Goal: Task Accomplishment & Management: Use online tool/utility

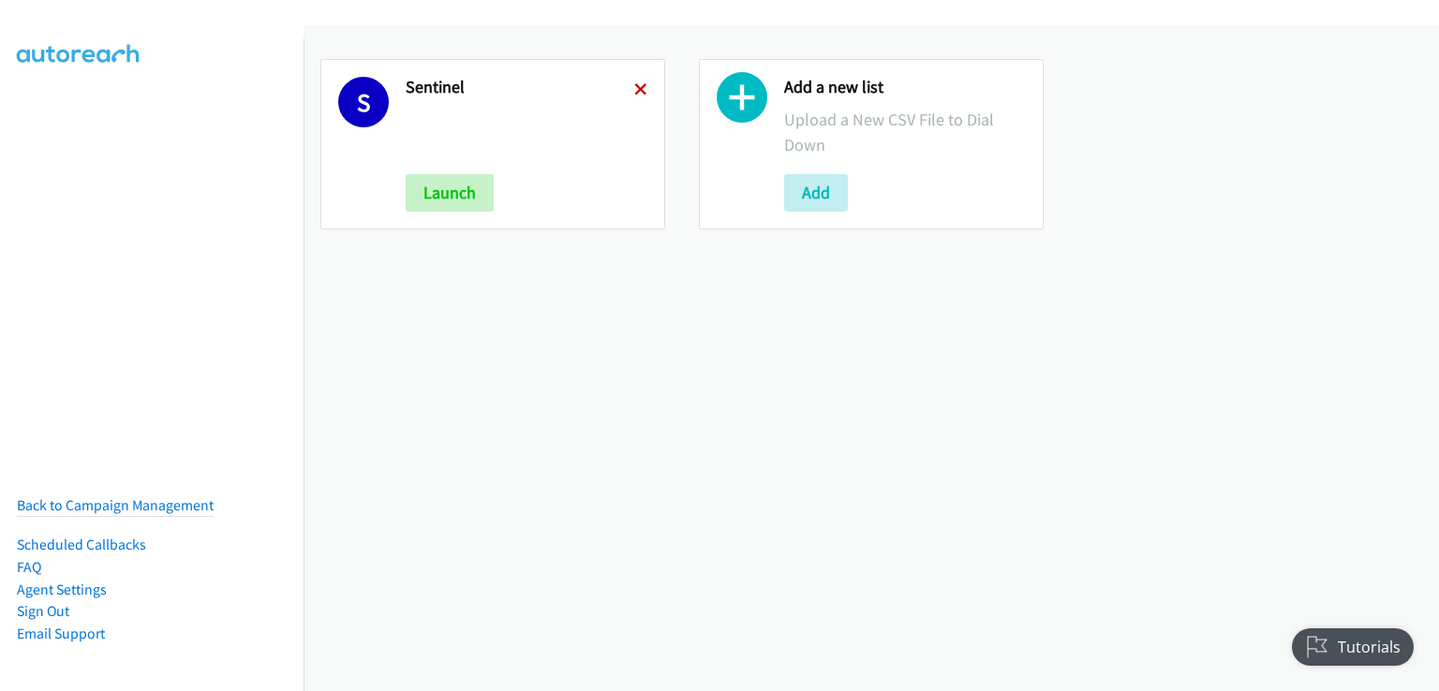
click at [640, 87] on icon at bounding box center [640, 90] width 13 height 13
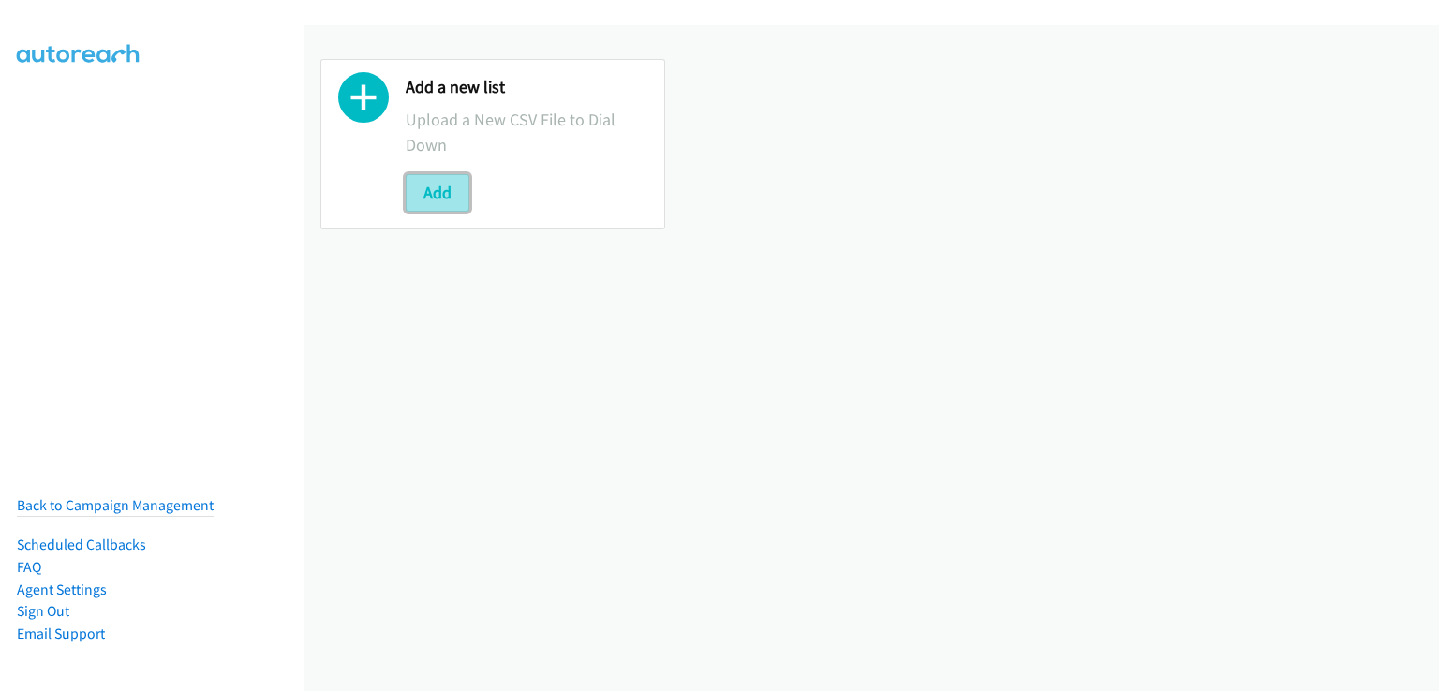
click at [430, 190] on button "Add" at bounding box center [438, 192] width 64 height 37
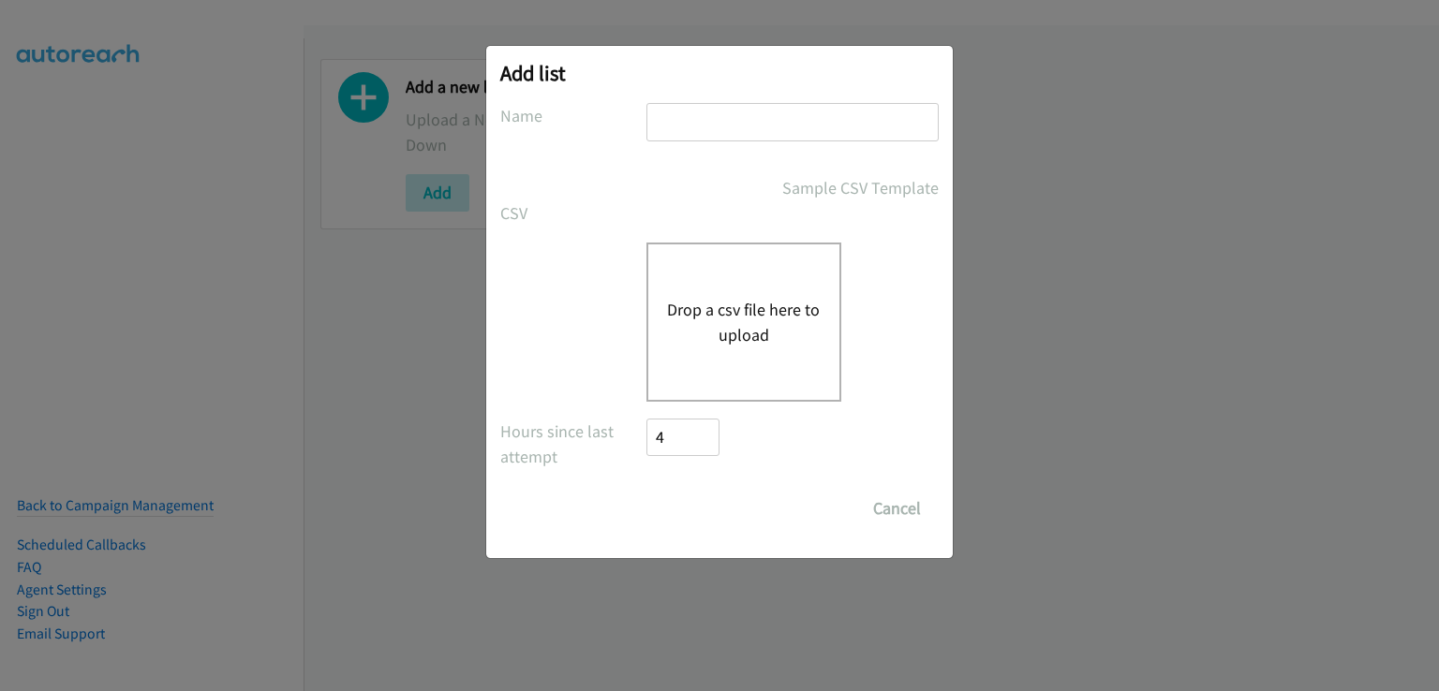
click at [767, 326] on button "Drop a csv file here to upload" at bounding box center [744, 322] width 154 height 51
click at [699, 311] on button "Drop a csv file here to upload" at bounding box center [744, 322] width 154 height 51
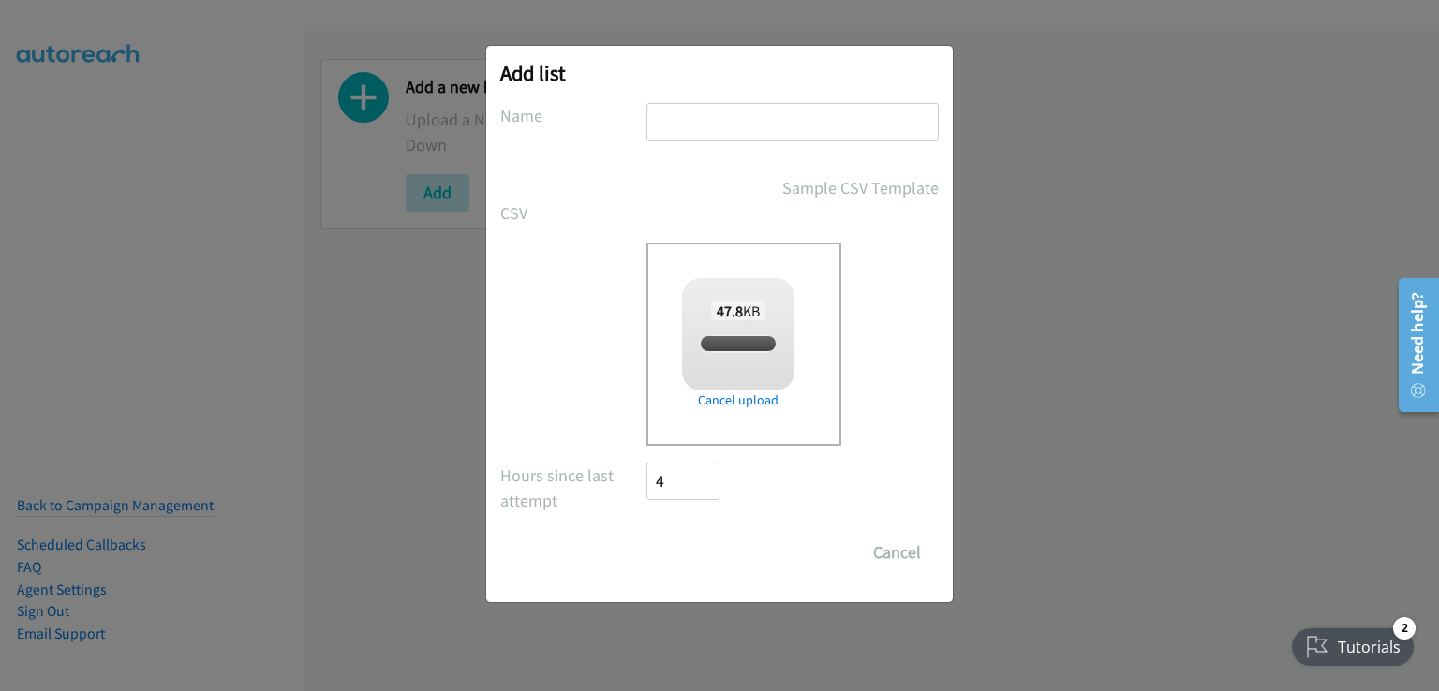
checkbox input "true"
click at [726, 112] on input "text" at bounding box center [792, 122] width 292 height 38
type input "AA"
click at [693, 555] on input "Save List" at bounding box center [695, 552] width 98 height 37
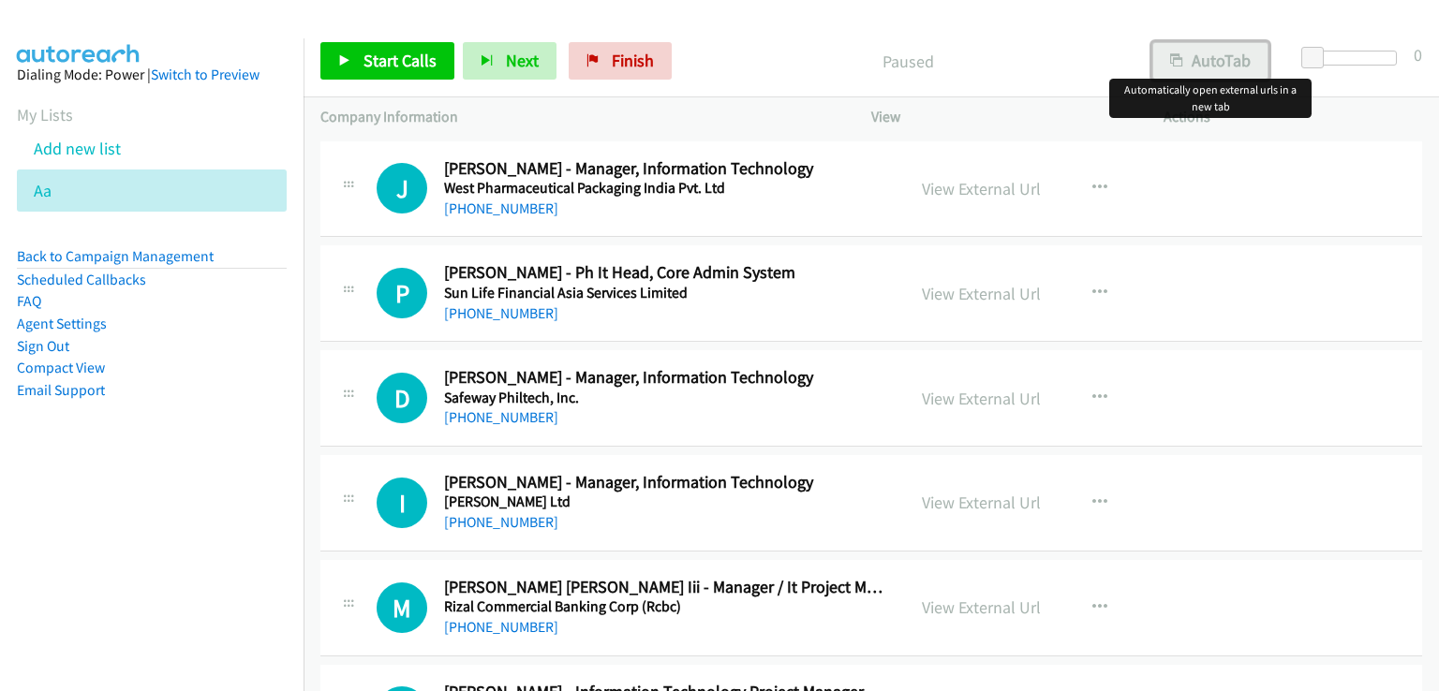
click at [1209, 50] on button "AutoTab" at bounding box center [1210, 60] width 116 height 37
click at [994, 188] on link "View External Url" at bounding box center [981, 189] width 119 height 22
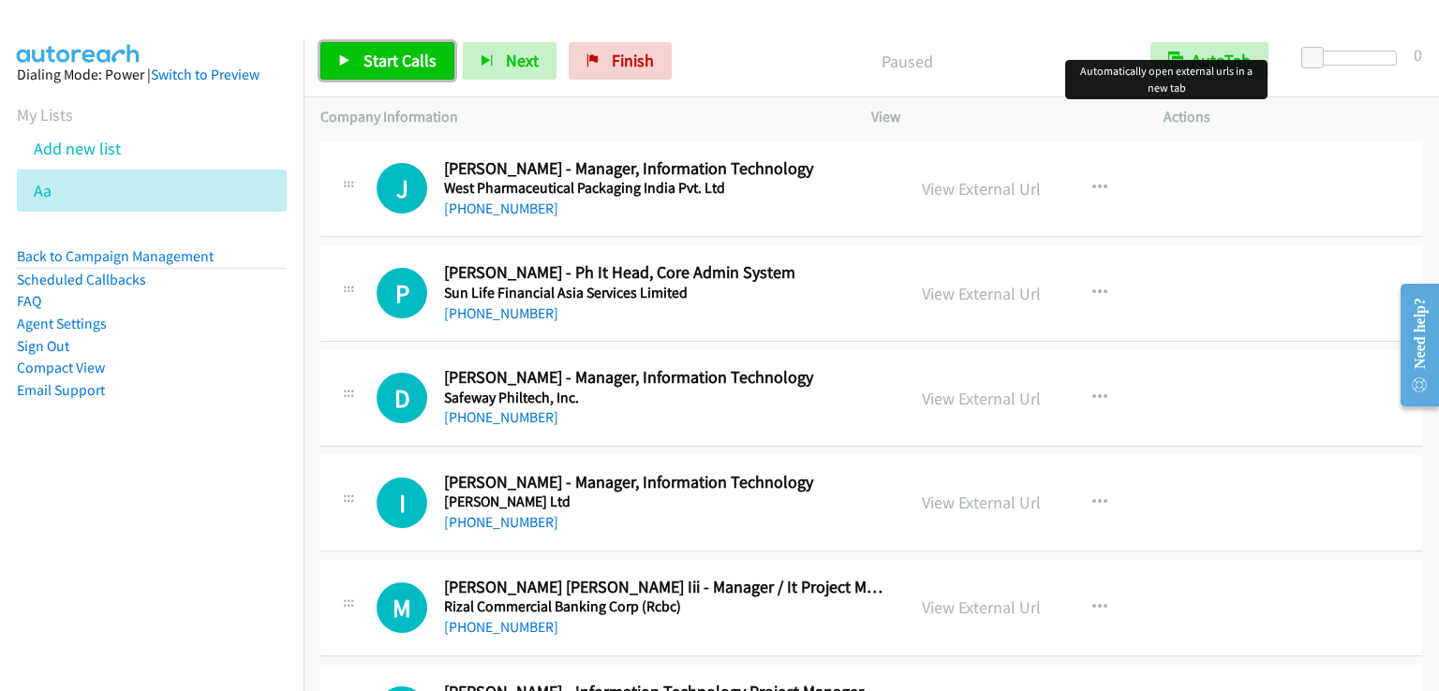
click at [413, 58] on span "Start Calls" at bounding box center [399, 61] width 73 height 22
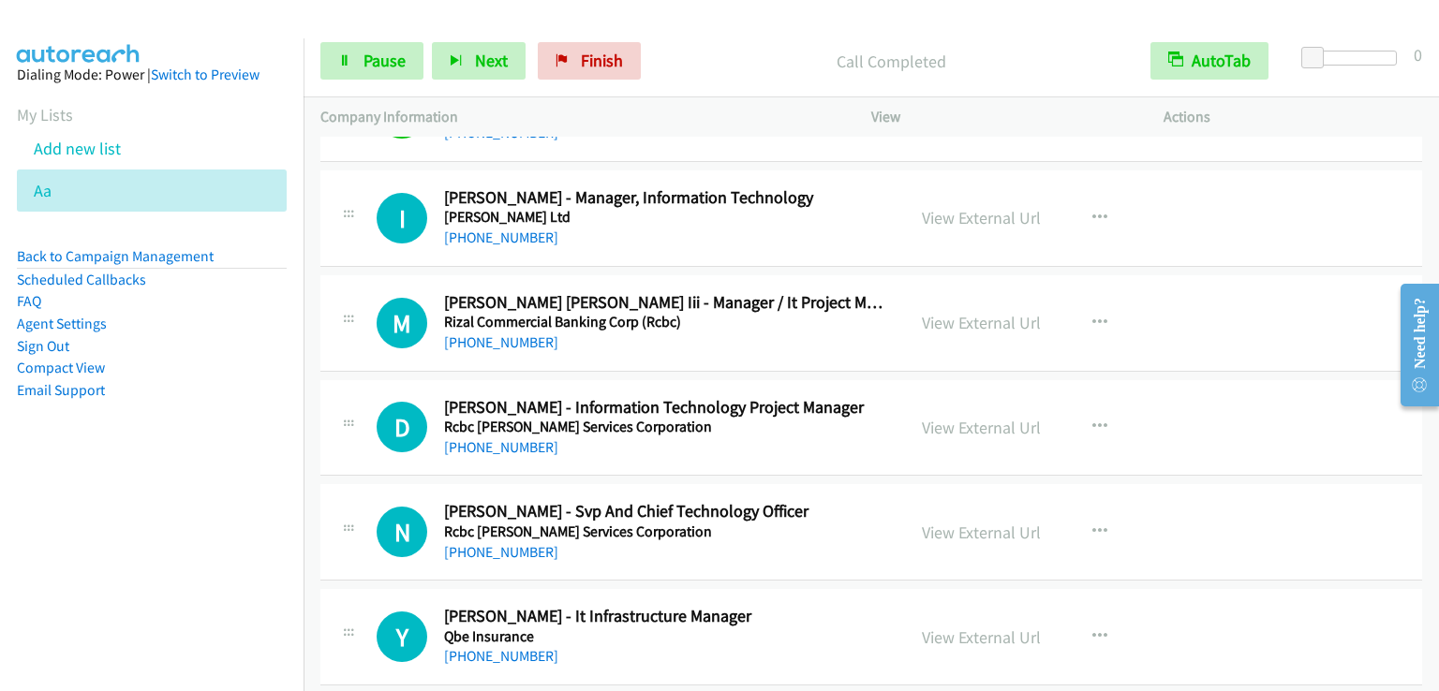
scroll to position [281, 0]
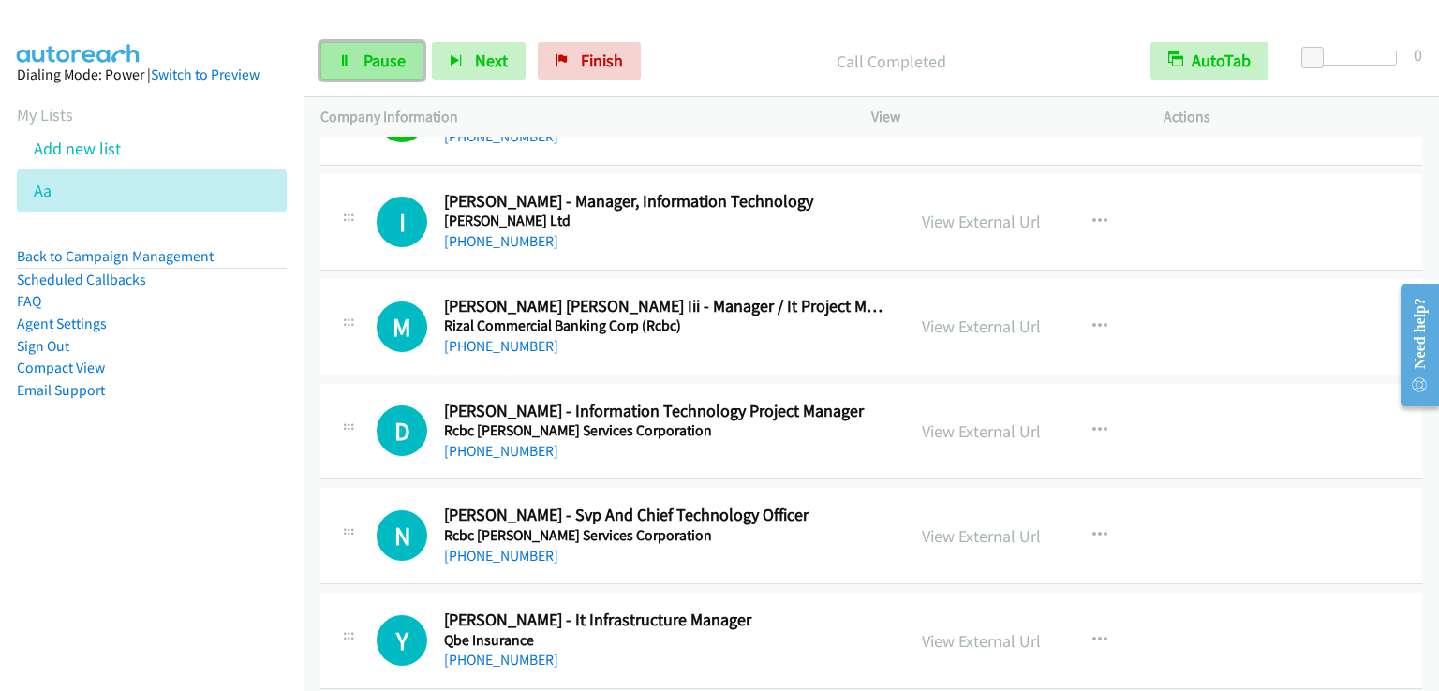
click at [387, 47] on link "Pause" at bounding box center [371, 60] width 103 height 37
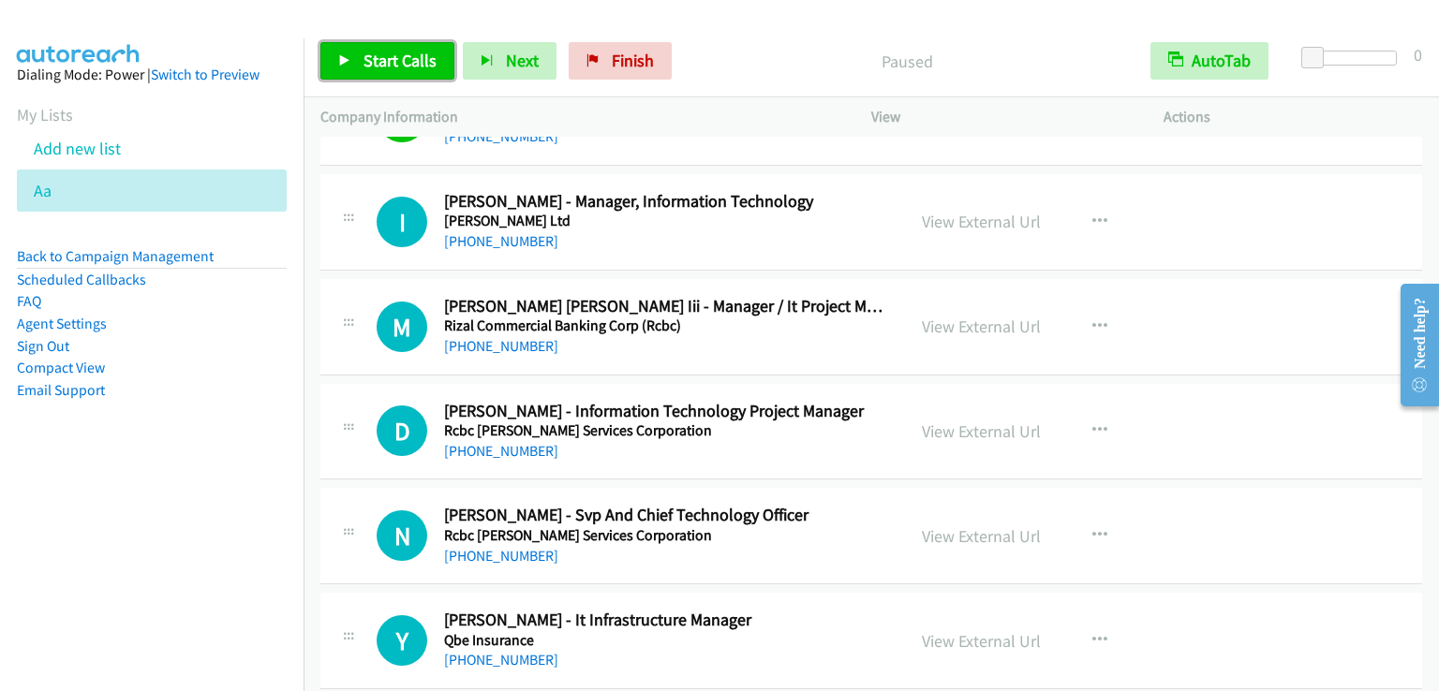
click at [392, 52] on span "Start Calls" at bounding box center [399, 61] width 73 height 22
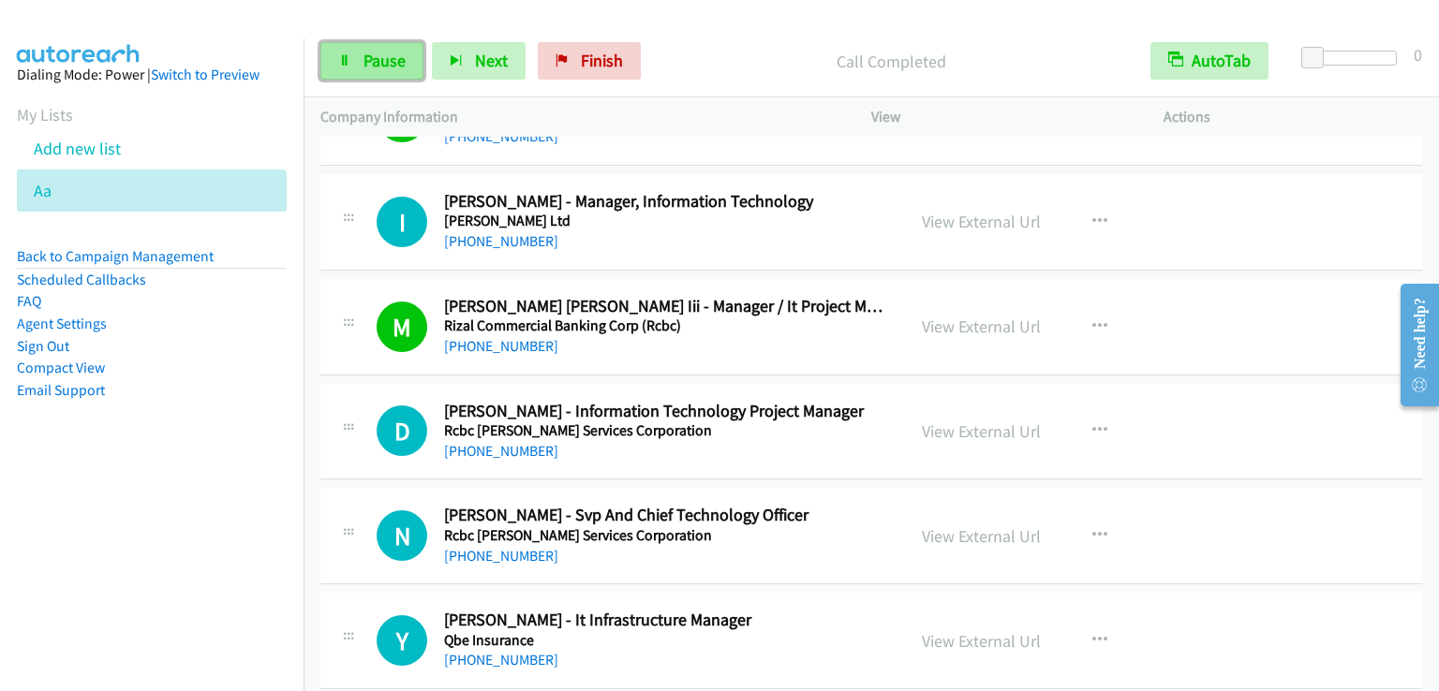
click at [371, 57] on span "Pause" at bounding box center [384, 61] width 42 height 22
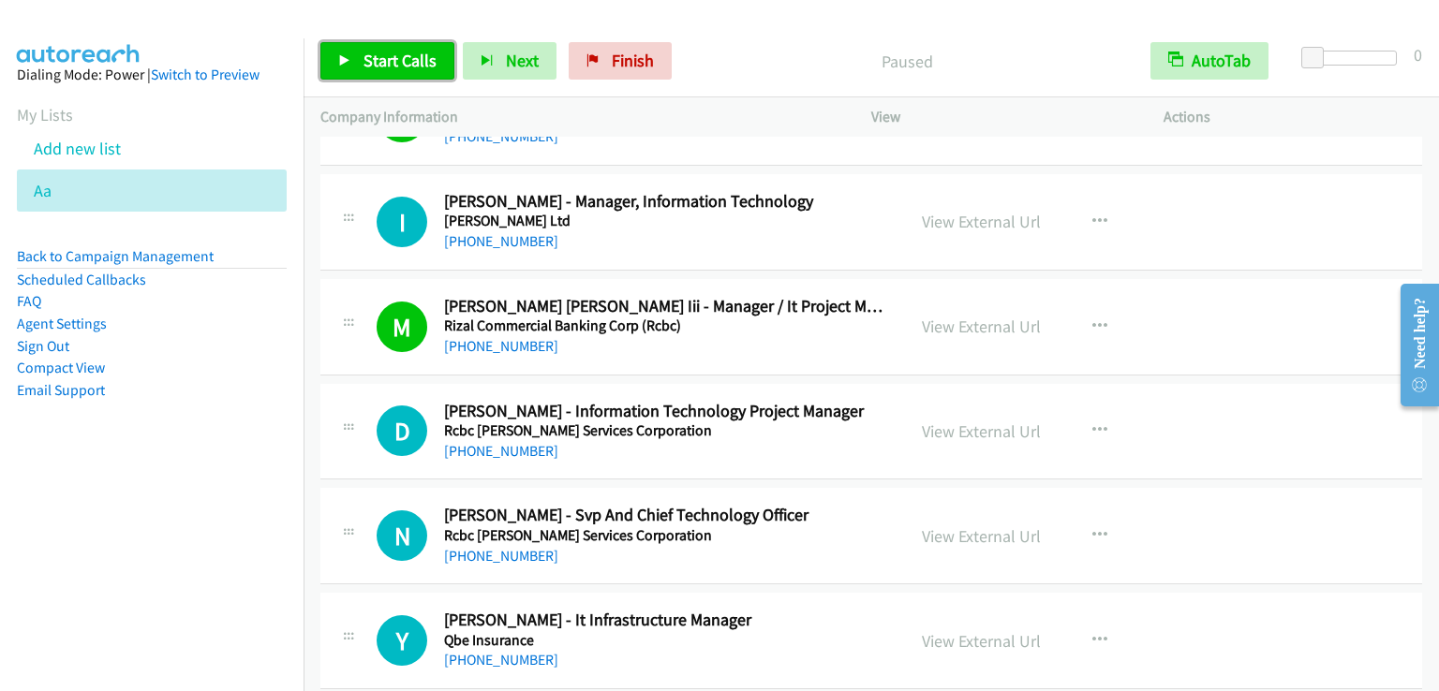
click at [371, 57] on span "Start Calls" at bounding box center [399, 61] width 73 height 22
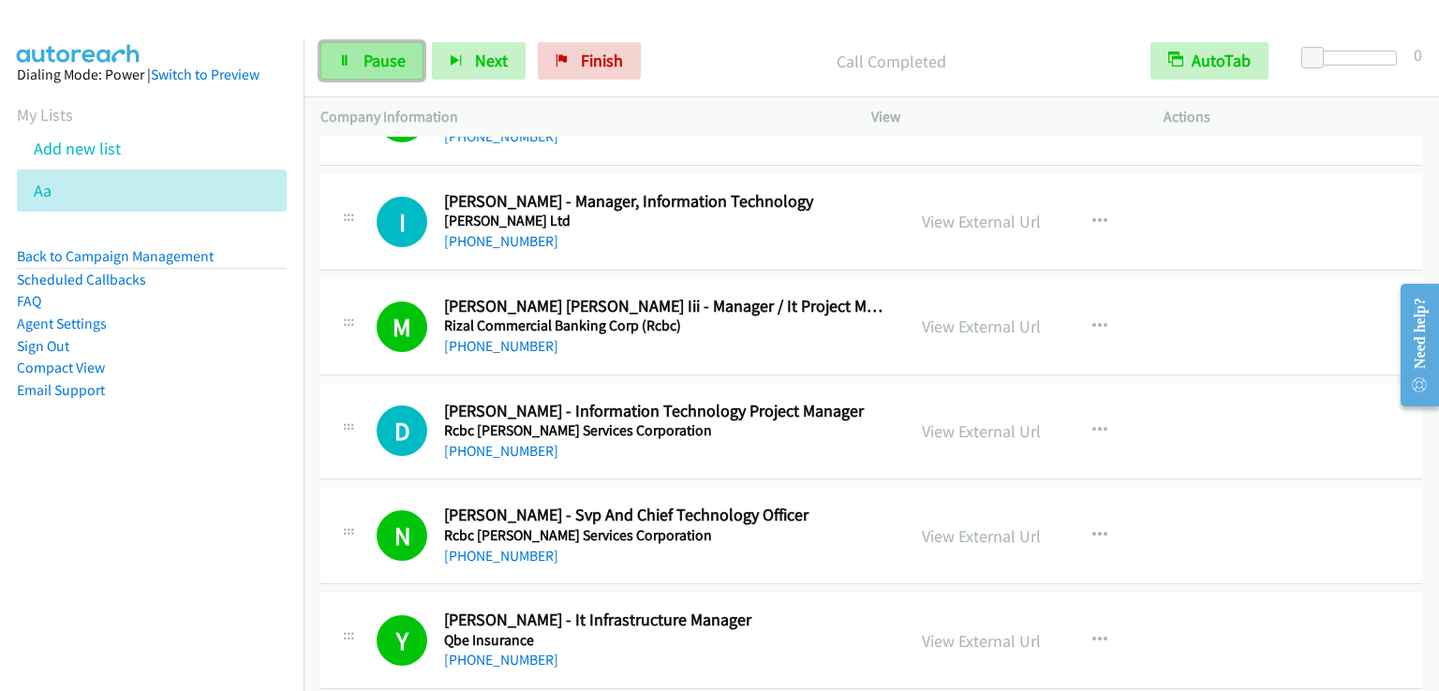
click at [367, 65] on span "Pause" at bounding box center [384, 61] width 42 height 22
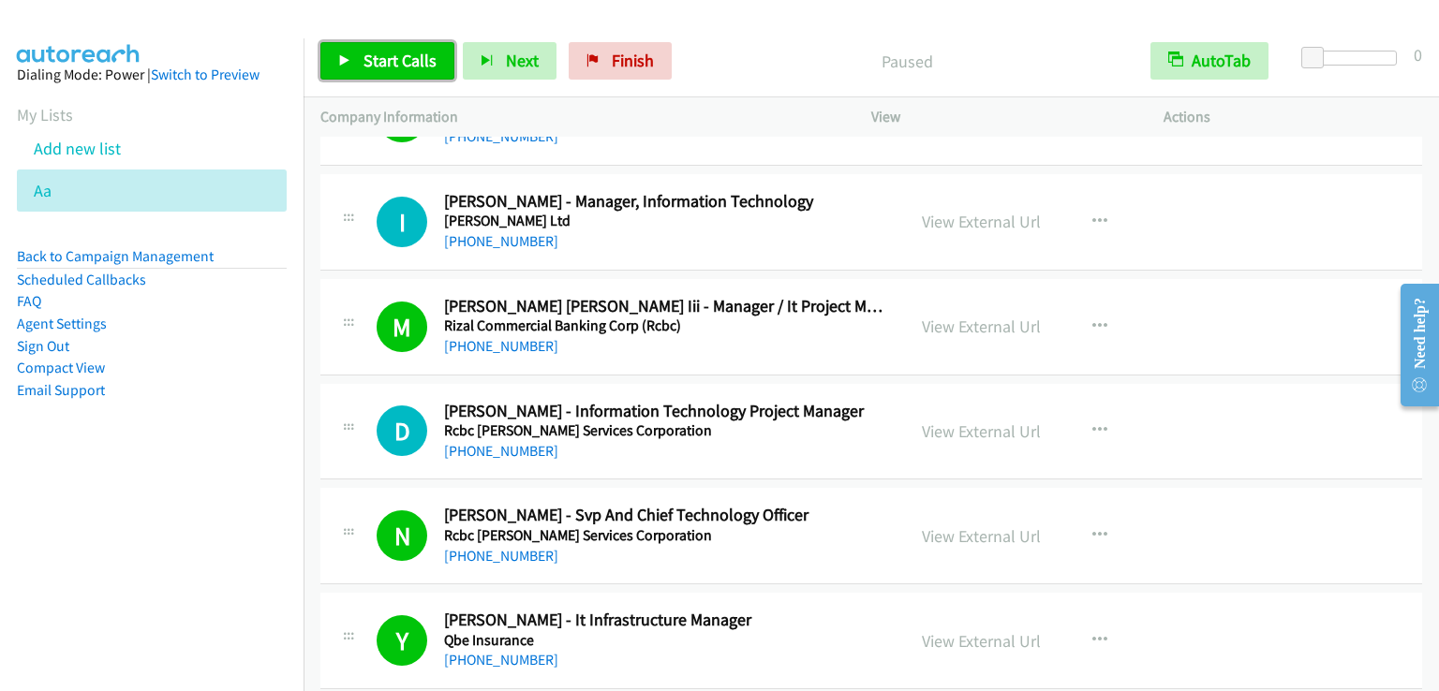
click at [367, 65] on span "Start Calls" at bounding box center [399, 61] width 73 height 22
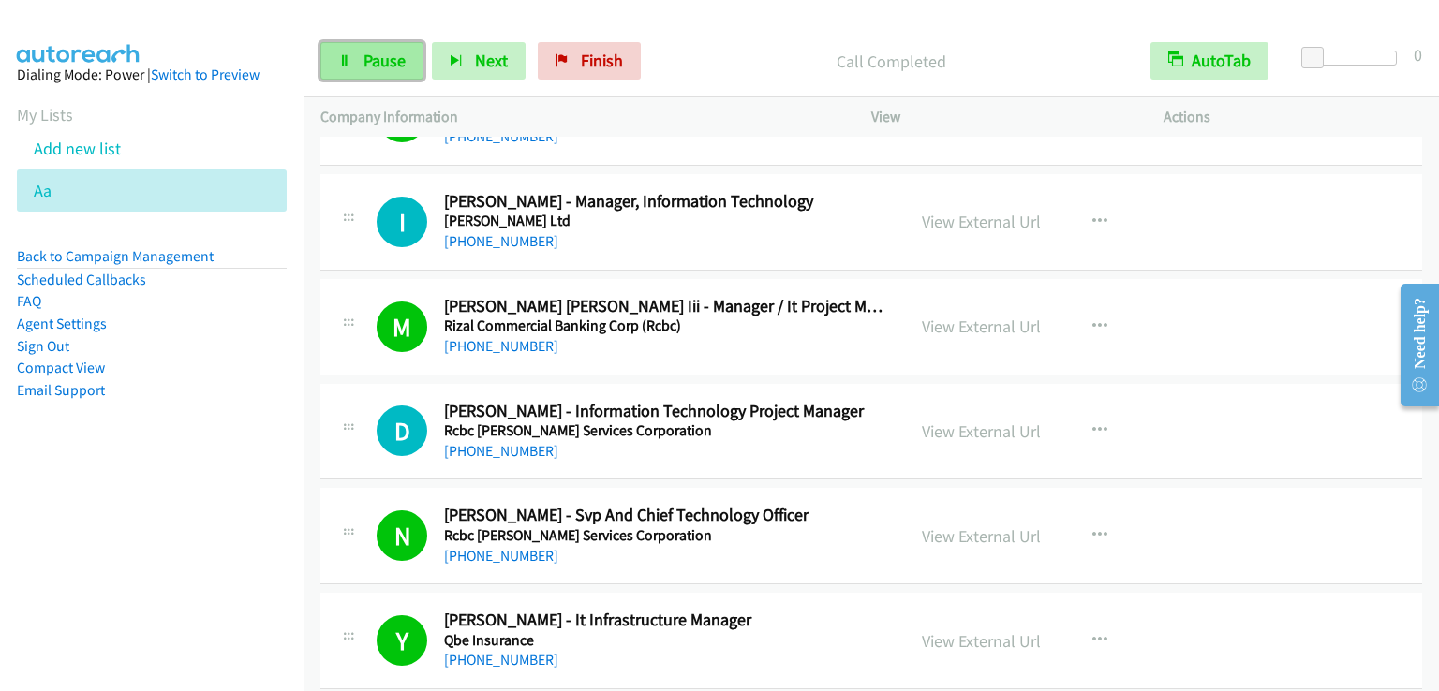
click at [395, 46] on link "Pause" at bounding box center [371, 60] width 103 height 37
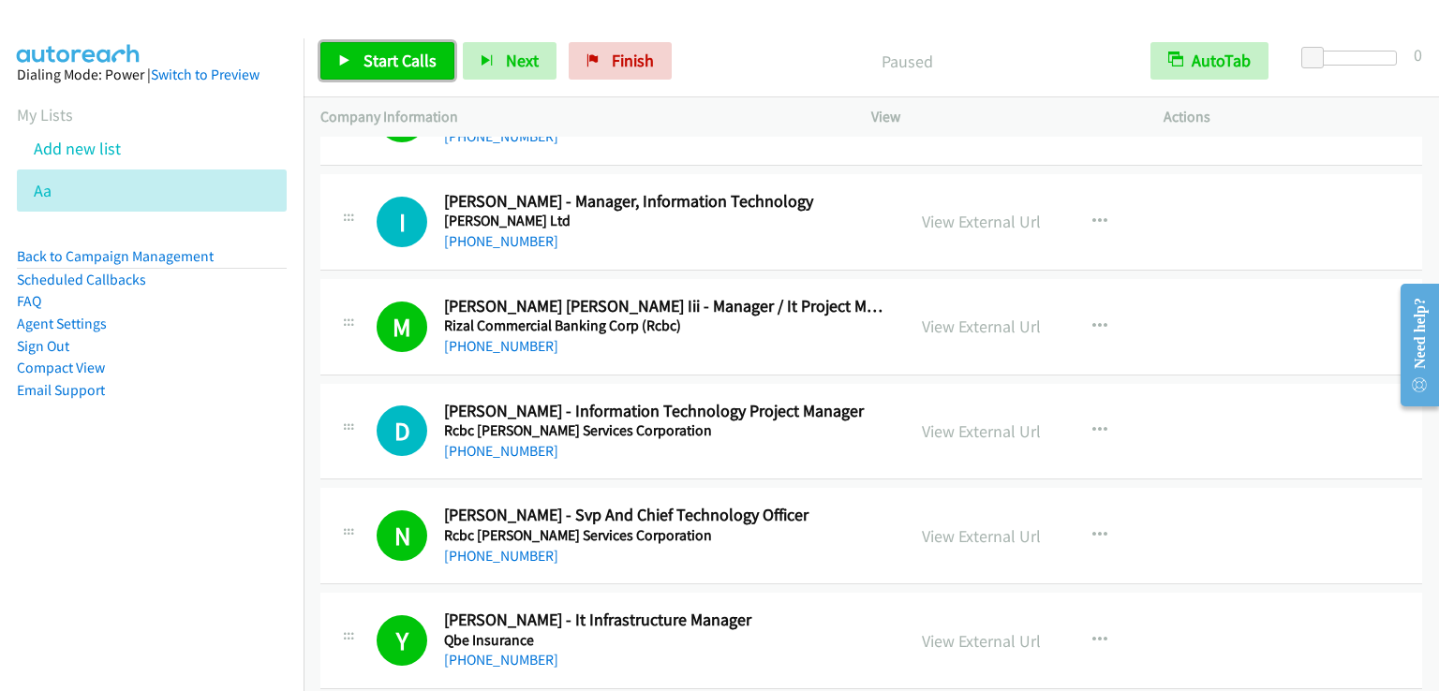
click at [395, 46] on link "Start Calls" at bounding box center [387, 60] width 134 height 37
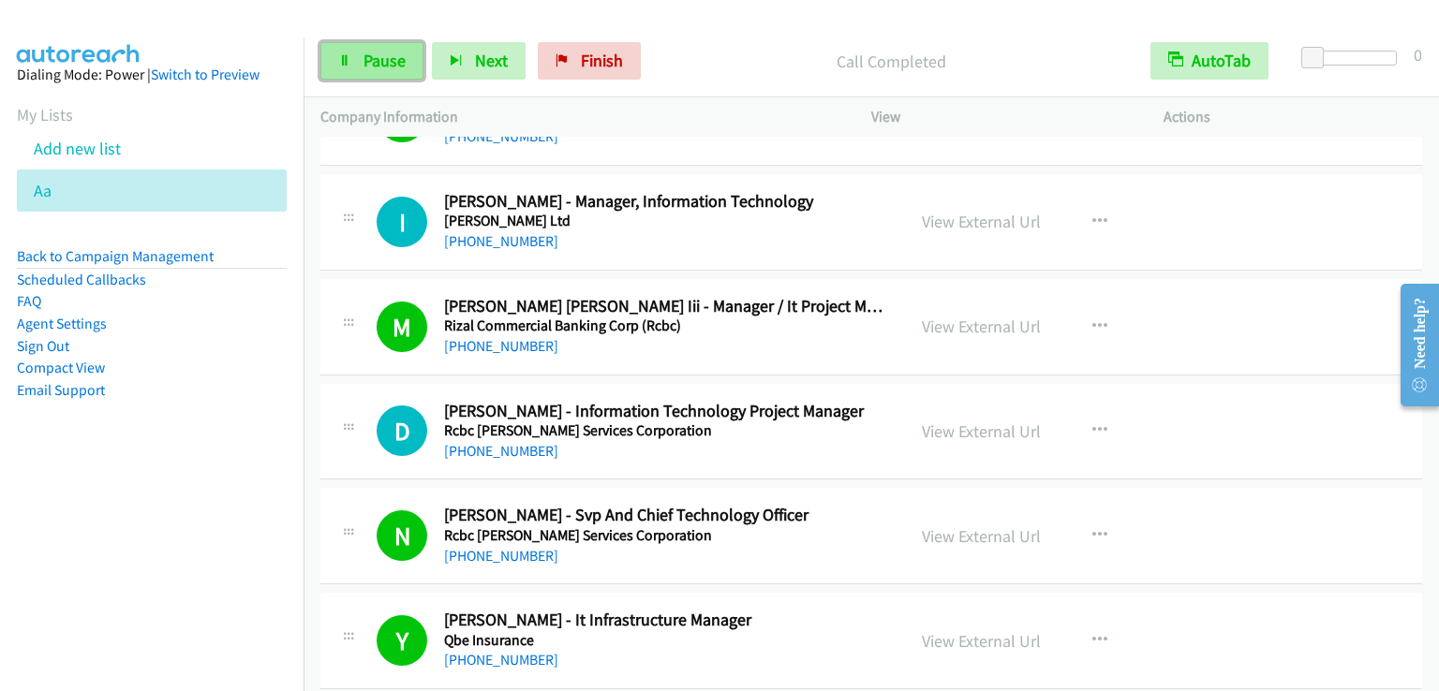
click at [364, 62] on span "Pause" at bounding box center [384, 61] width 42 height 22
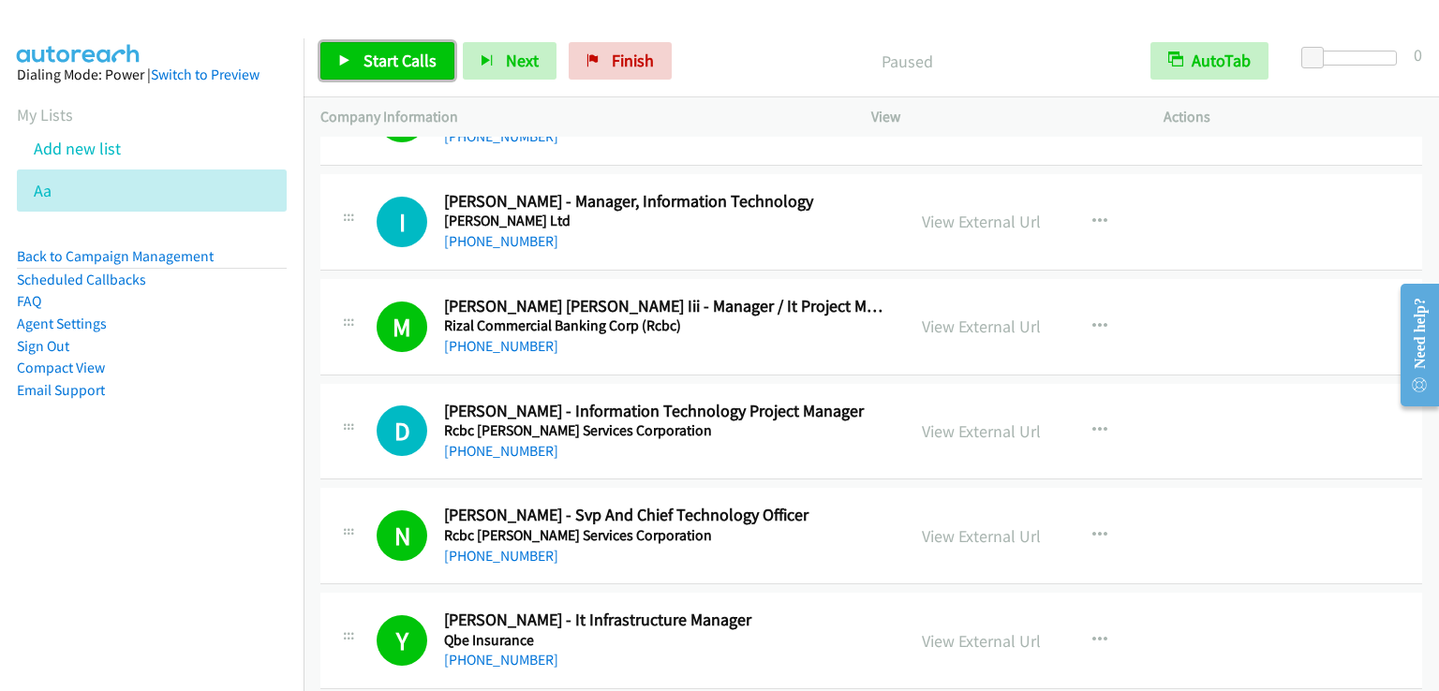
click at [366, 61] on span "Start Calls" at bounding box center [399, 61] width 73 height 22
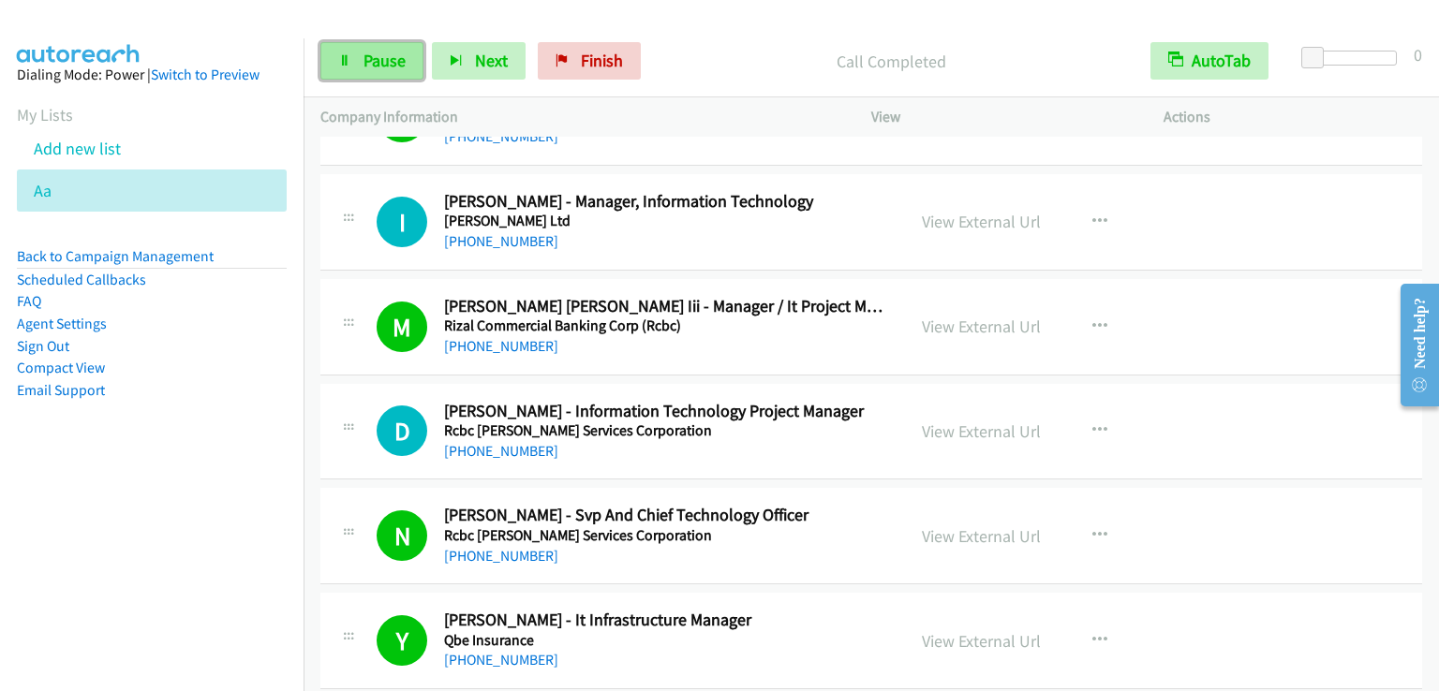
click at [376, 52] on span "Pause" at bounding box center [384, 61] width 42 height 22
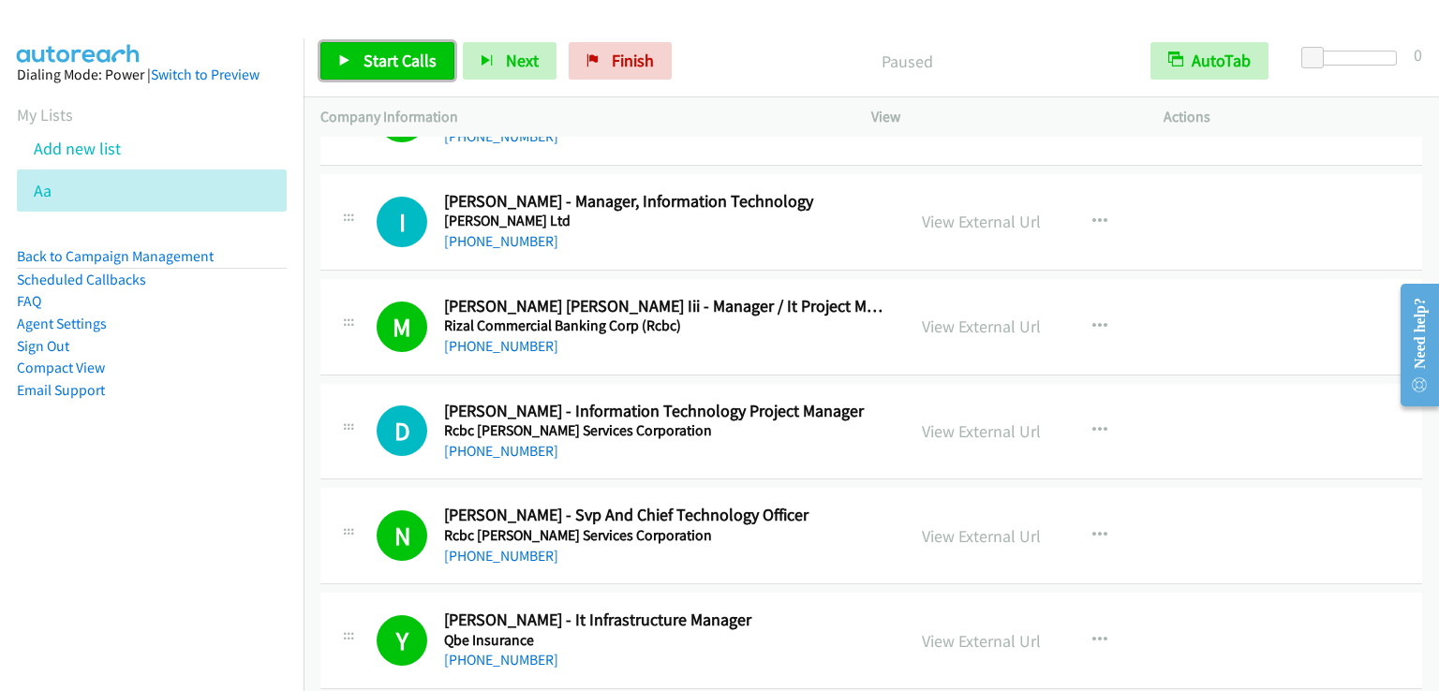
click at [376, 52] on span "Start Calls" at bounding box center [399, 61] width 73 height 22
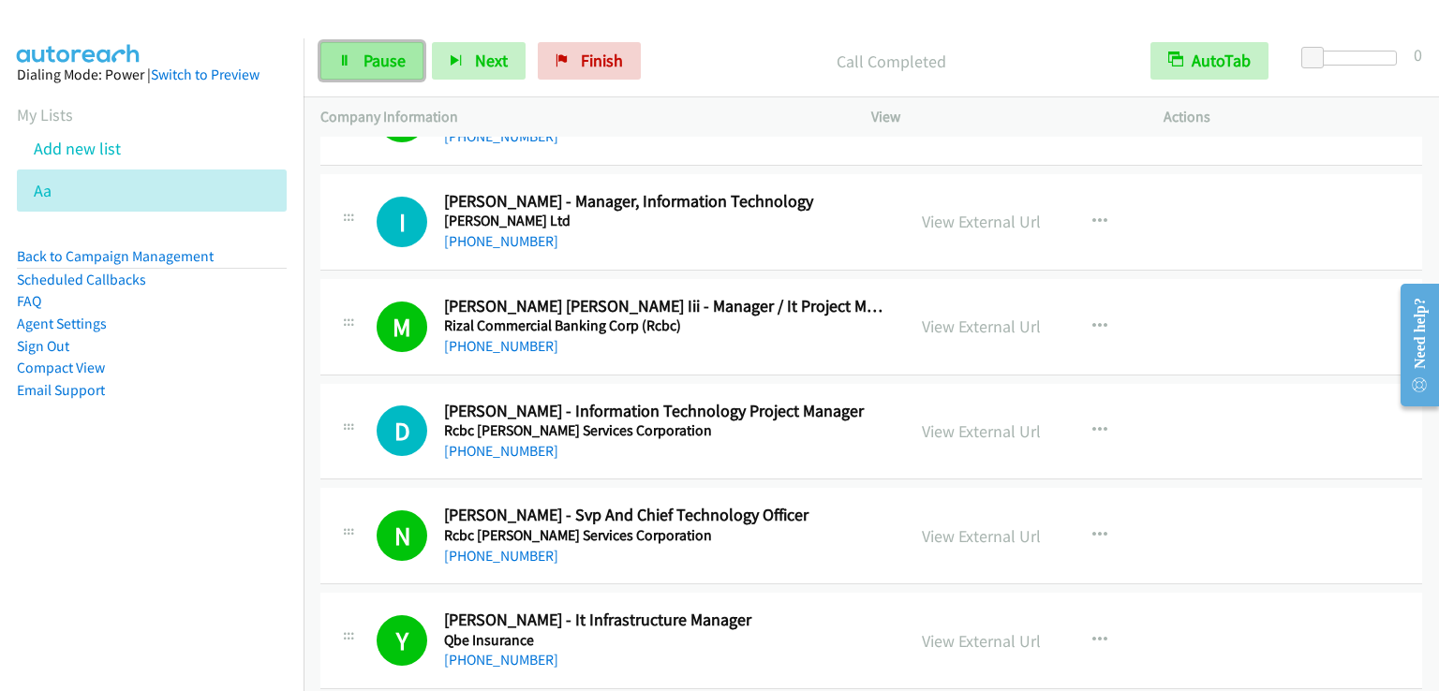
click at [360, 65] on link "Pause" at bounding box center [371, 60] width 103 height 37
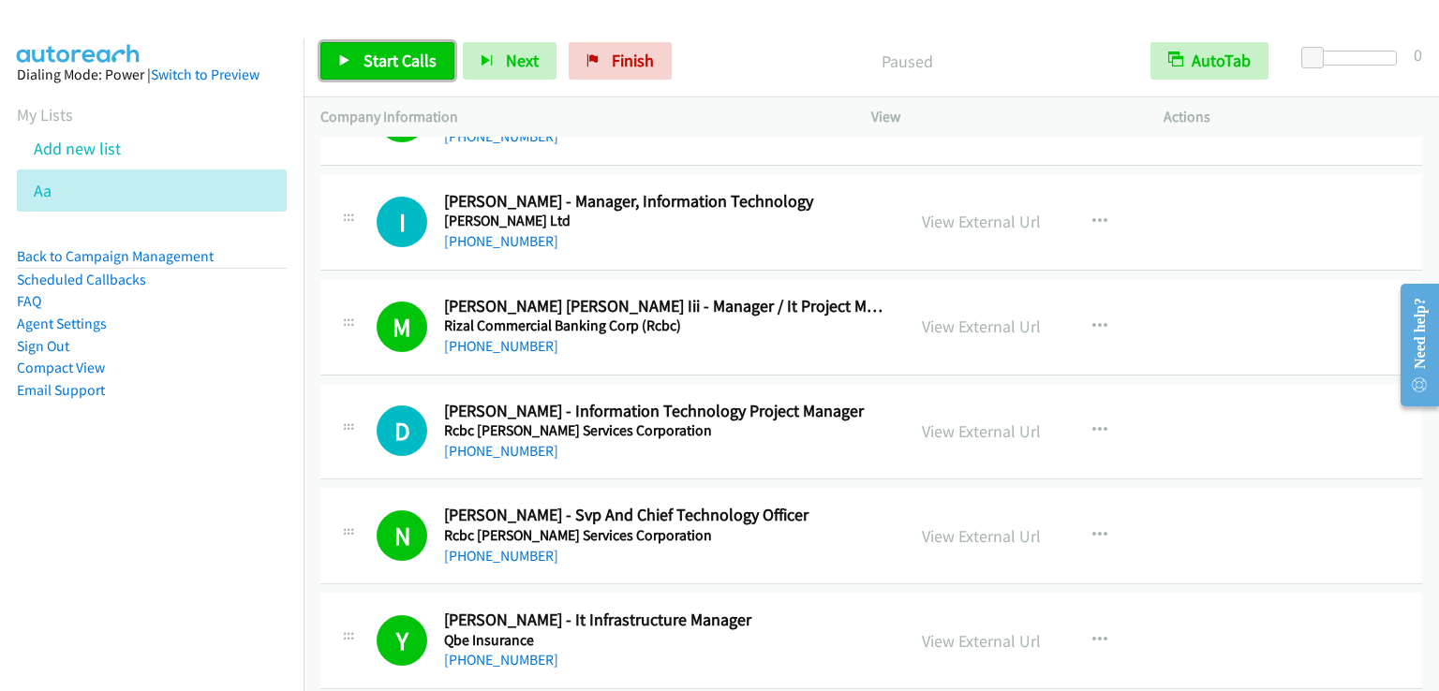
click at [360, 65] on link "Start Calls" at bounding box center [387, 60] width 134 height 37
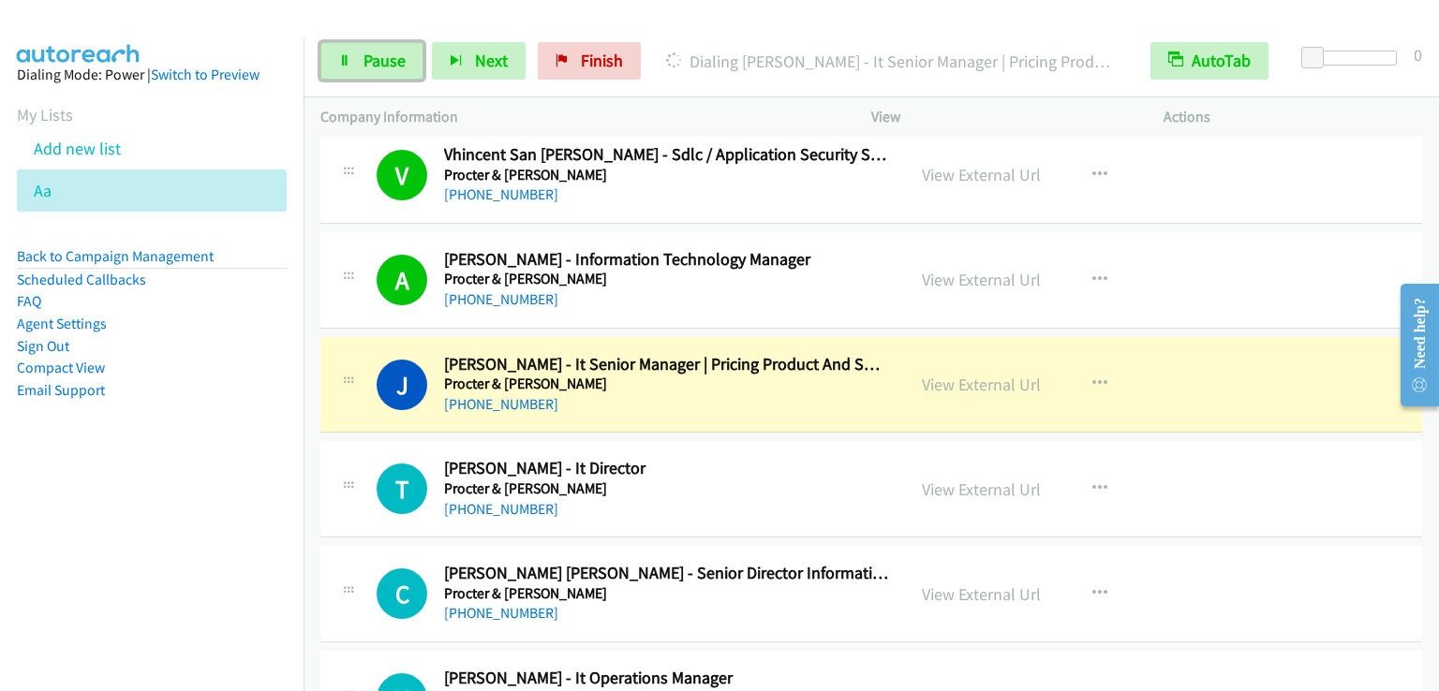
scroll to position [2623, 0]
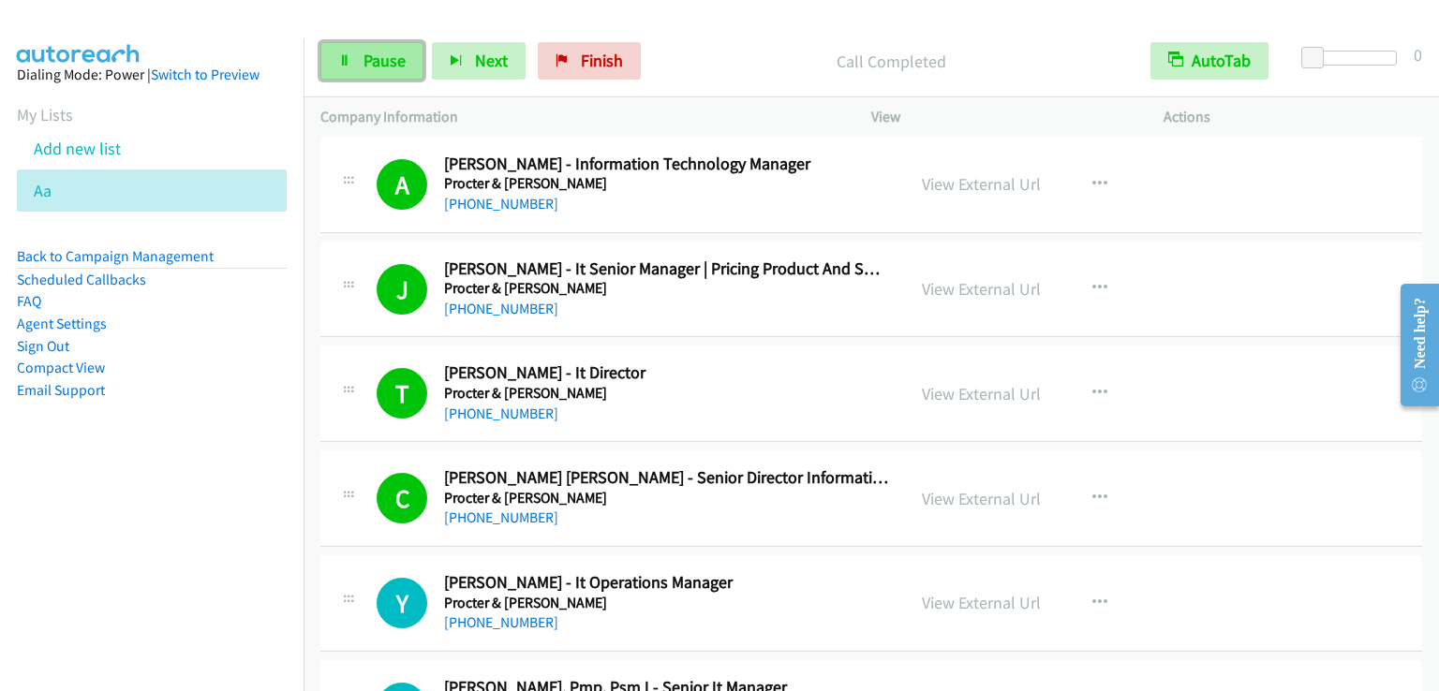
click at [382, 59] on span "Pause" at bounding box center [384, 61] width 42 height 22
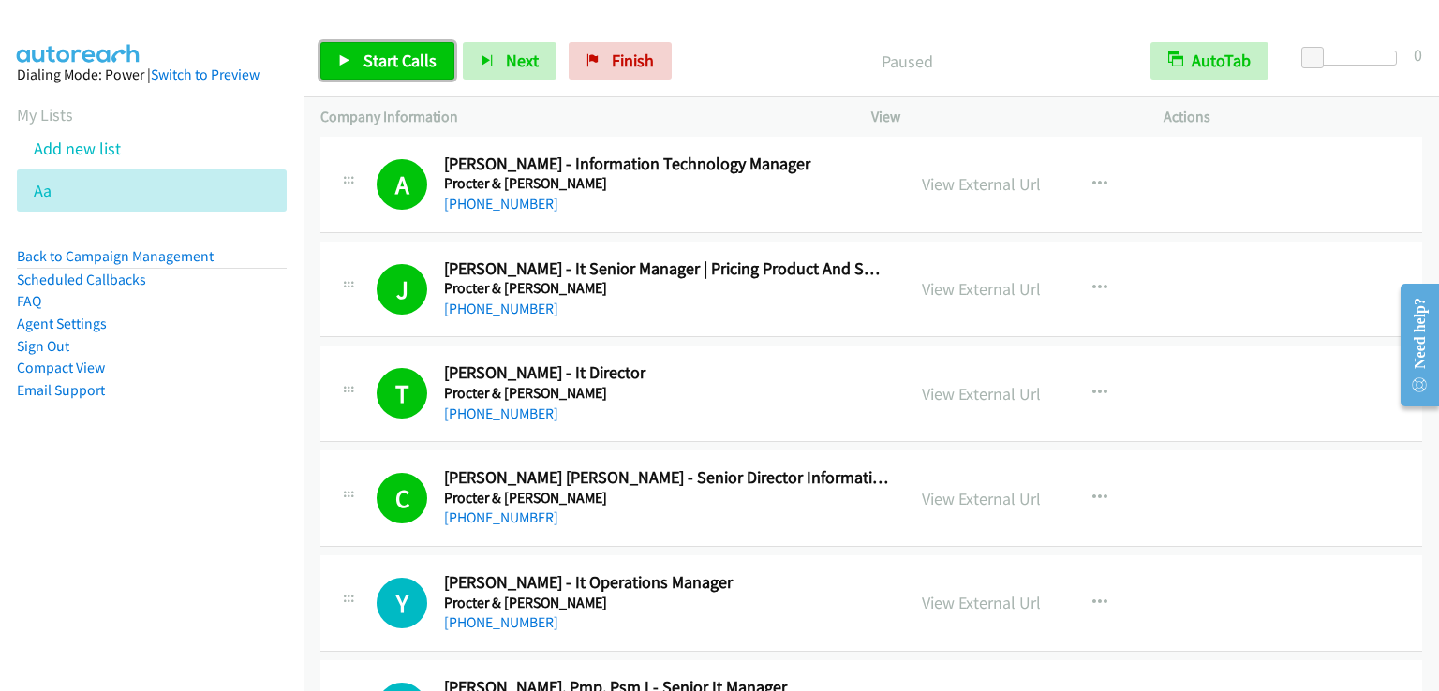
click at [407, 57] on span "Start Calls" at bounding box center [399, 61] width 73 height 22
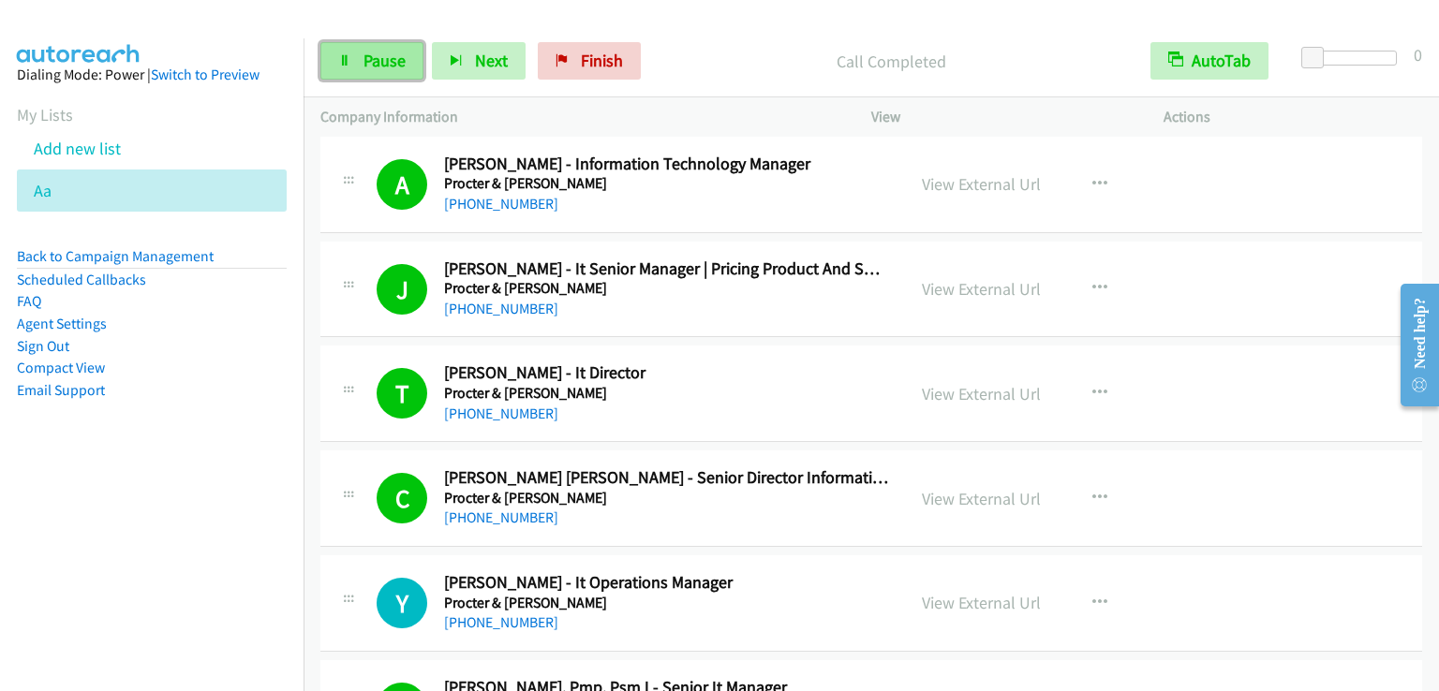
click at [395, 57] on span "Pause" at bounding box center [384, 61] width 42 height 22
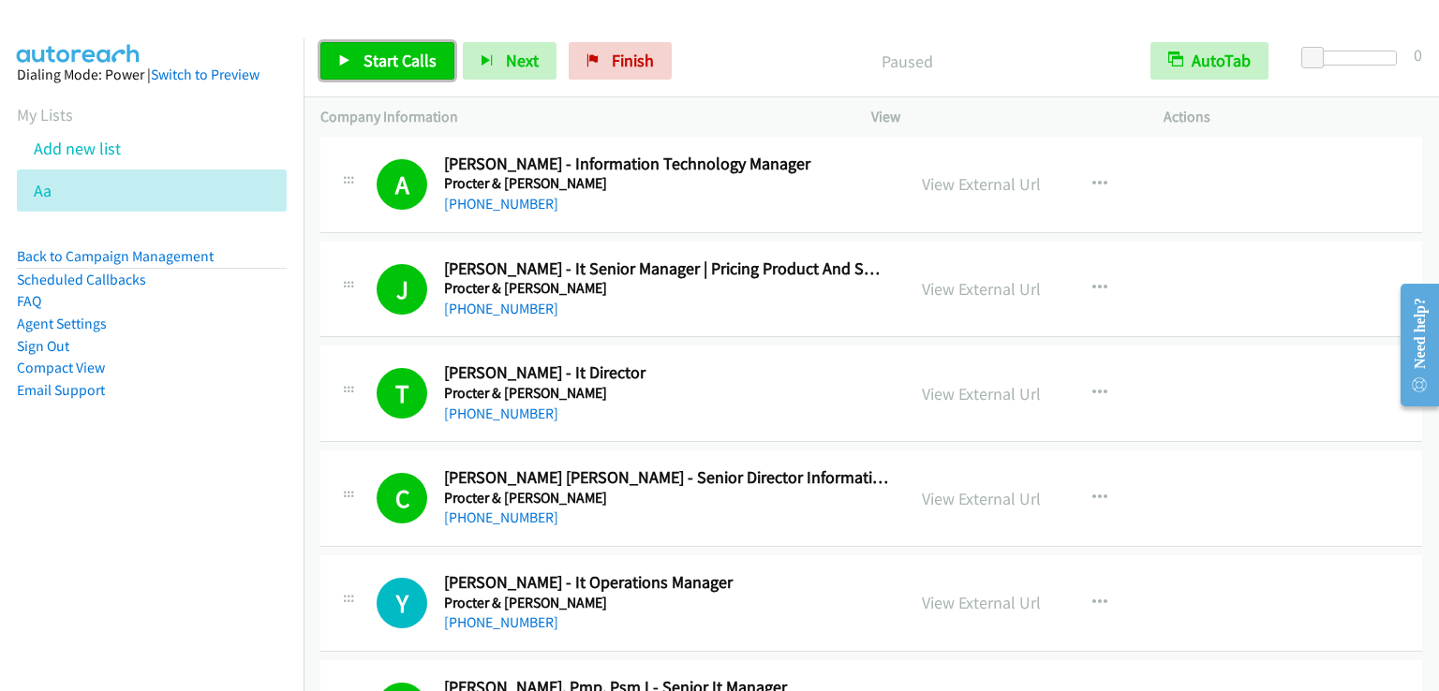
click at [395, 57] on span "Start Calls" at bounding box center [399, 61] width 73 height 22
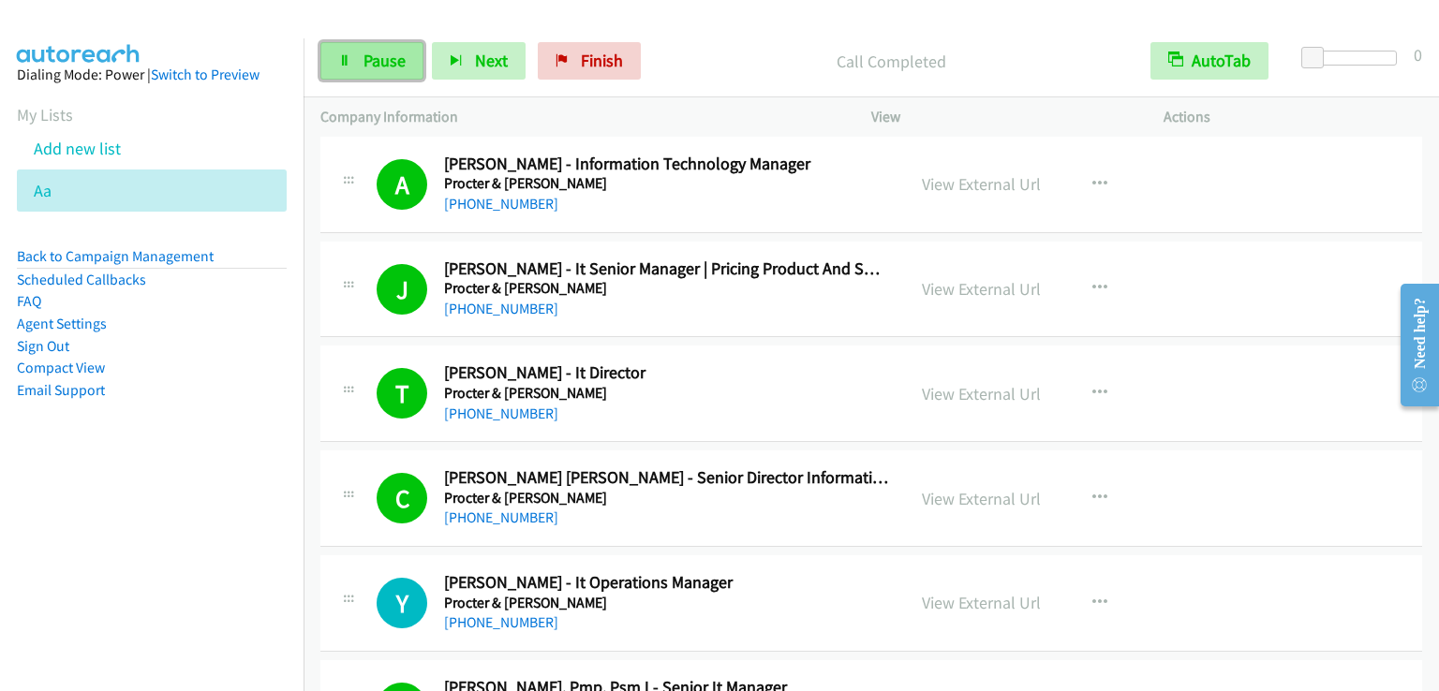
click at [404, 69] on span "Pause" at bounding box center [384, 61] width 42 height 22
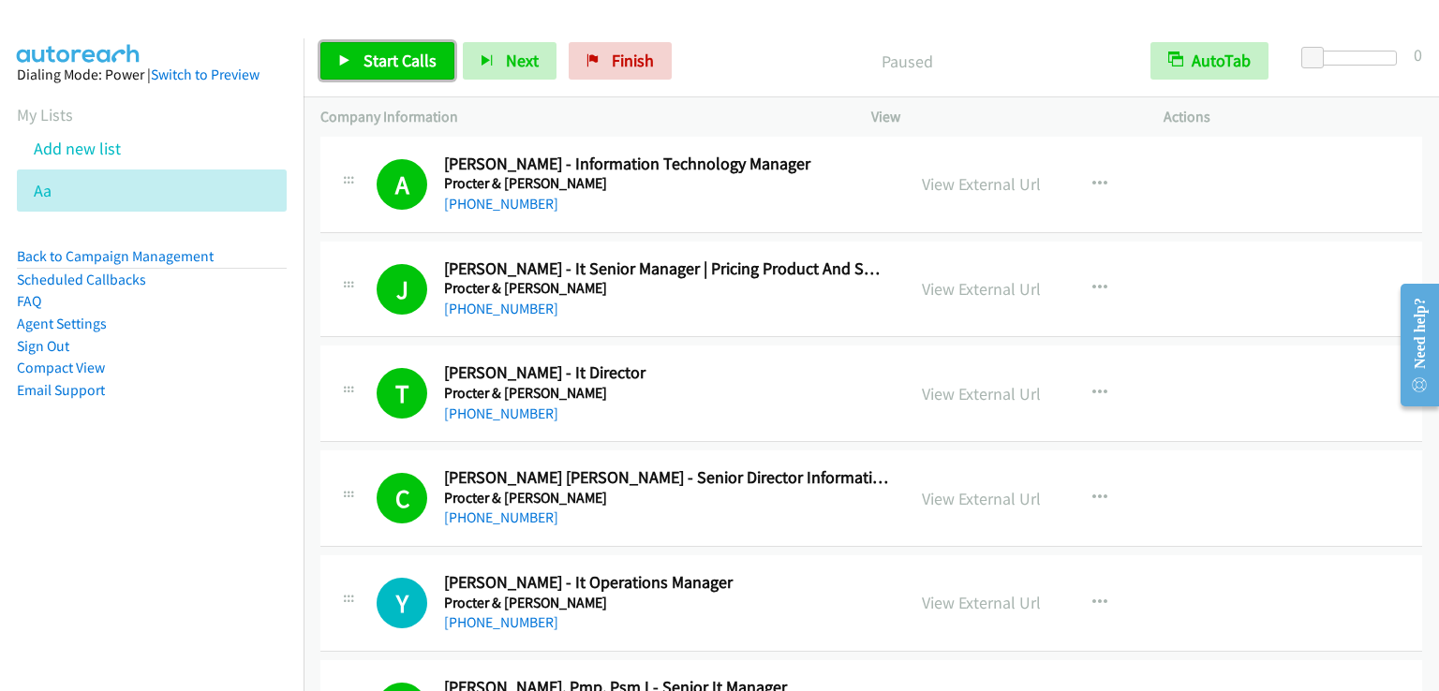
click at [403, 69] on span "Start Calls" at bounding box center [399, 61] width 73 height 22
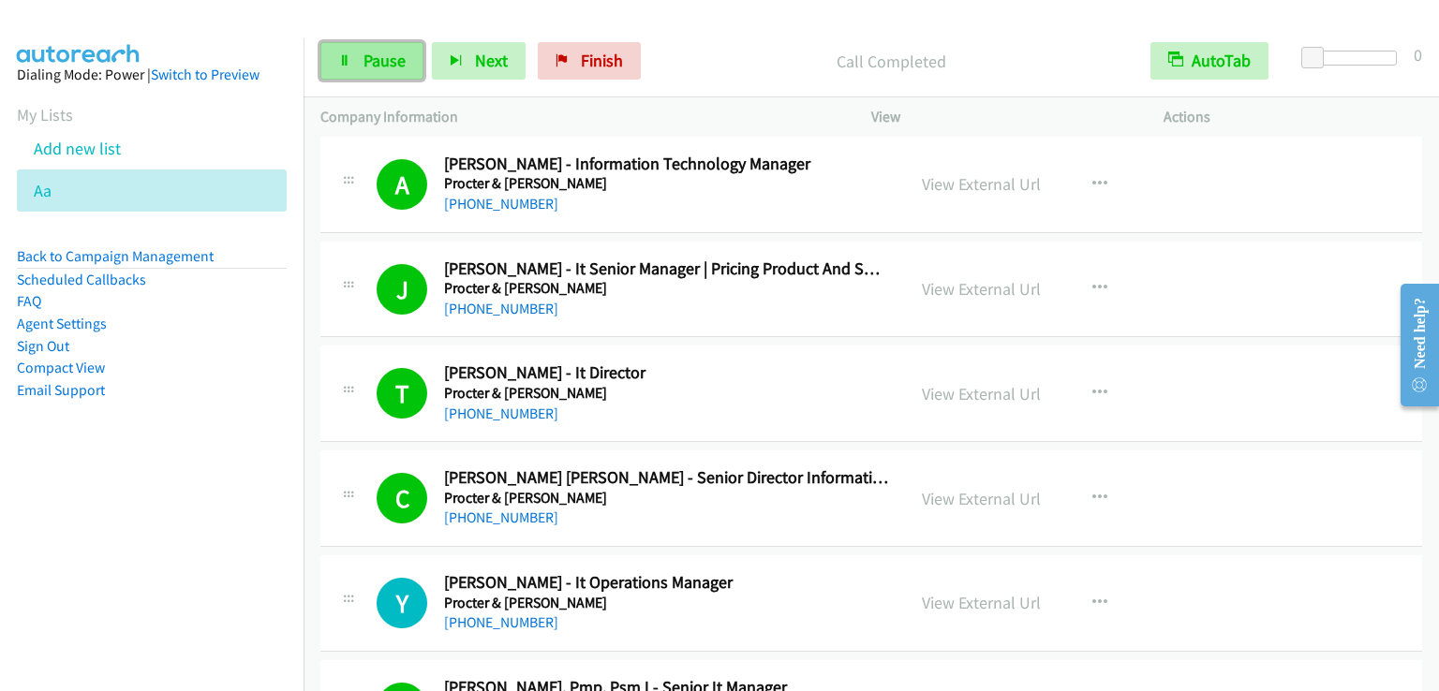
click at [406, 54] on link "Pause" at bounding box center [371, 60] width 103 height 37
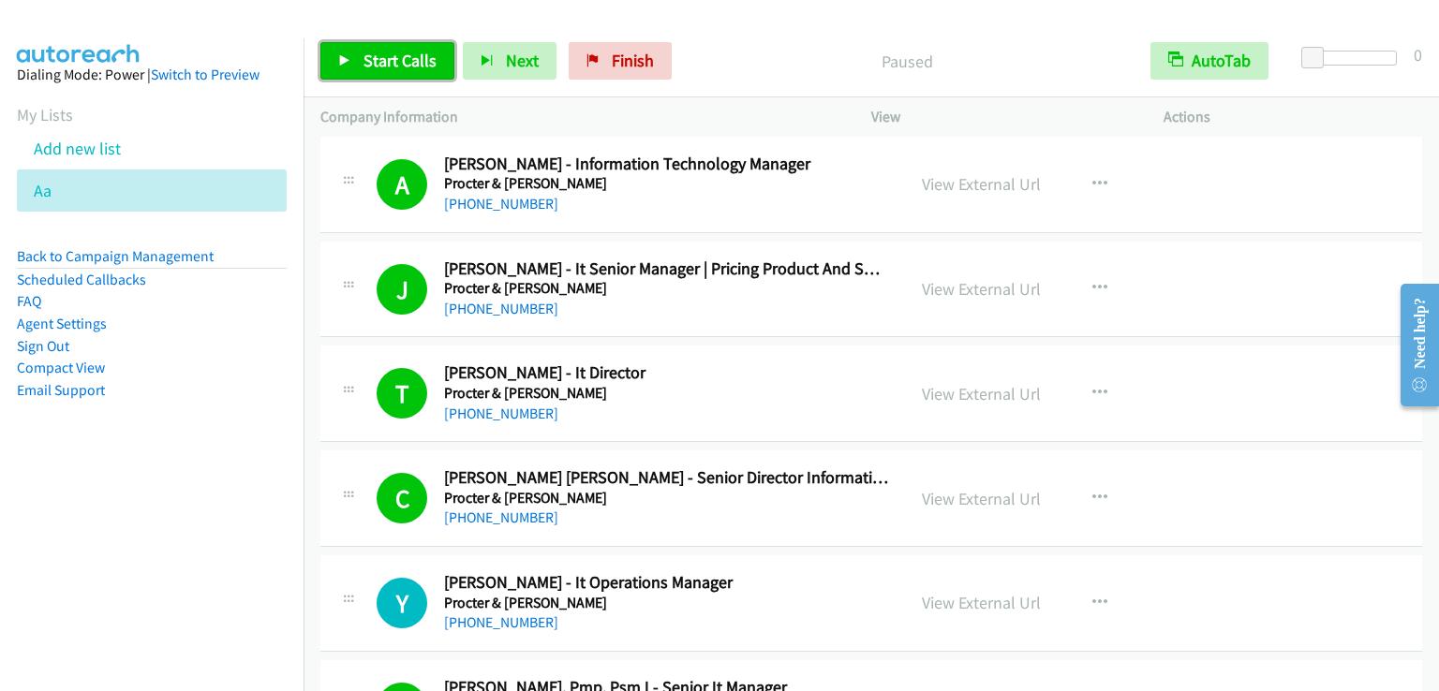
click at [406, 54] on span "Start Calls" at bounding box center [399, 61] width 73 height 22
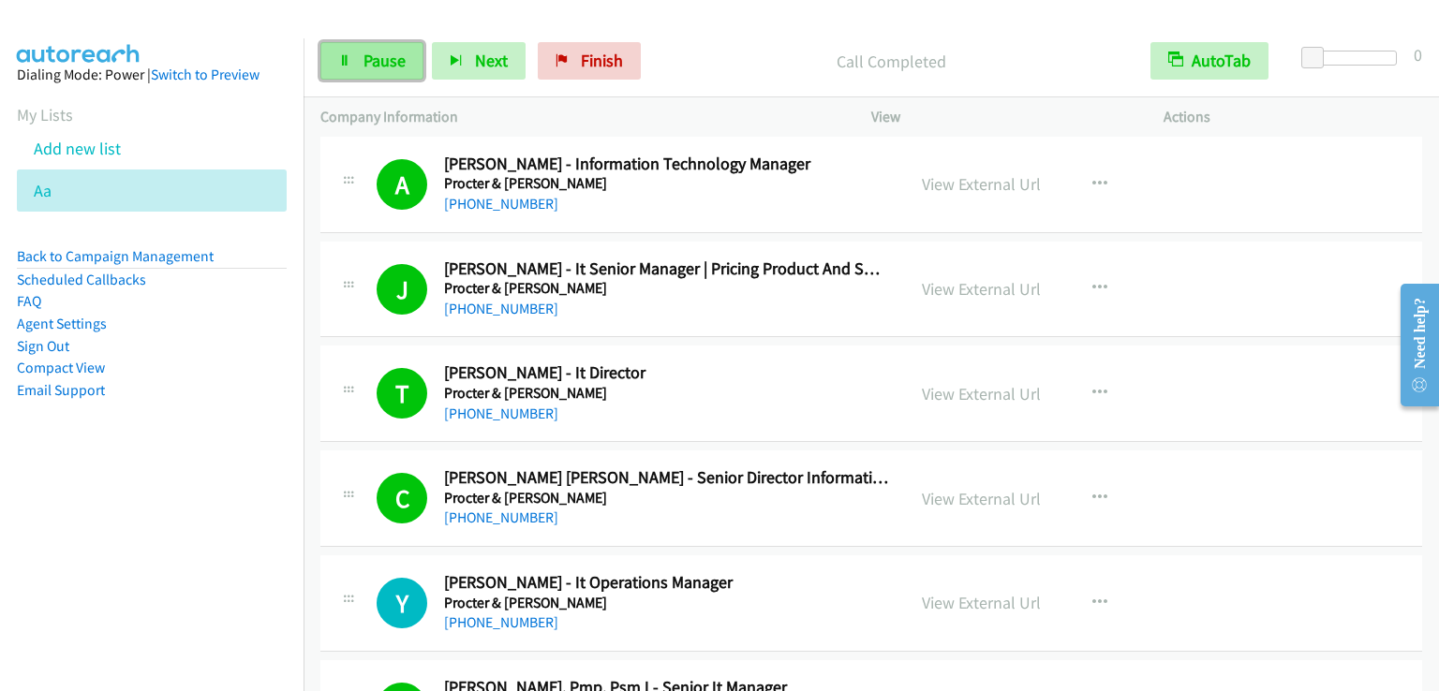
click at [390, 52] on span "Pause" at bounding box center [384, 61] width 42 height 22
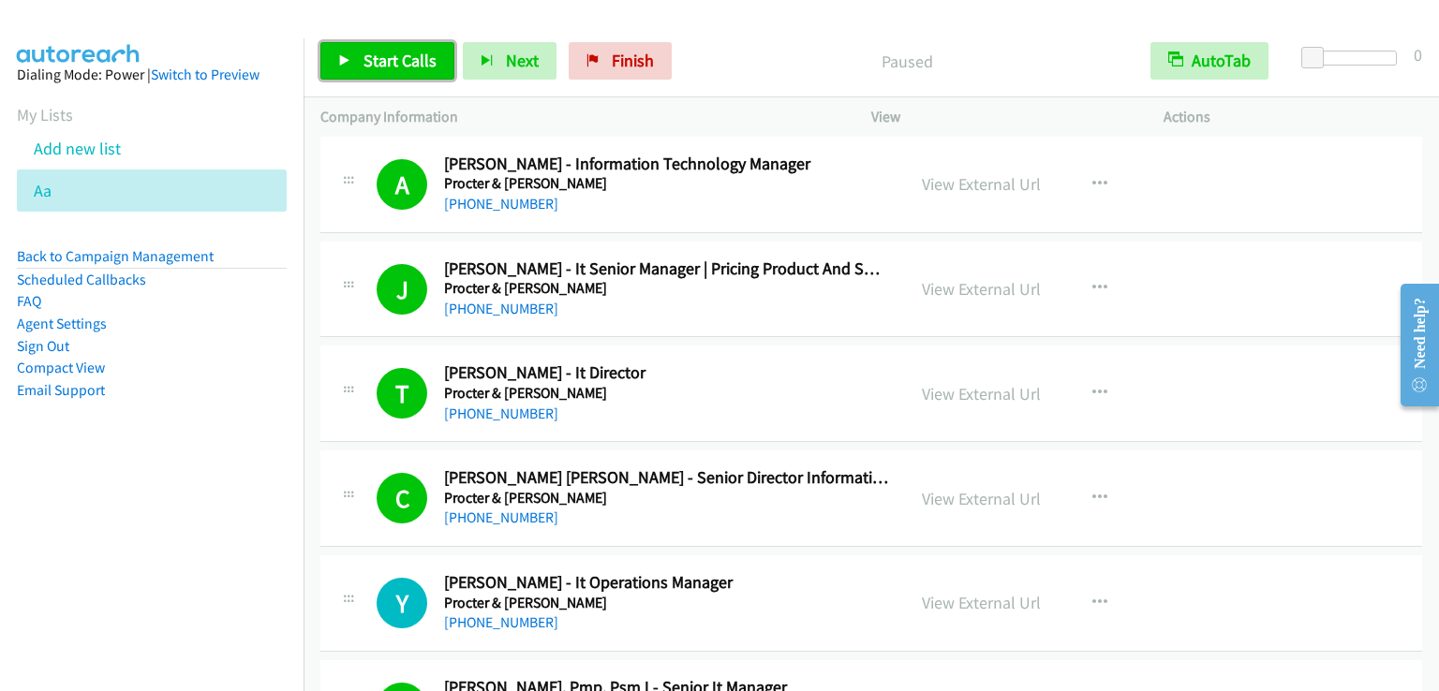
click at [390, 52] on span "Start Calls" at bounding box center [399, 61] width 73 height 22
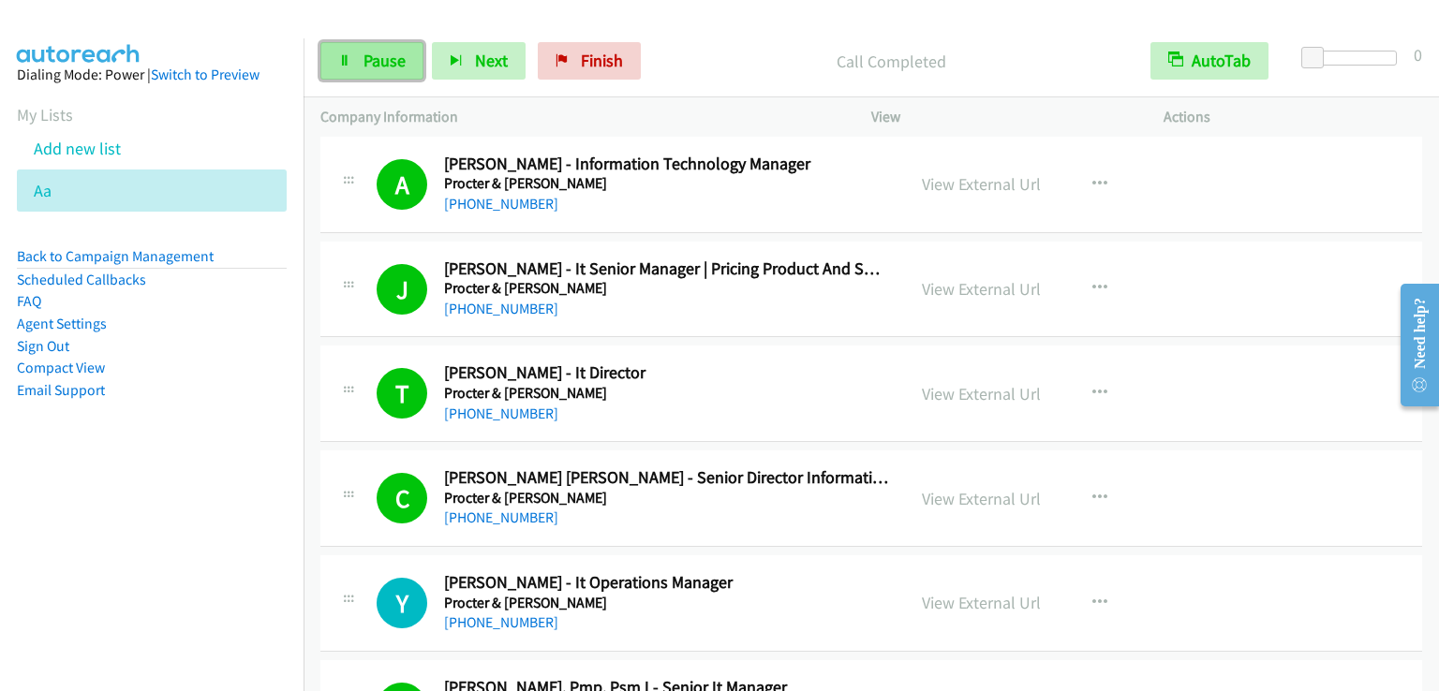
click at [383, 53] on span "Pause" at bounding box center [384, 61] width 42 height 22
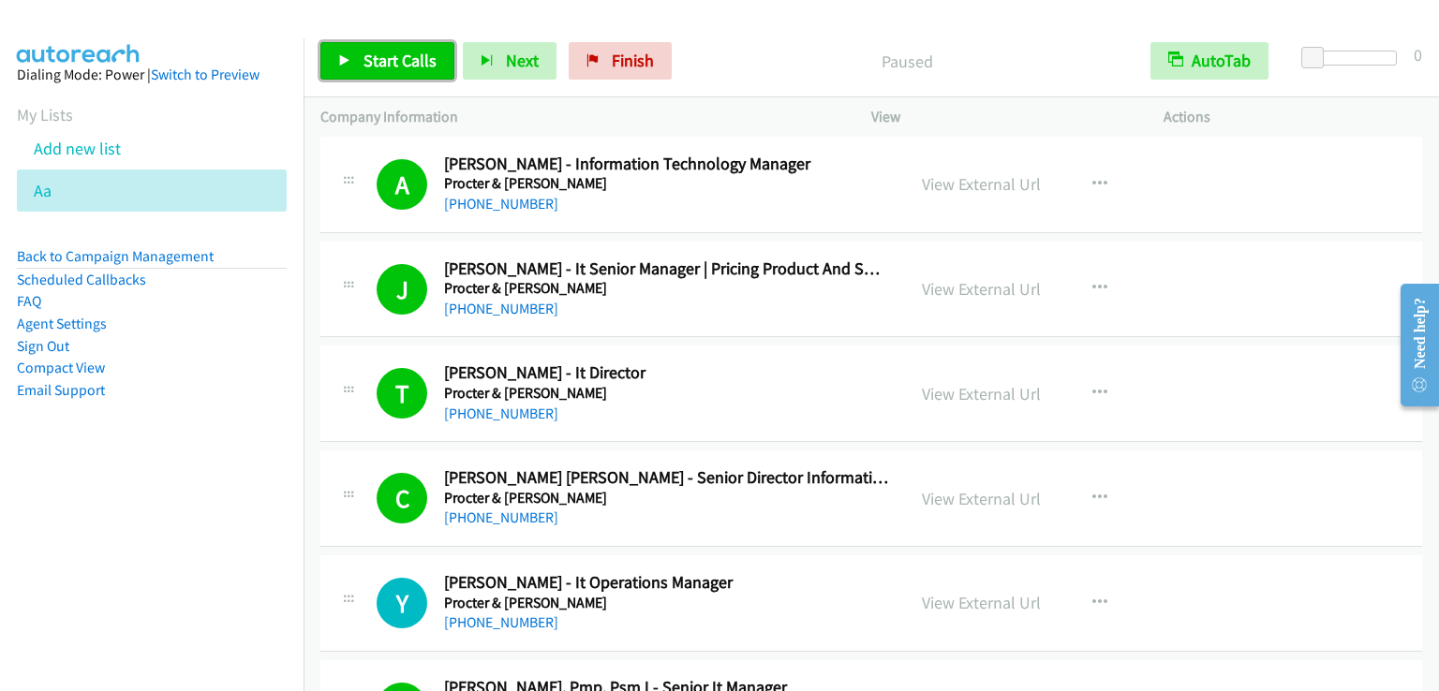
click at [384, 53] on span "Start Calls" at bounding box center [399, 61] width 73 height 22
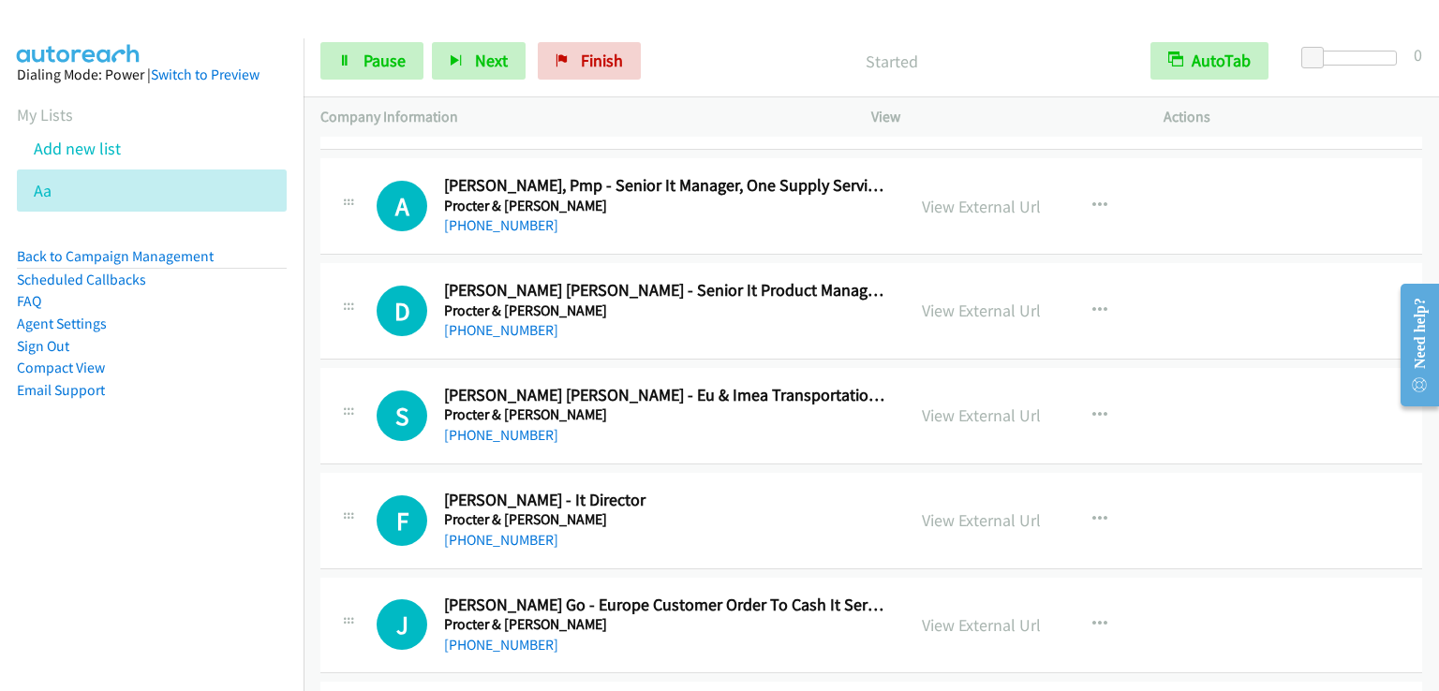
scroll to position [4590, 0]
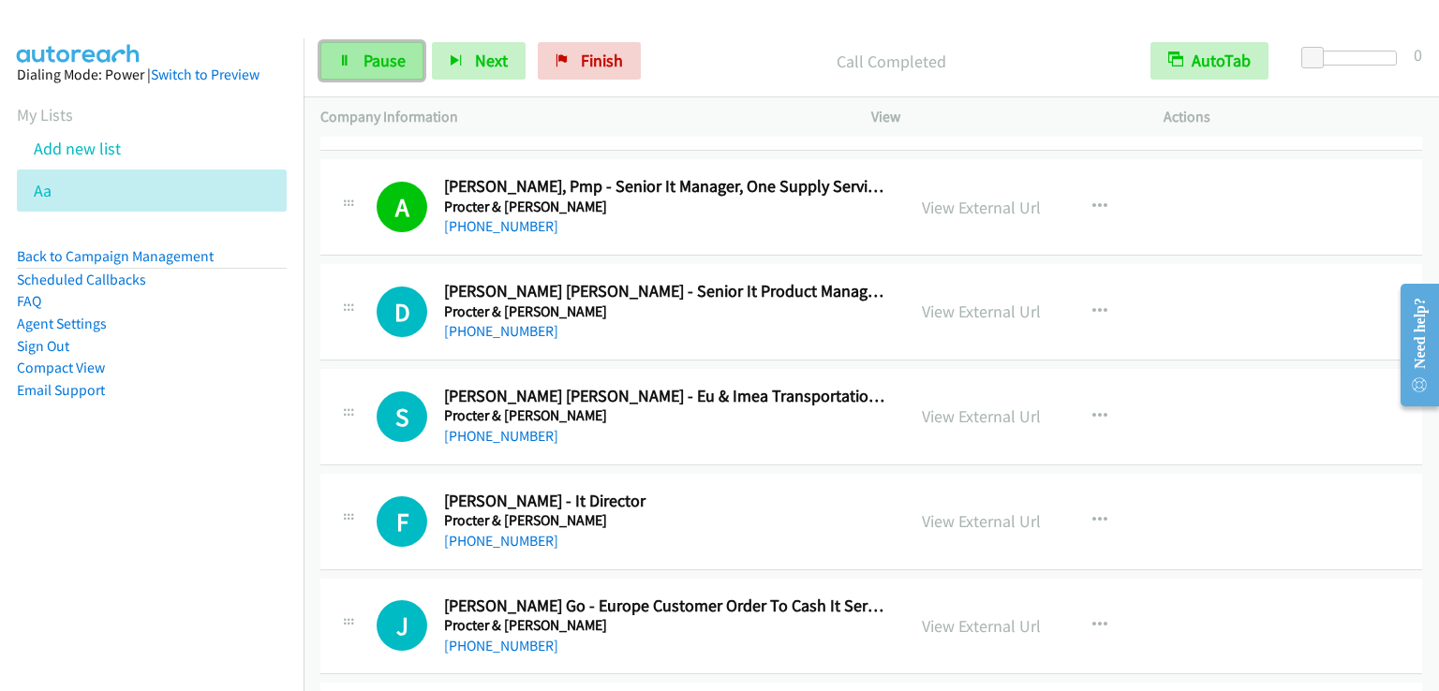
click at [375, 45] on link "Pause" at bounding box center [371, 60] width 103 height 37
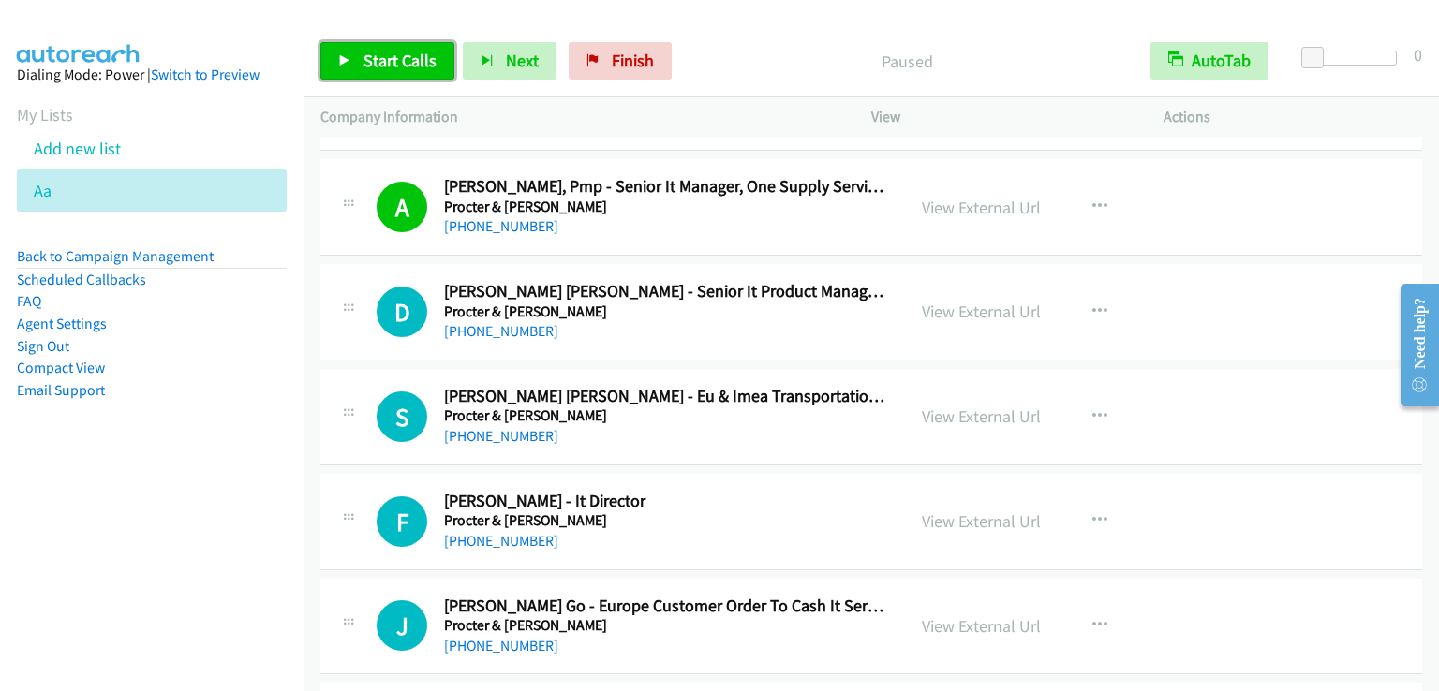
click at [375, 45] on link "Start Calls" at bounding box center [387, 60] width 134 height 37
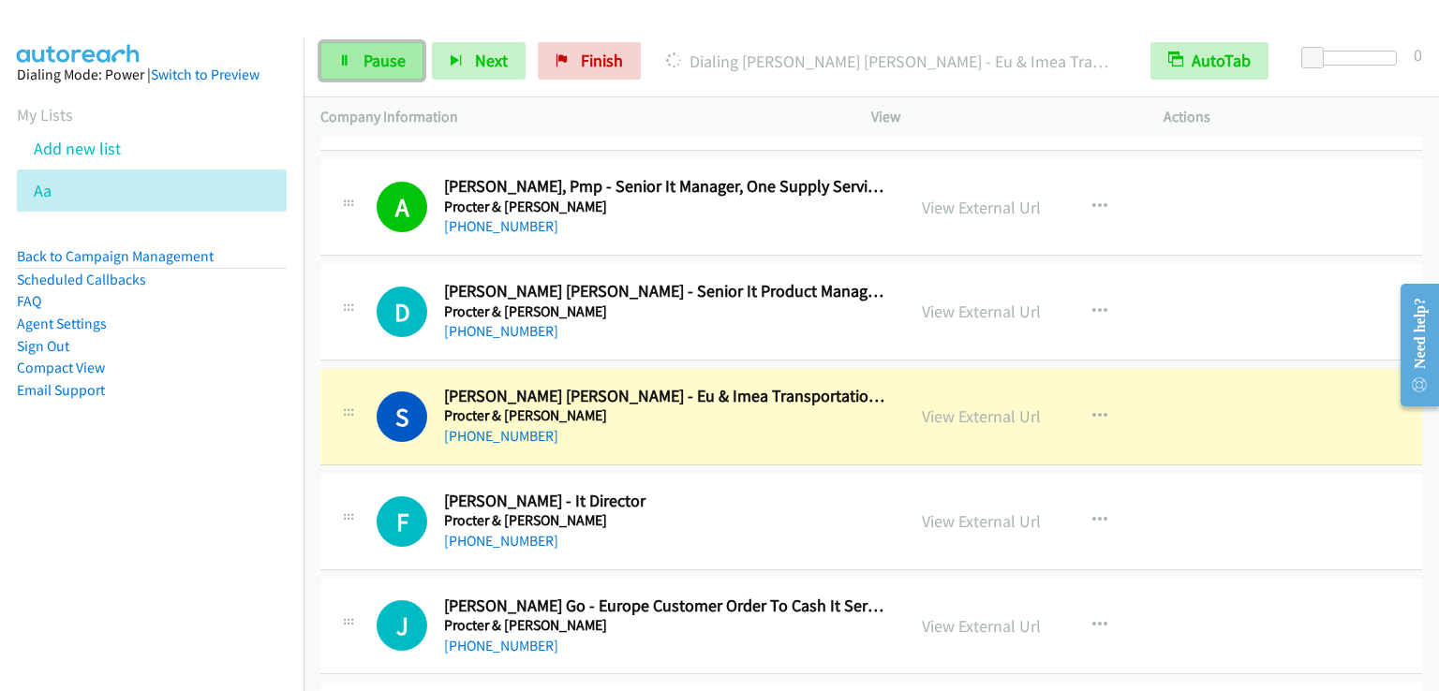
click at [382, 62] on span "Pause" at bounding box center [384, 61] width 42 height 22
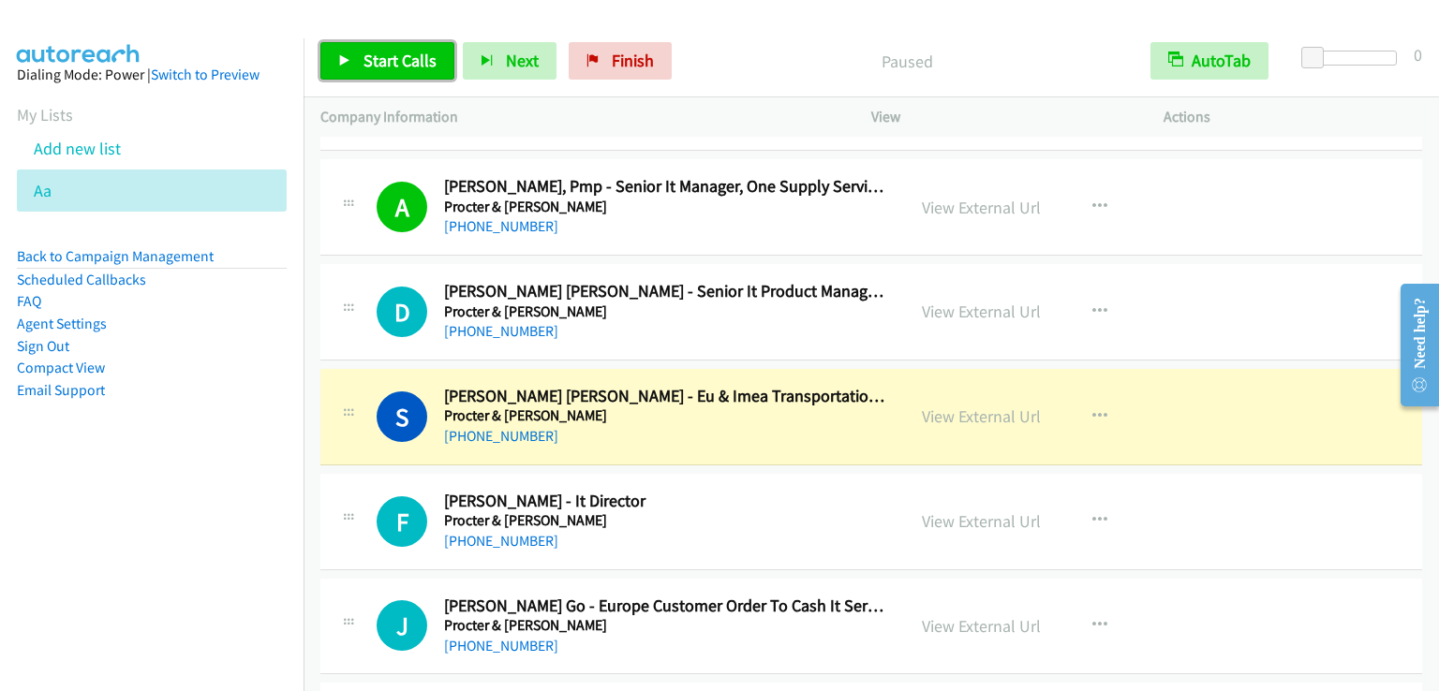
click at [388, 64] on span "Start Calls" at bounding box center [399, 61] width 73 height 22
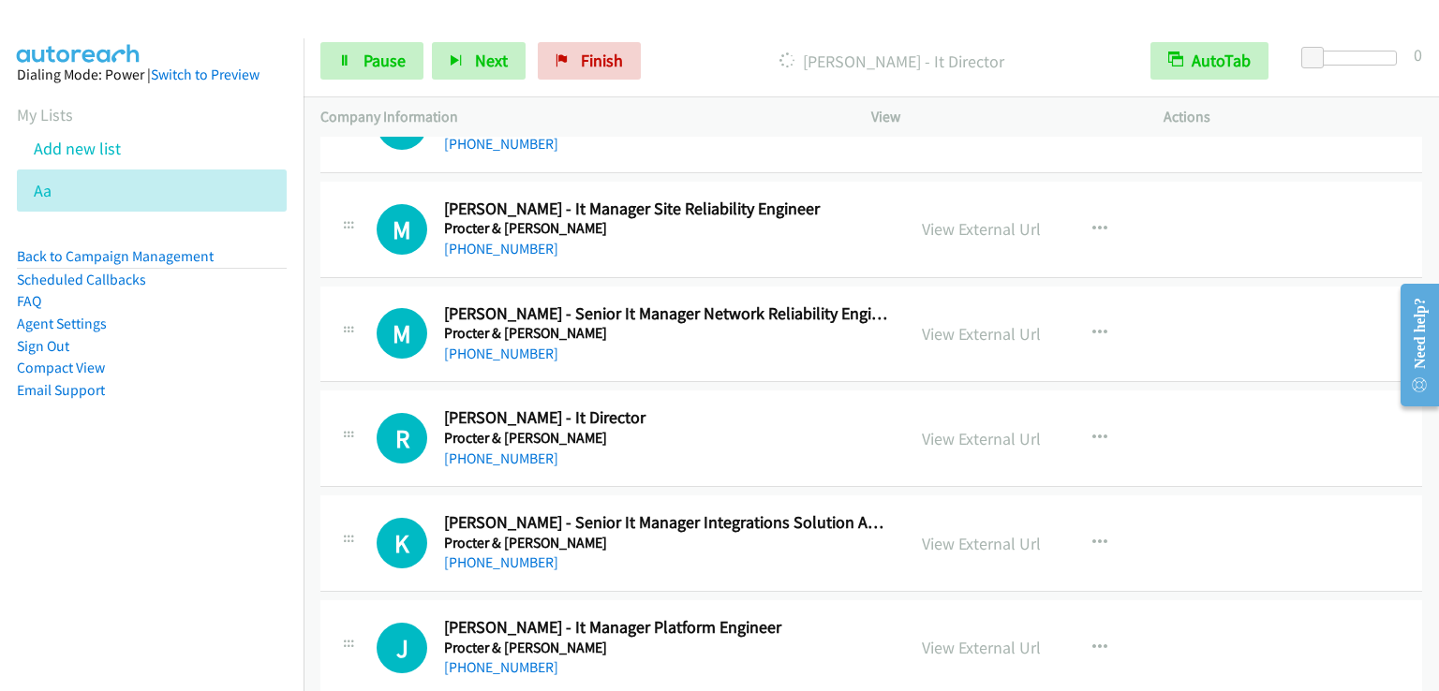
scroll to position [7119, 0]
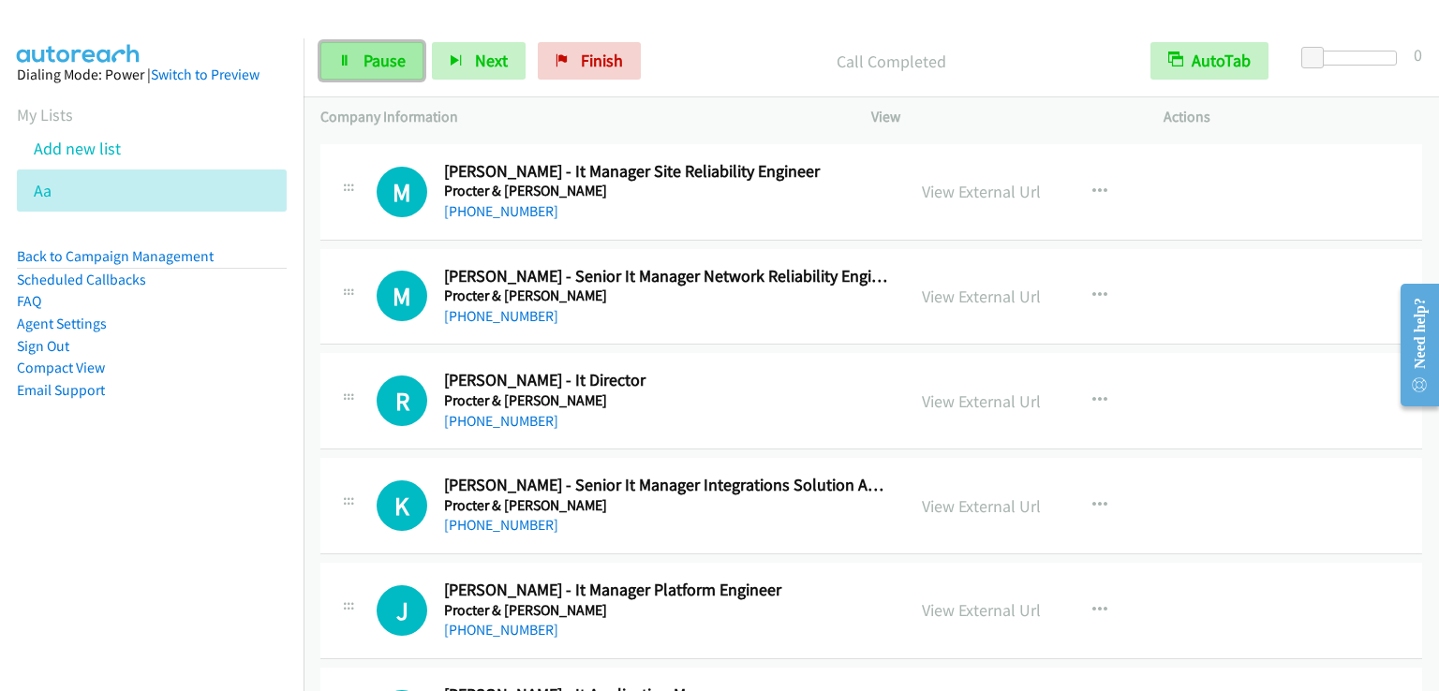
click at [393, 60] on span "Pause" at bounding box center [384, 61] width 42 height 22
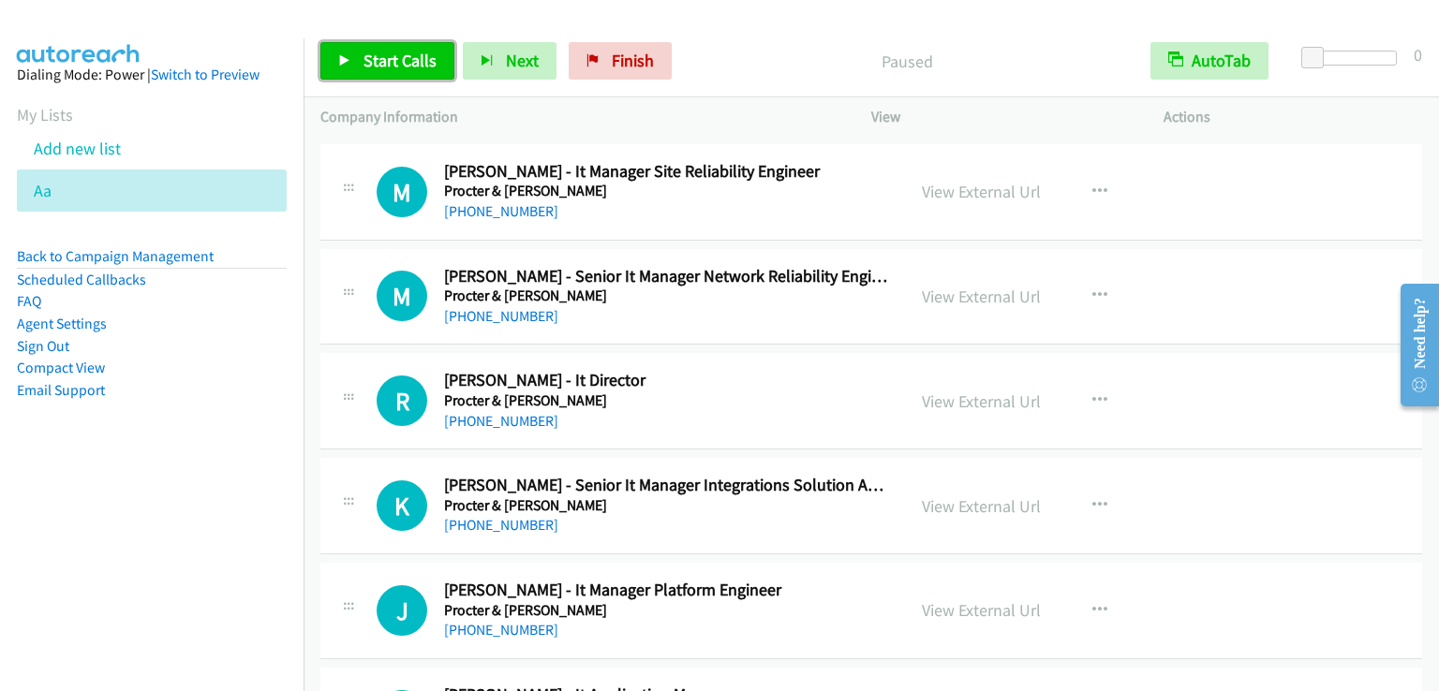
click at [393, 60] on span "Start Calls" at bounding box center [399, 61] width 73 height 22
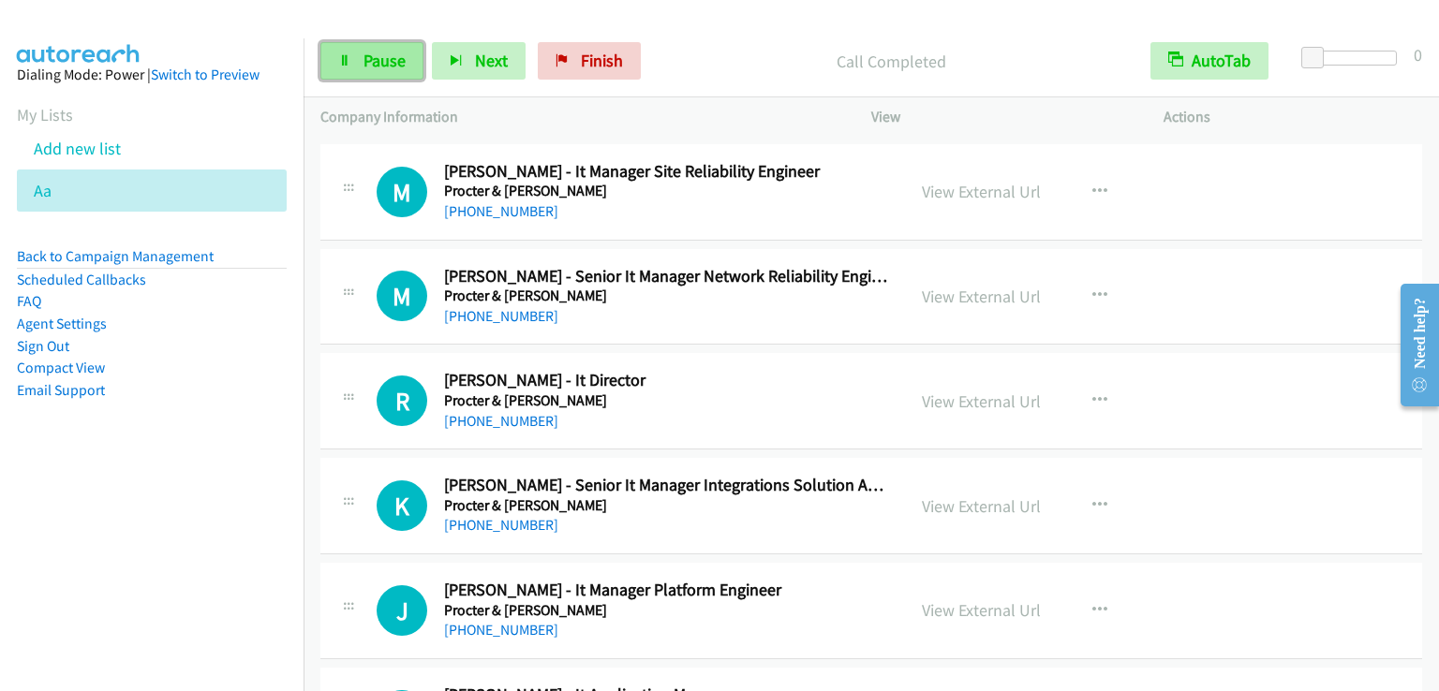
click at [390, 53] on span "Pause" at bounding box center [384, 61] width 42 height 22
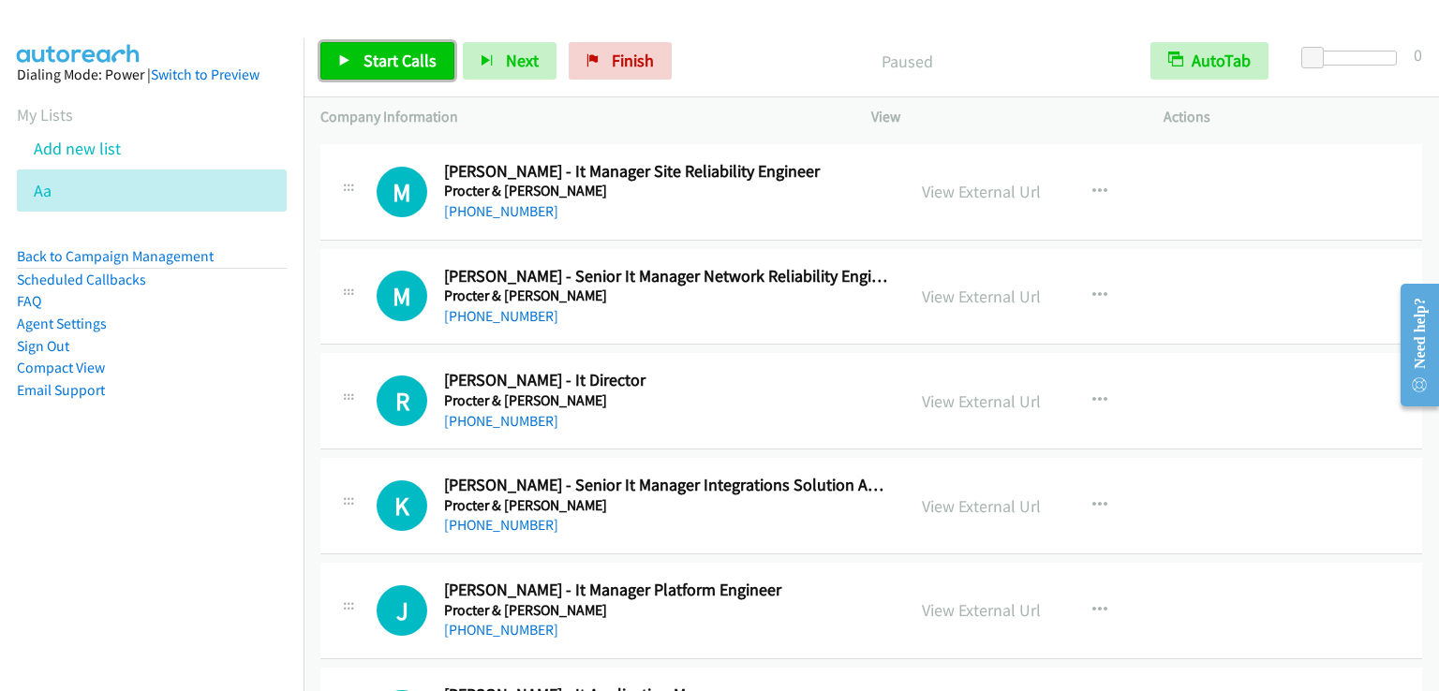
click at [392, 53] on span "Start Calls" at bounding box center [399, 61] width 73 height 22
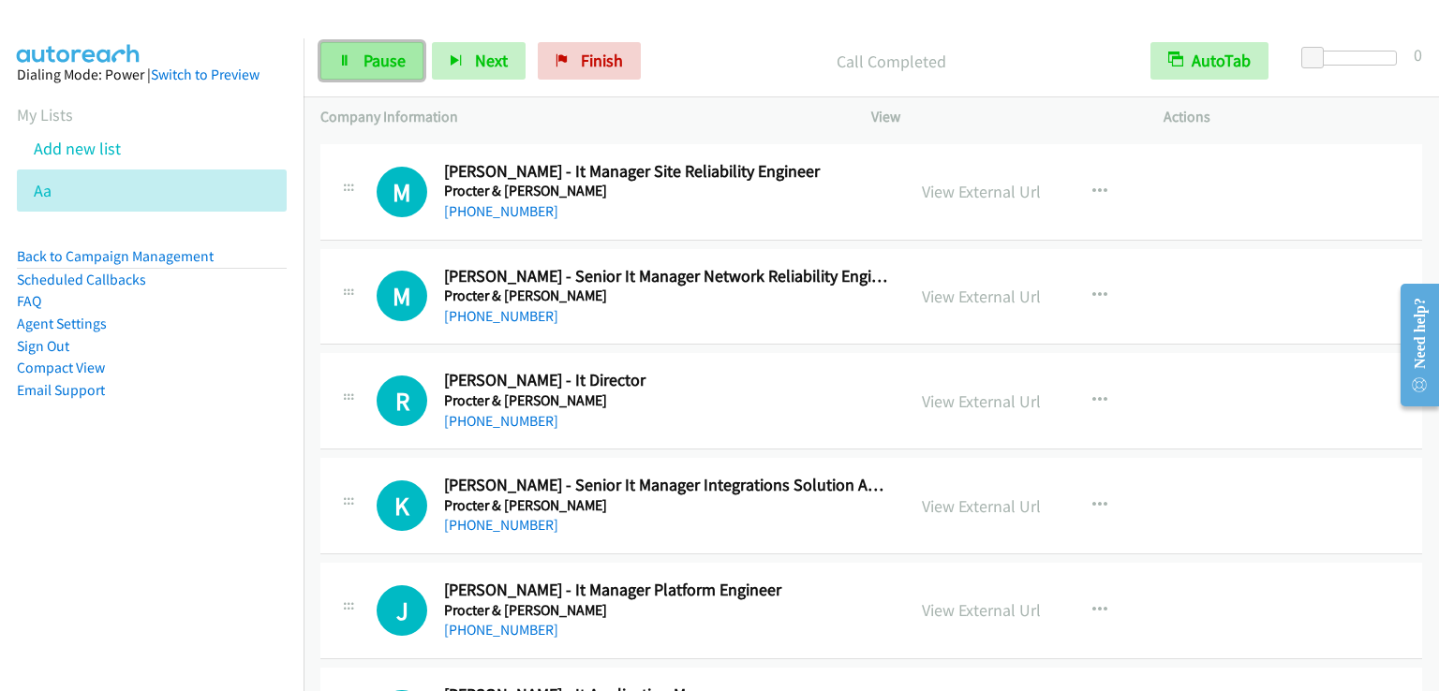
click at [372, 55] on span "Pause" at bounding box center [384, 61] width 42 height 22
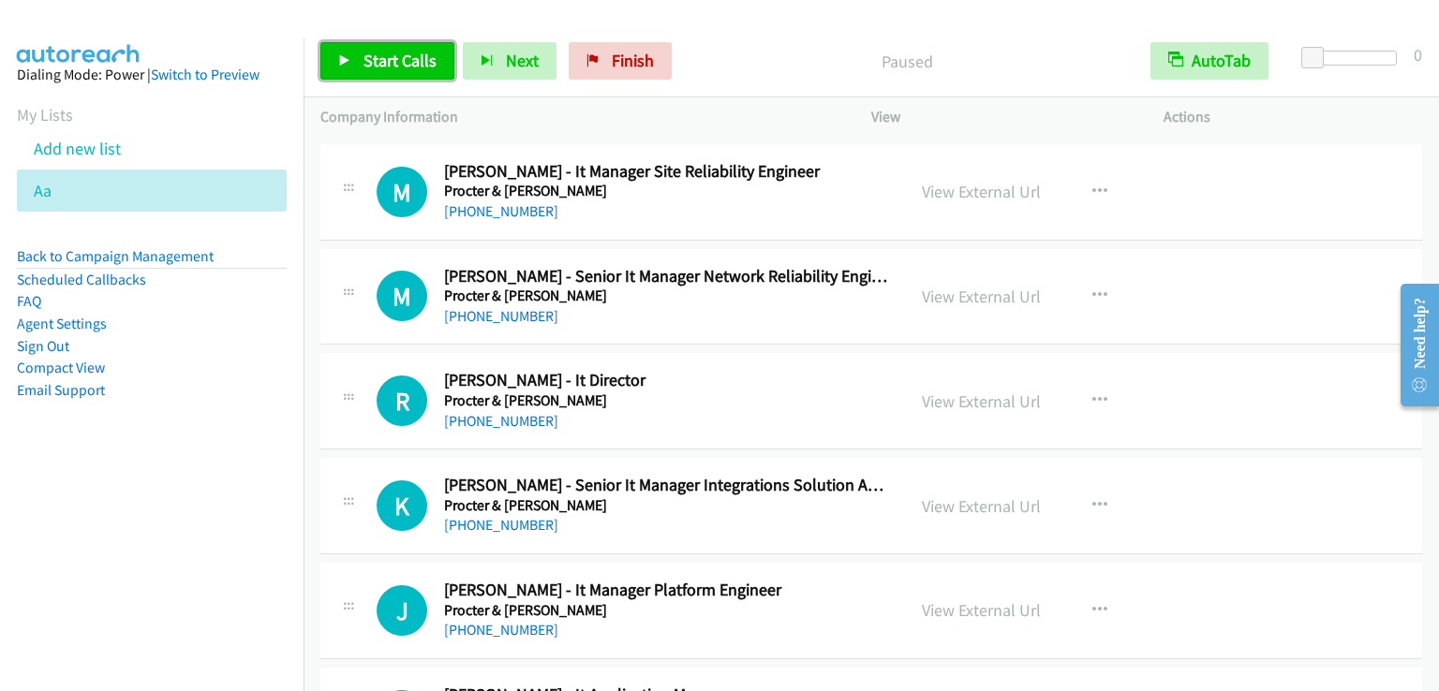
click at [372, 55] on span "Start Calls" at bounding box center [399, 61] width 73 height 22
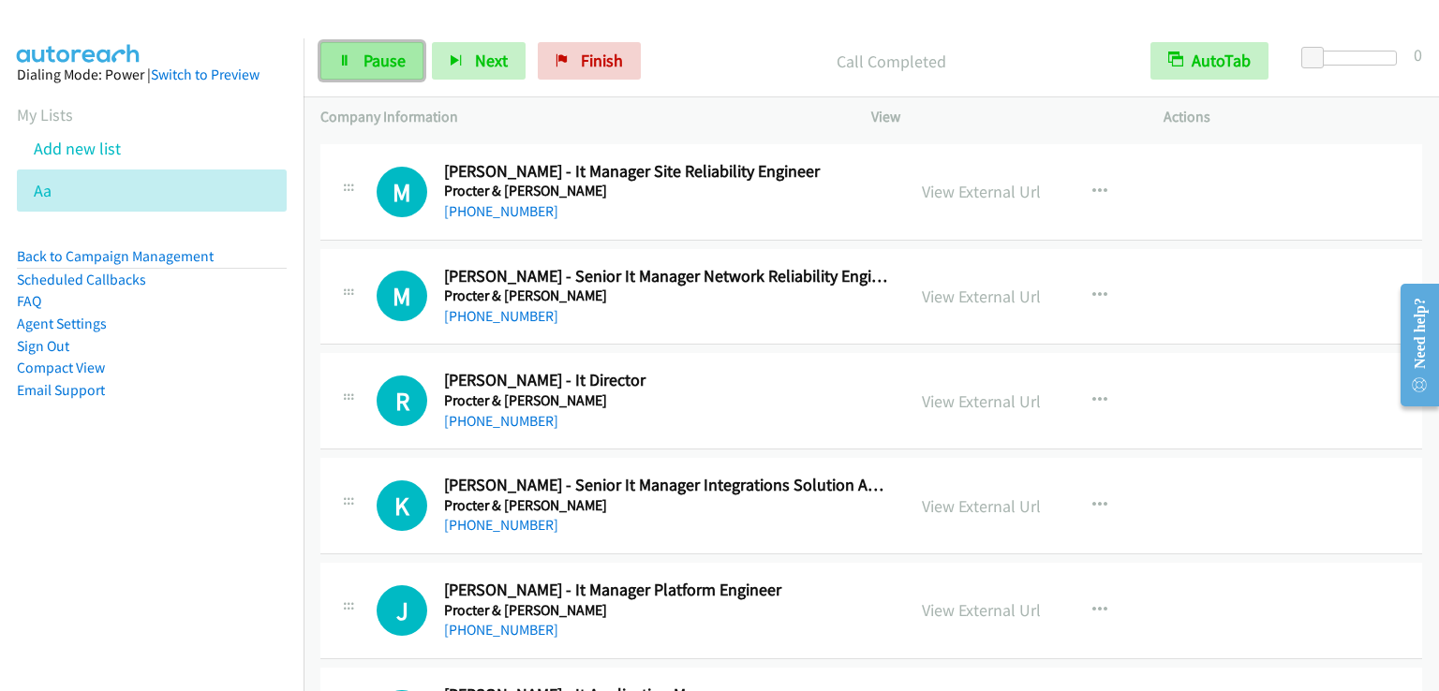
click at [371, 53] on span "Pause" at bounding box center [384, 61] width 42 height 22
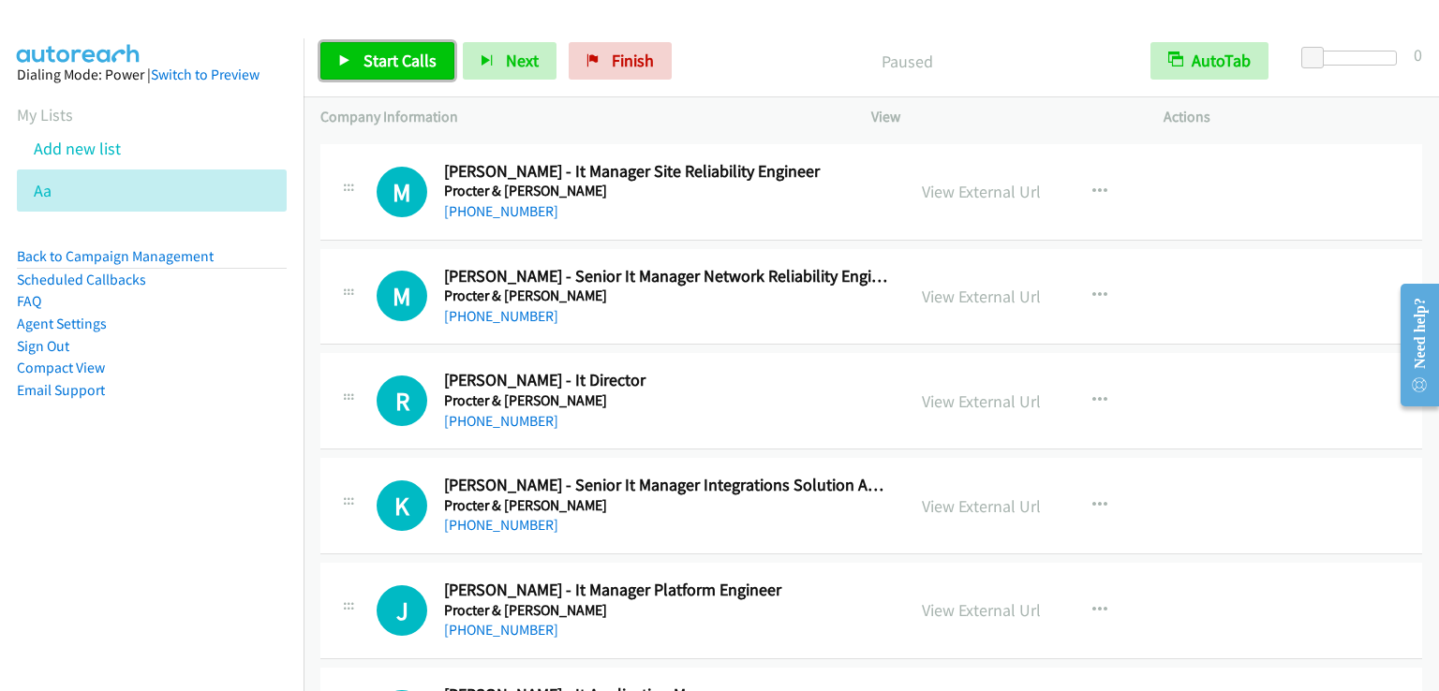
click at [371, 53] on span "Start Calls" at bounding box center [399, 61] width 73 height 22
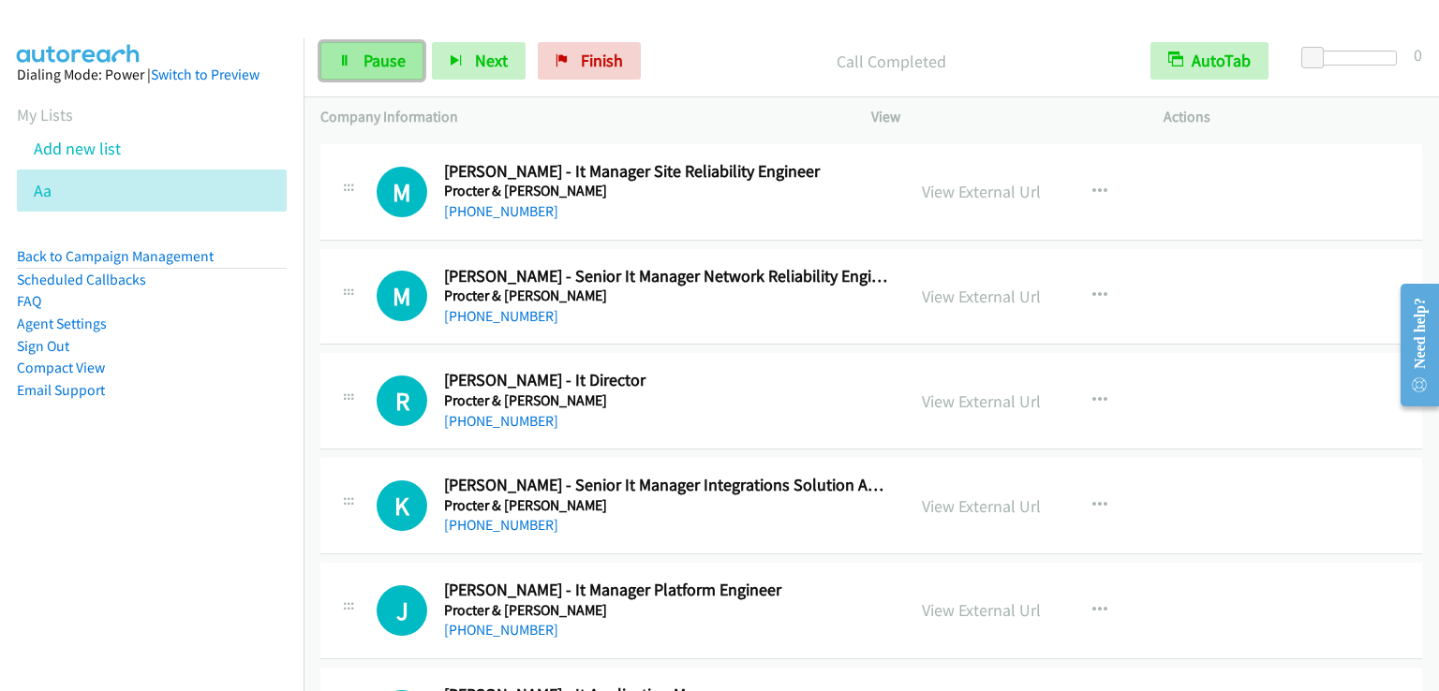
click at [399, 65] on span "Pause" at bounding box center [384, 61] width 42 height 22
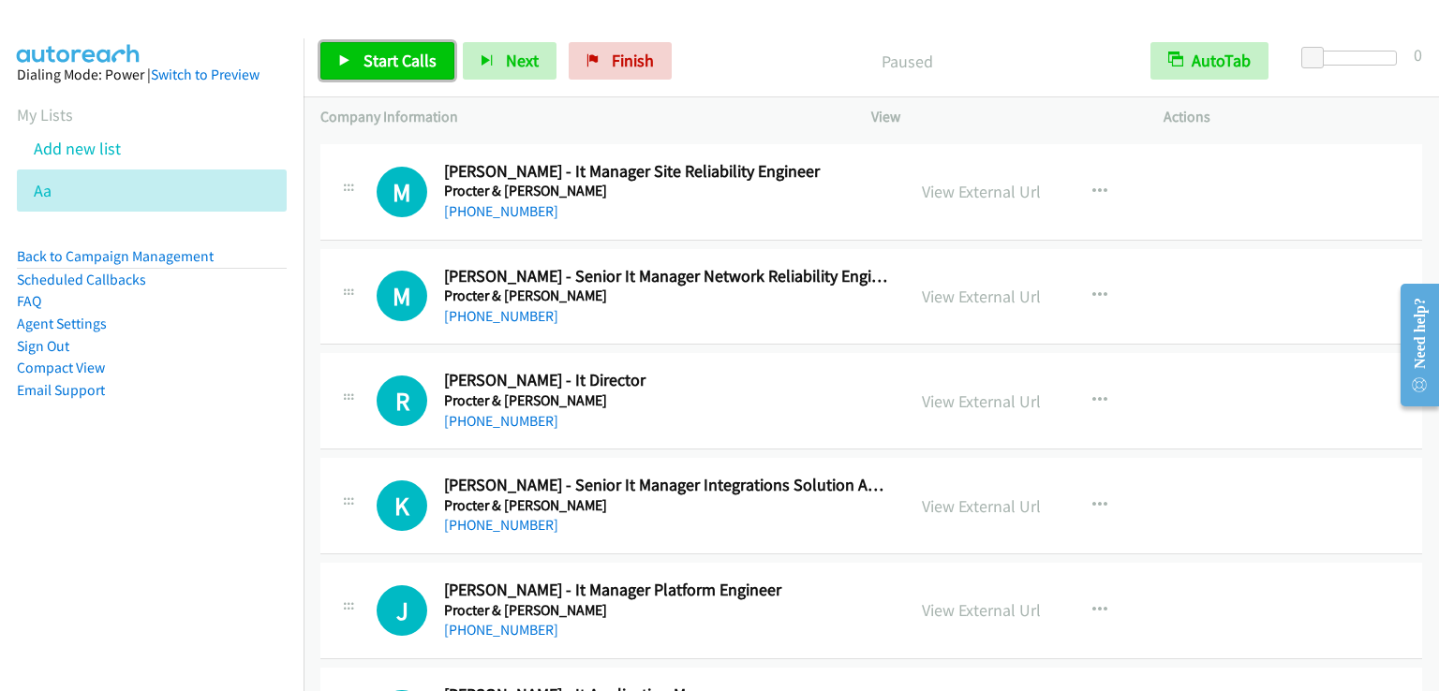
click at [399, 65] on span "Start Calls" at bounding box center [399, 61] width 73 height 22
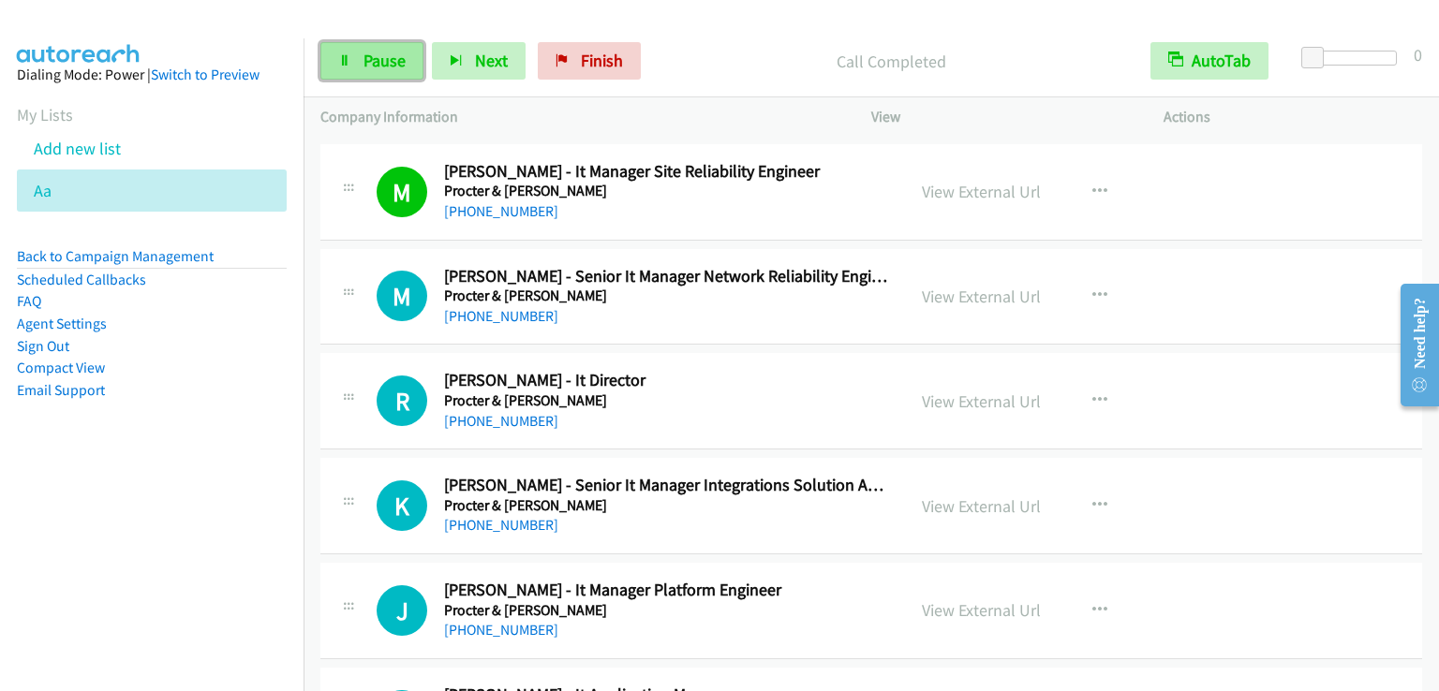
click at [363, 58] on span "Pause" at bounding box center [384, 61] width 42 height 22
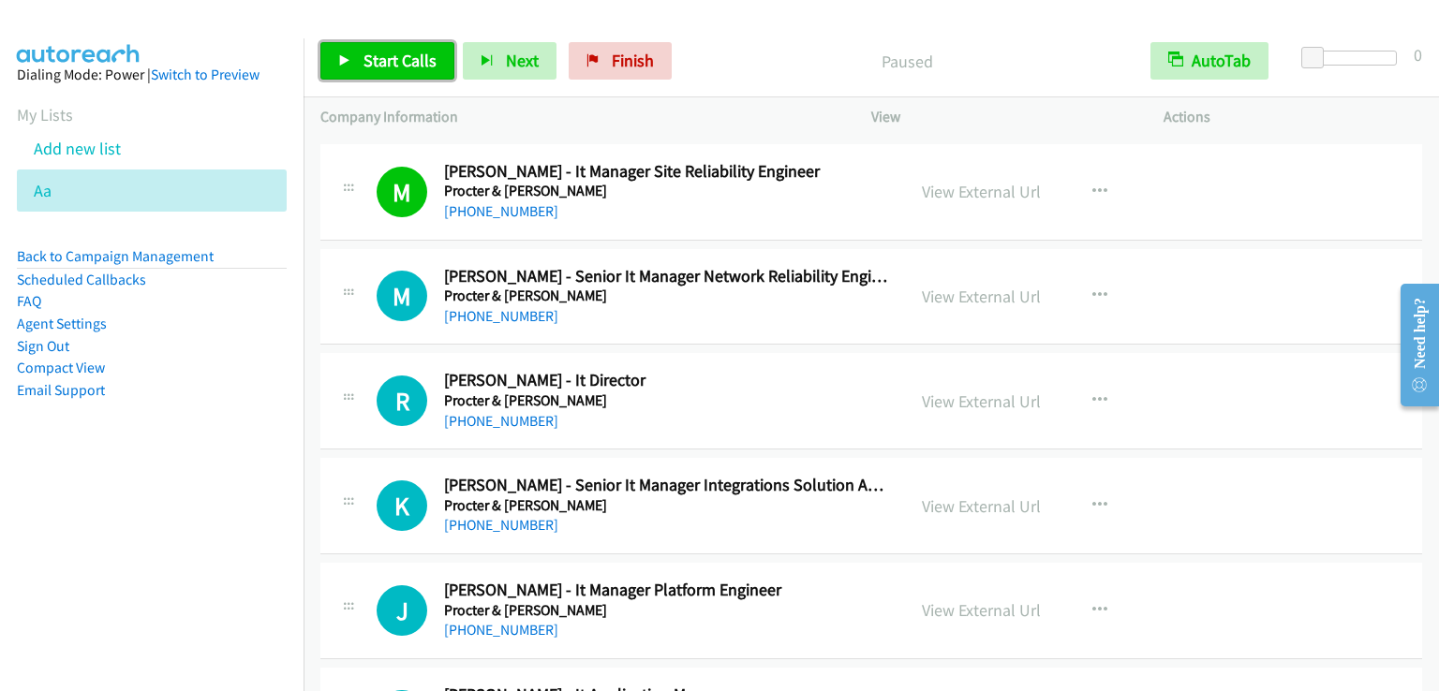
click at [363, 58] on span "Start Calls" at bounding box center [399, 61] width 73 height 22
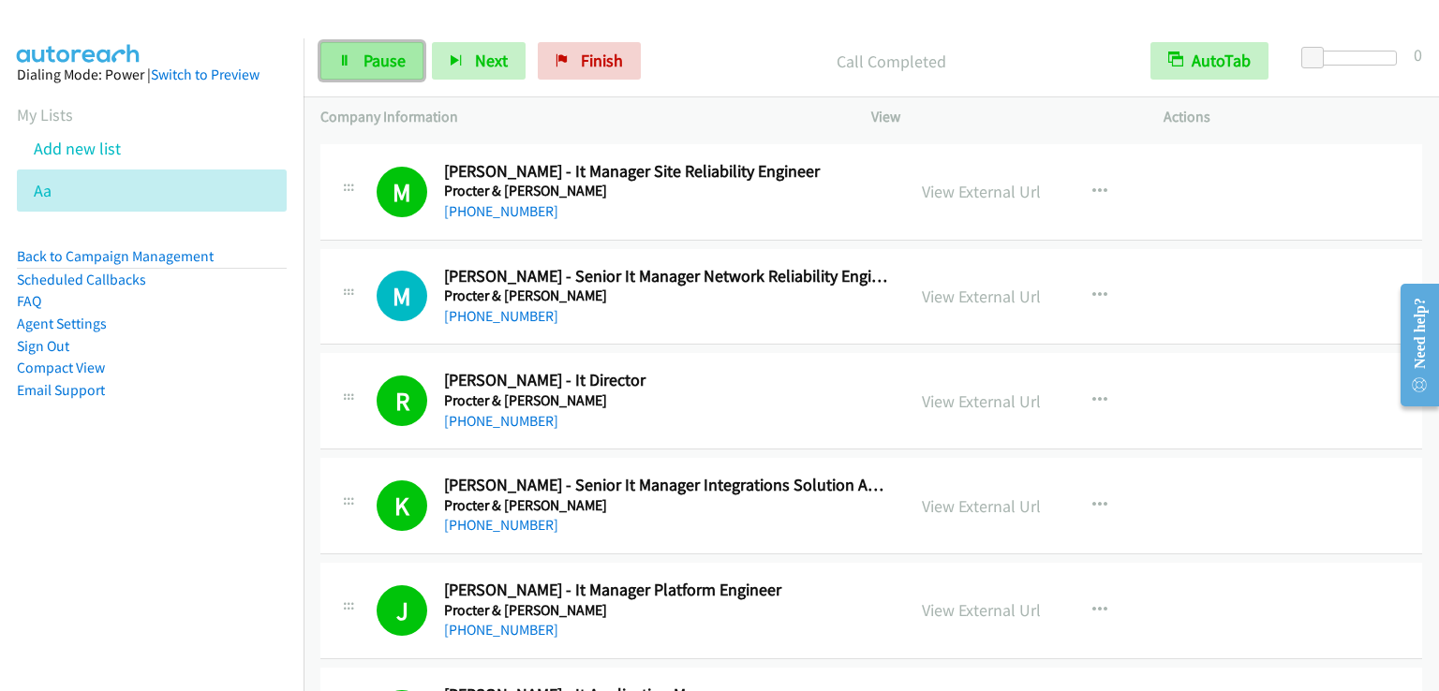
click at [366, 56] on span "Pause" at bounding box center [384, 61] width 42 height 22
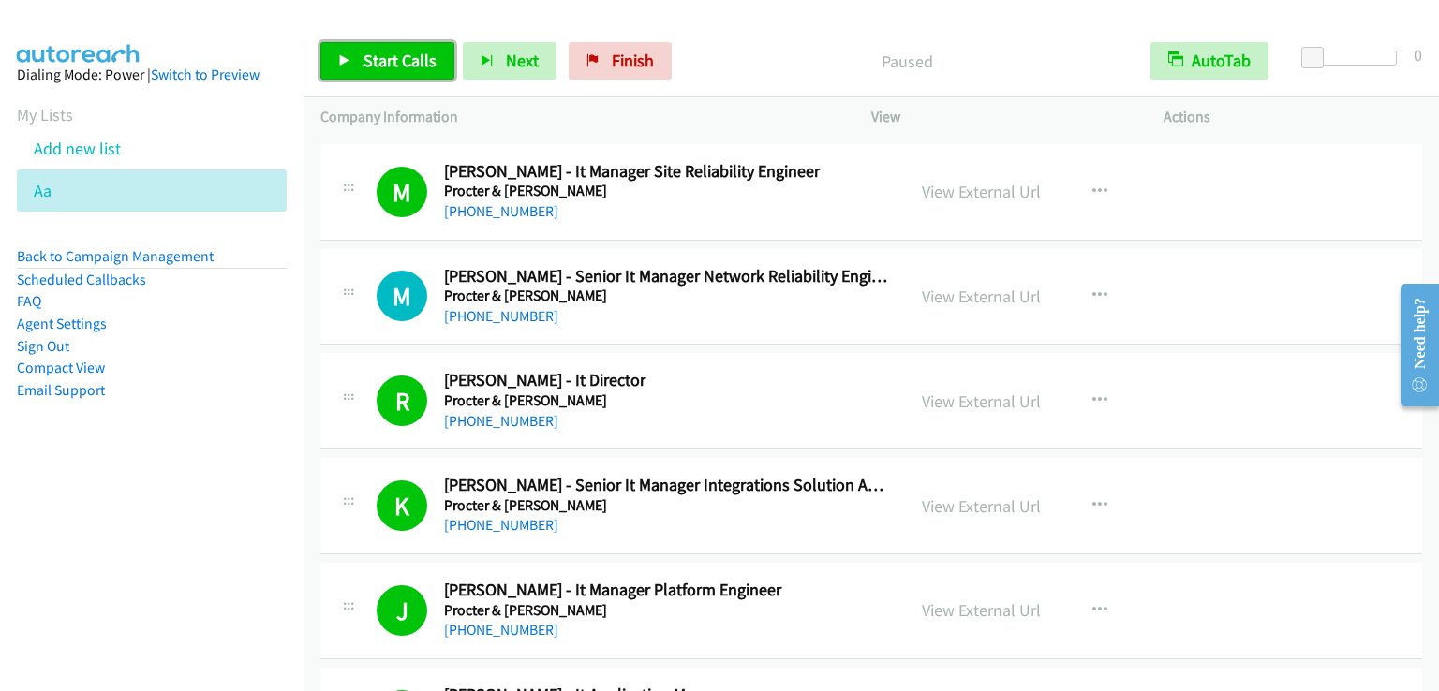
click at [366, 56] on span "Start Calls" at bounding box center [399, 61] width 73 height 22
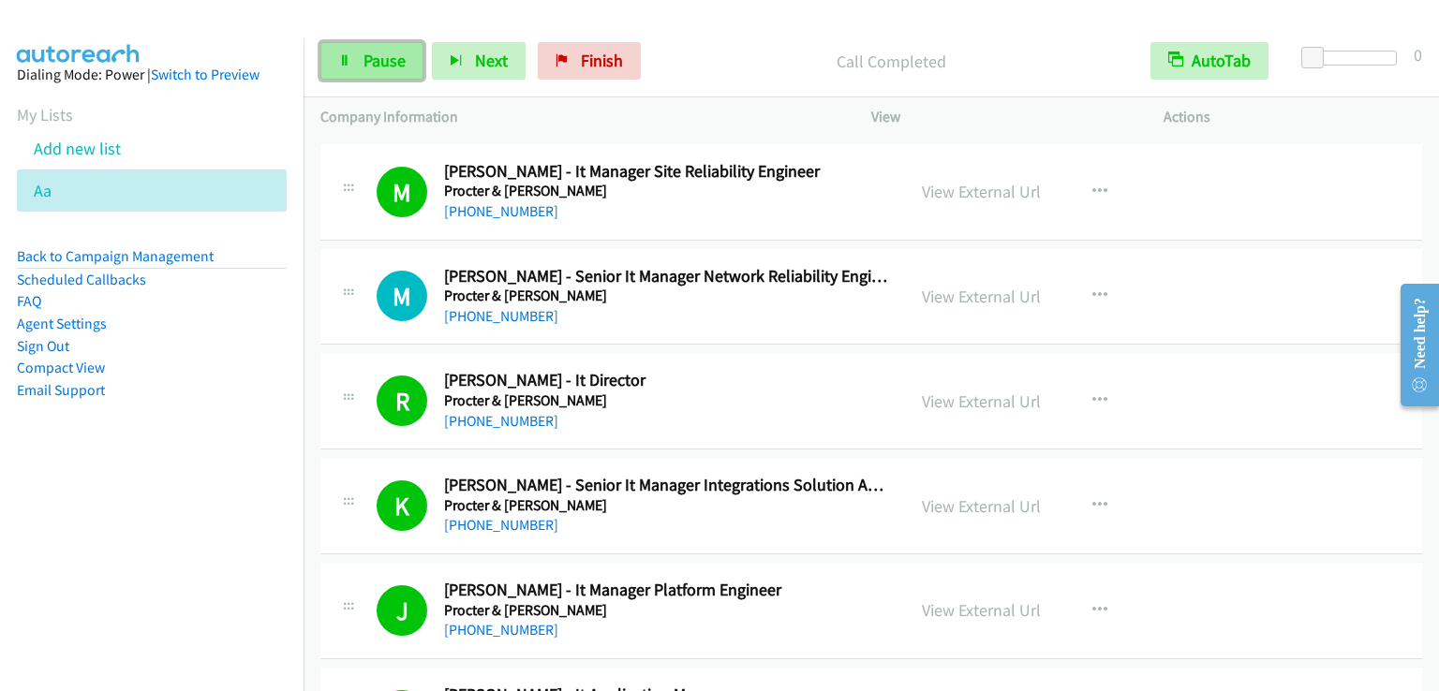
click at [384, 53] on span "Pause" at bounding box center [384, 61] width 42 height 22
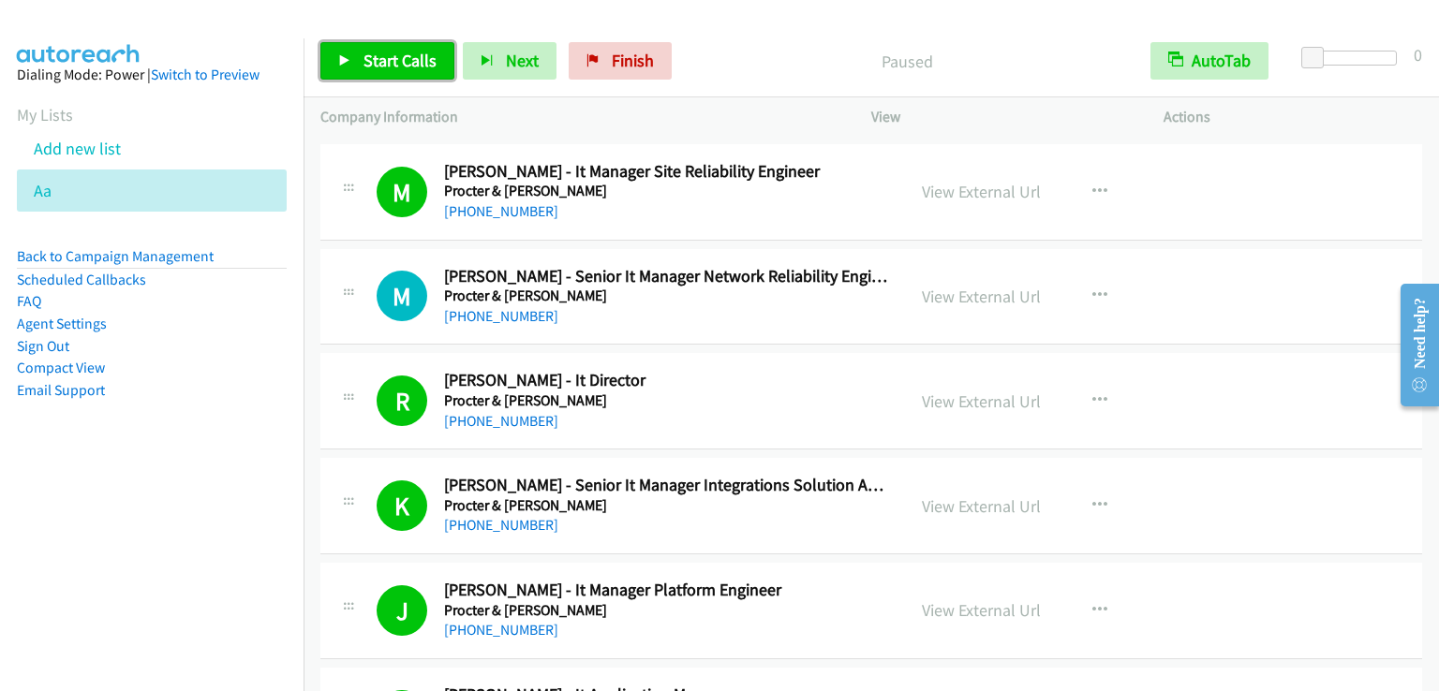
drag, startPoint x: 384, startPoint y: 53, endPoint x: 384, endPoint y: 42, distance: 11.2
click at [386, 51] on span "Start Calls" at bounding box center [399, 61] width 73 height 22
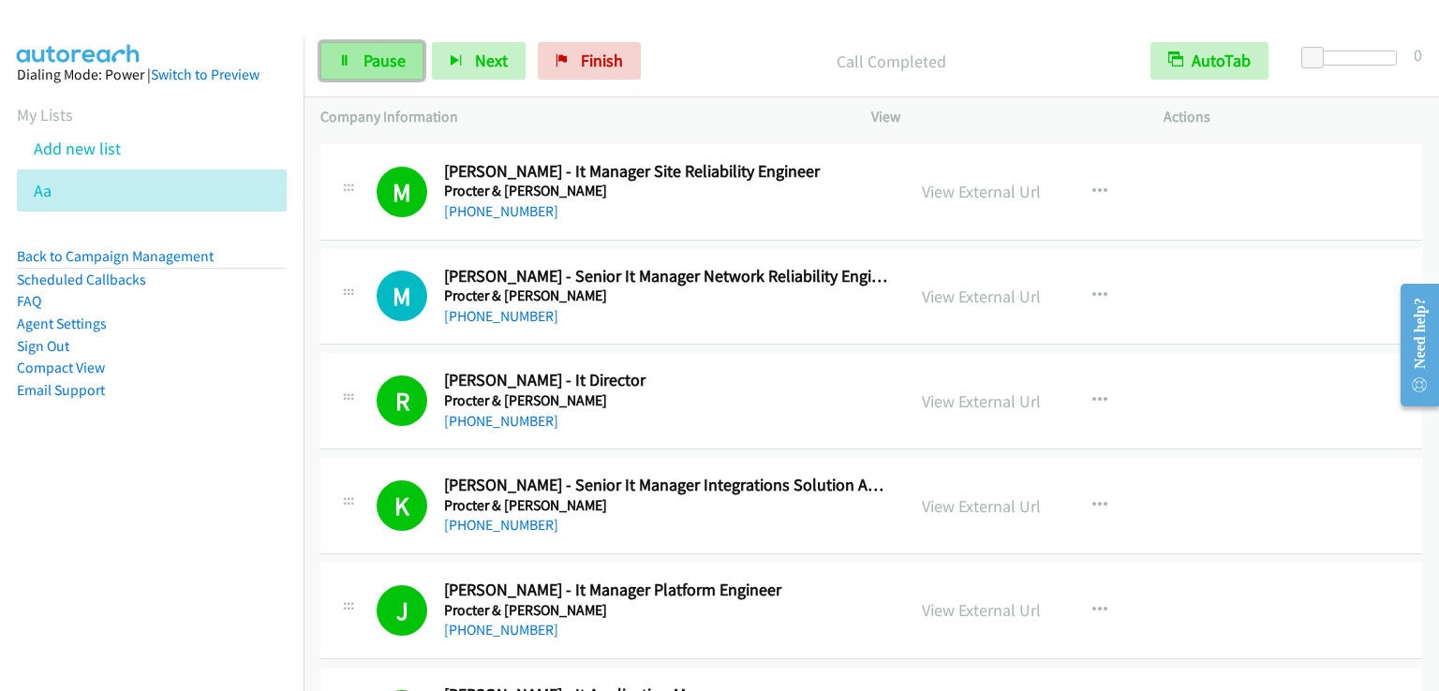
click at [375, 55] on span "Pause" at bounding box center [384, 61] width 42 height 22
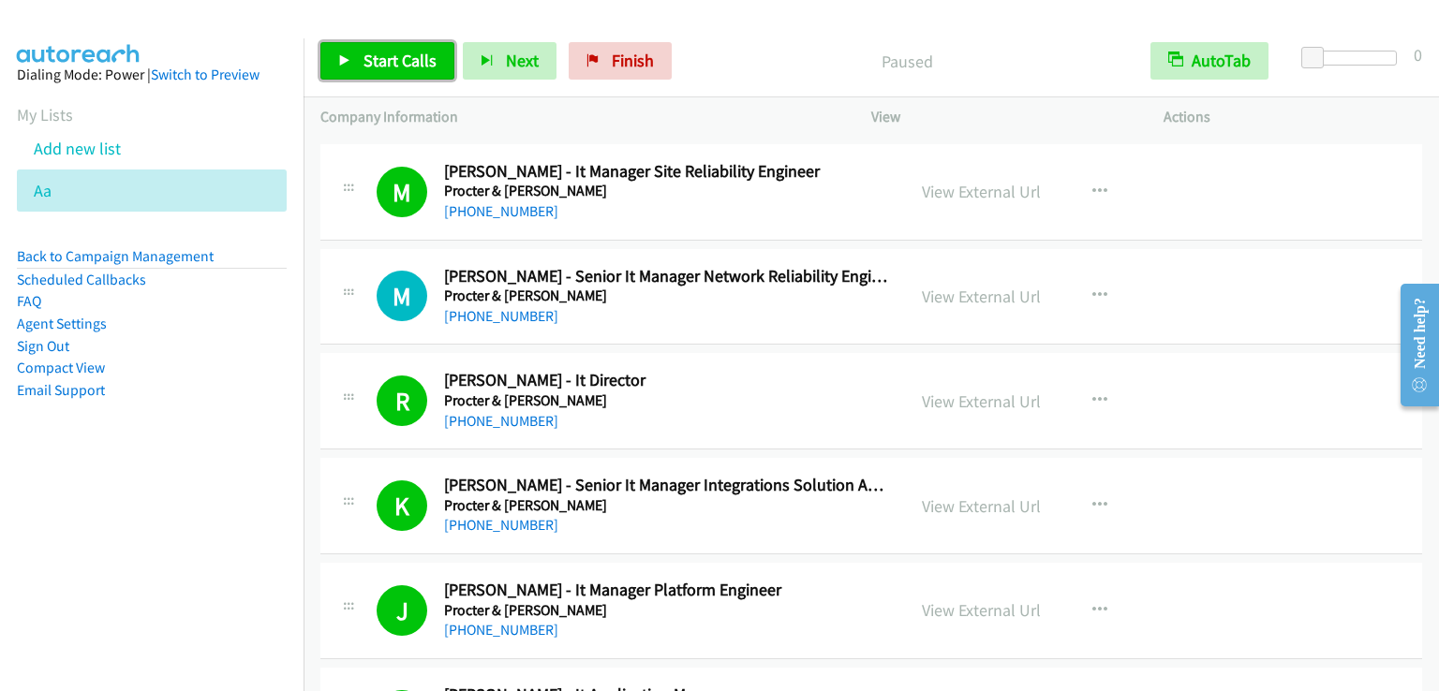
click at [375, 55] on span "Start Calls" at bounding box center [399, 61] width 73 height 22
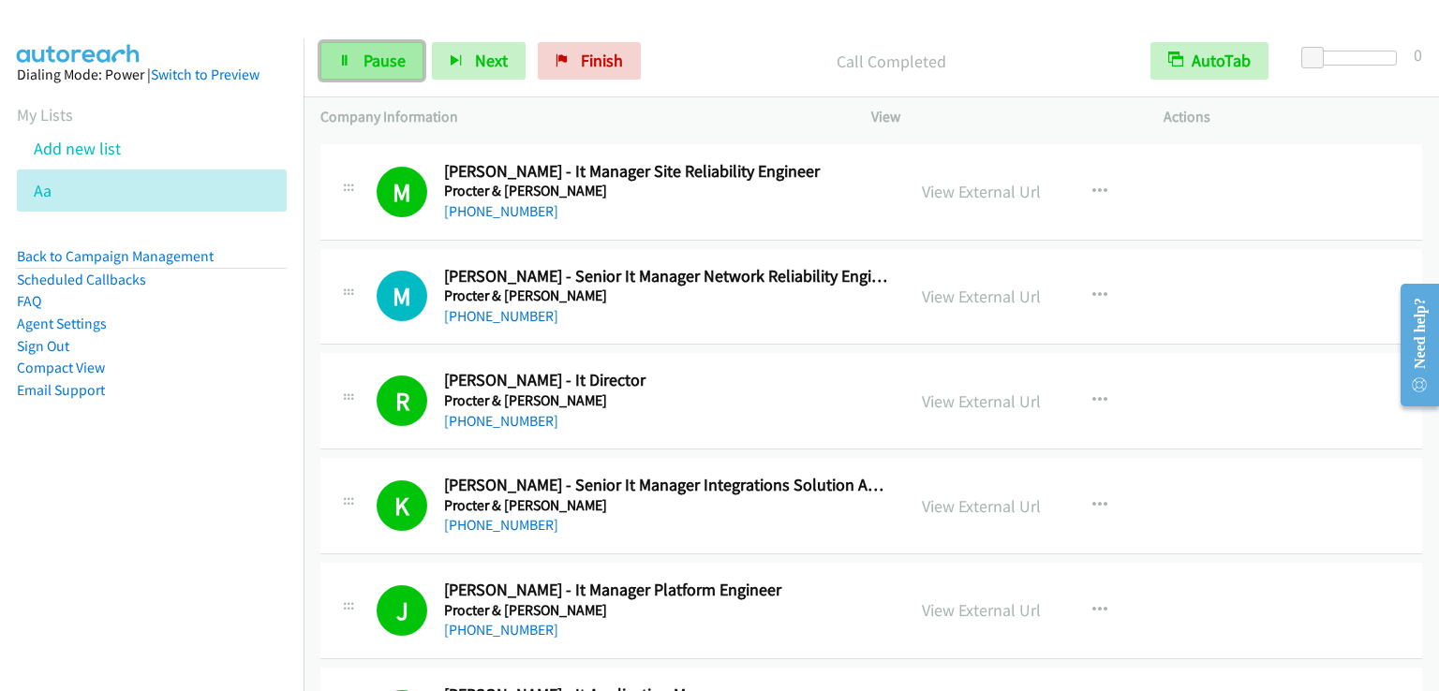
click at [395, 56] on span "Pause" at bounding box center [384, 61] width 42 height 22
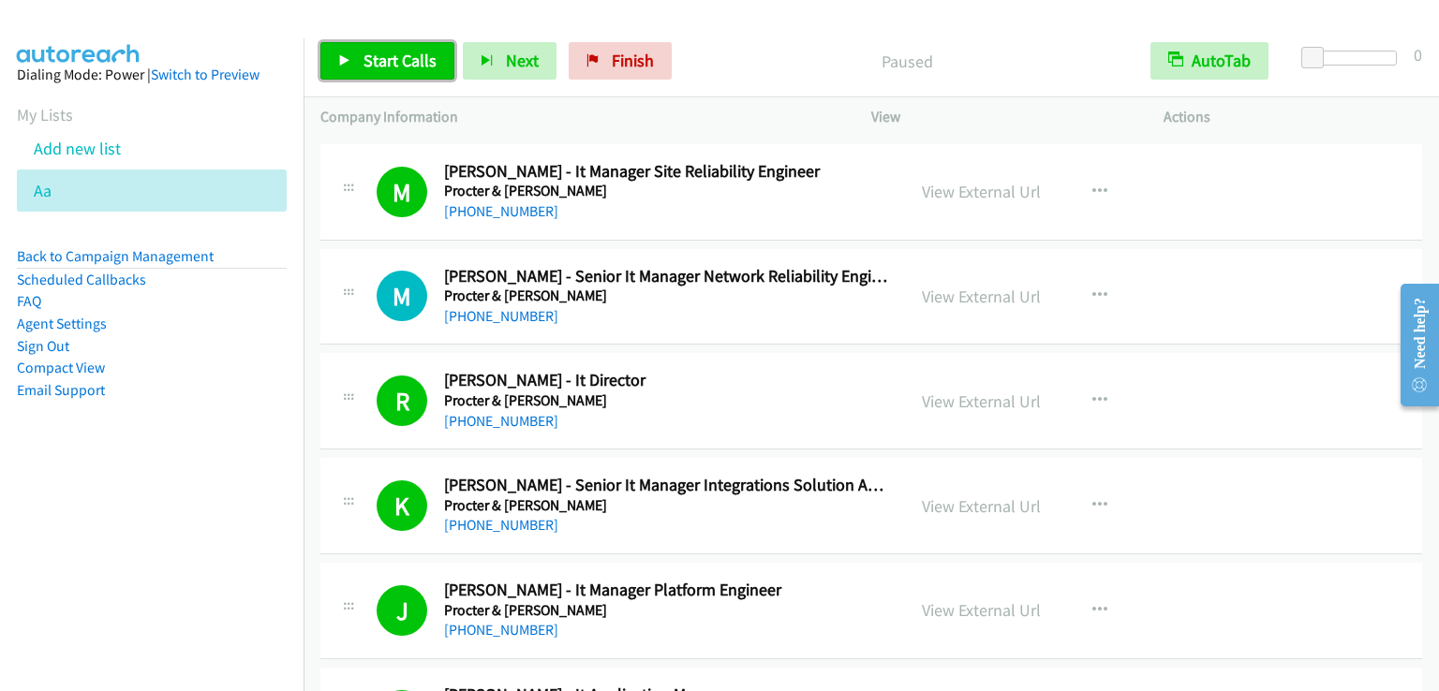
click at [395, 56] on span "Start Calls" at bounding box center [399, 61] width 73 height 22
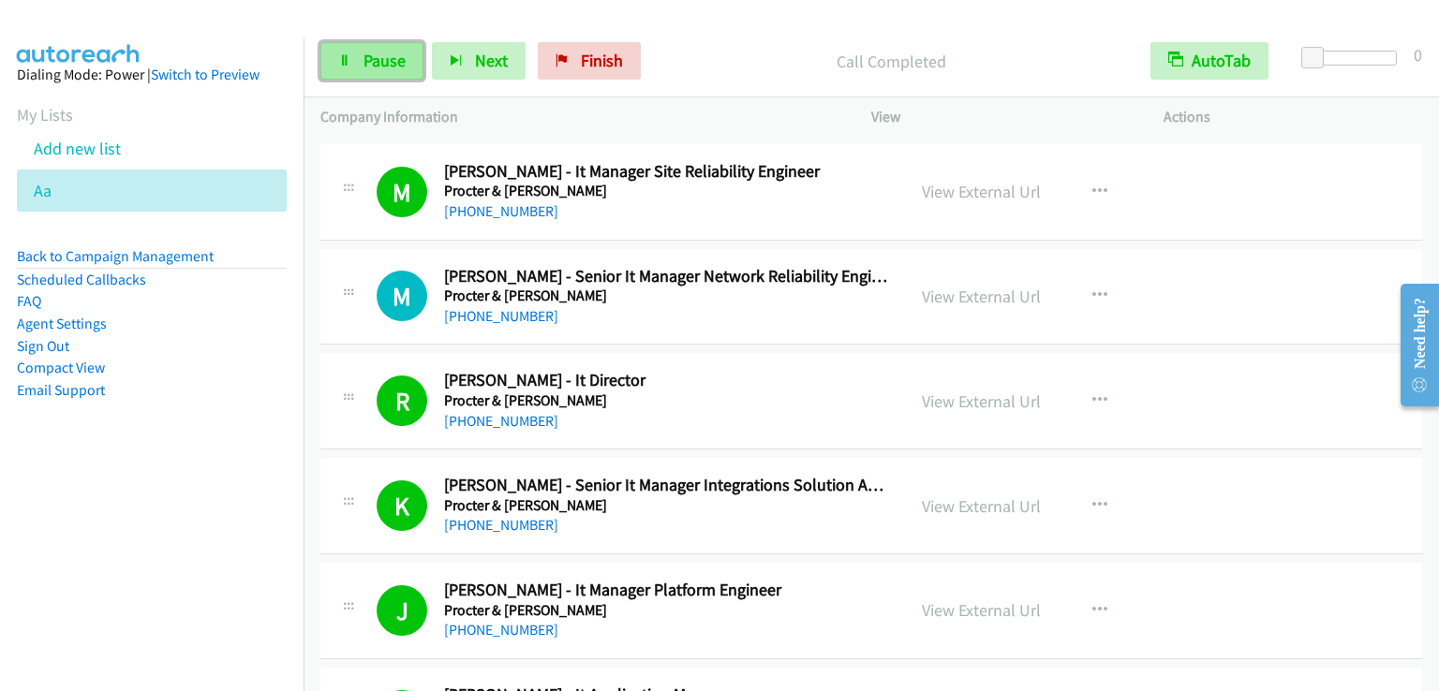
click at [378, 61] on span "Pause" at bounding box center [384, 61] width 42 height 22
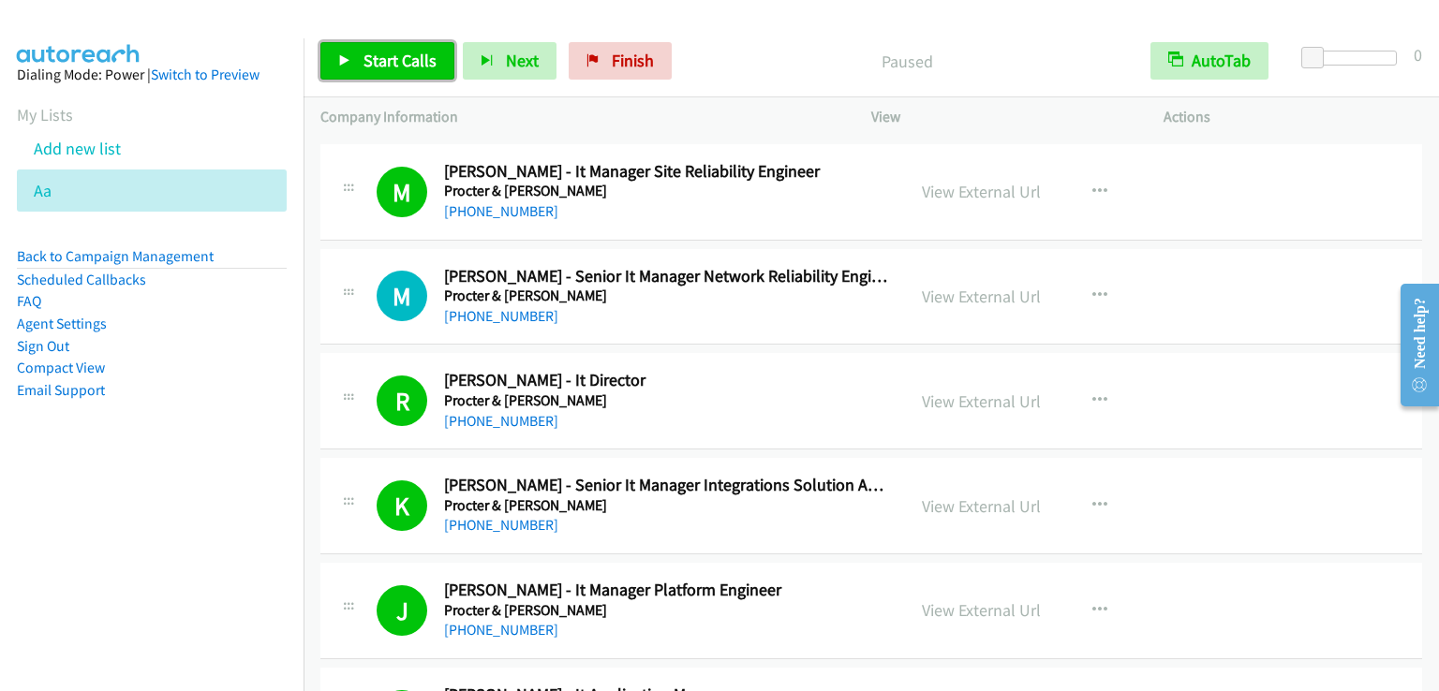
drag, startPoint x: 378, startPoint y: 61, endPoint x: 406, endPoint y: 77, distance: 32.3
click at [378, 61] on span "Start Calls" at bounding box center [399, 61] width 73 height 22
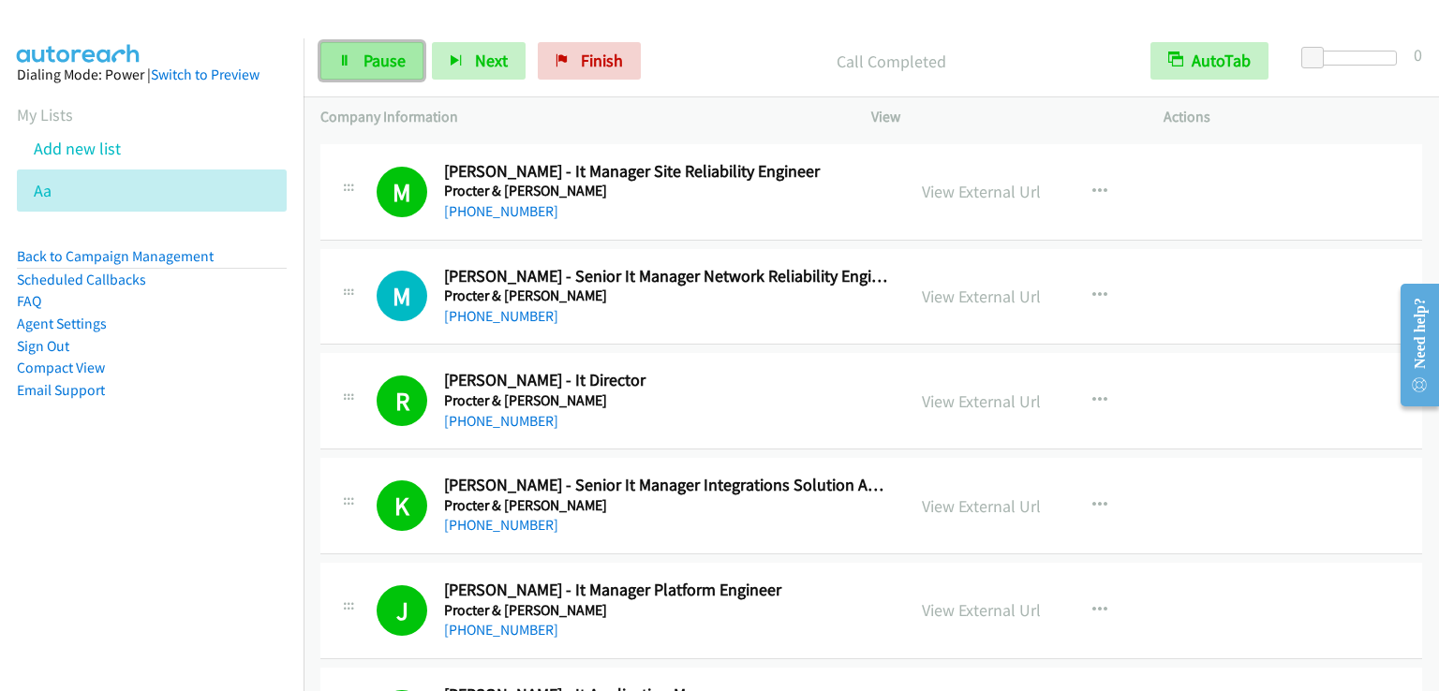
click at [403, 76] on link "Pause" at bounding box center [371, 60] width 103 height 37
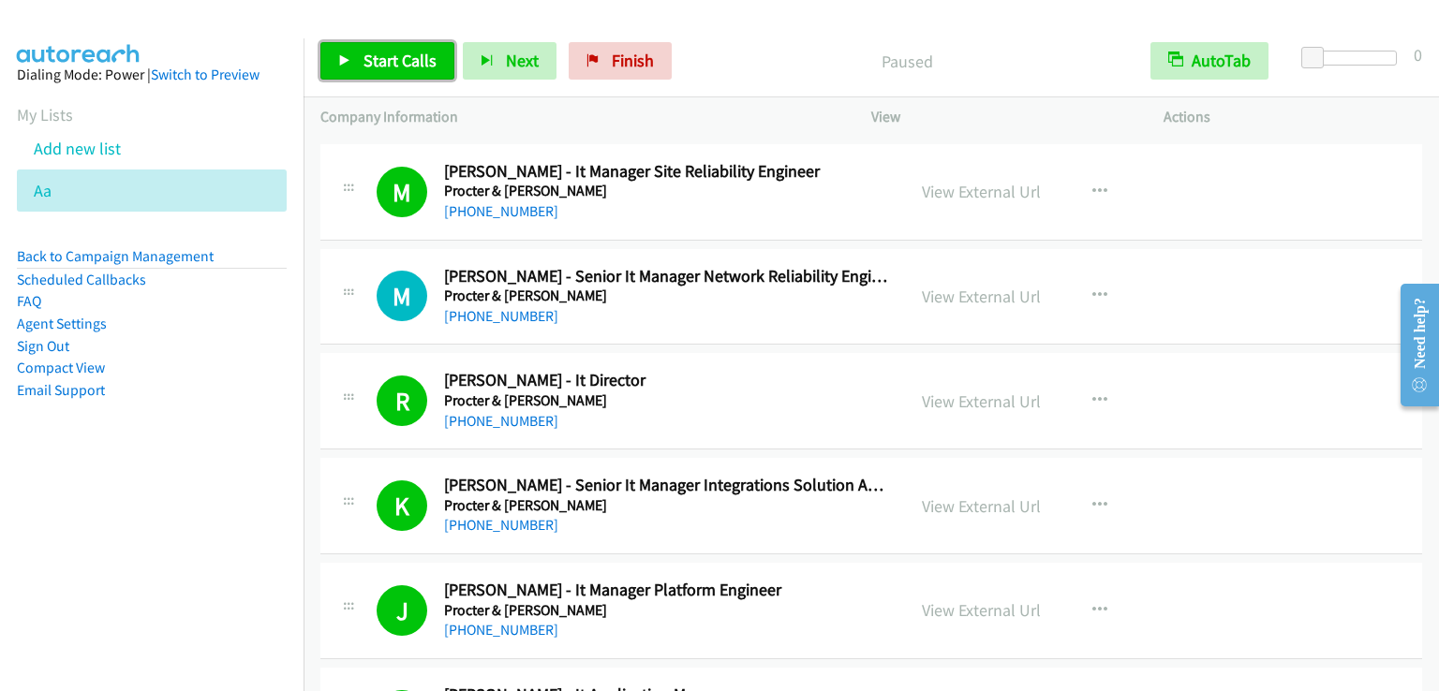
click at [401, 72] on link "Start Calls" at bounding box center [387, 60] width 134 height 37
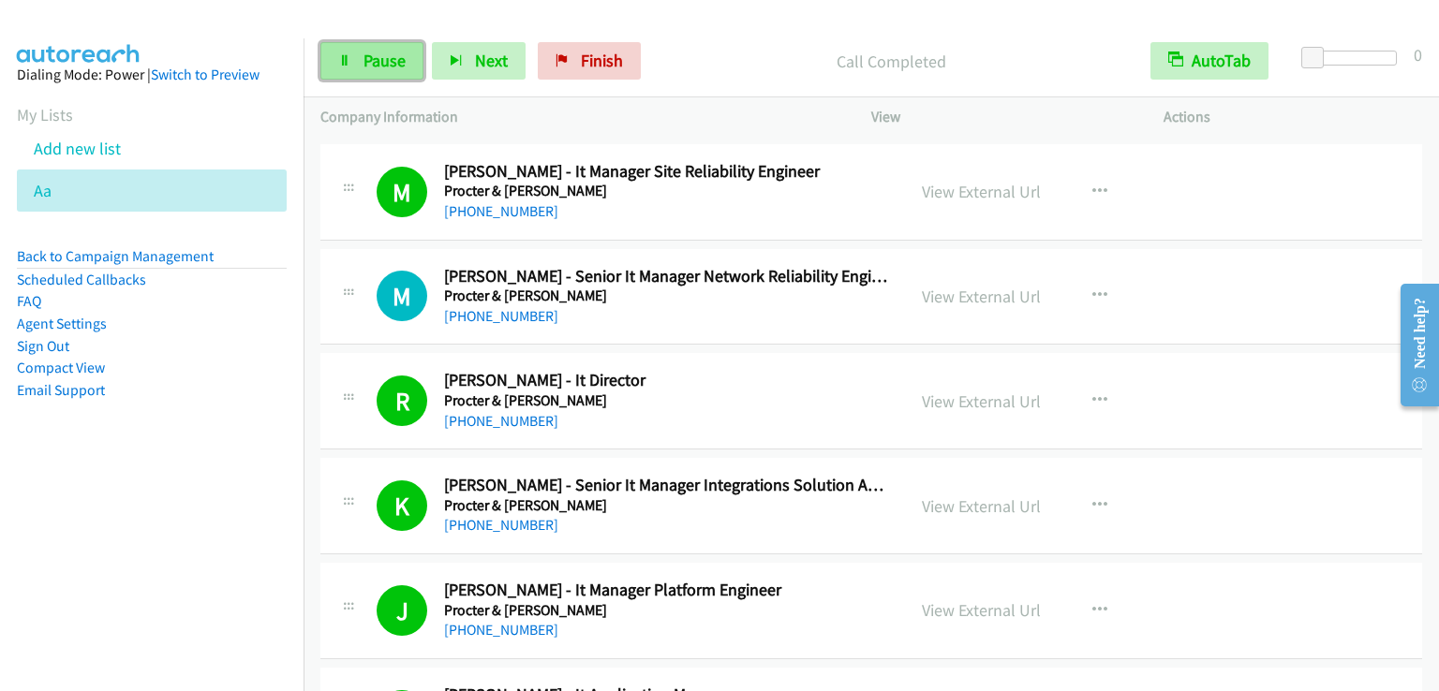
click at [389, 67] on span "Pause" at bounding box center [384, 61] width 42 height 22
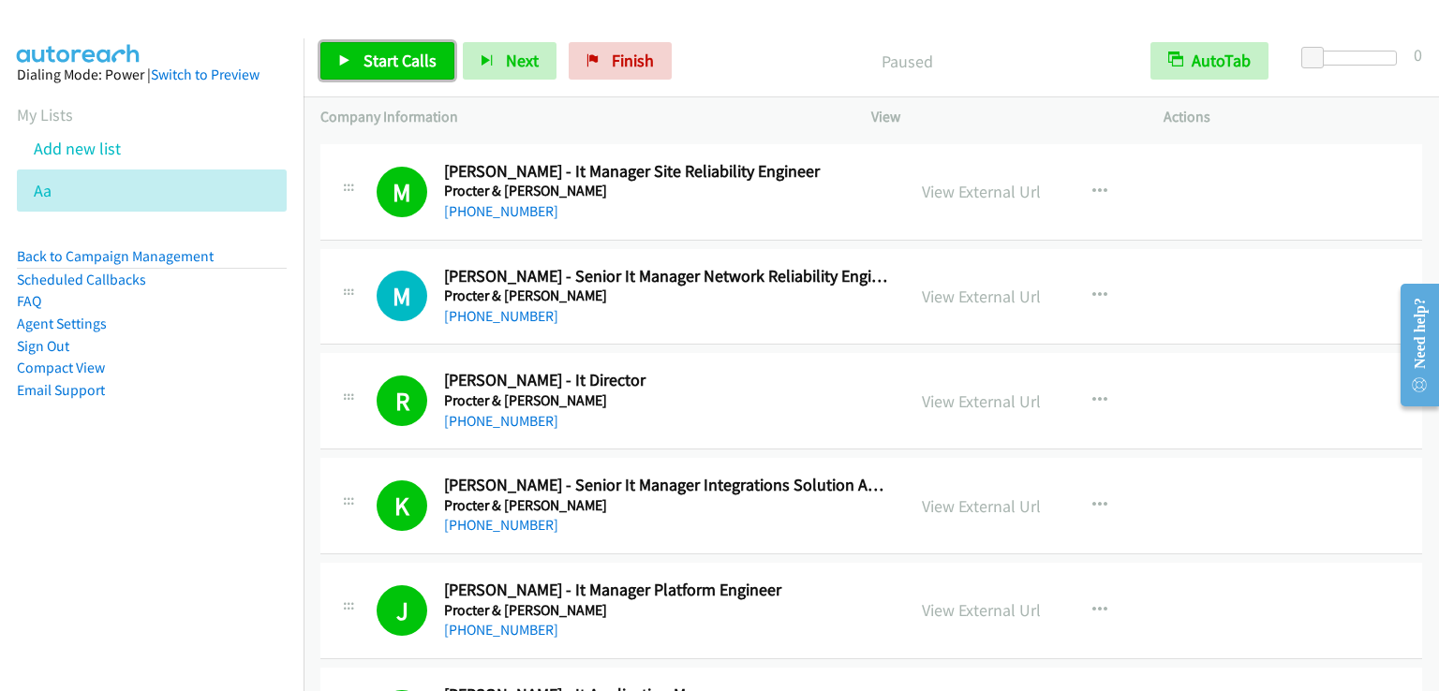
click at [389, 67] on span "Start Calls" at bounding box center [399, 61] width 73 height 22
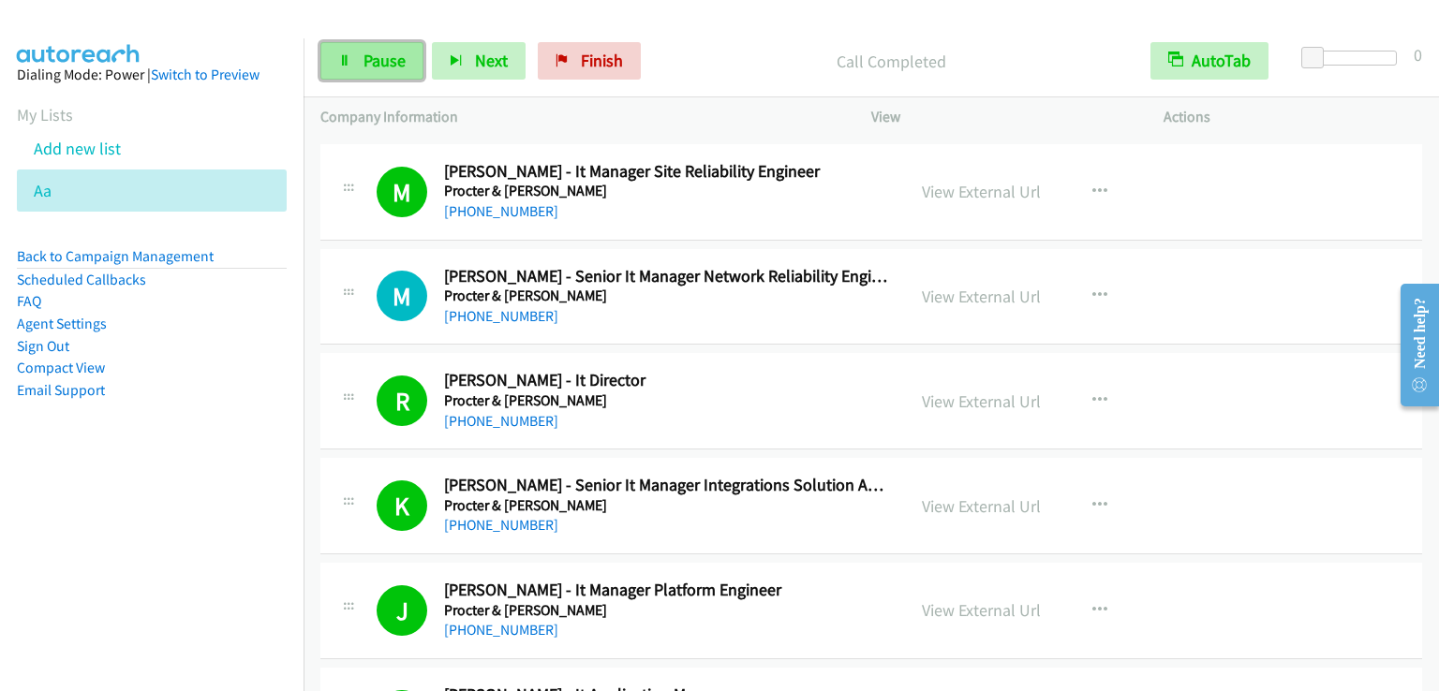
click at [366, 79] on link "Pause" at bounding box center [371, 60] width 103 height 37
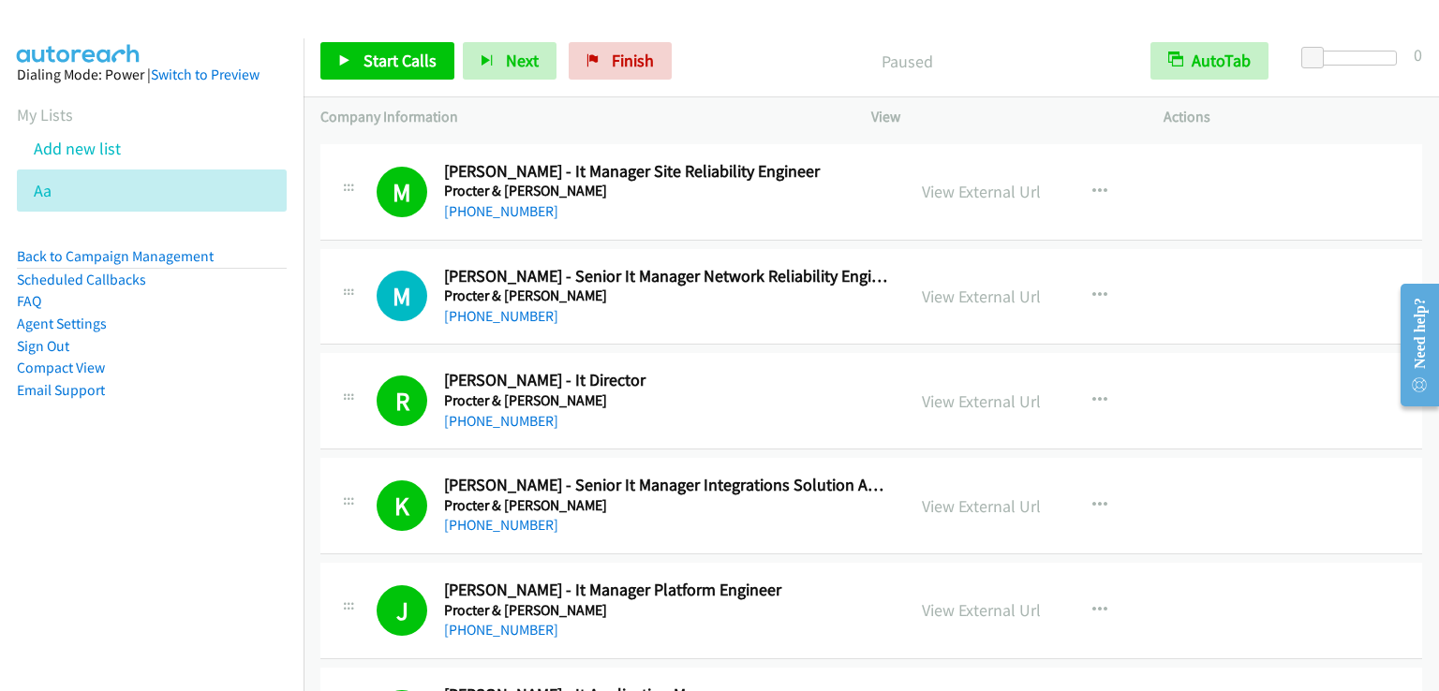
click at [363, 80] on div "Start Calls Pause Next Finish Paused AutoTab AutoTab 0" at bounding box center [871, 61] width 1135 height 72
click at [366, 75] on link "Start Calls" at bounding box center [387, 60] width 134 height 37
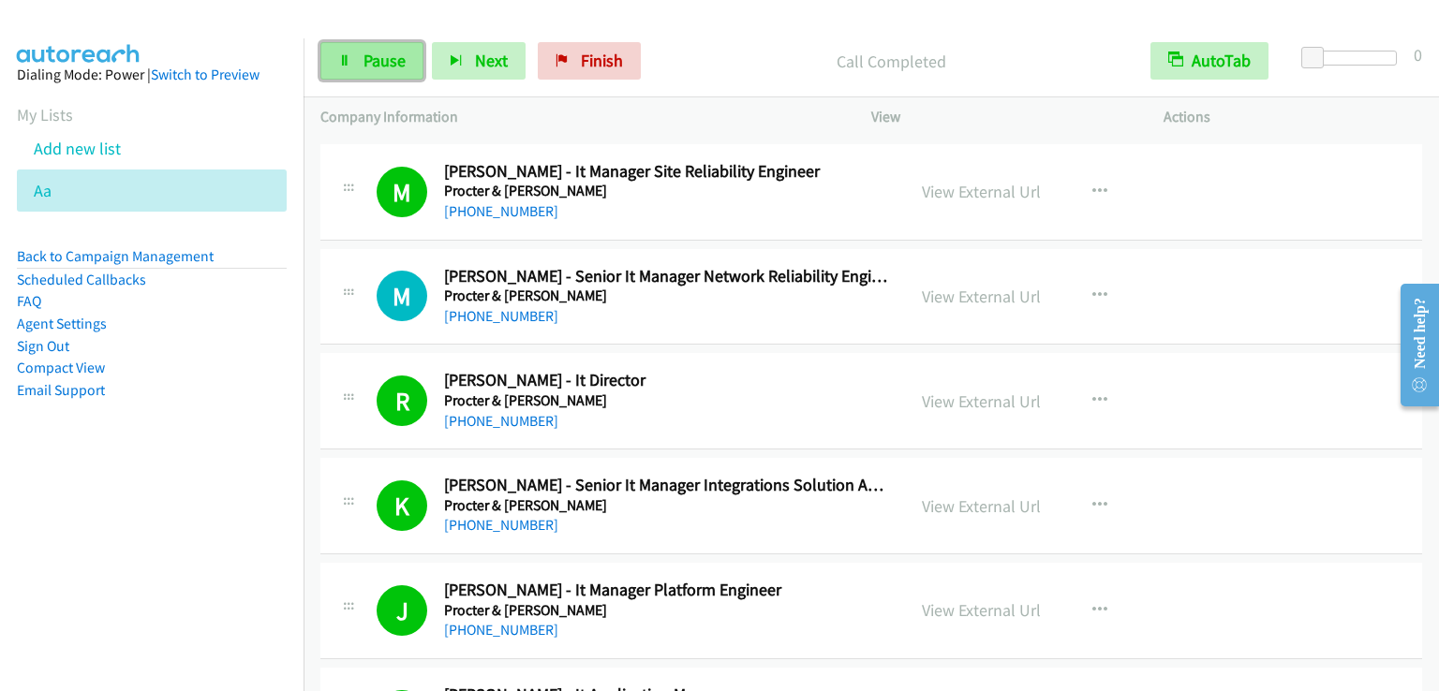
click at [386, 71] on link "Pause" at bounding box center [371, 60] width 103 height 37
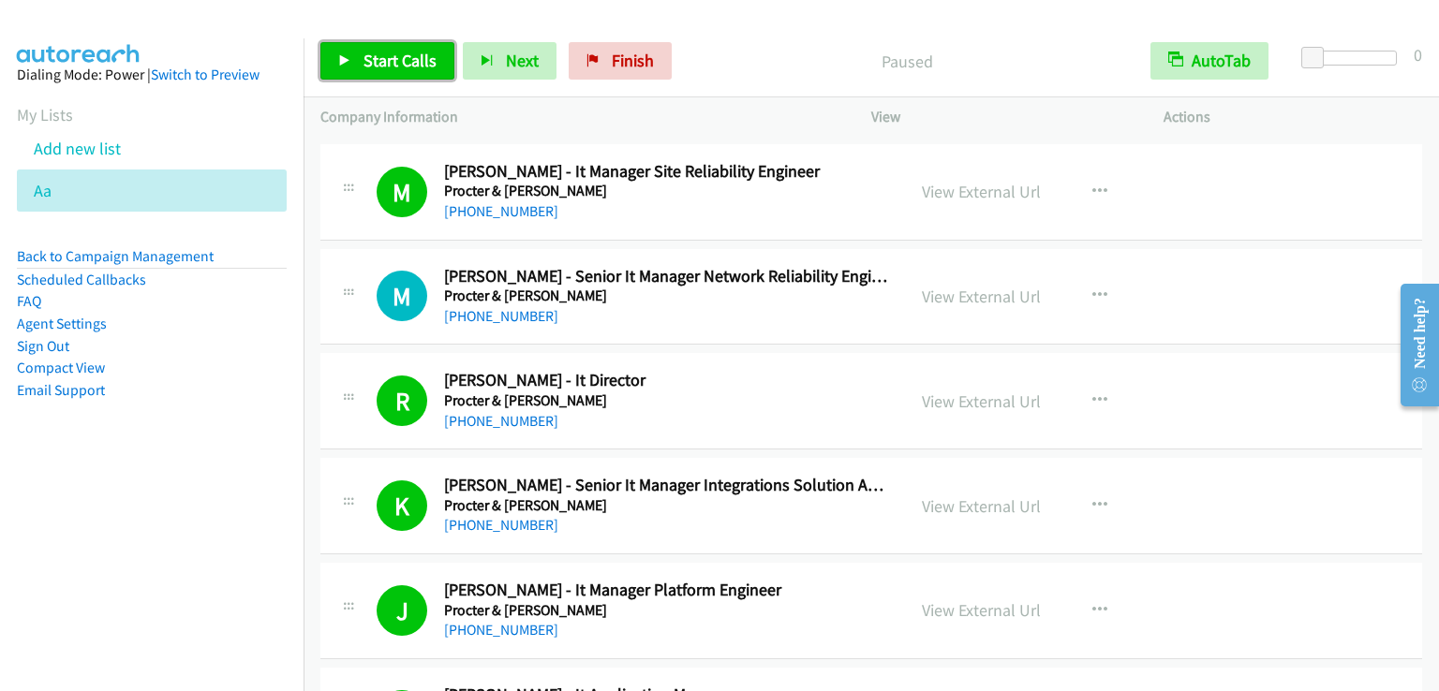
click at [386, 71] on link "Start Calls" at bounding box center [387, 60] width 134 height 37
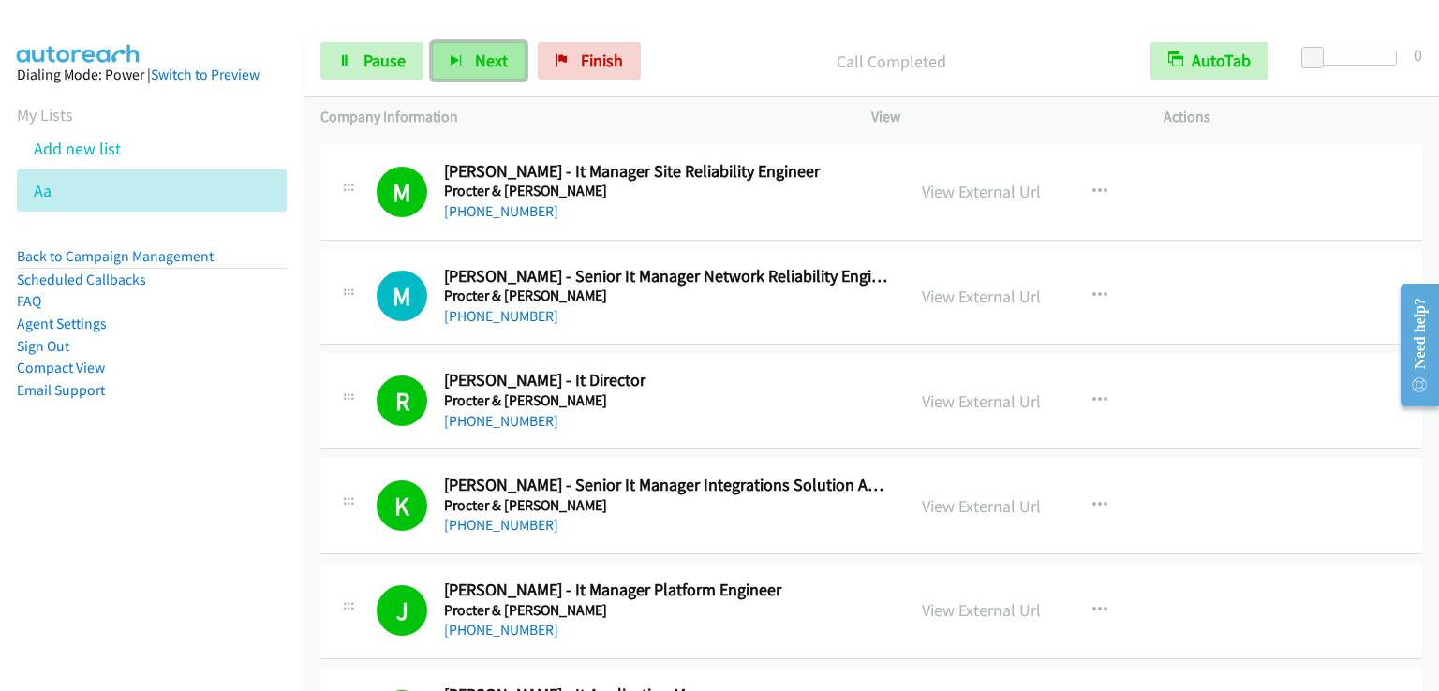
click at [433, 64] on button "Next" at bounding box center [479, 60] width 94 height 37
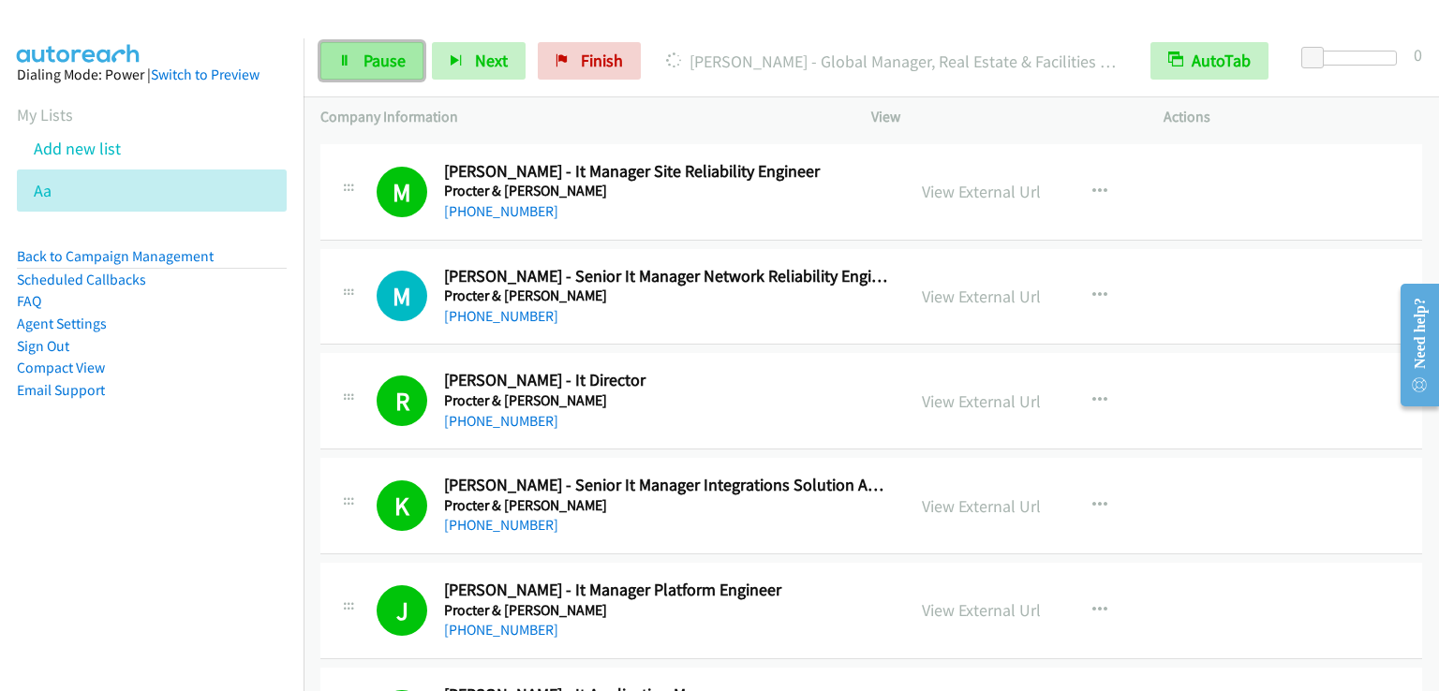
click at [360, 68] on link "Pause" at bounding box center [371, 60] width 103 height 37
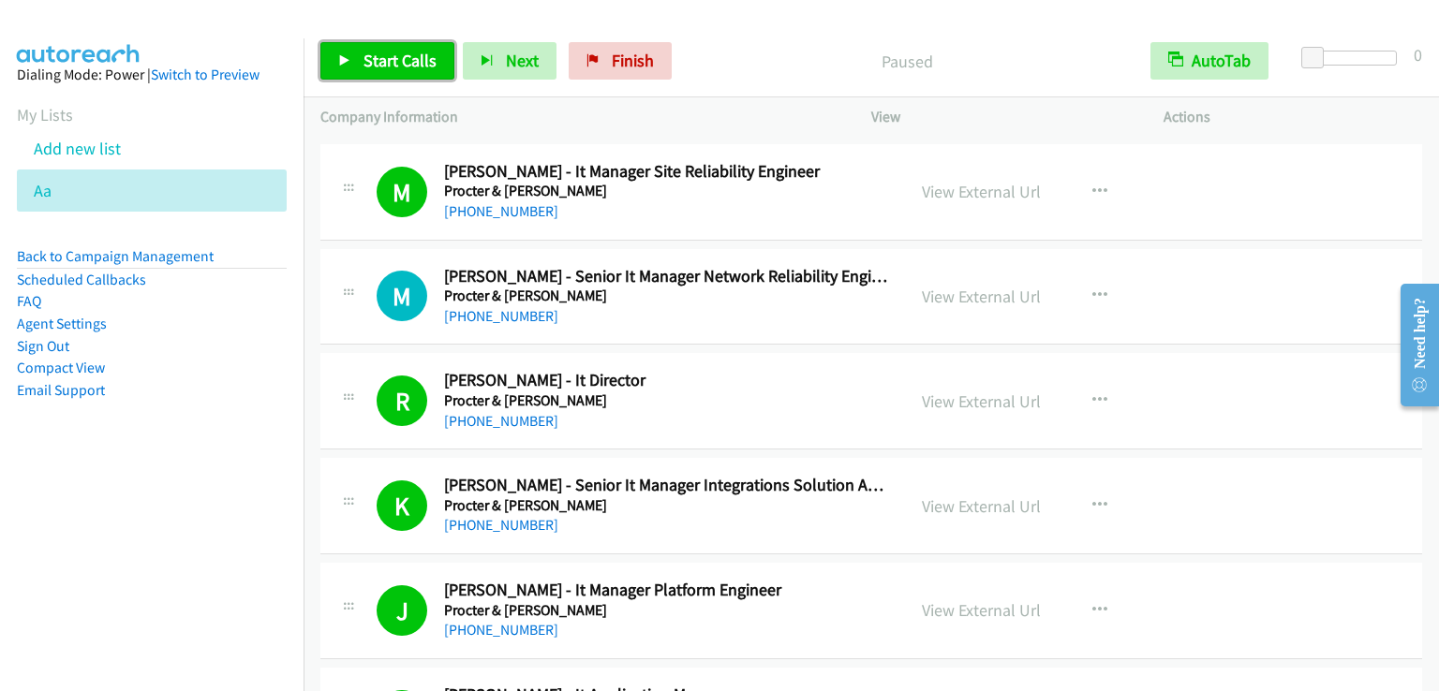
click at [360, 68] on link "Start Calls" at bounding box center [387, 60] width 134 height 37
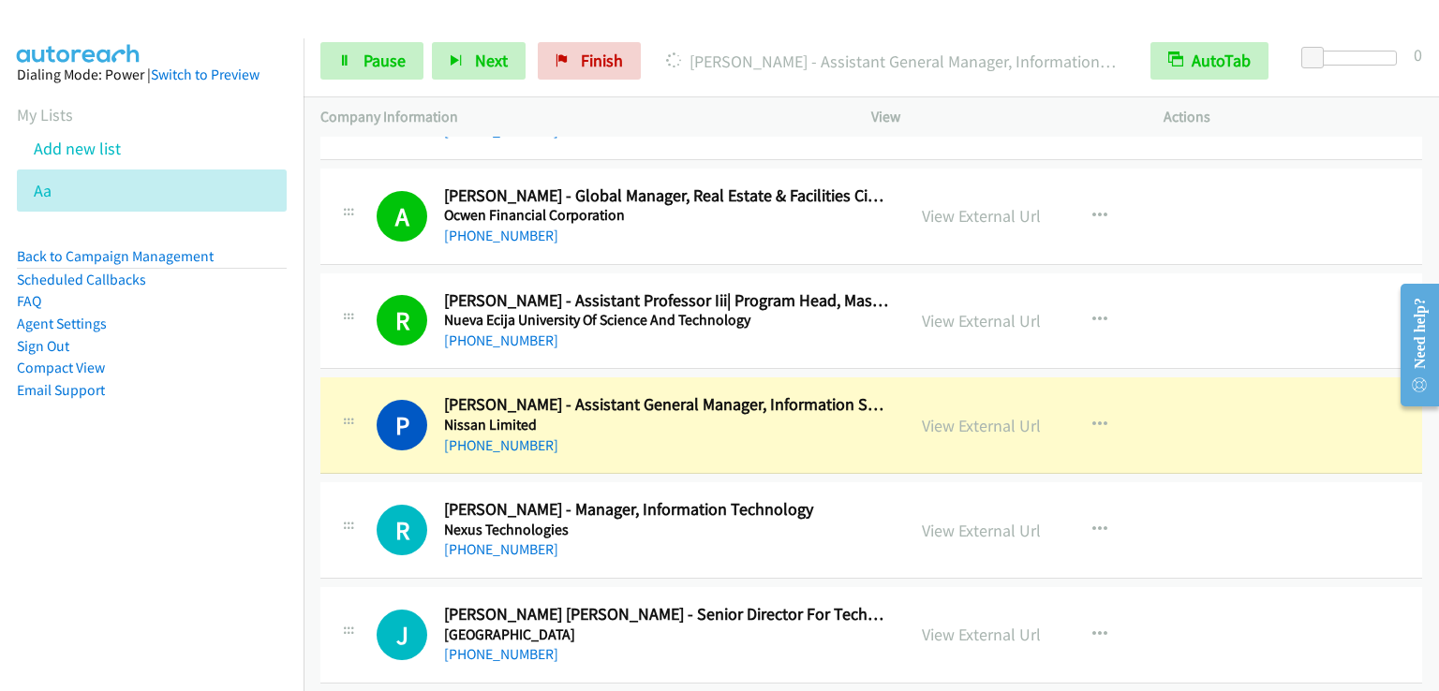
scroll to position [10491, 0]
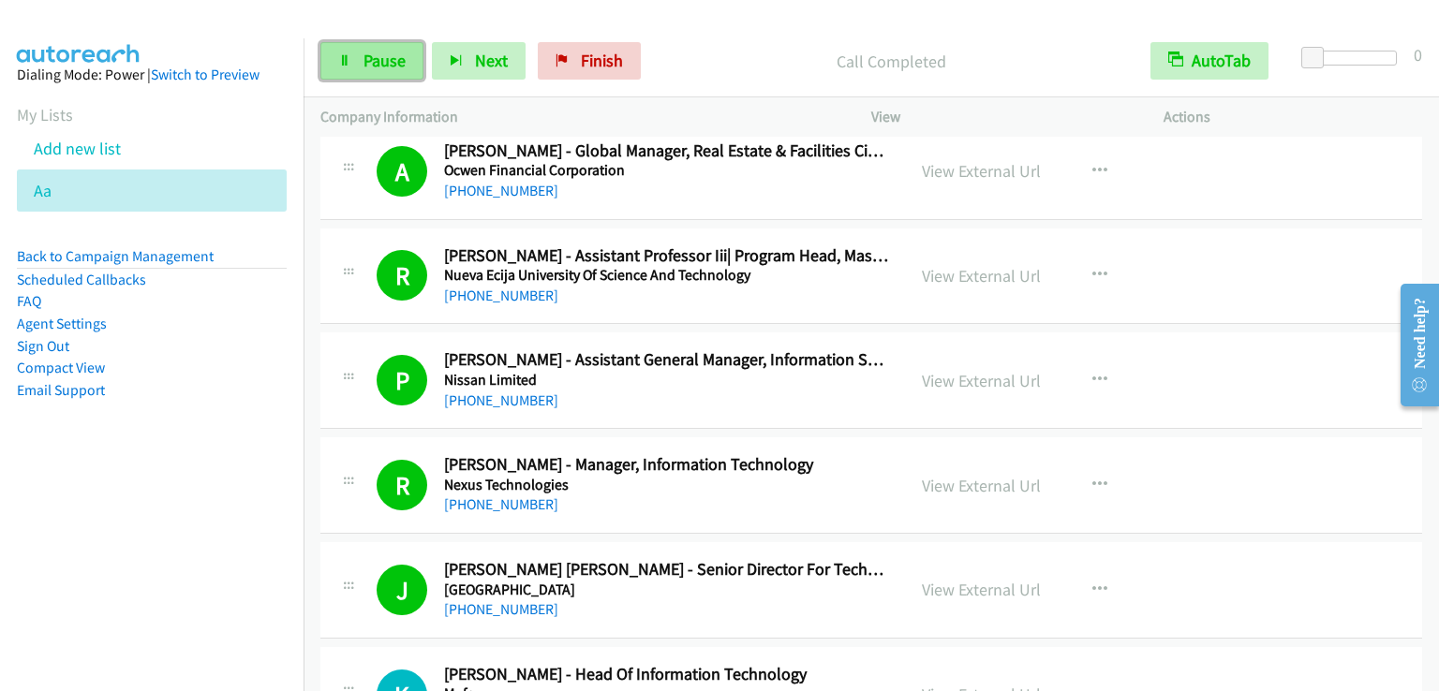
click at [323, 78] on link "Pause" at bounding box center [371, 60] width 103 height 37
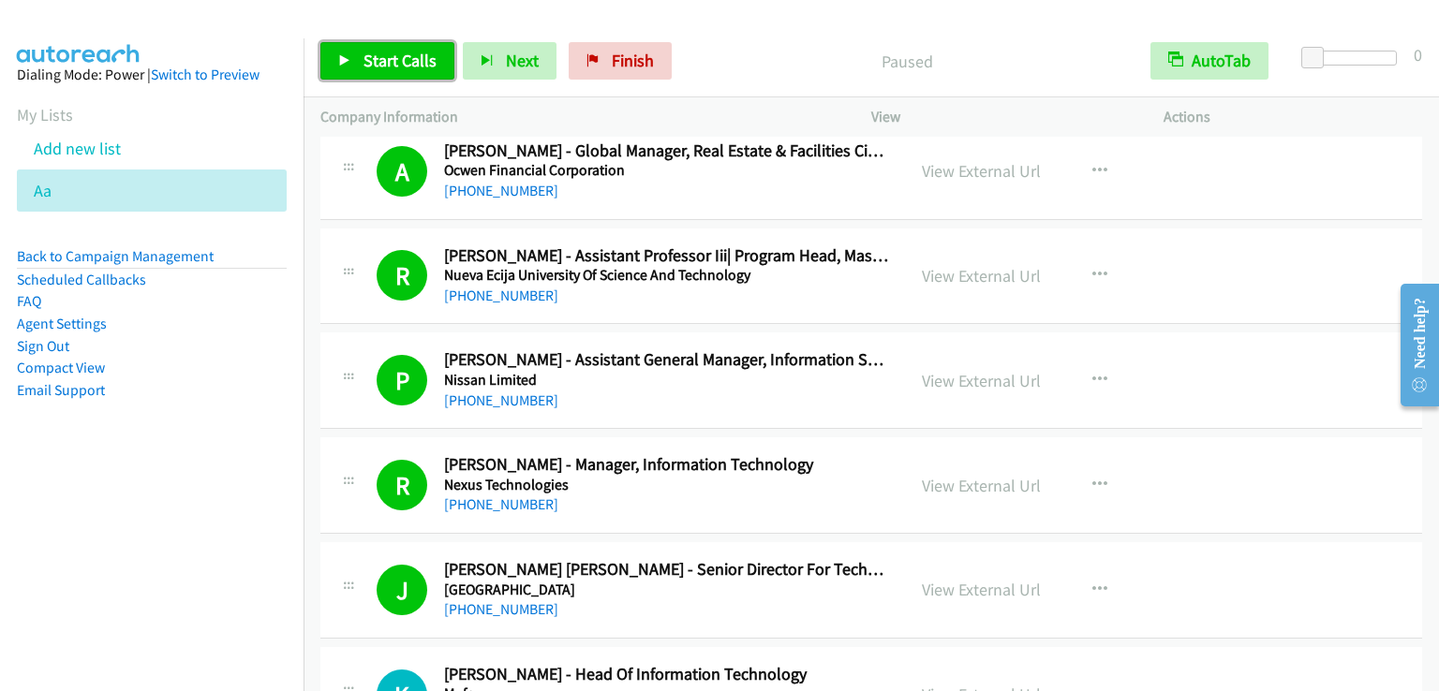
click at [358, 65] on link "Start Calls" at bounding box center [387, 60] width 134 height 37
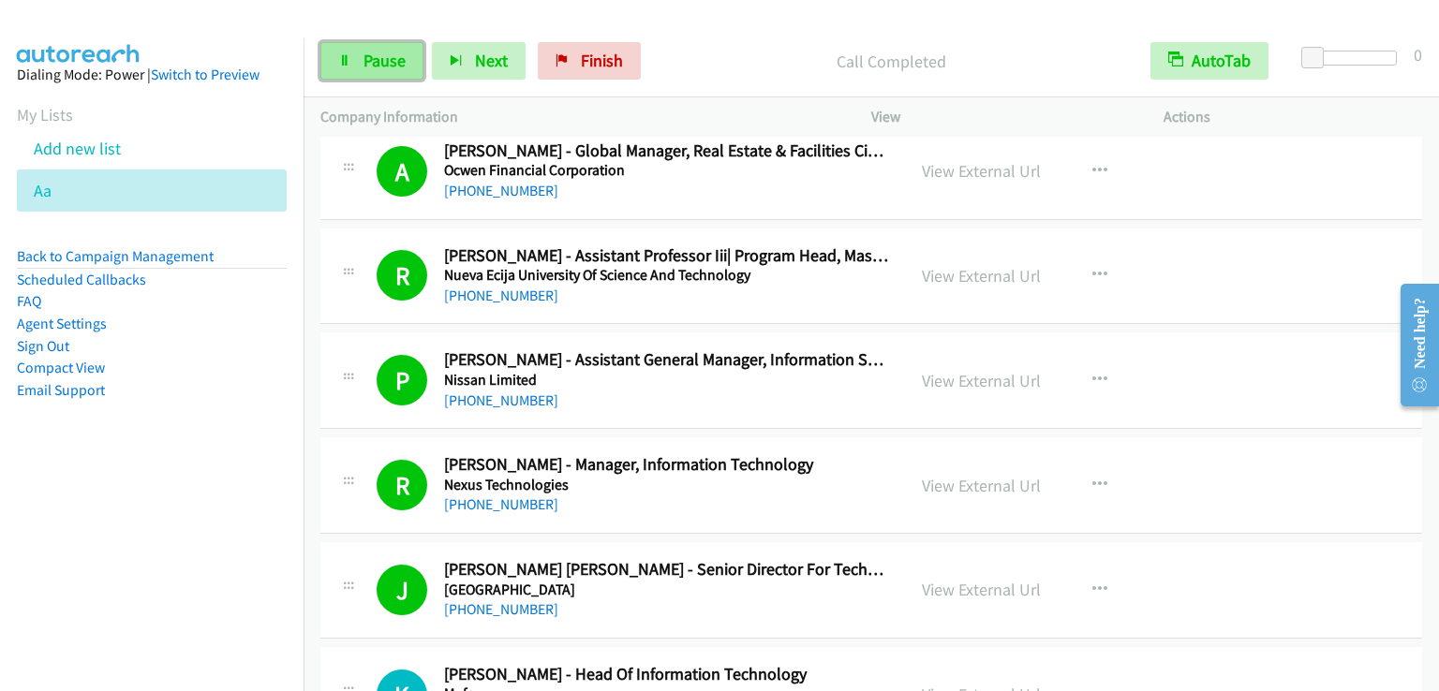
click at [401, 50] on span "Pause" at bounding box center [384, 61] width 42 height 22
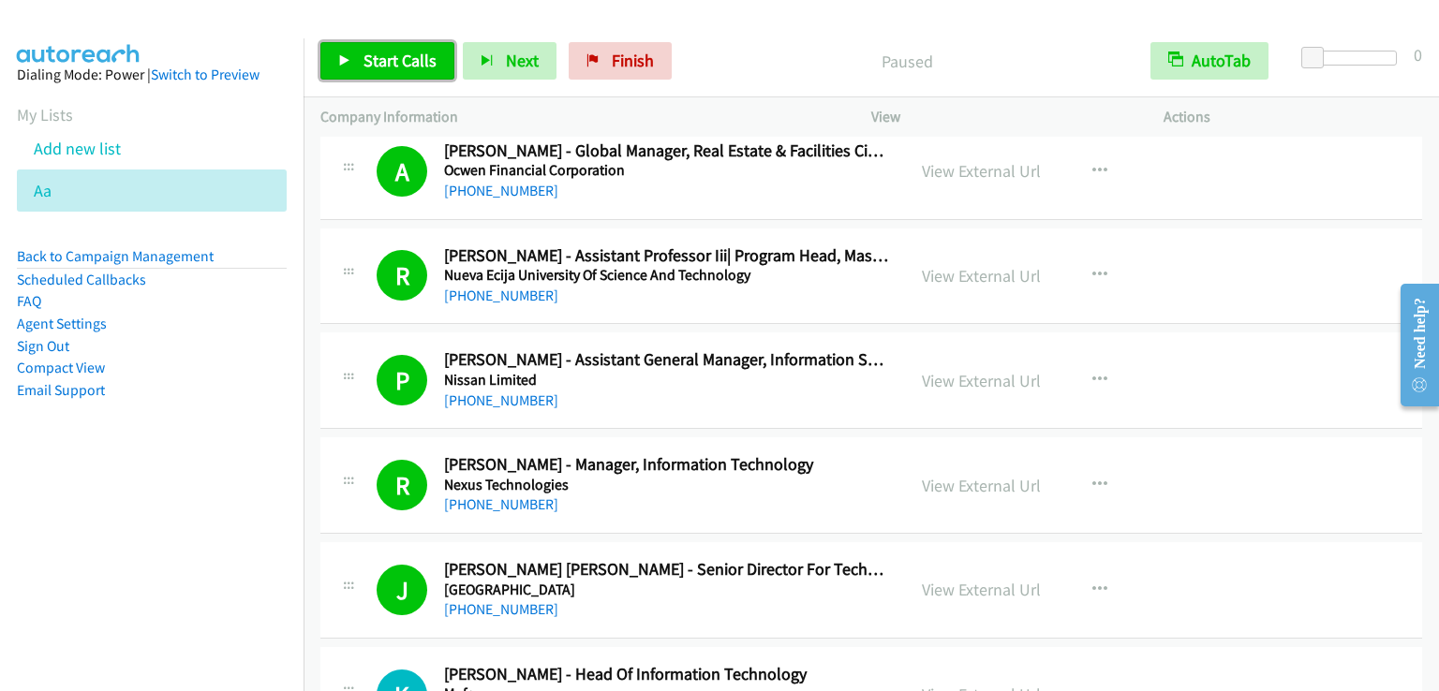
click at [401, 50] on span "Start Calls" at bounding box center [399, 61] width 73 height 22
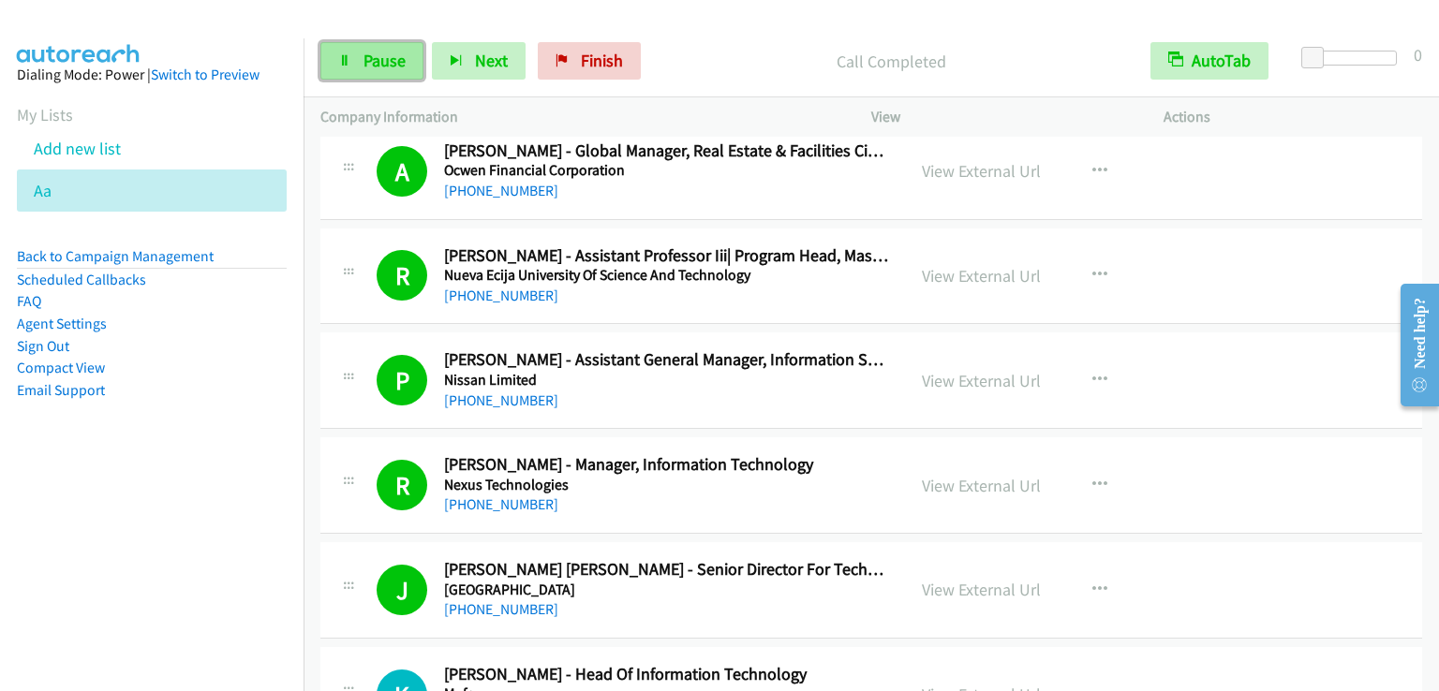
click at [384, 48] on link "Pause" at bounding box center [371, 60] width 103 height 37
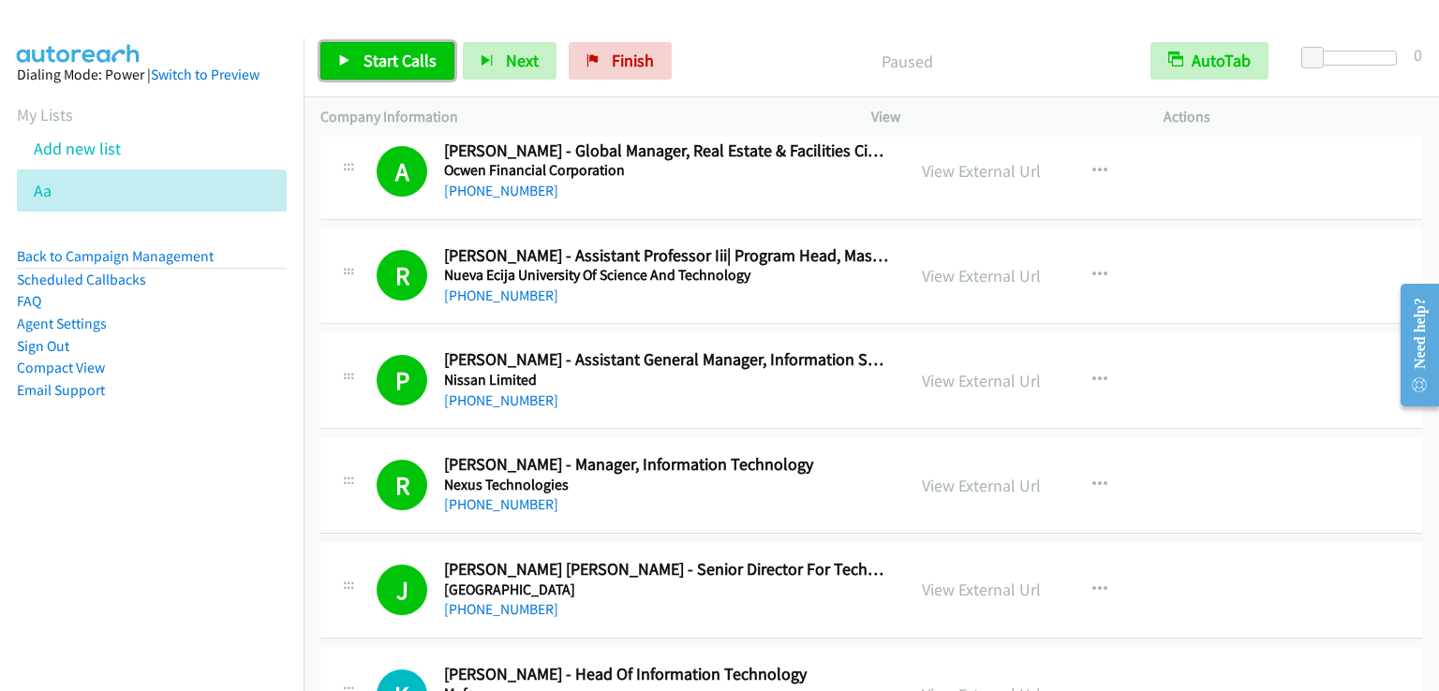
click at [384, 50] on span "Start Calls" at bounding box center [399, 61] width 73 height 22
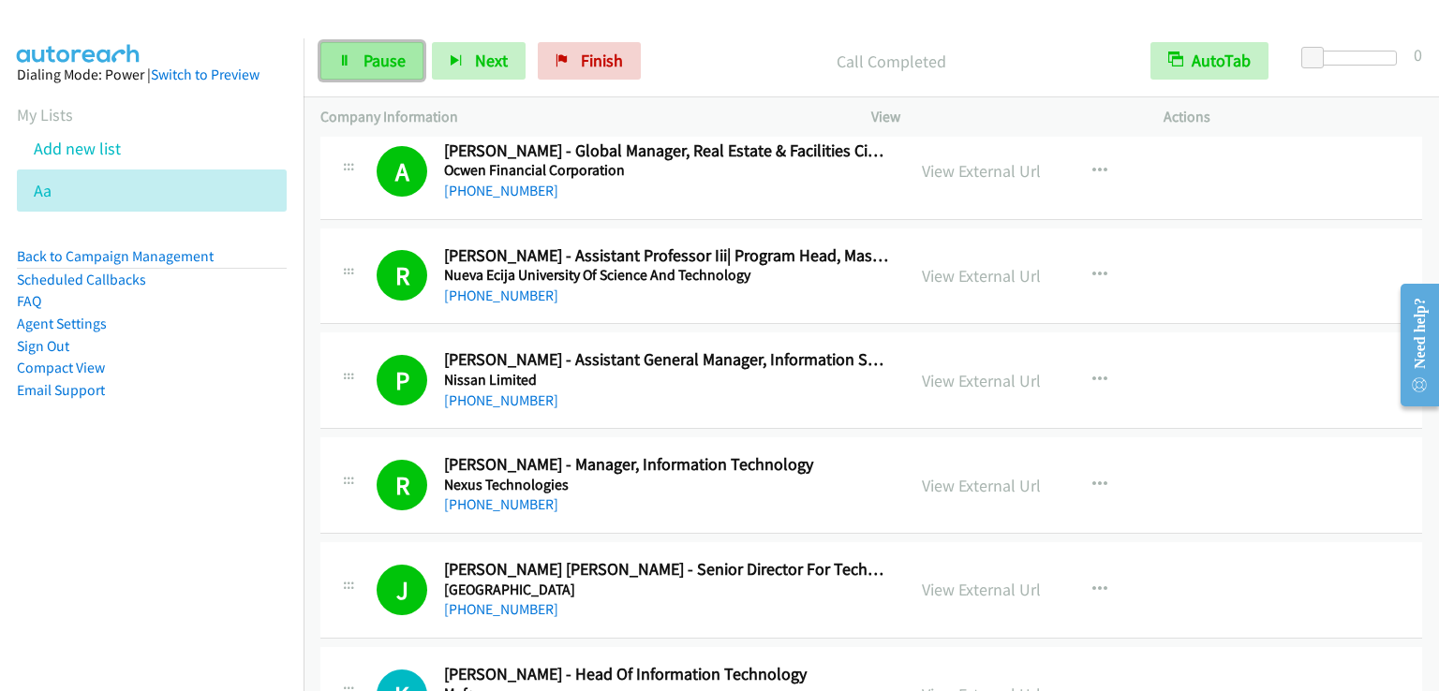
click at [386, 67] on span "Pause" at bounding box center [384, 61] width 42 height 22
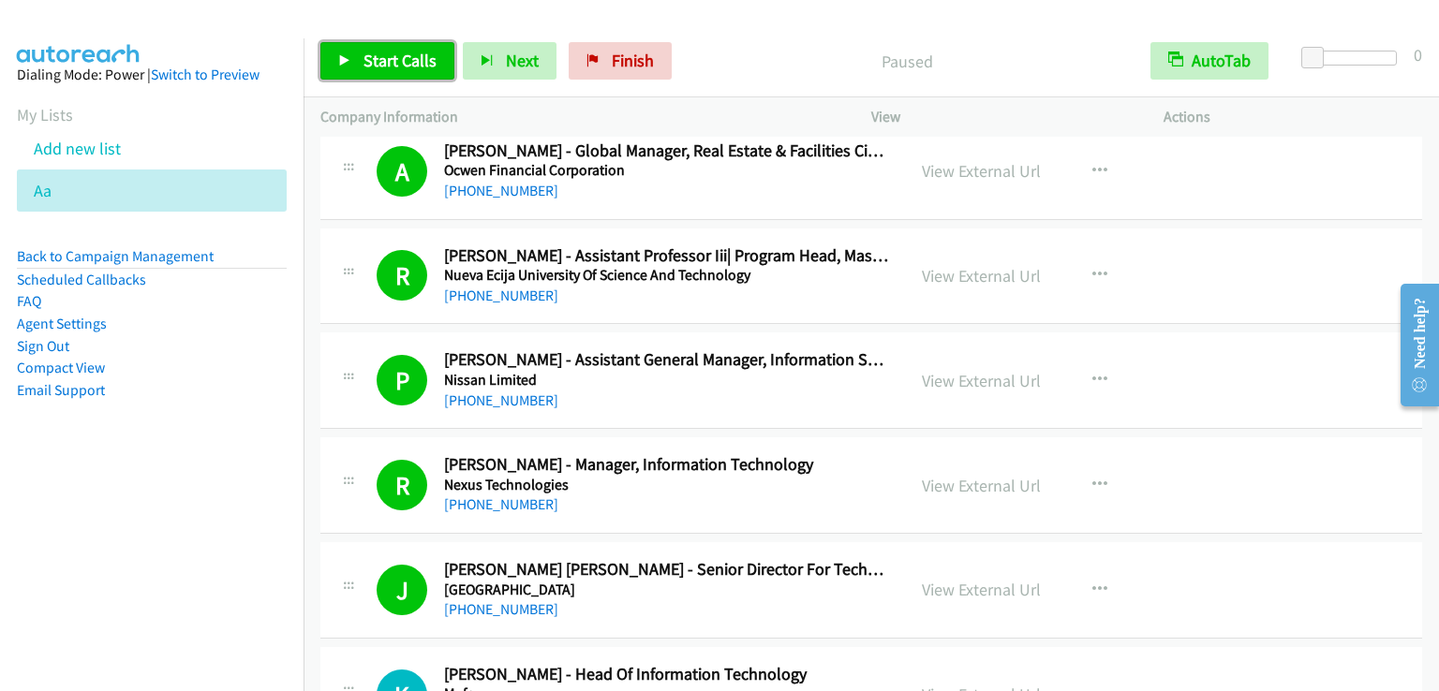
click at [386, 67] on span "Start Calls" at bounding box center [399, 61] width 73 height 22
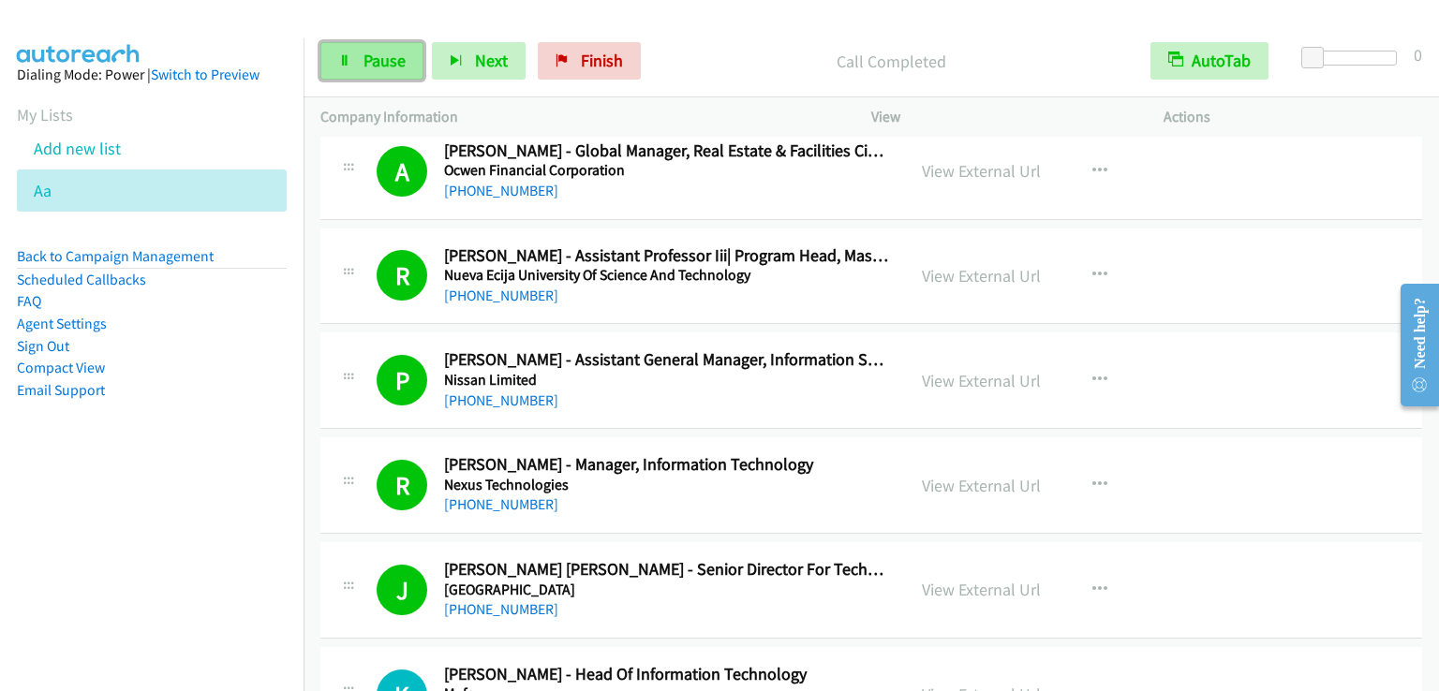
click at [375, 62] on span "Pause" at bounding box center [384, 61] width 42 height 22
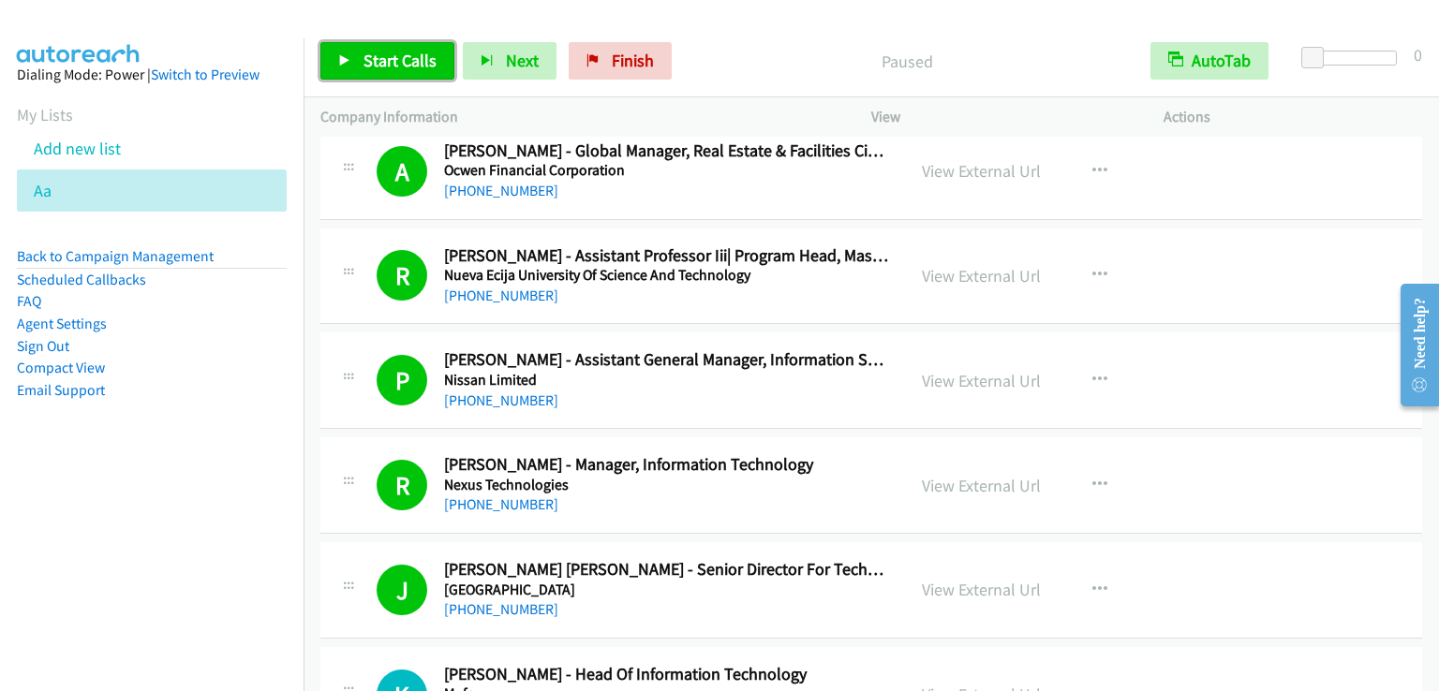
click at [375, 62] on span "Start Calls" at bounding box center [399, 61] width 73 height 22
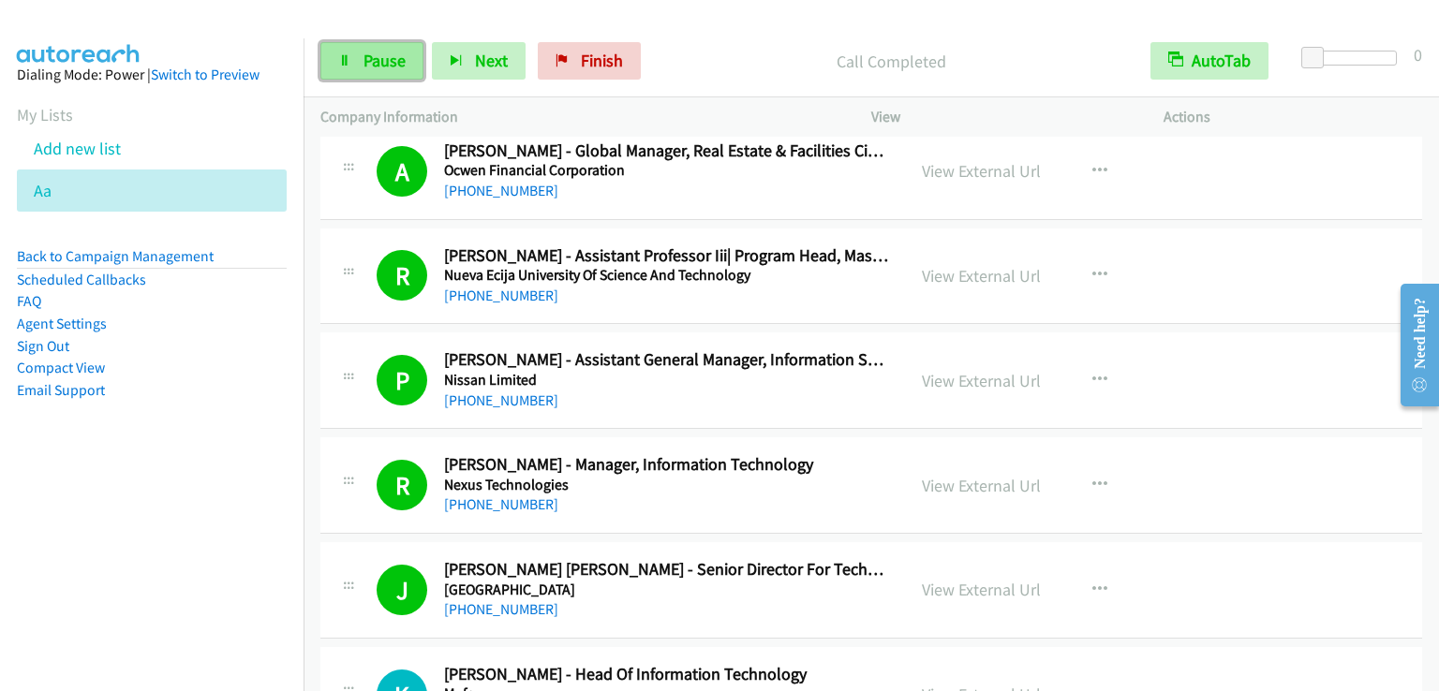
click at [377, 48] on link "Pause" at bounding box center [371, 60] width 103 height 37
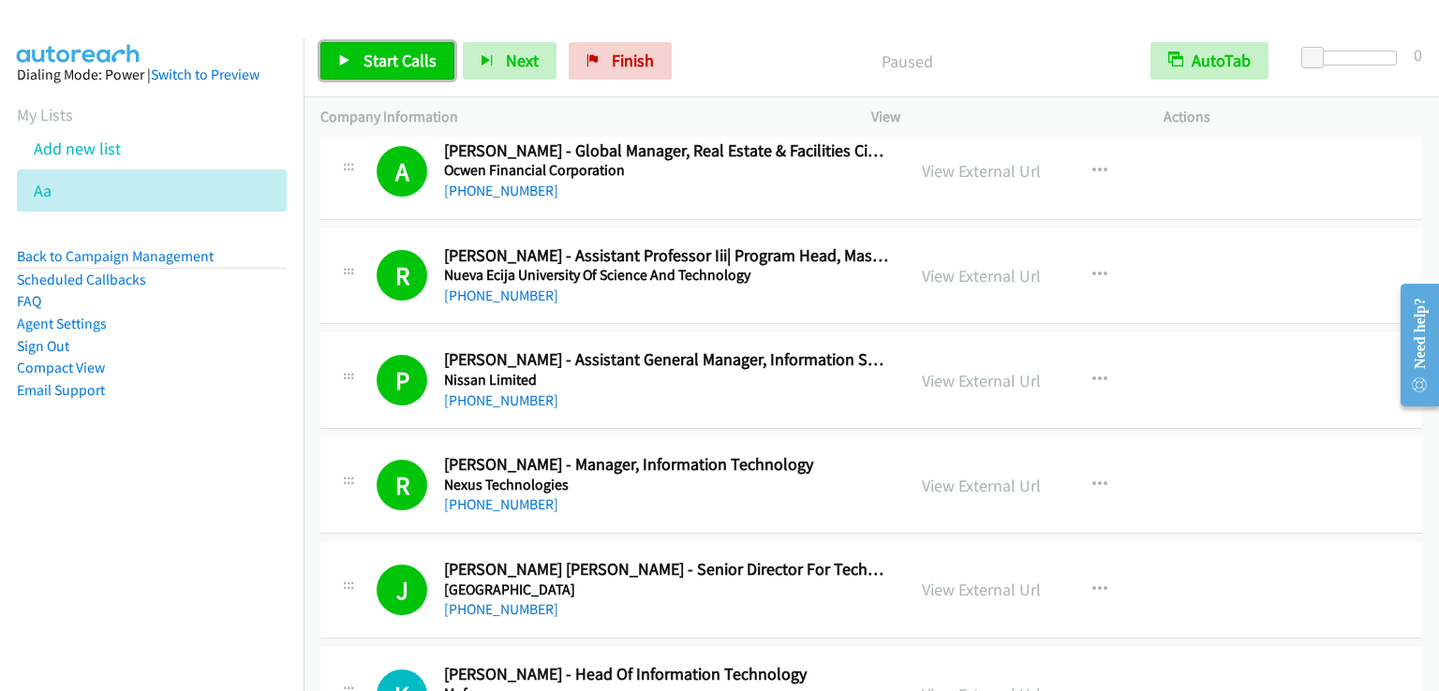
click at [377, 48] on link "Start Calls" at bounding box center [387, 60] width 134 height 37
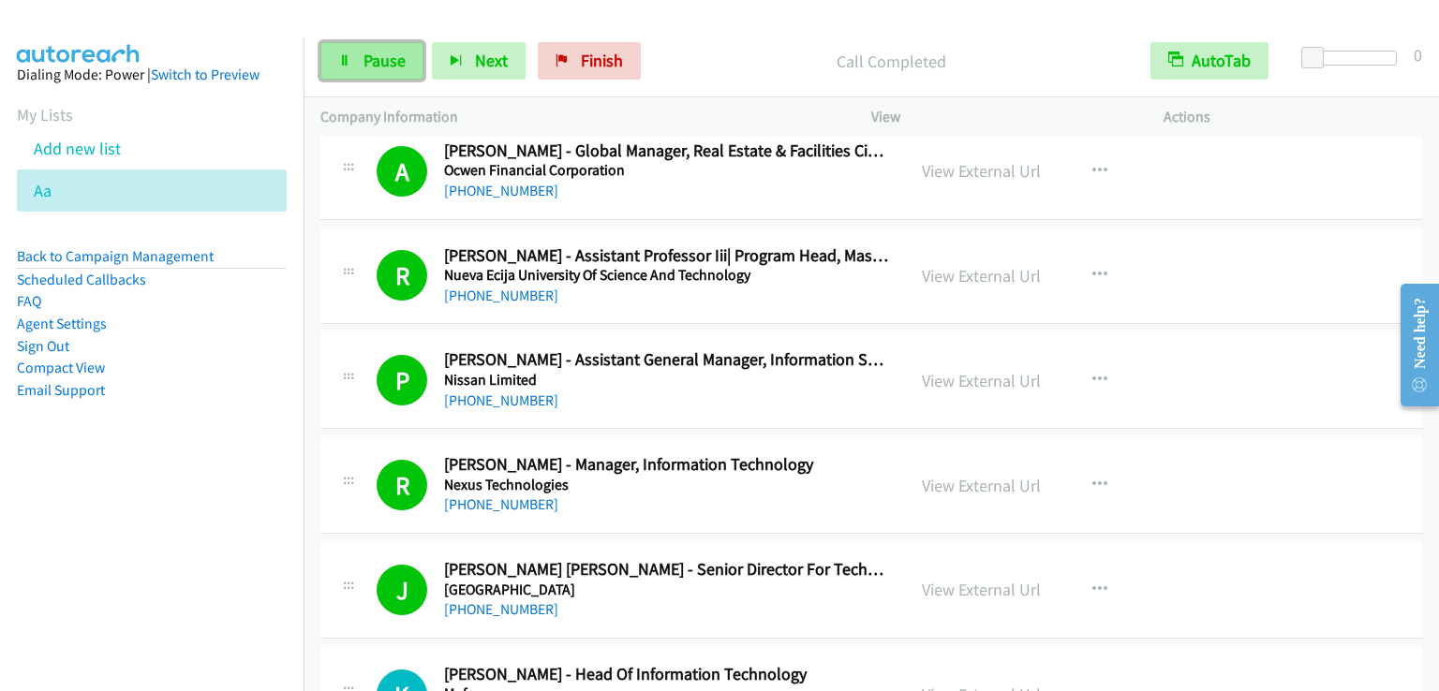
click at [397, 61] on span "Pause" at bounding box center [384, 61] width 42 height 22
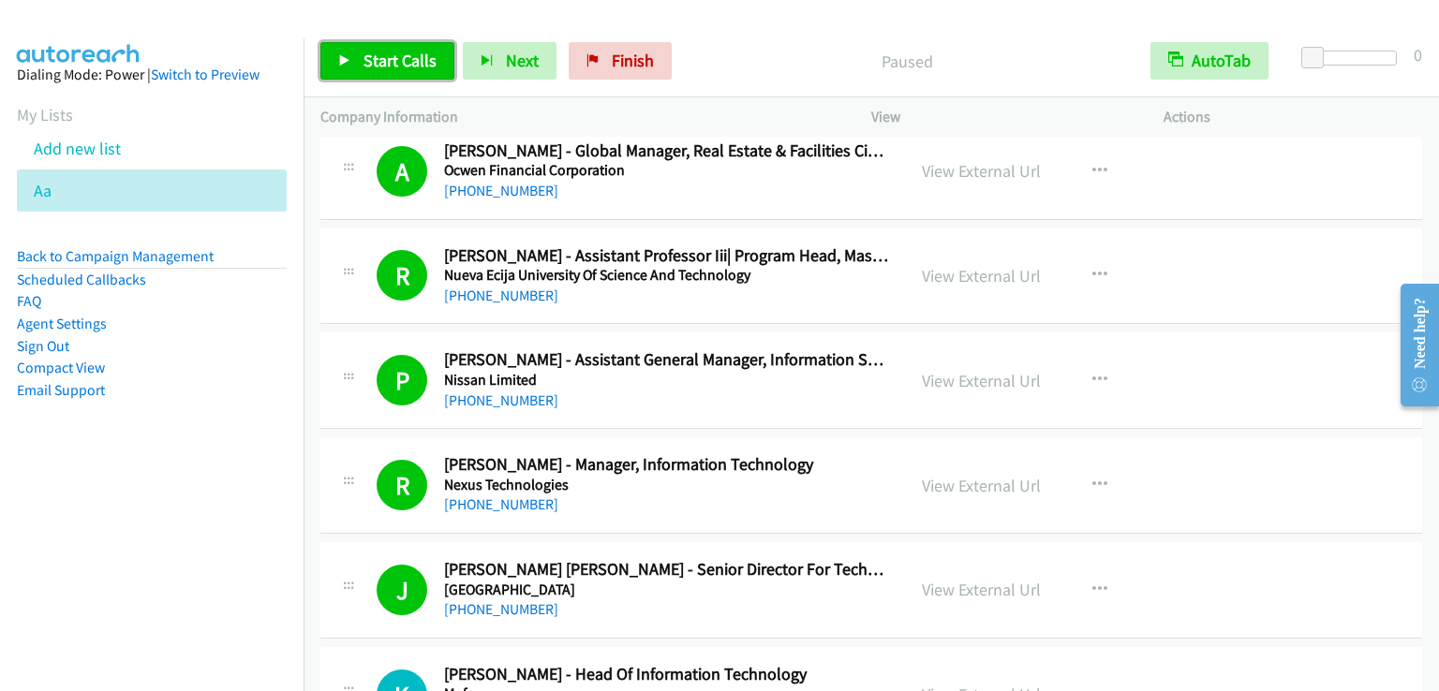
click at [397, 61] on span "Start Calls" at bounding box center [399, 61] width 73 height 22
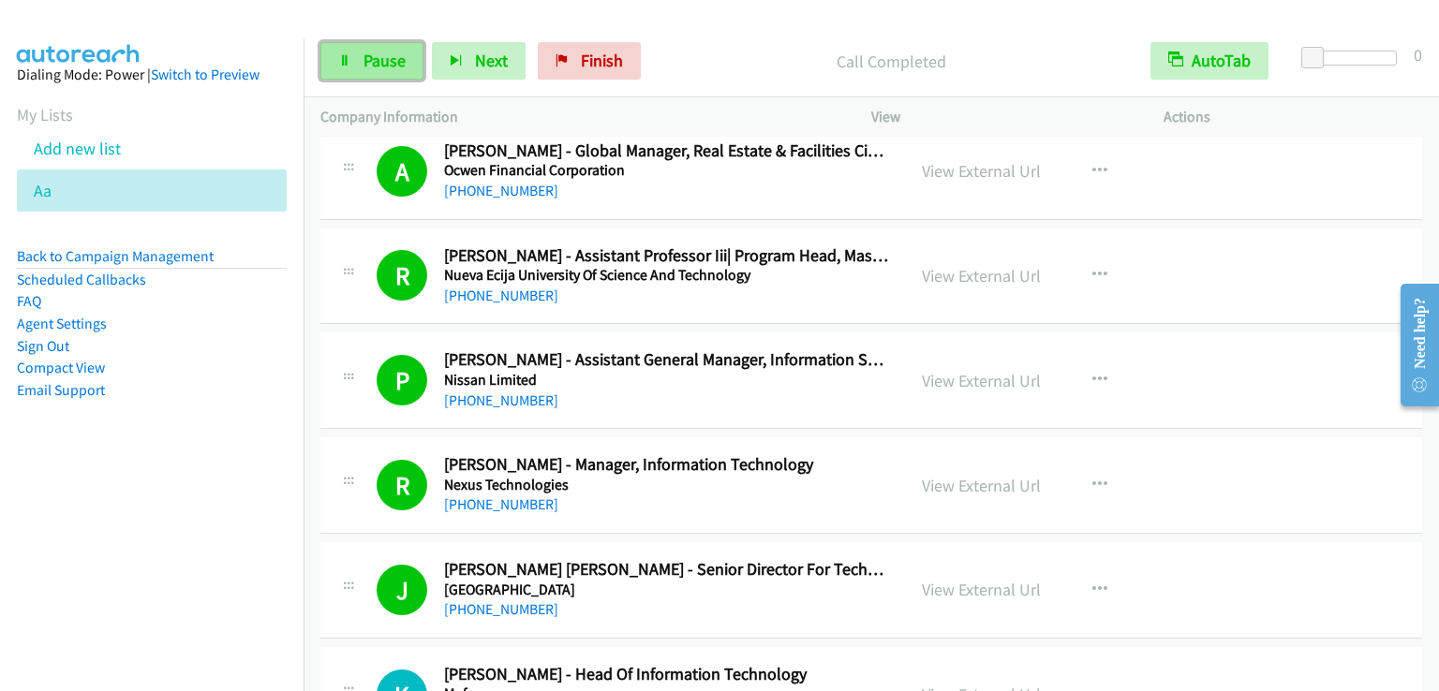
click at [414, 65] on link "Pause" at bounding box center [371, 60] width 103 height 37
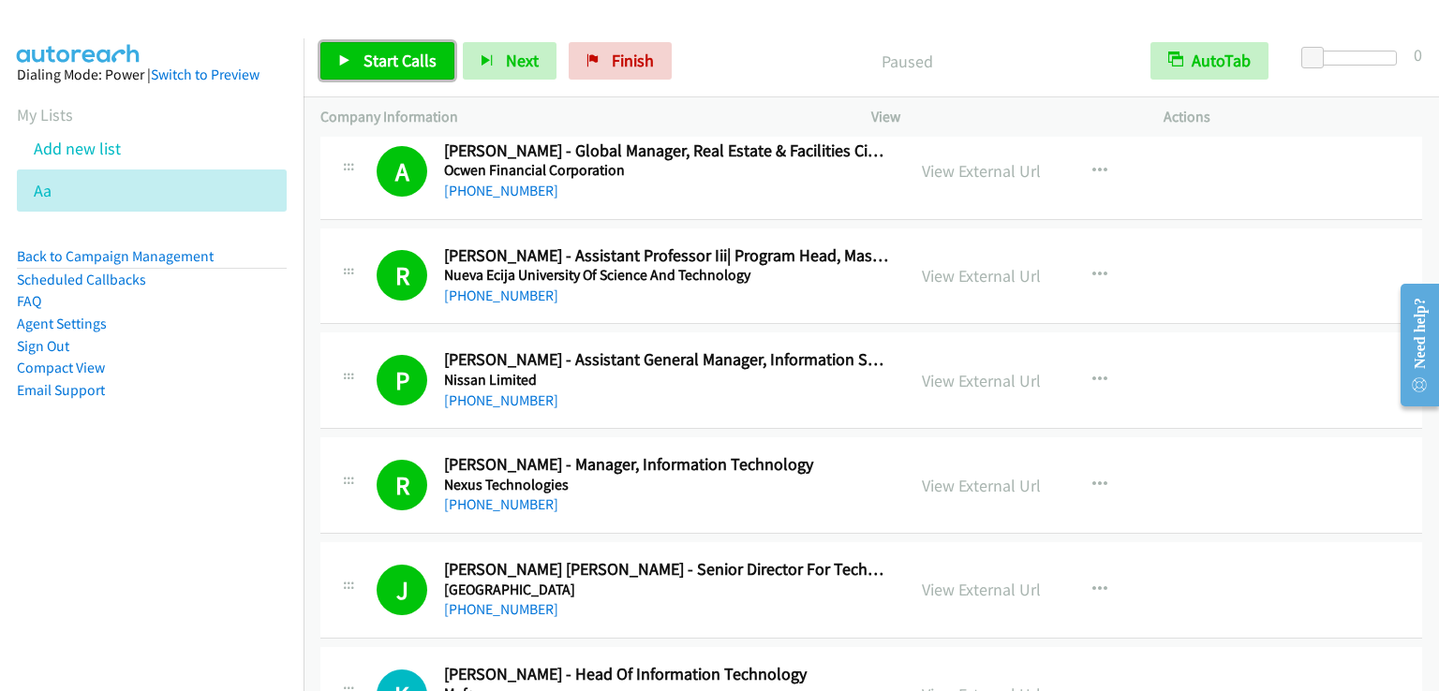
click at [414, 65] on span "Start Calls" at bounding box center [399, 61] width 73 height 22
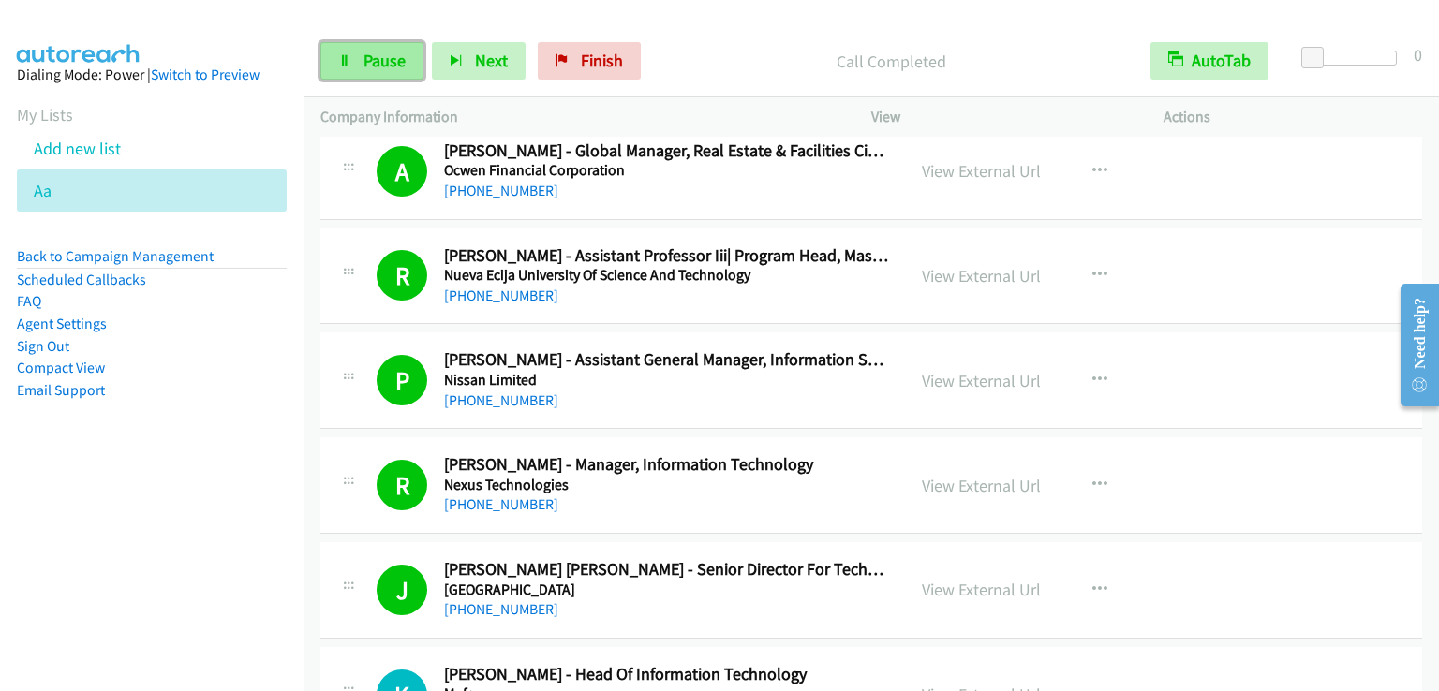
click at [372, 57] on span "Pause" at bounding box center [384, 61] width 42 height 22
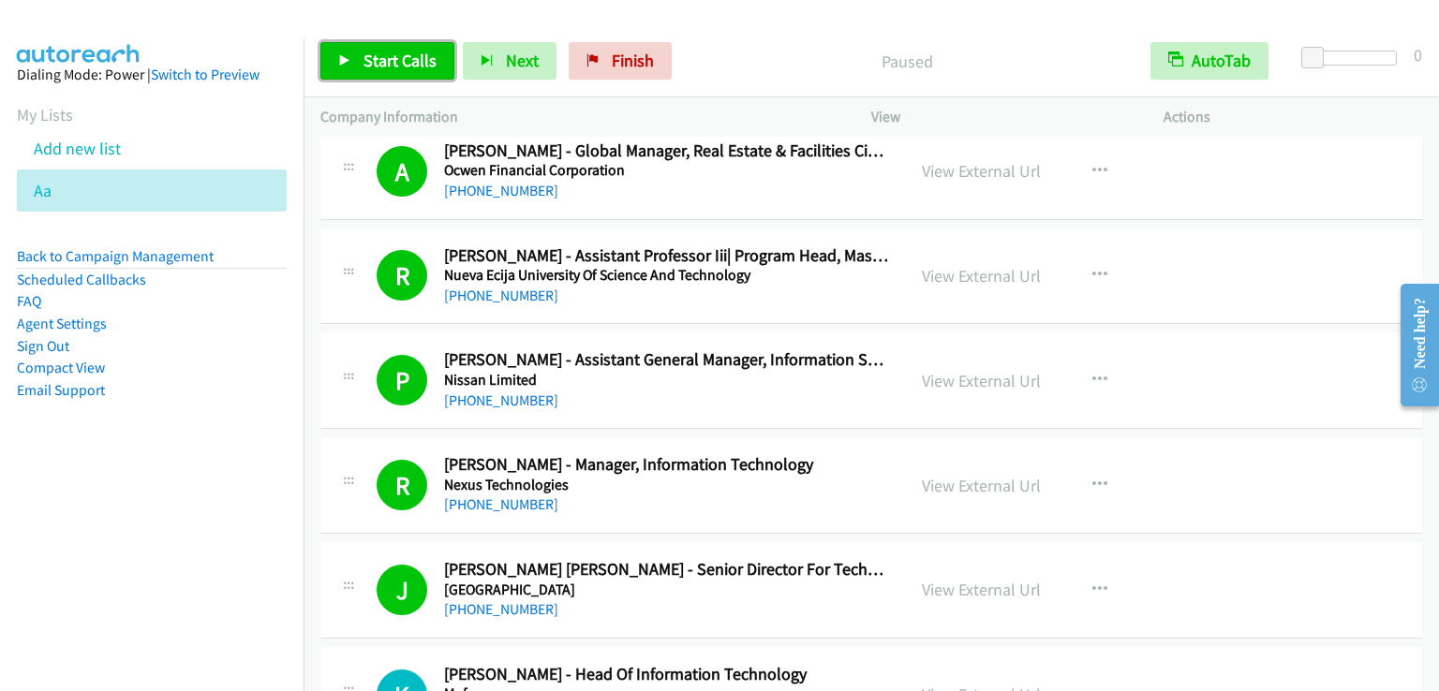
click at [372, 57] on span "Start Calls" at bounding box center [399, 61] width 73 height 22
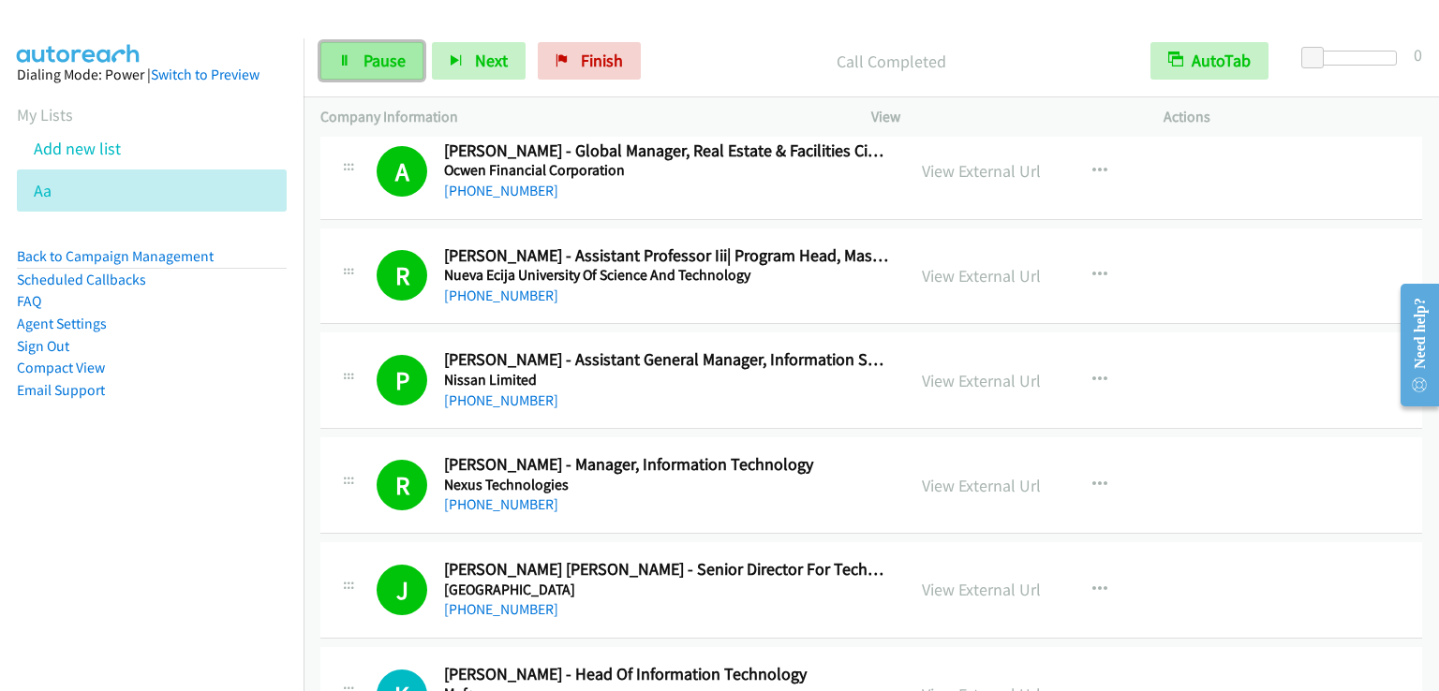
click at [374, 64] on span "Pause" at bounding box center [384, 61] width 42 height 22
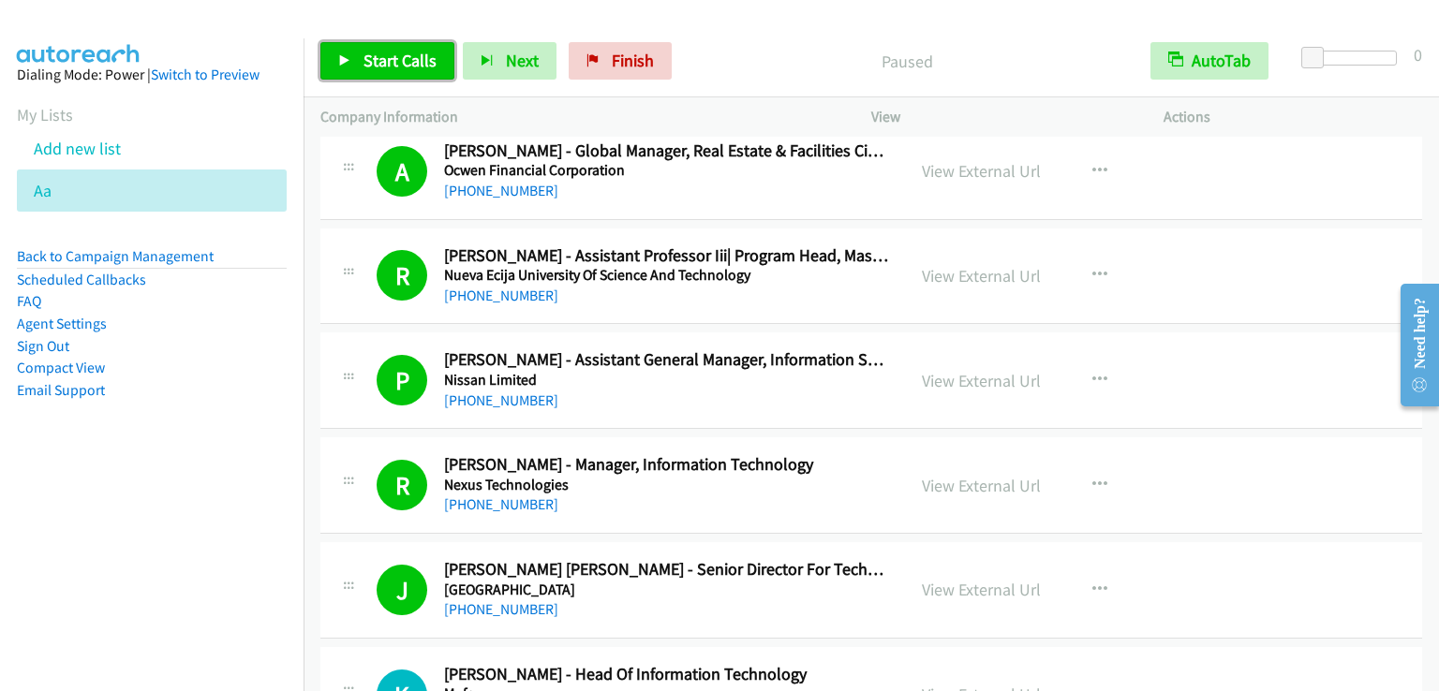
click at [374, 65] on span "Start Calls" at bounding box center [399, 61] width 73 height 22
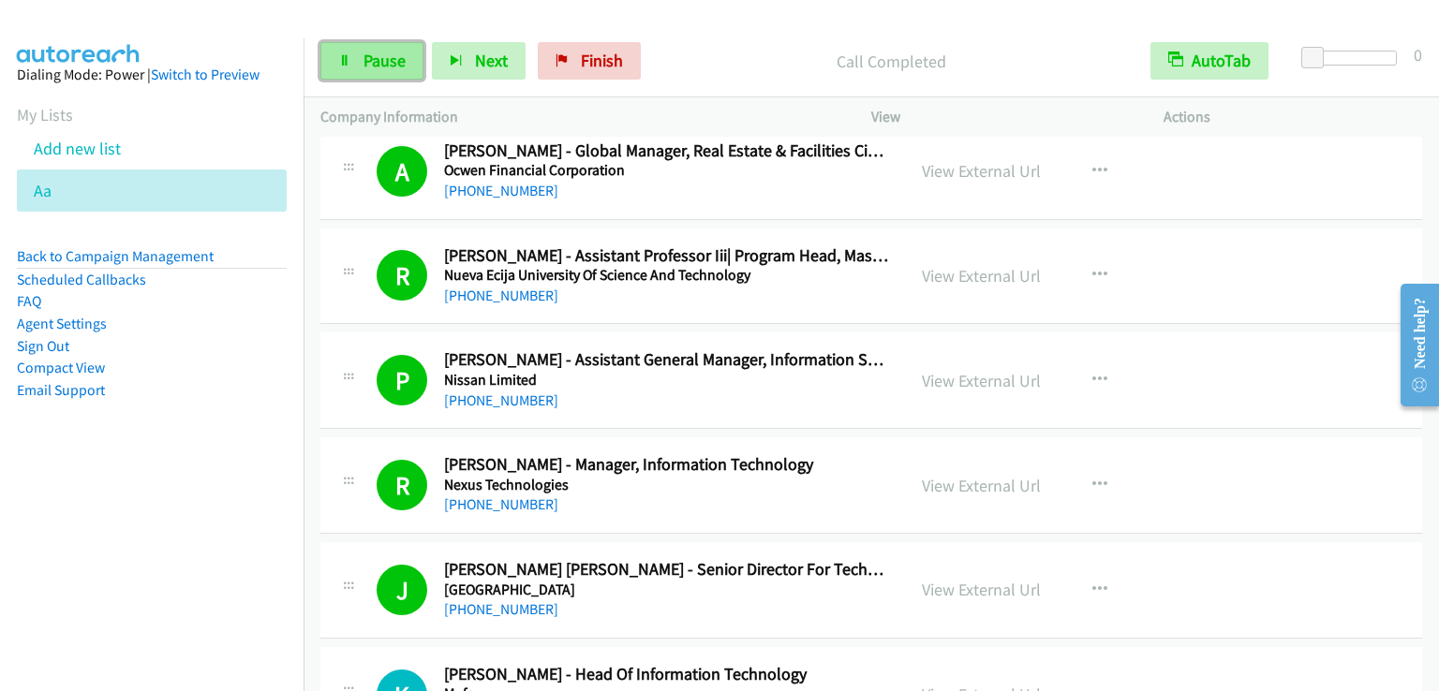
click at [378, 47] on link "Pause" at bounding box center [371, 60] width 103 height 37
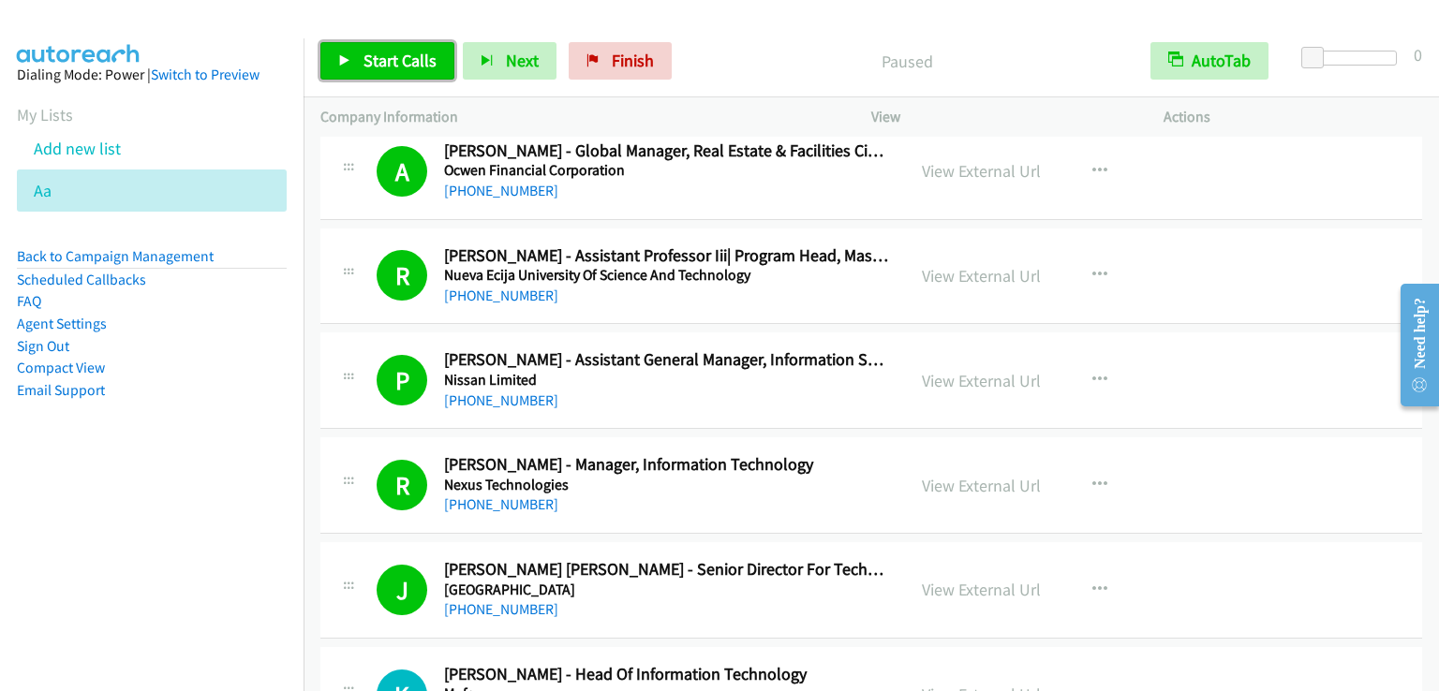
click at [378, 48] on link "Start Calls" at bounding box center [387, 60] width 134 height 37
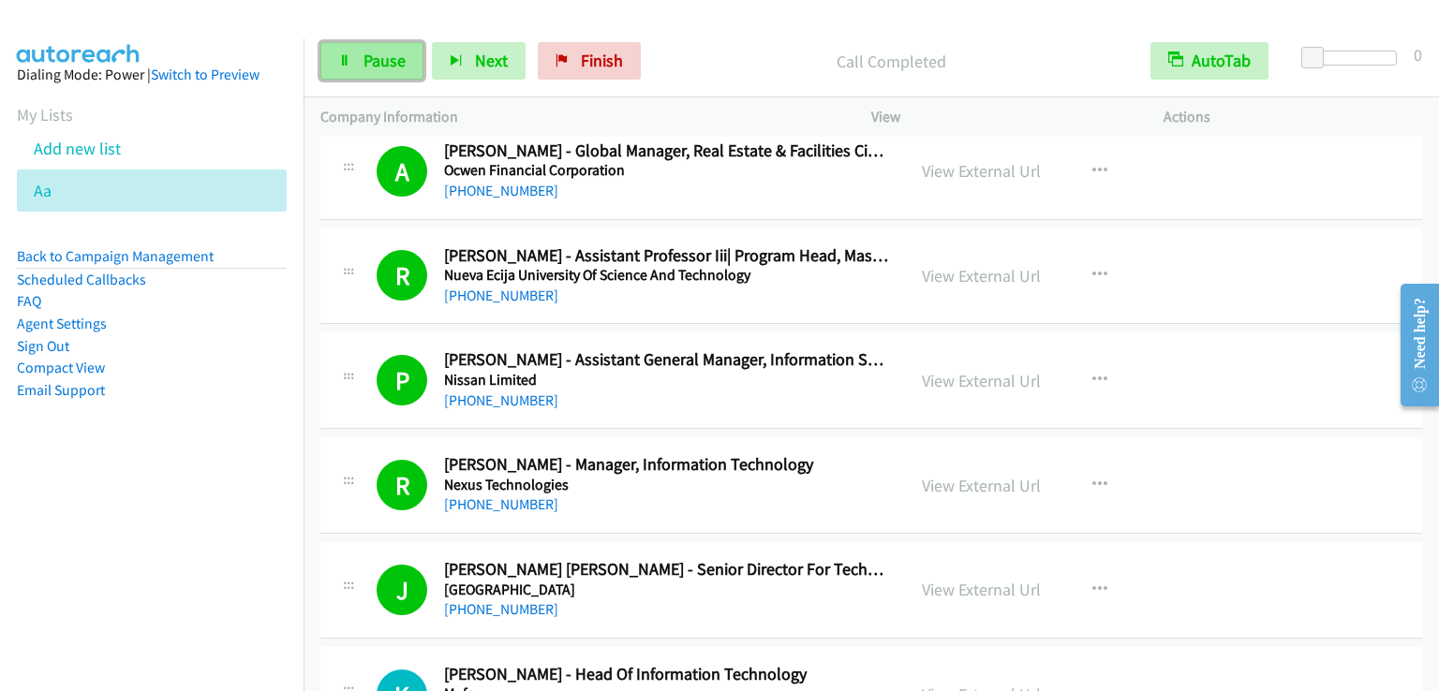
click at [359, 67] on link "Pause" at bounding box center [371, 60] width 103 height 37
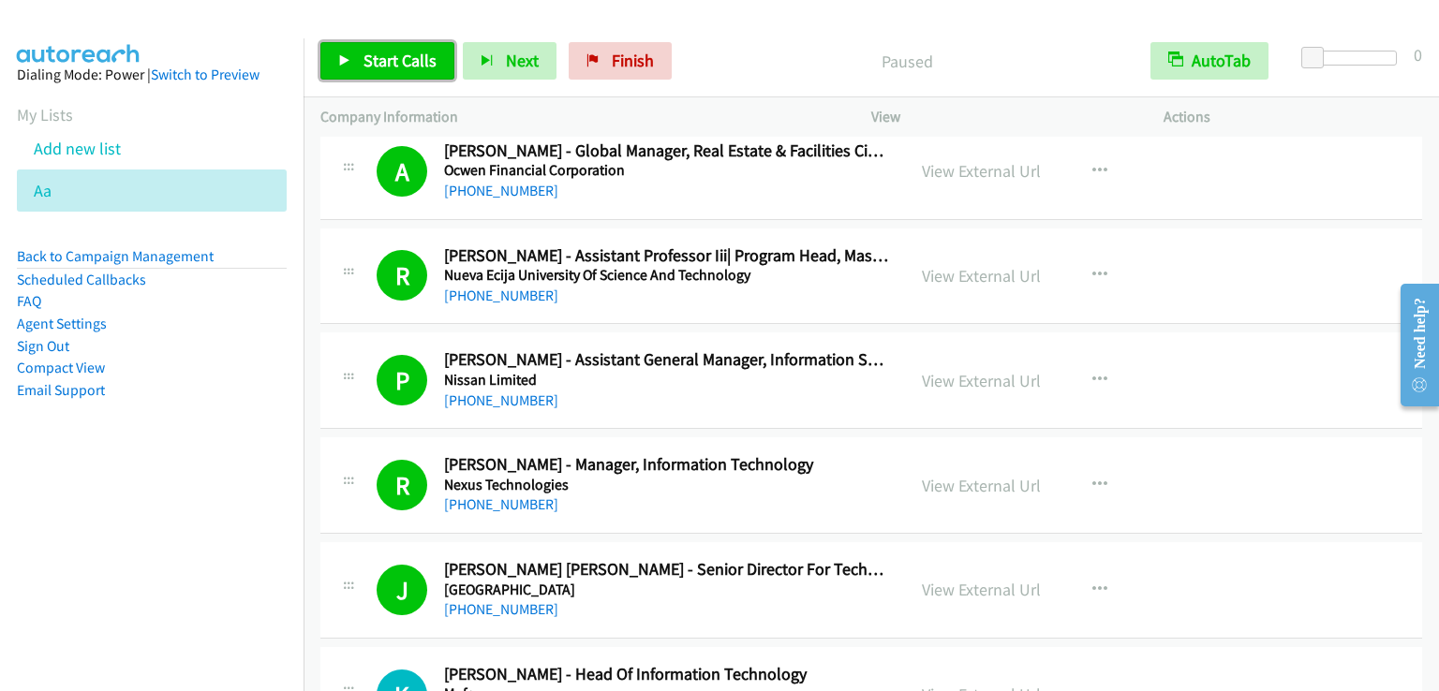
click at [359, 67] on link "Start Calls" at bounding box center [387, 60] width 134 height 37
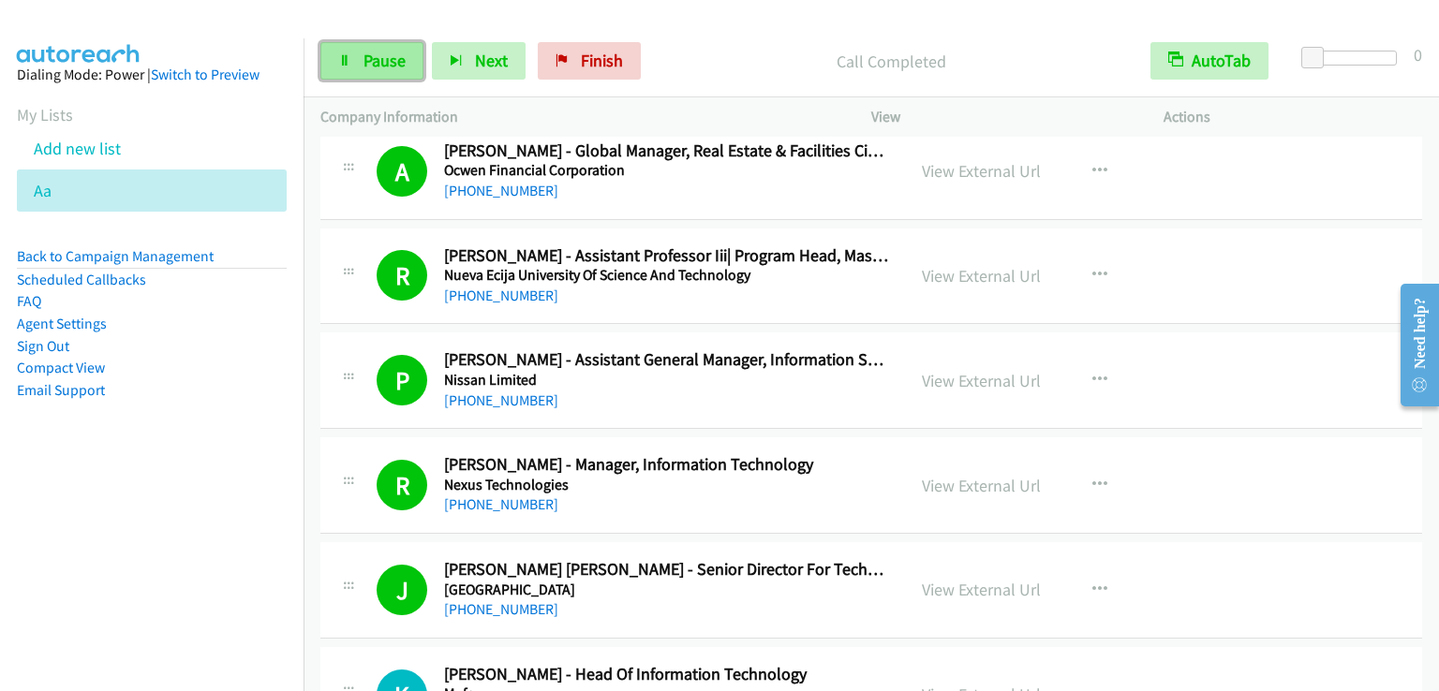
click at [372, 66] on span "Pause" at bounding box center [384, 61] width 42 height 22
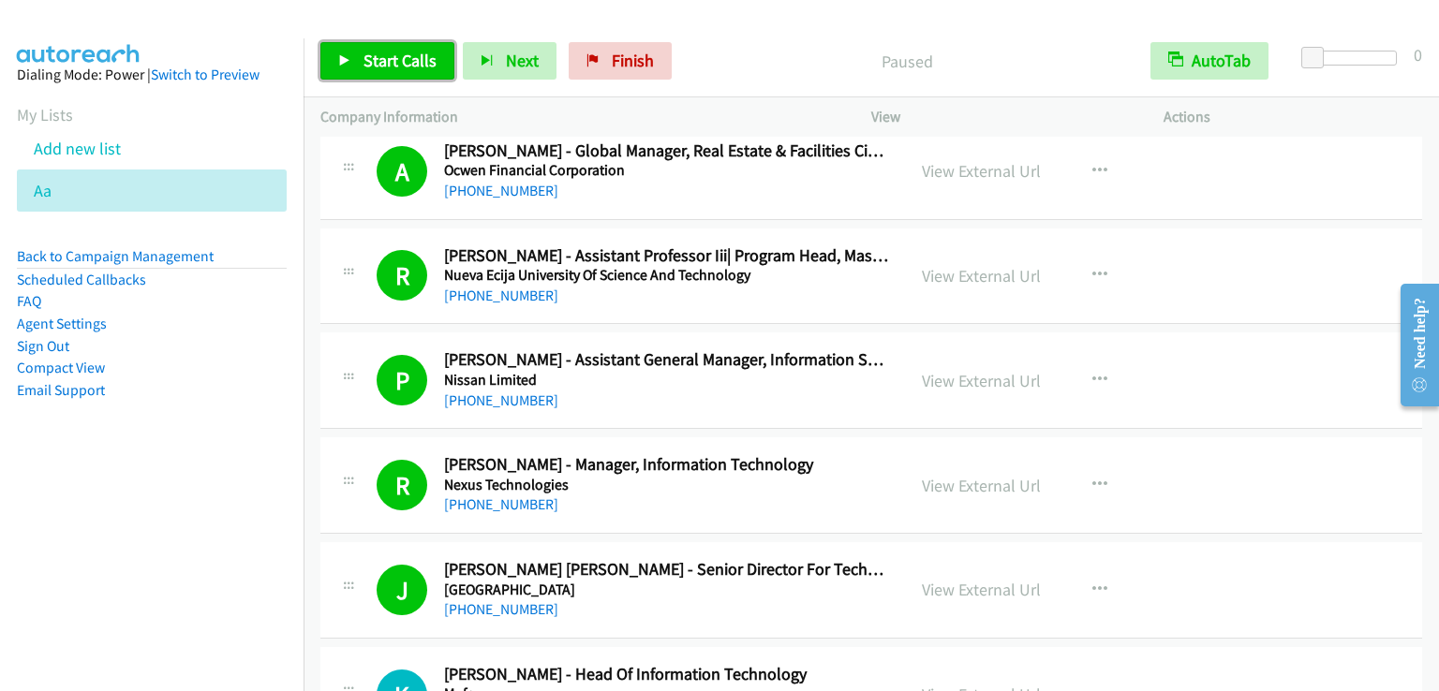
click at [372, 66] on span "Start Calls" at bounding box center [399, 61] width 73 height 22
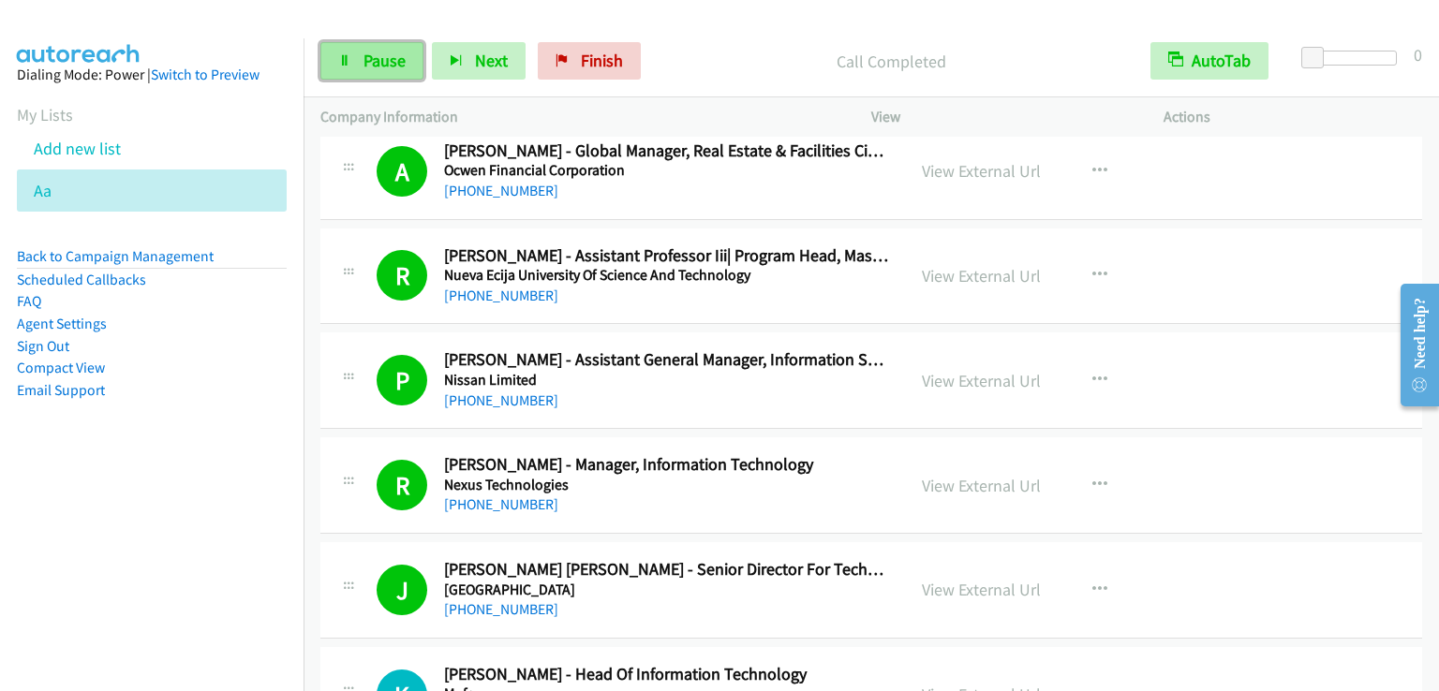
click at [388, 63] on span "Pause" at bounding box center [384, 61] width 42 height 22
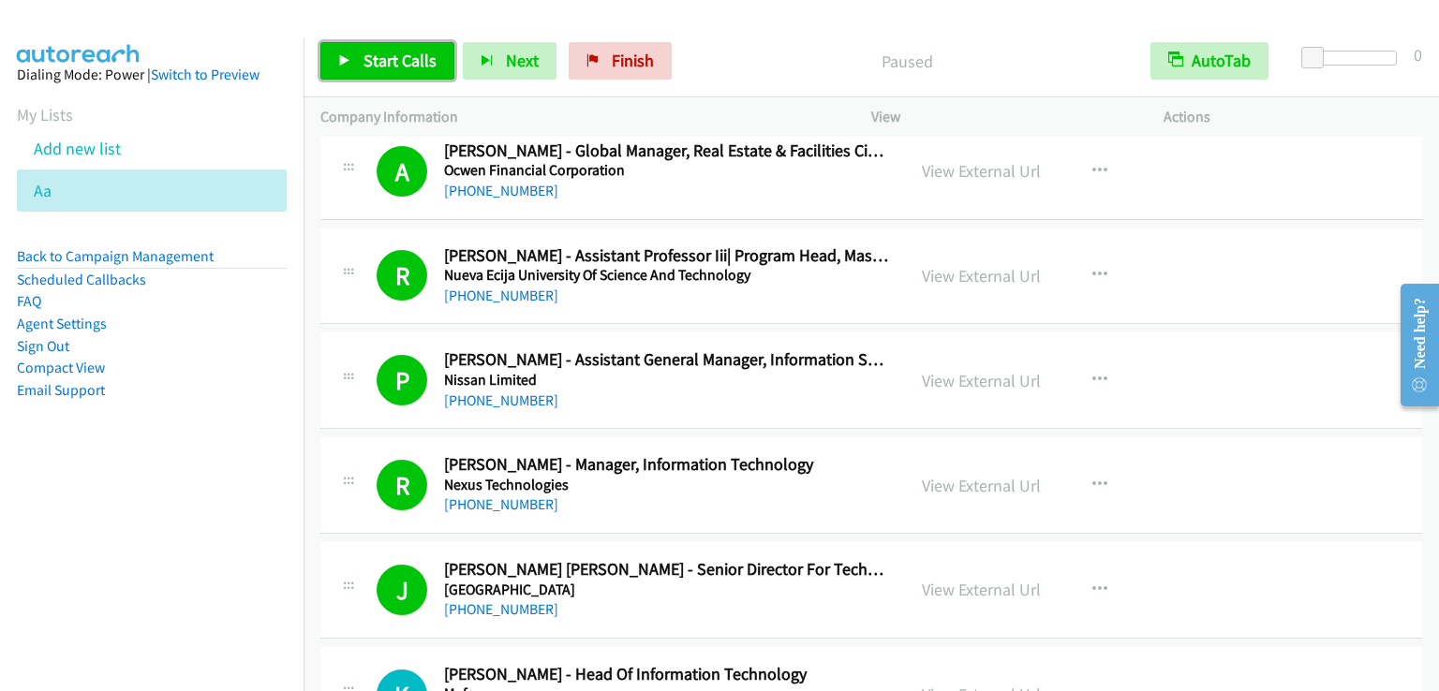
click at [388, 63] on span "Start Calls" at bounding box center [399, 61] width 73 height 22
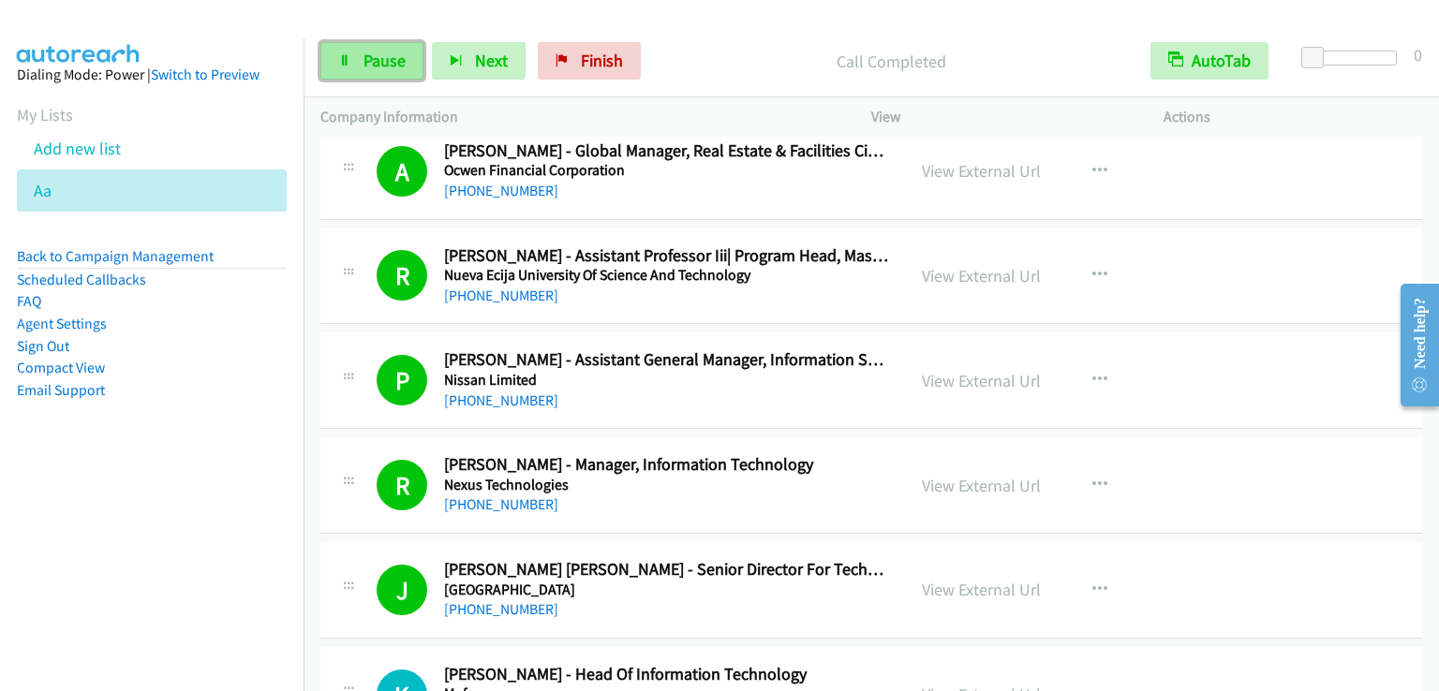
click at [389, 76] on link "Pause" at bounding box center [371, 60] width 103 height 37
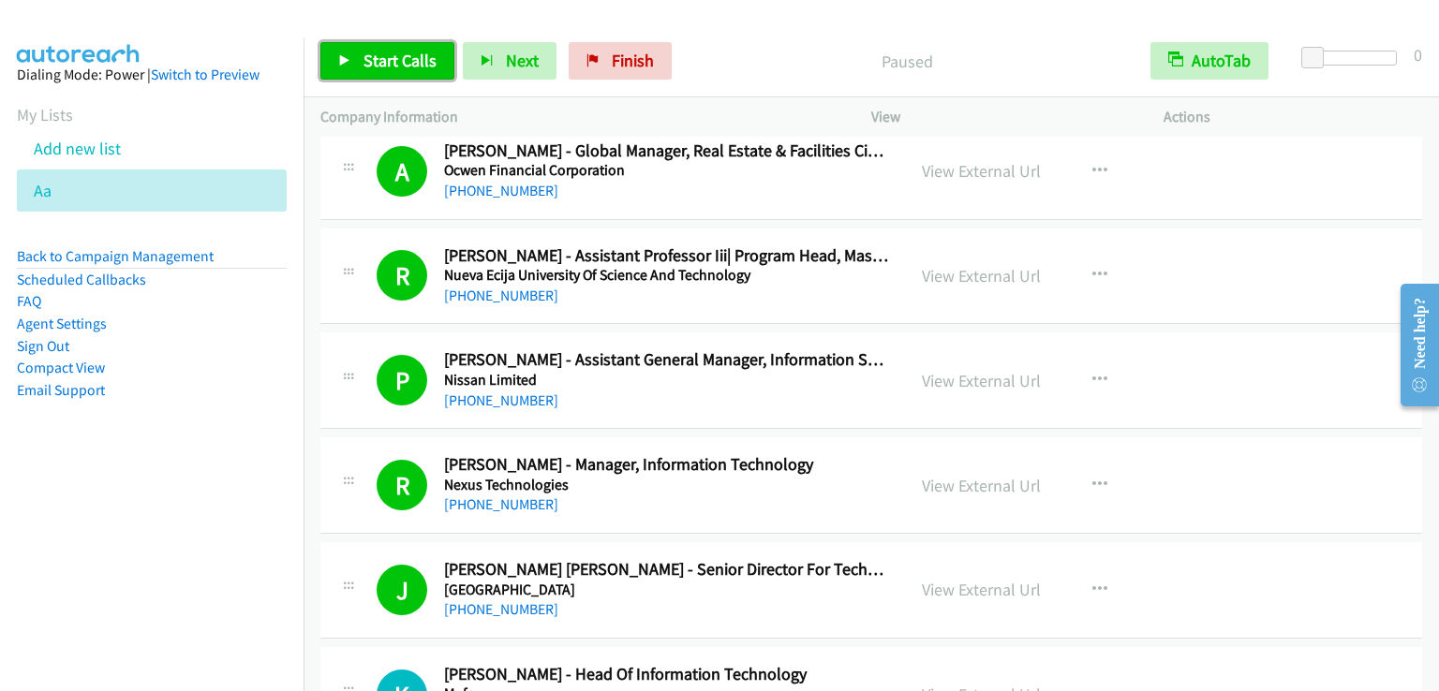
click at [382, 66] on span "Start Calls" at bounding box center [399, 61] width 73 height 22
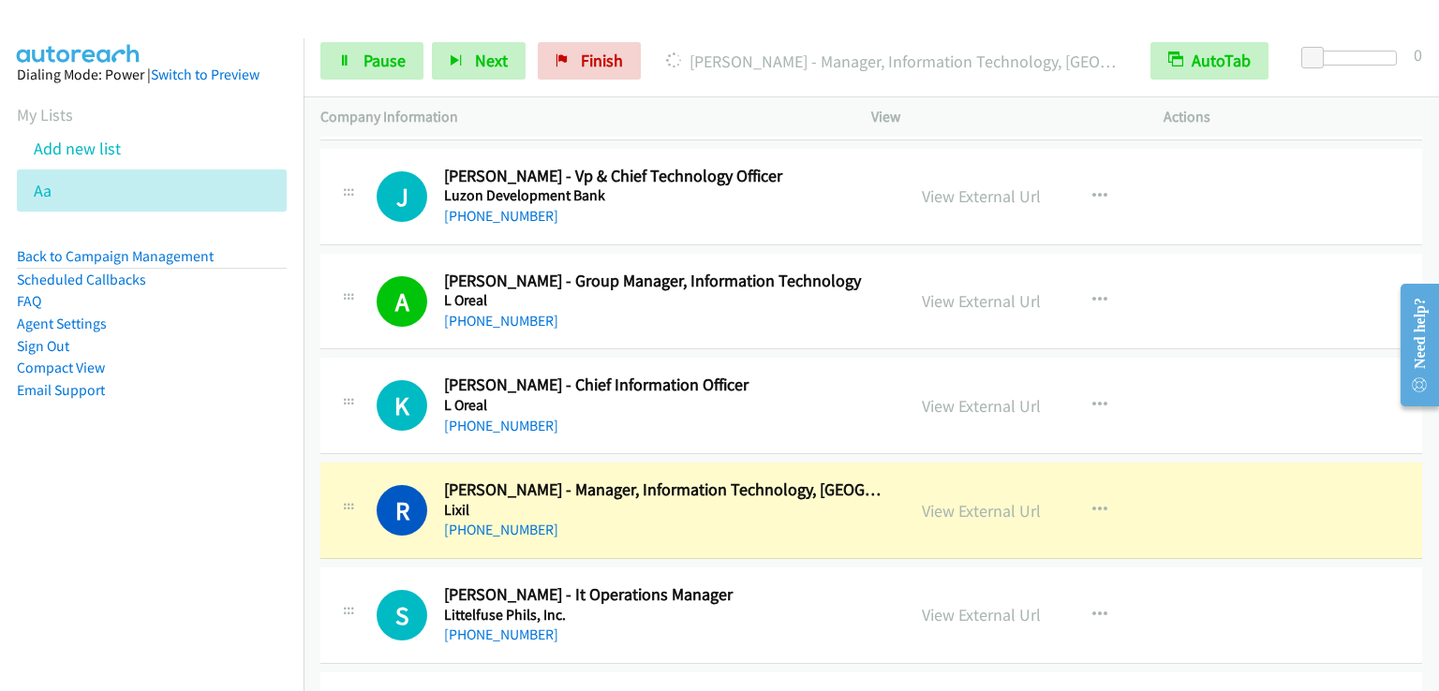
scroll to position [14332, 0]
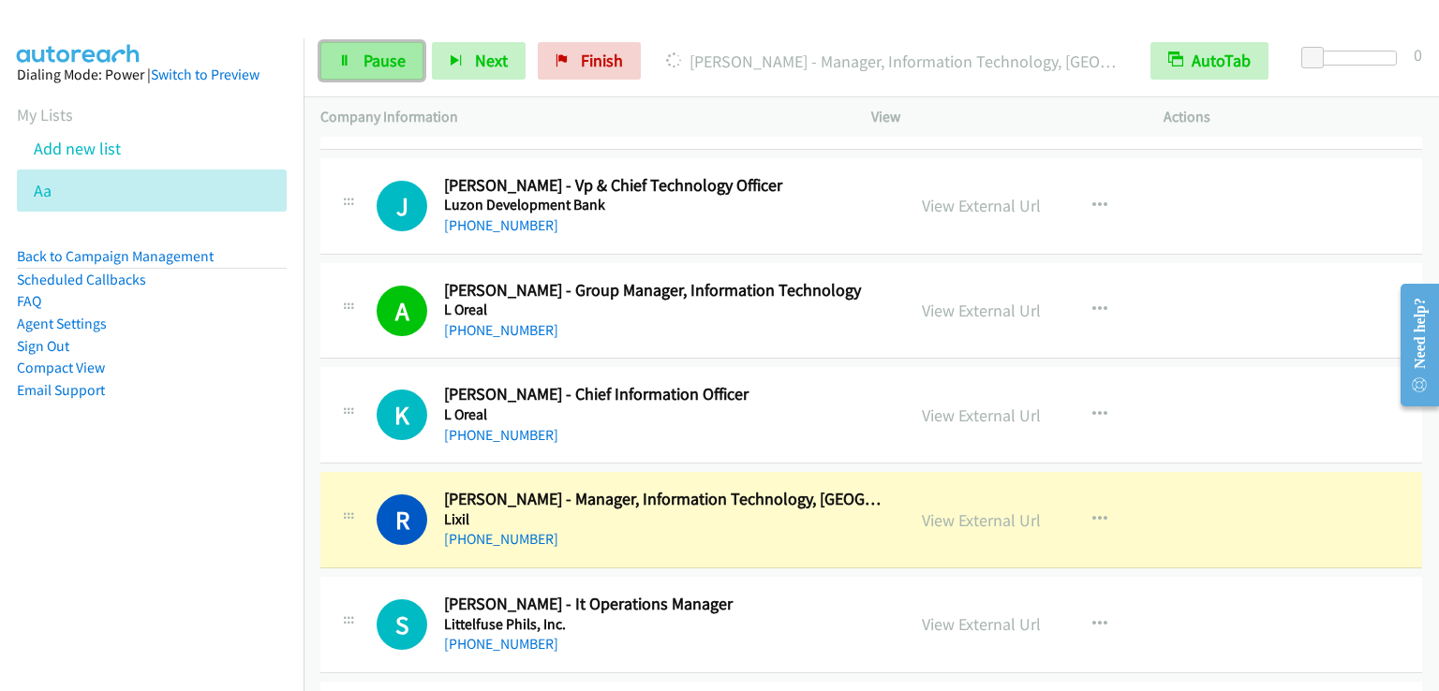
click at [386, 60] on span "Pause" at bounding box center [384, 61] width 42 height 22
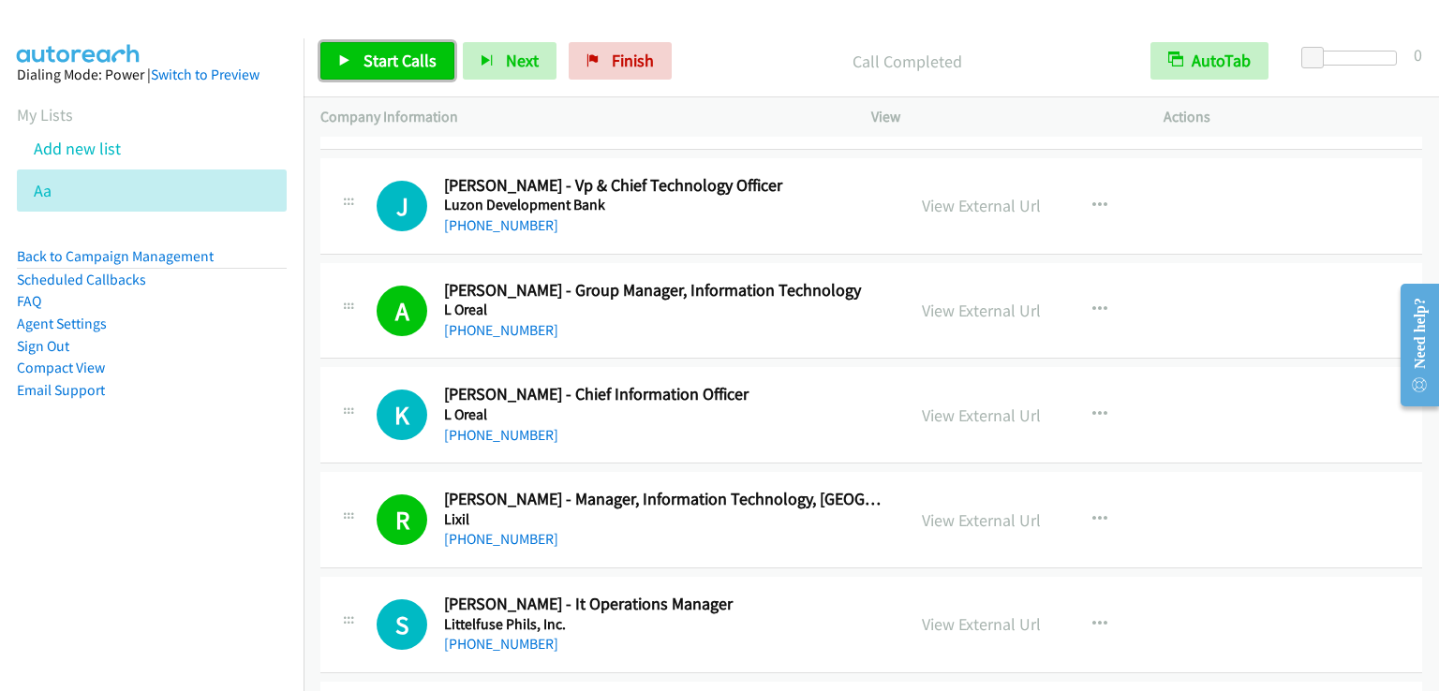
click at [386, 61] on span "Start Calls" at bounding box center [399, 61] width 73 height 22
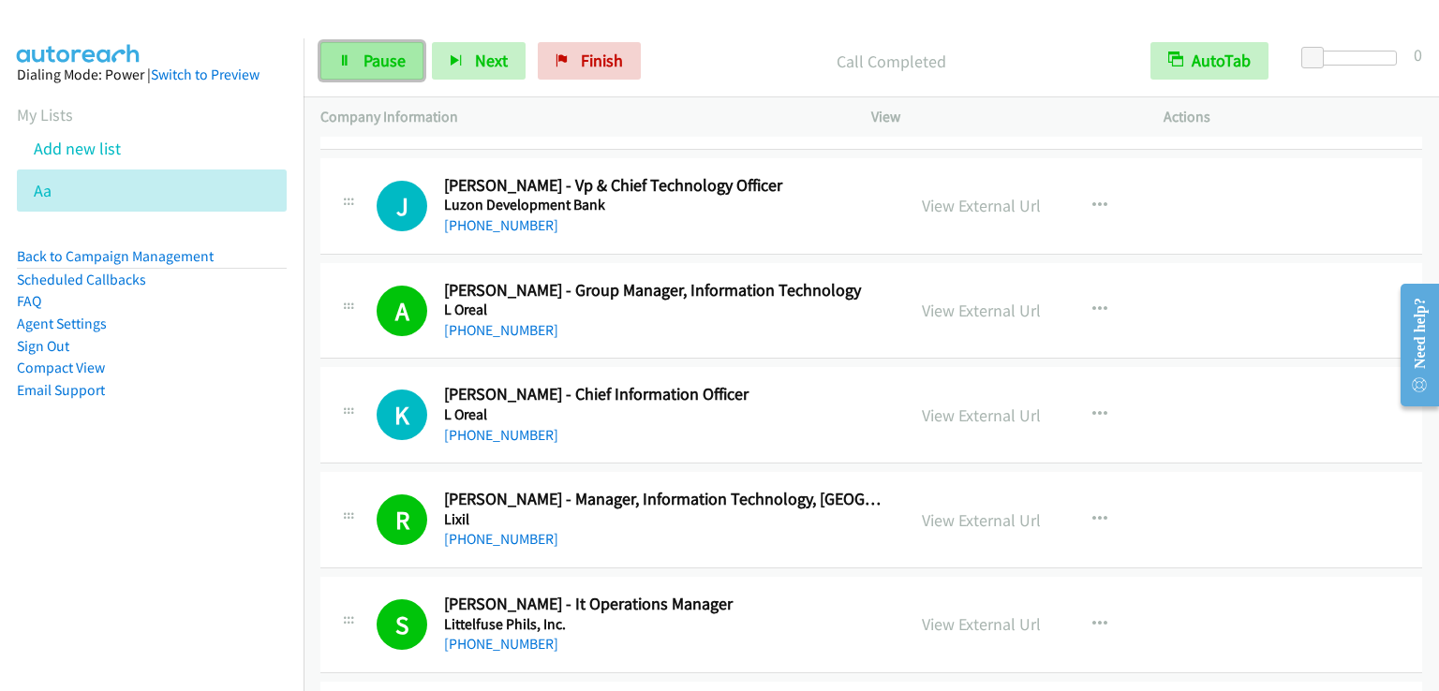
click at [371, 54] on span "Pause" at bounding box center [384, 61] width 42 height 22
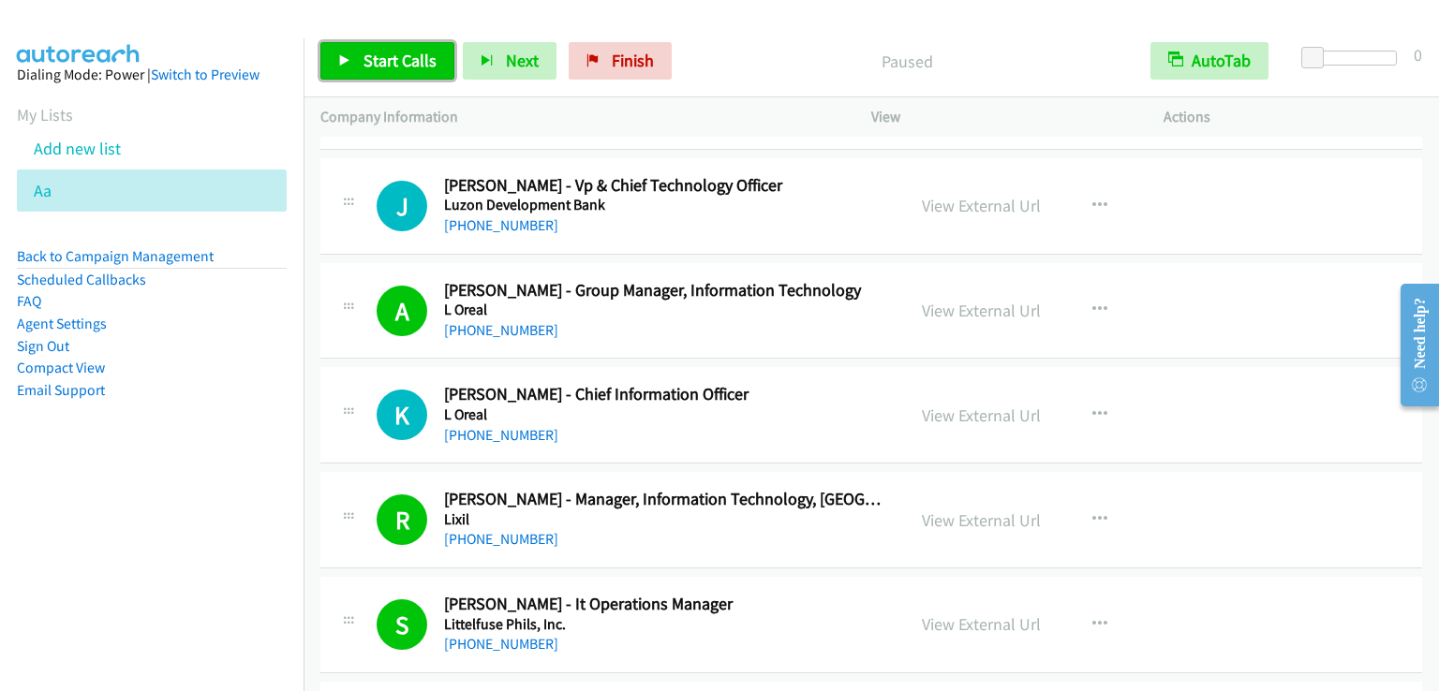
click at [371, 54] on span "Start Calls" at bounding box center [399, 61] width 73 height 22
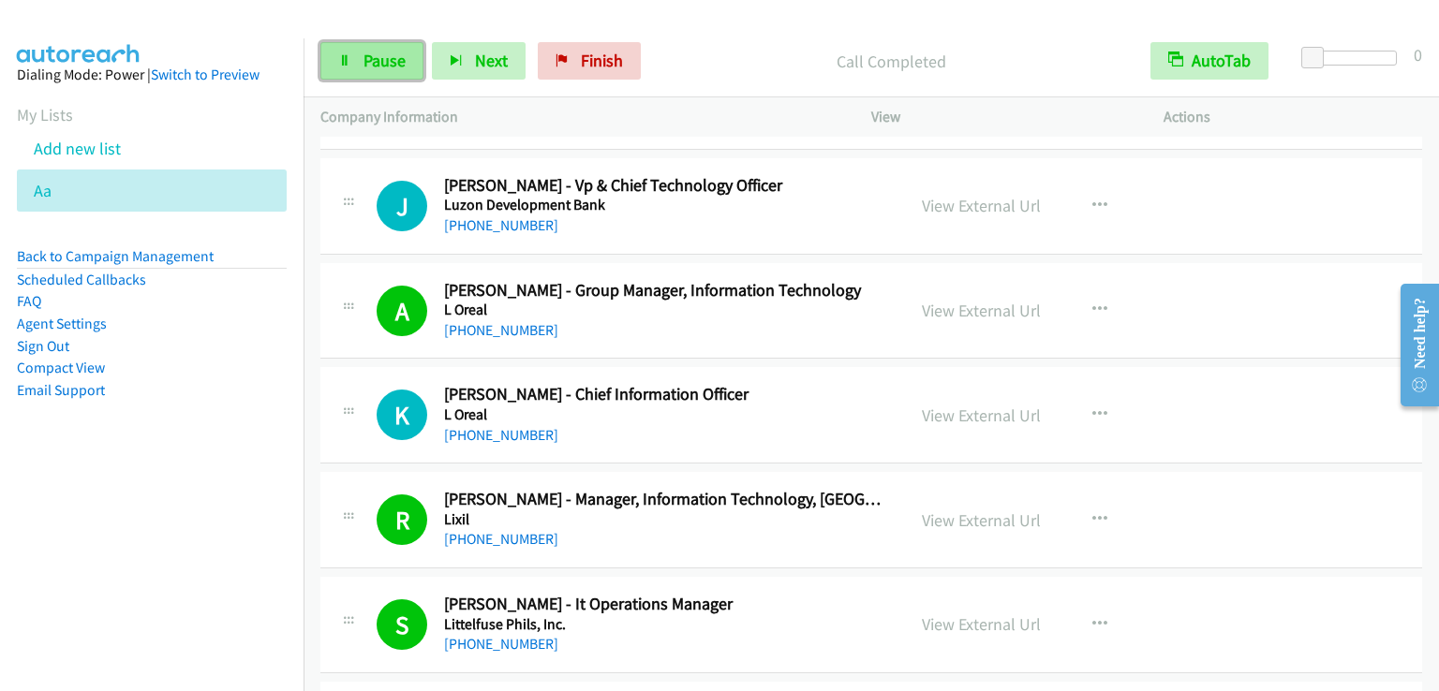
click at [375, 53] on span "Pause" at bounding box center [384, 61] width 42 height 22
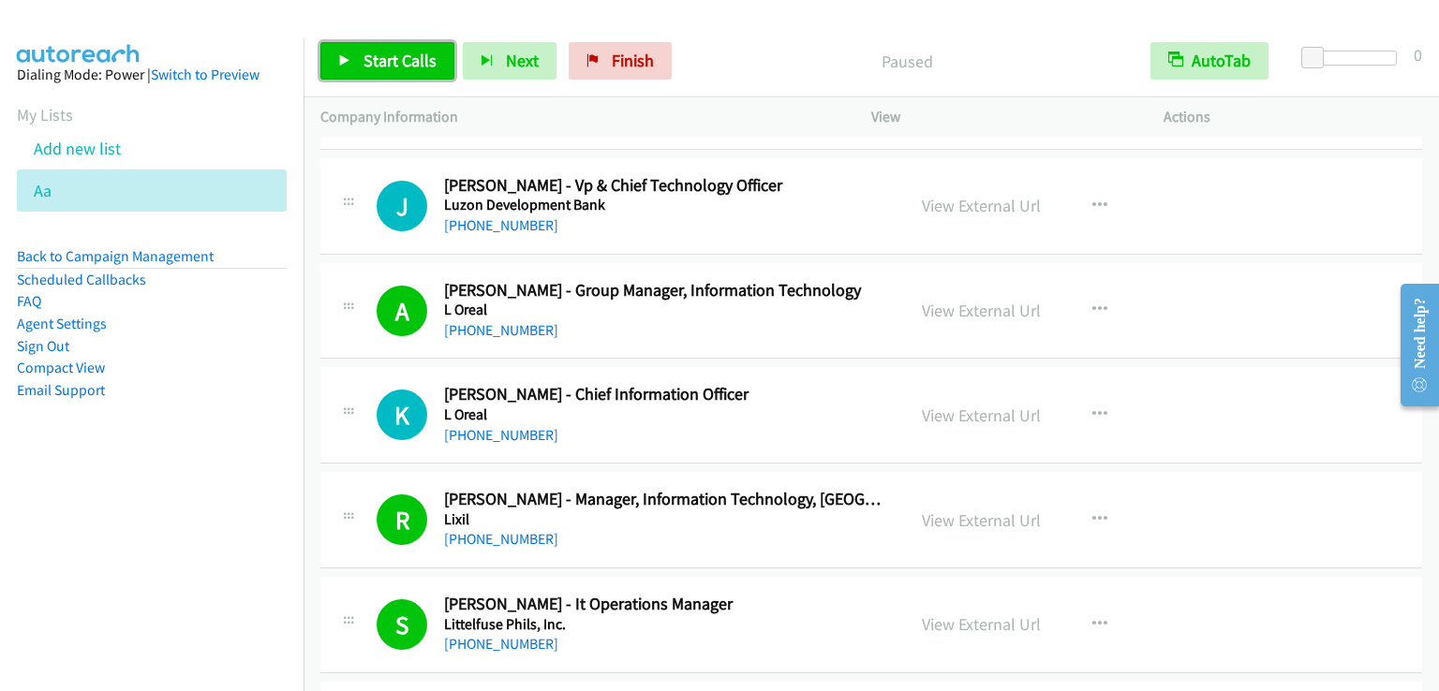
click at [375, 53] on span "Start Calls" at bounding box center [399, 61] width 73 height 22
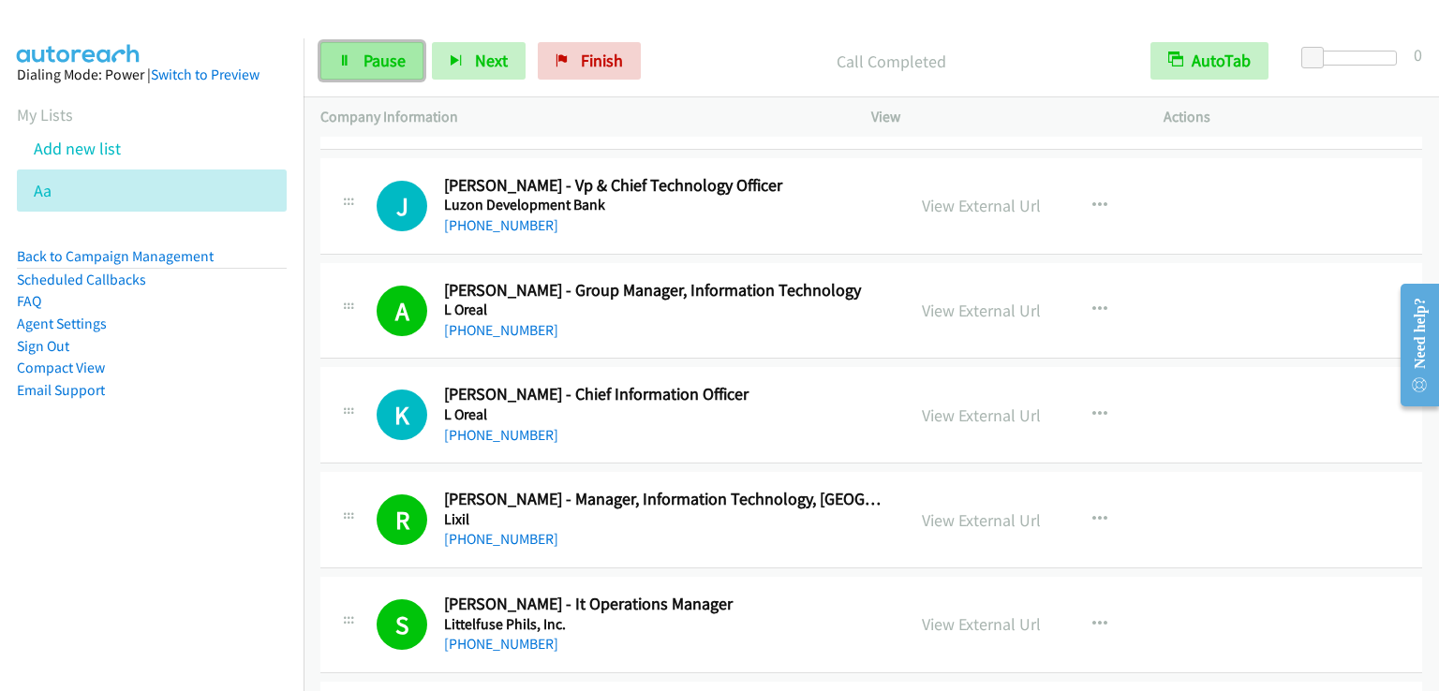
click at [370, 55] on span "Pause" at bounding box center [384, 61] width 42 height 22
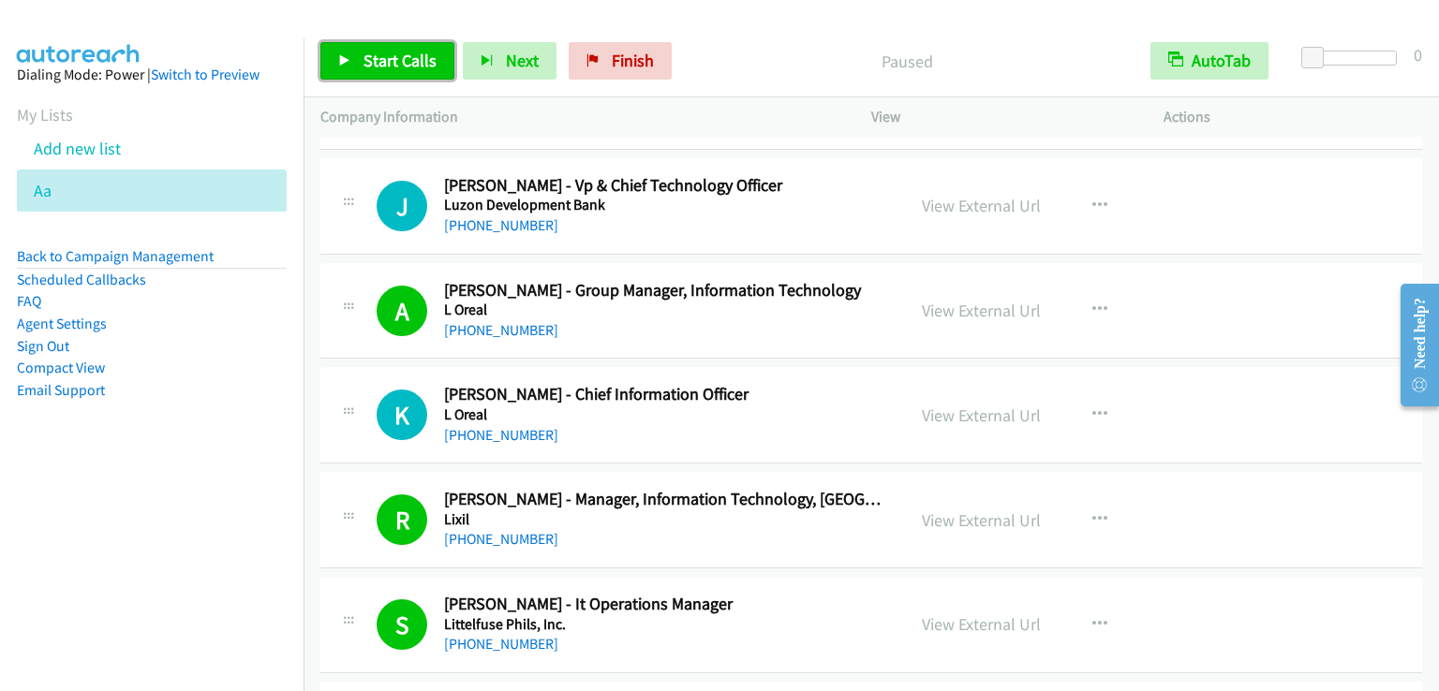
click at [371, 55] on span "Start Calls" at bounding box center [399, 61] width 73 height 22
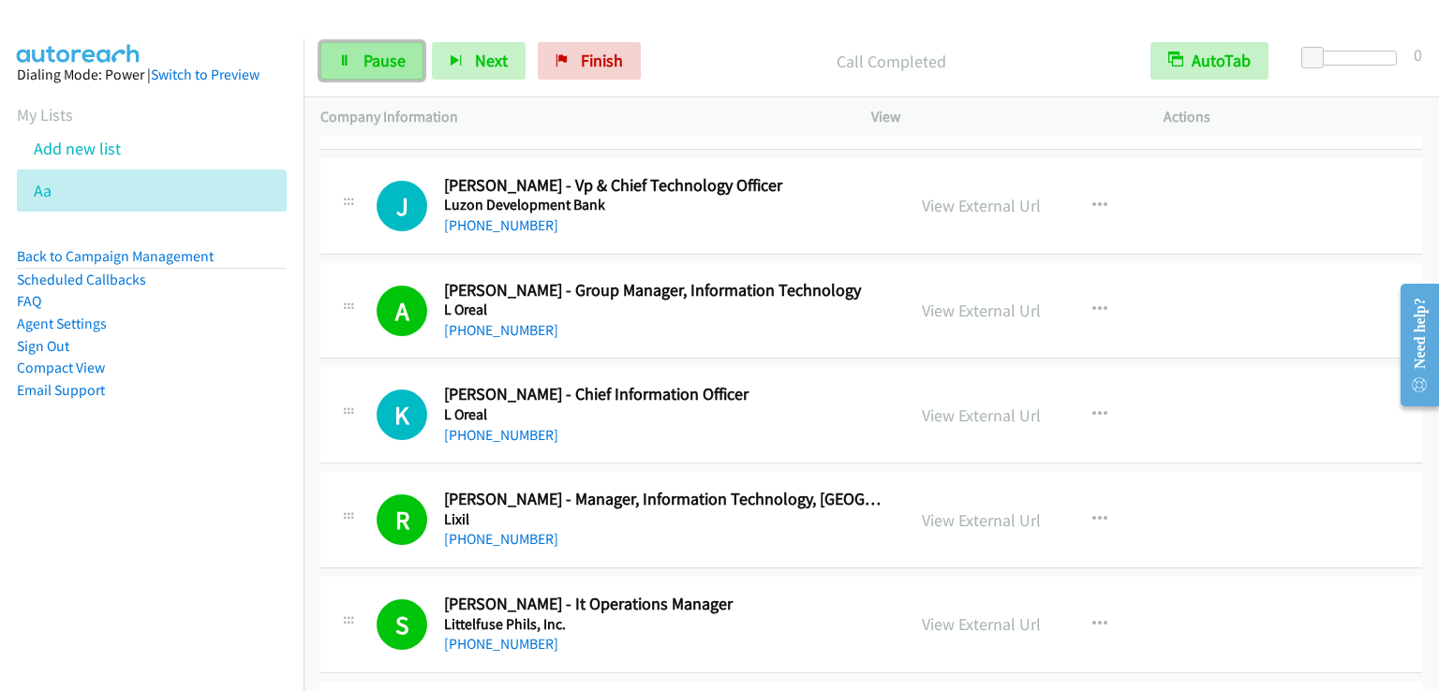
click at [386, 52] on span "Pause" at bounding box center [384, 61] width 42 height 22
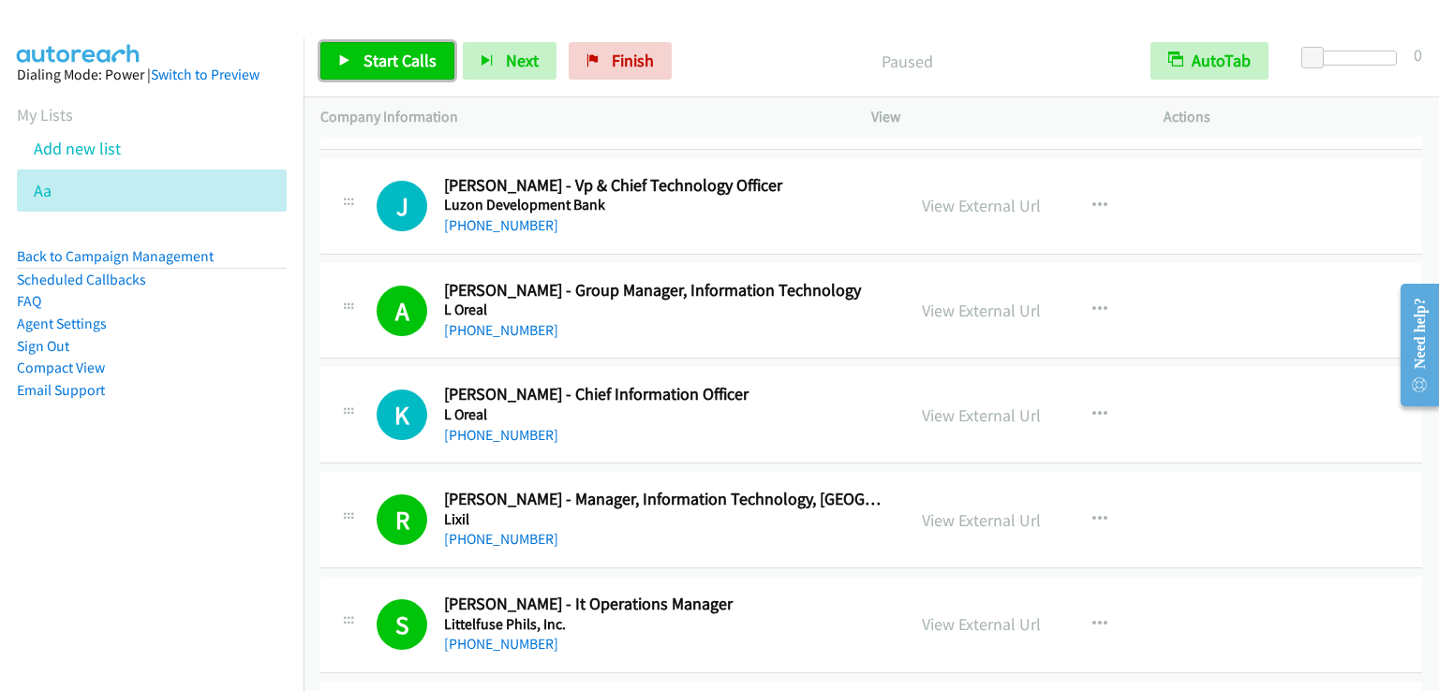
click at [386, 52] on span "Start Calls" at bounding box center [399, 61] width 73 height 22
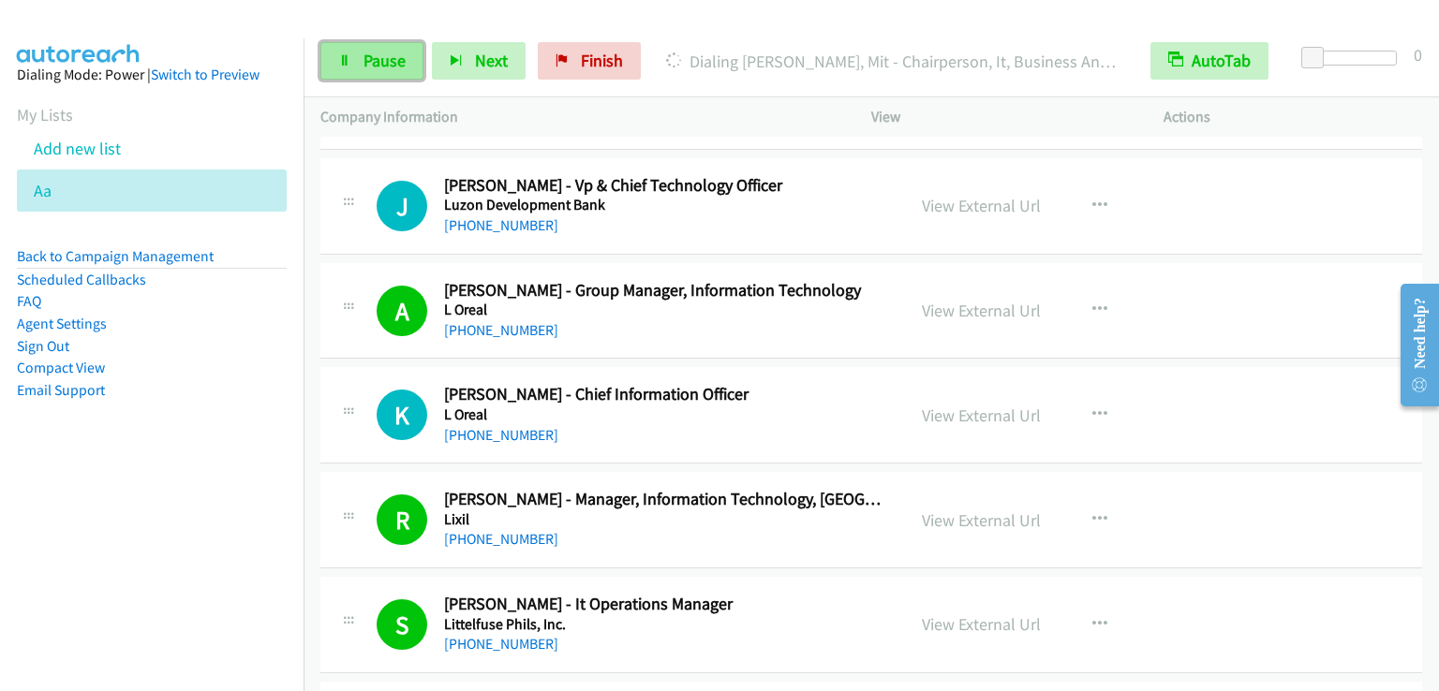
click at [359, 70] on link "Pause" at bounding box center [371, 60] width 103 height 37
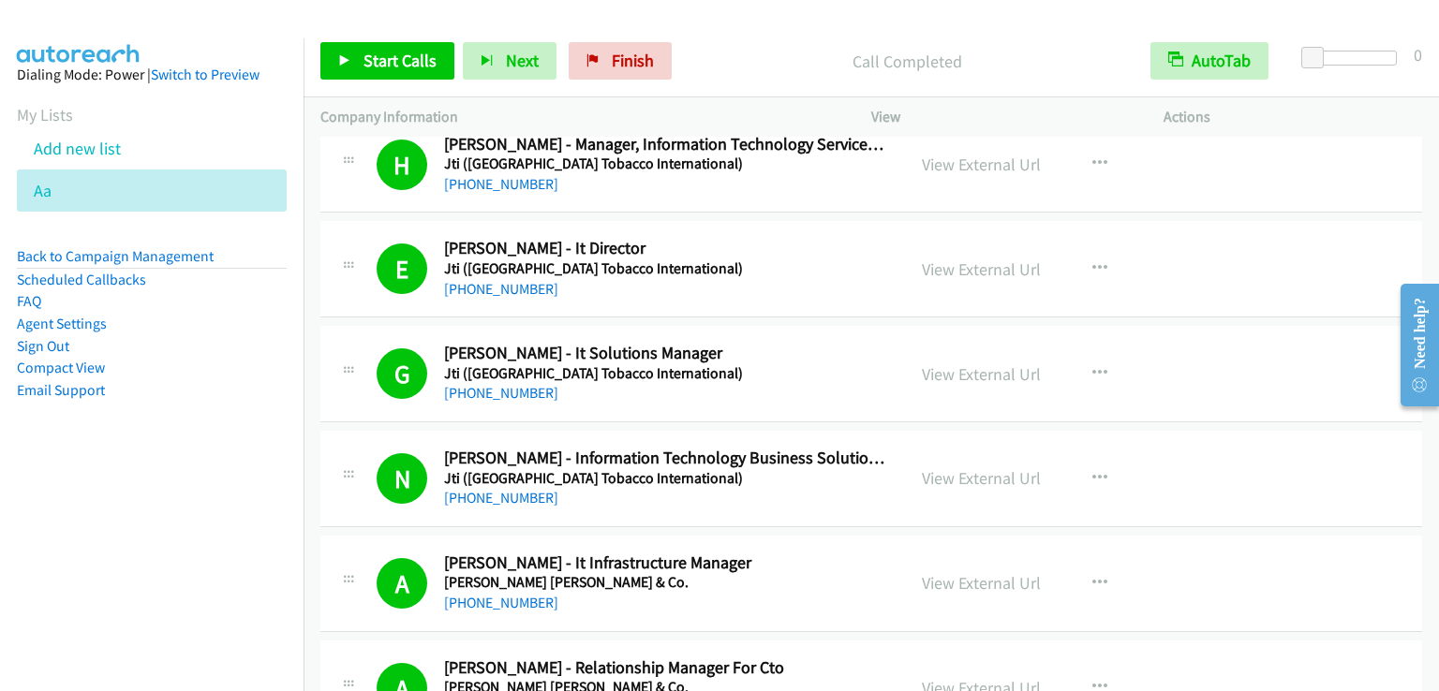
scroll to position [16217, 0]
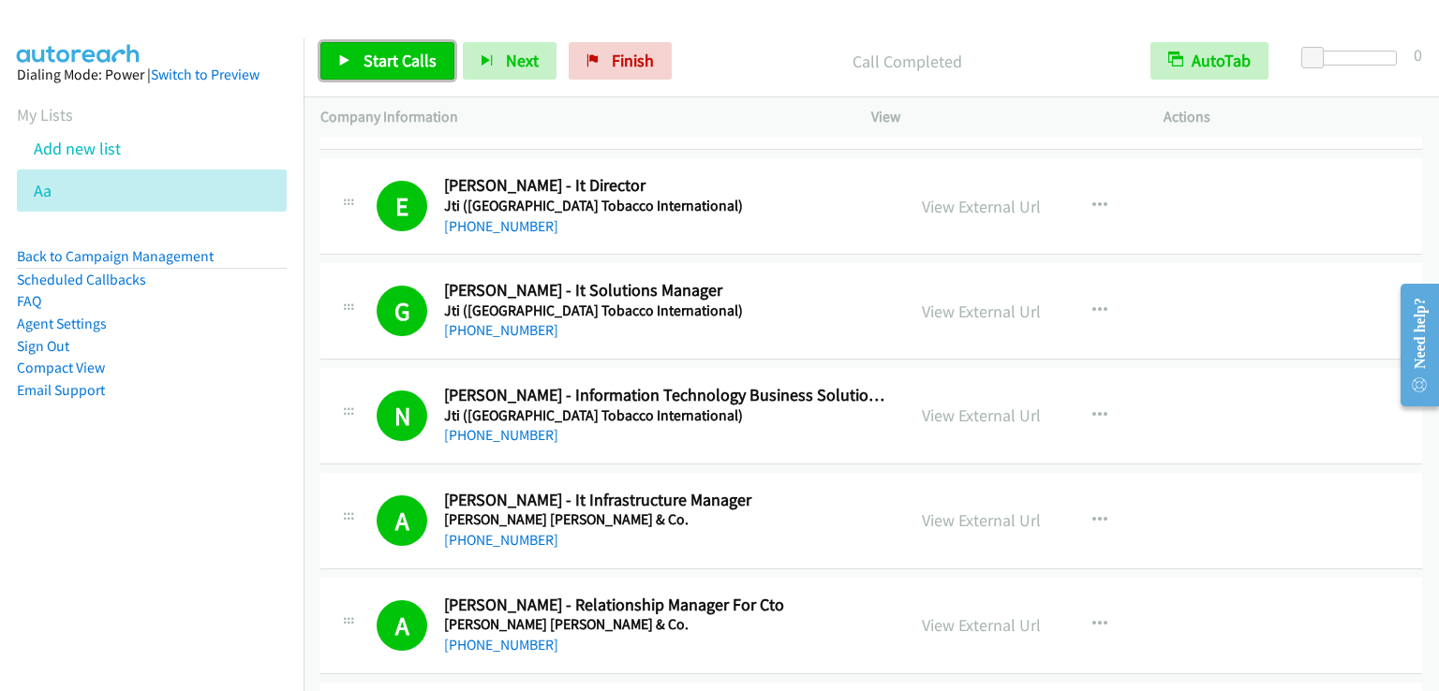
click at [409, 57] on span "Start Calls" at bounding box center [399, 61] width 73 height 22
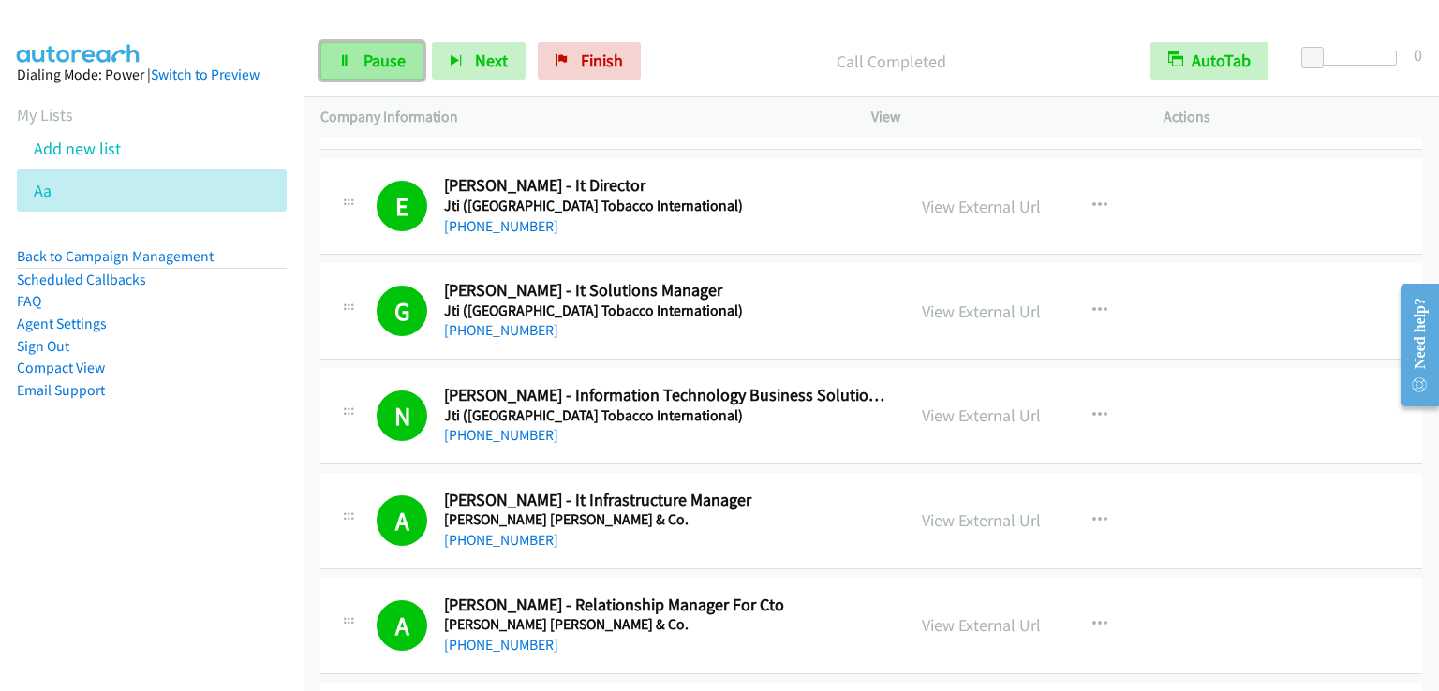
click at [384, 67] on span "Pause" at bounding box center [384, 61] width 42 height 22
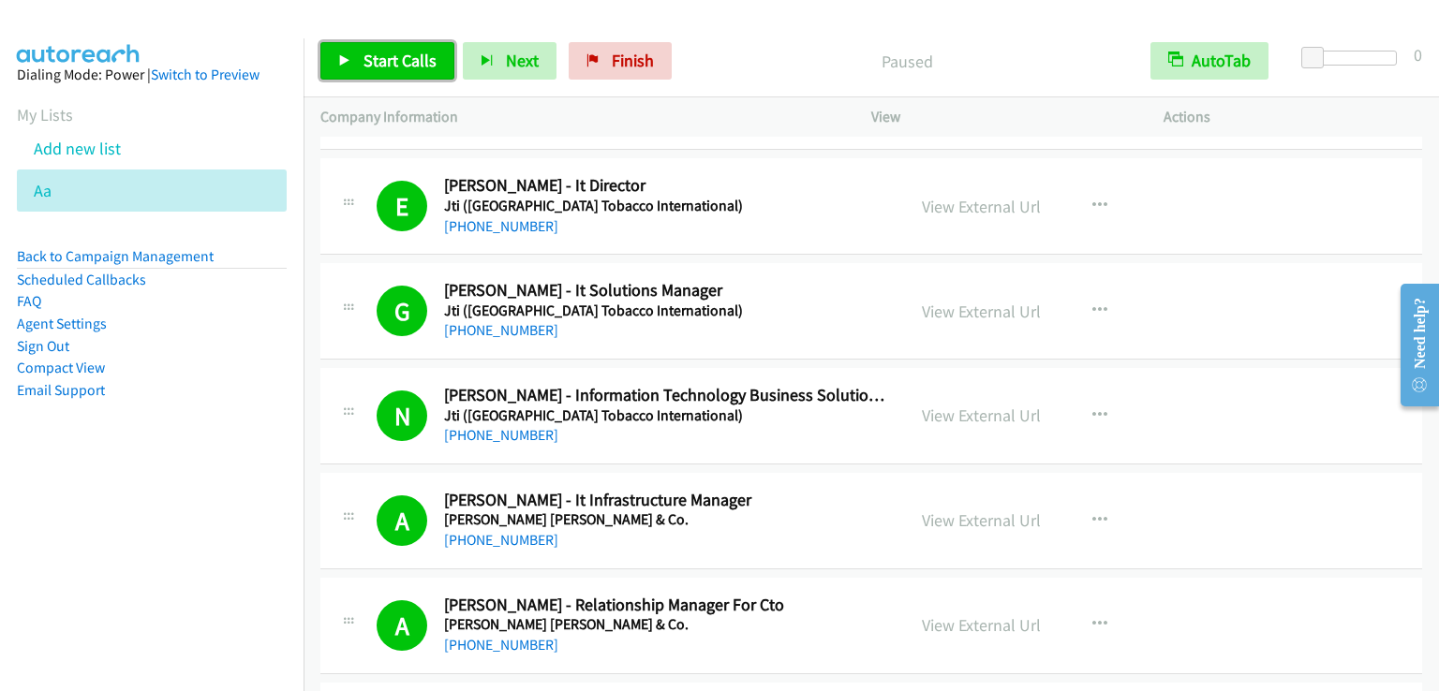
click at [384, 67] on span "Start Calls" at bounding box center [399, 61] width 73 height 22
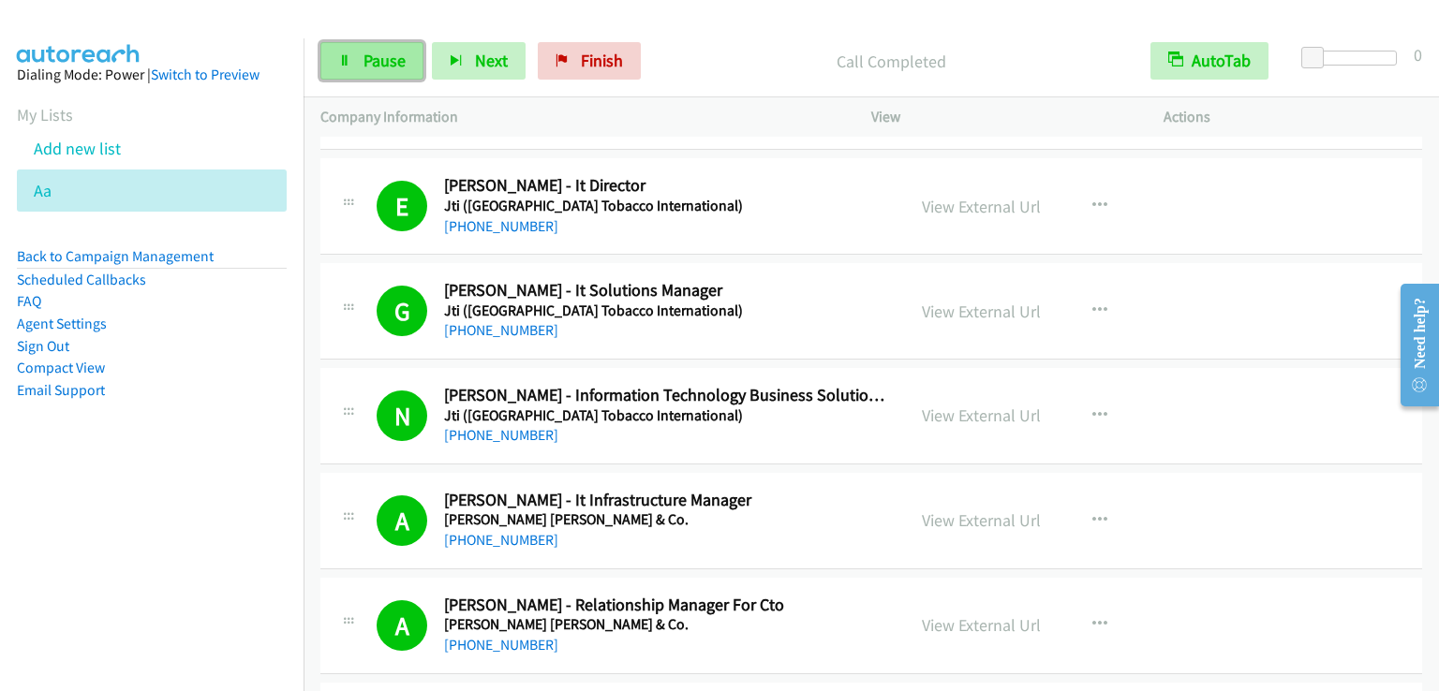
click at [371, 69] on span "Pause" at bounding box center [384, 61] width 42 height 22
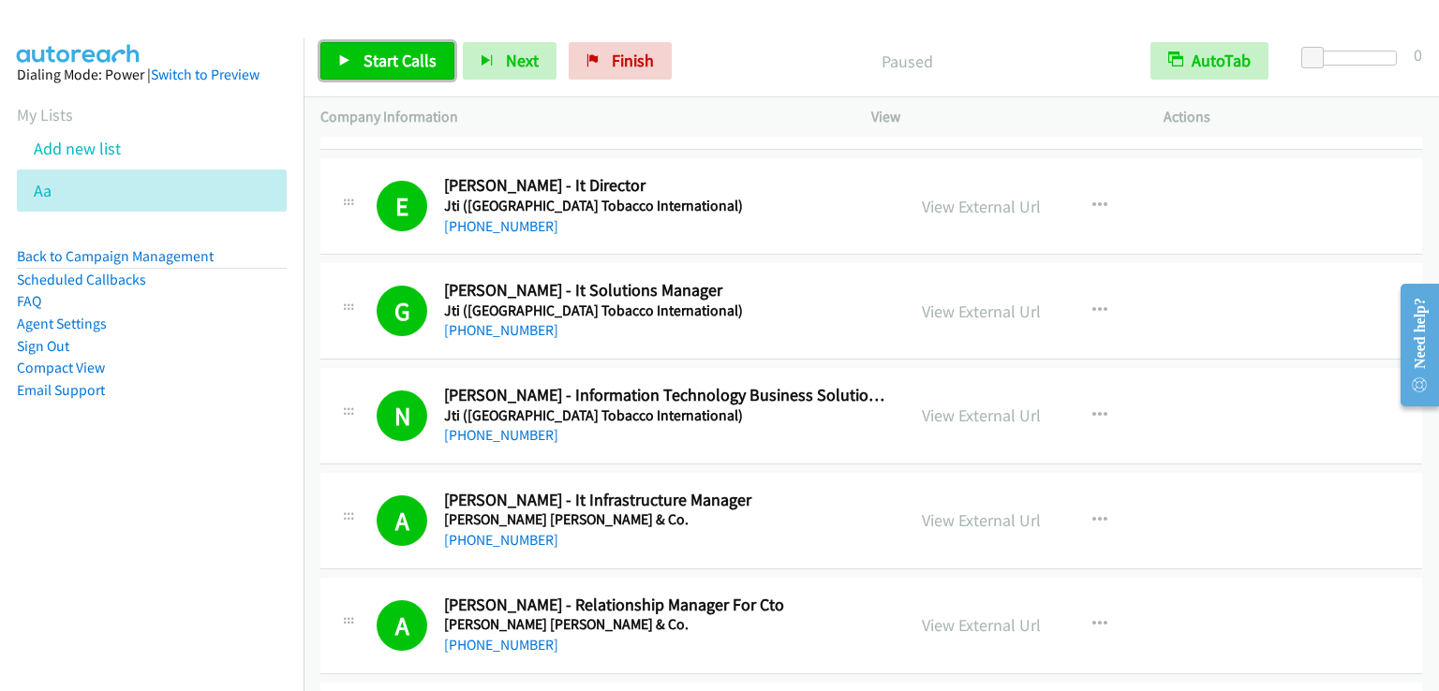
click at [371, 69] on span "Start Calls" at bounding box center [399, 61] width 73 height 22
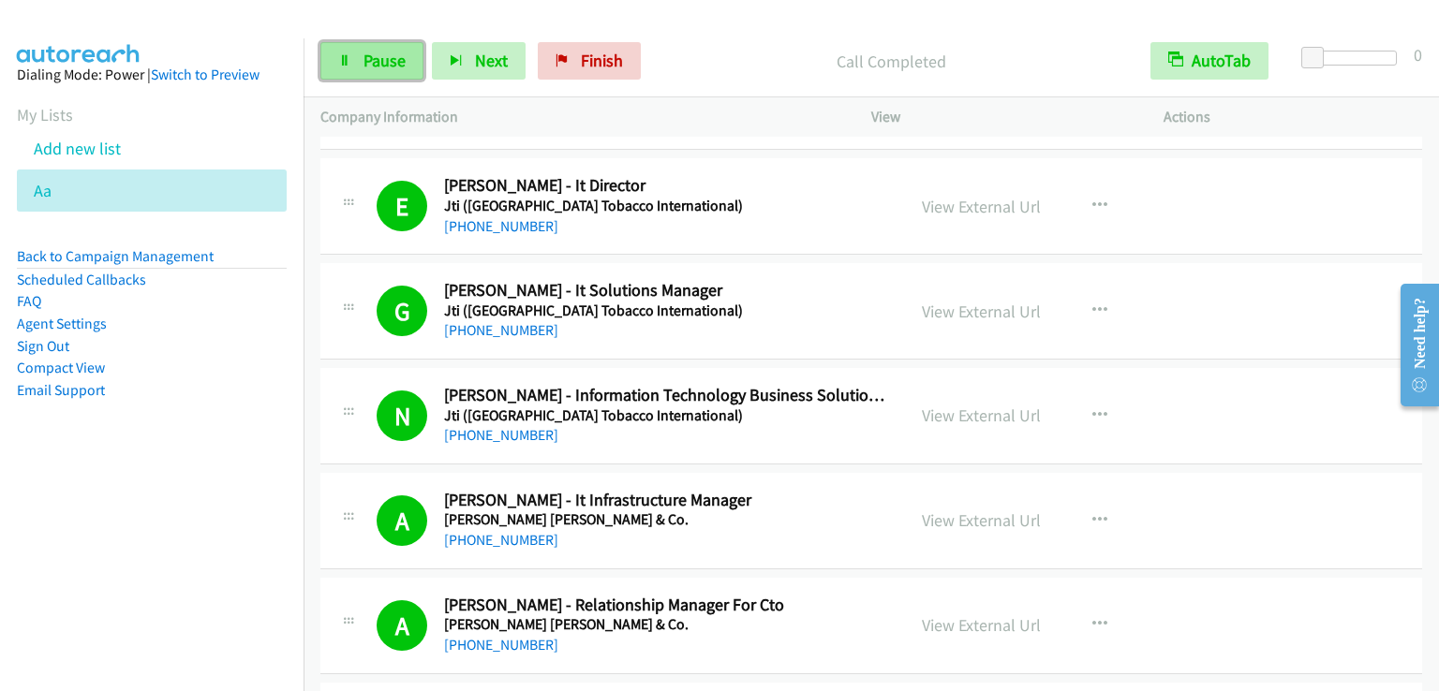
click at [372, 48] on link "Pause" at bounding box center [371, 60] width 103 height 37
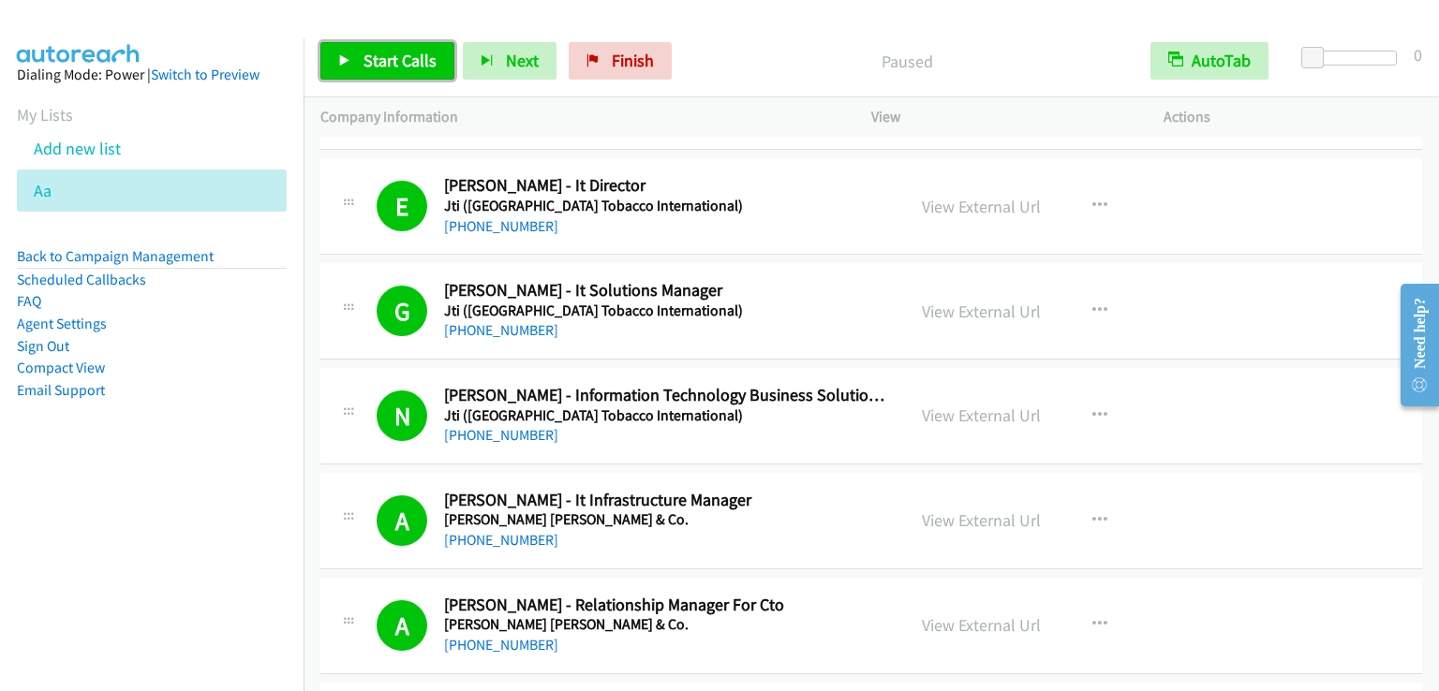
click at [372, 48] on link "Start Calls" at bounding box center [387, 60] width 134 height 37
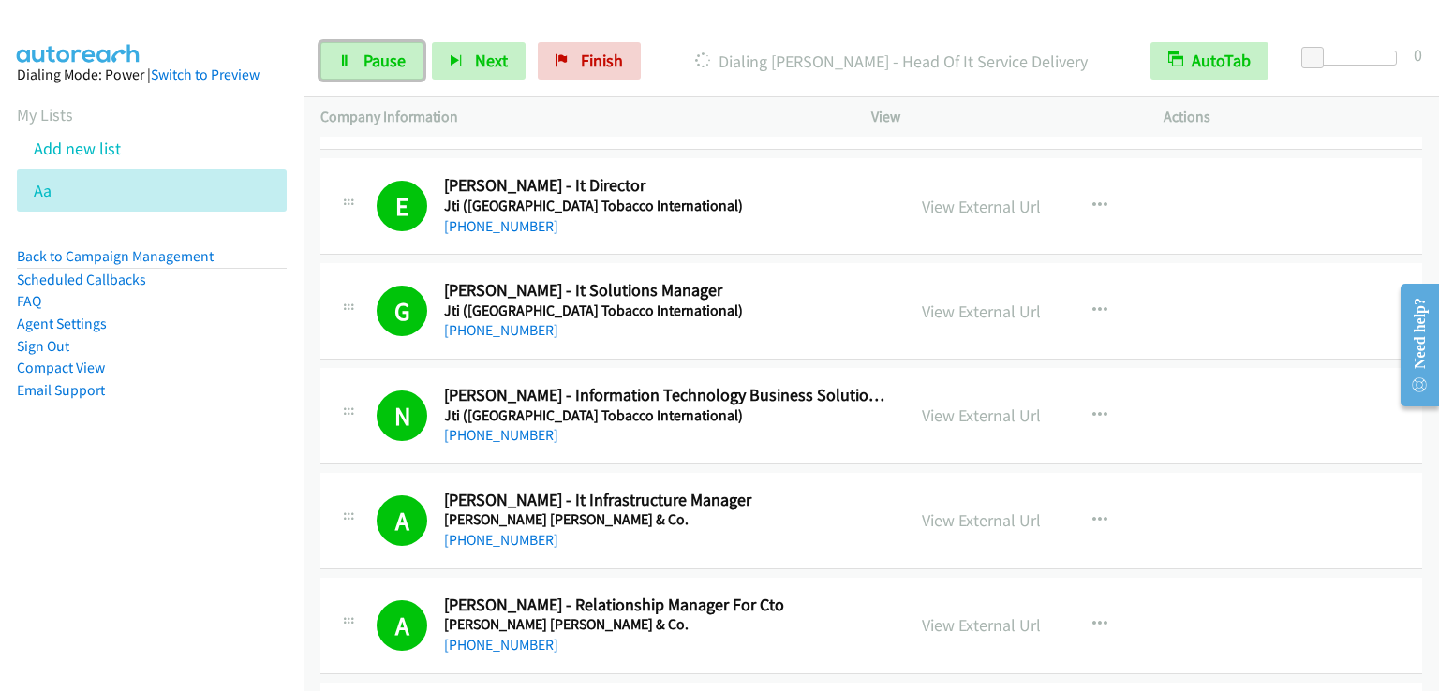
click at [363, 53] on span "Pause" at bounding box center [384, 61] width 42 height 22
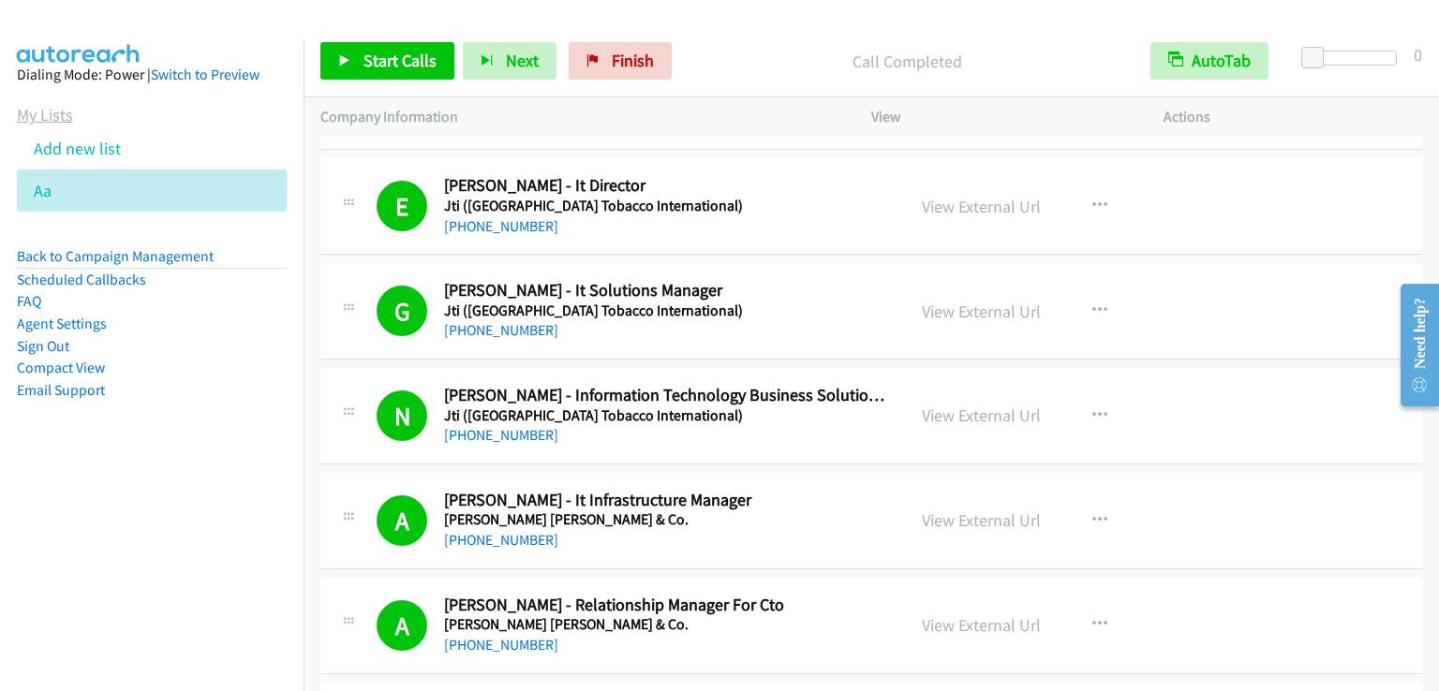
click at [53, 120] on link "My Lists" at bounding box center [45, 115] width 56 height 22
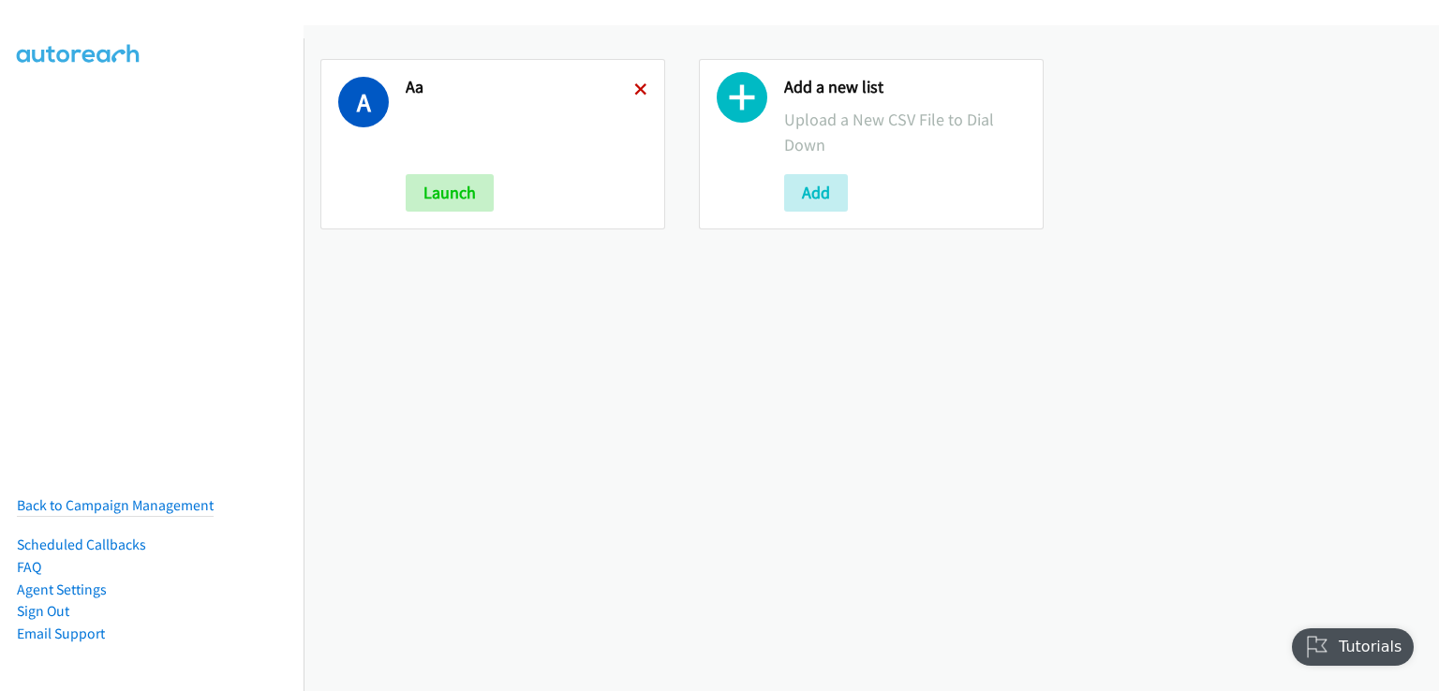
click at [634, 90] on icon at bounding box center [640, 90] width 13 height 13
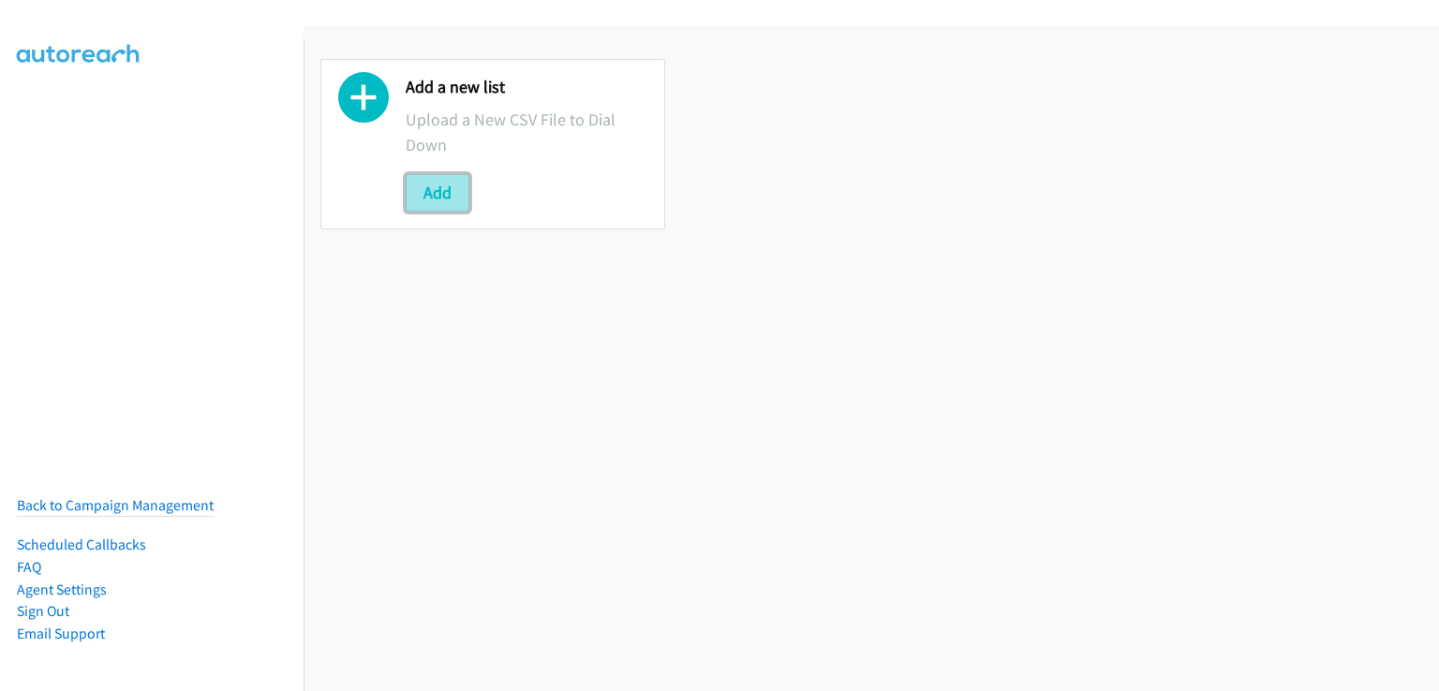
click at [441, 193] on button "Add" at bounding box center [438, 192] width 64 height 37
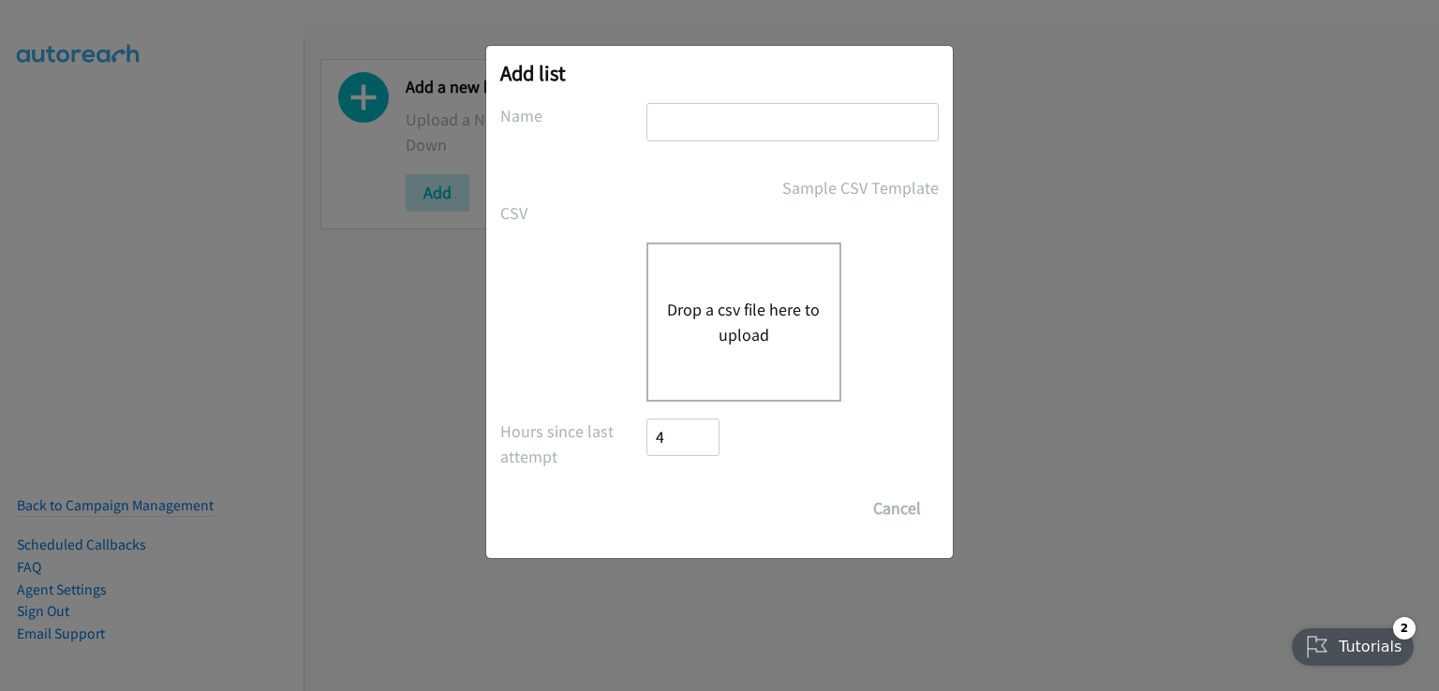
click at [708, 307] on button "Drop a csv file here to upload" at bounding box center [744, 322] width 154 height 51
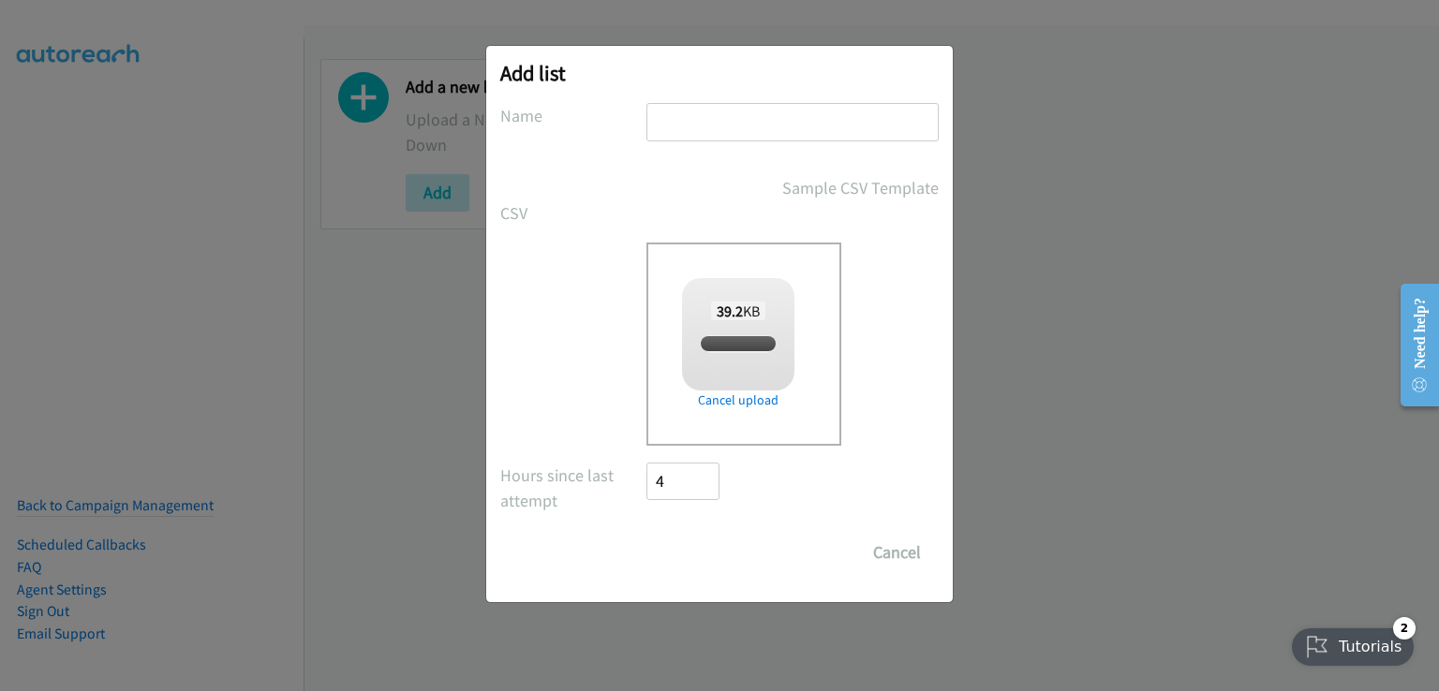
click at [689, 122] on input "text" at bounding box center [792, 122] width 292 height 38
checkbox input "true"
type input "TH"
click at [674, 544] on input "Save List" at bounding box center [695, 552] width 98 height 37
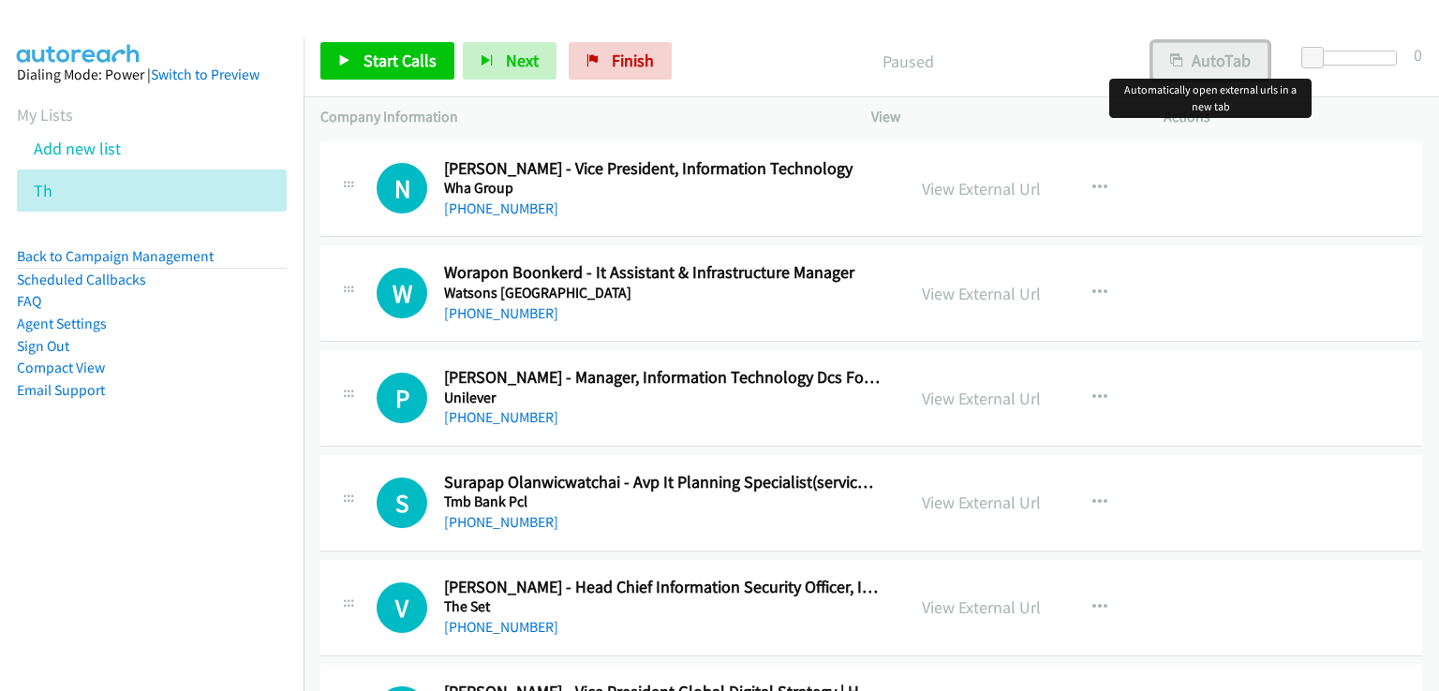
click at [1203, 69] on button "AutoTab" at bounding box center [1210, 60] width 116 height 37
click at [413, 62] on span "Start Calls" at bounding box center [399, 61] width 73 height 22
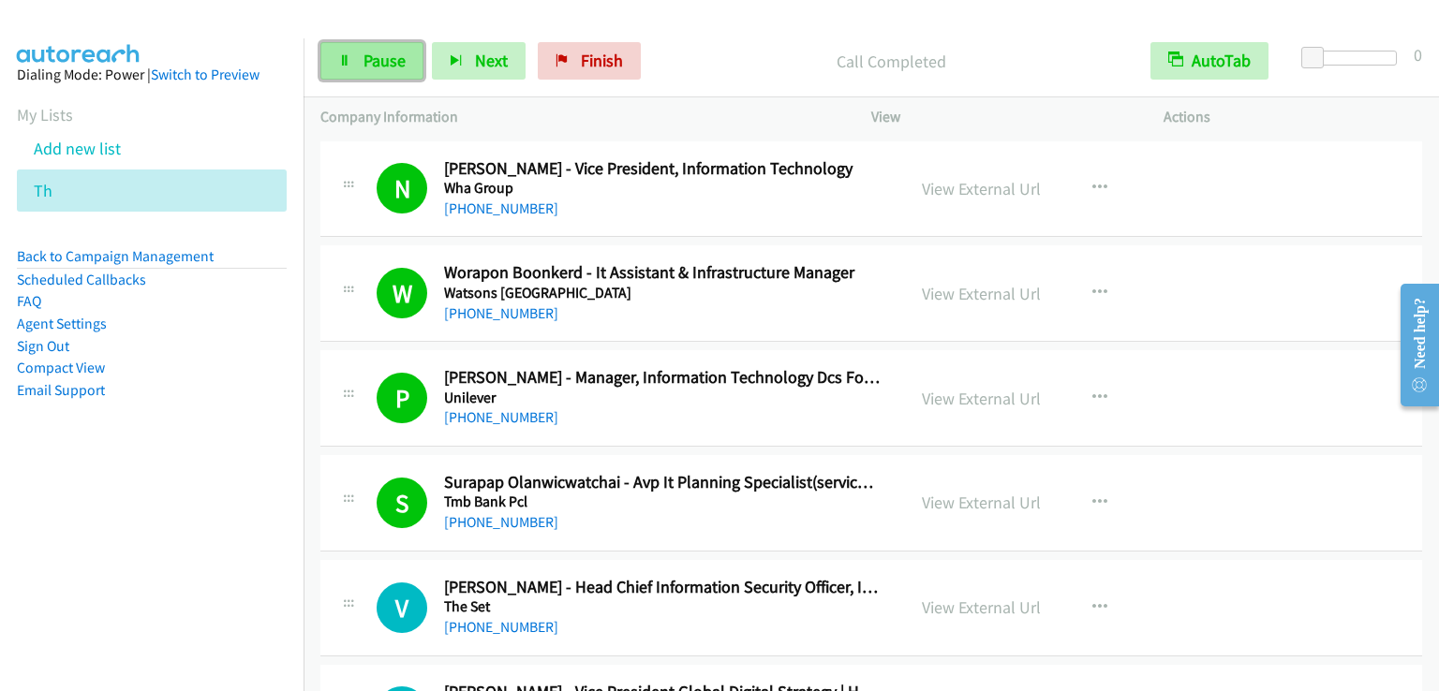
click at [386, 43] on link "Pause" at bounding box center [371, 60] width 103 height 37
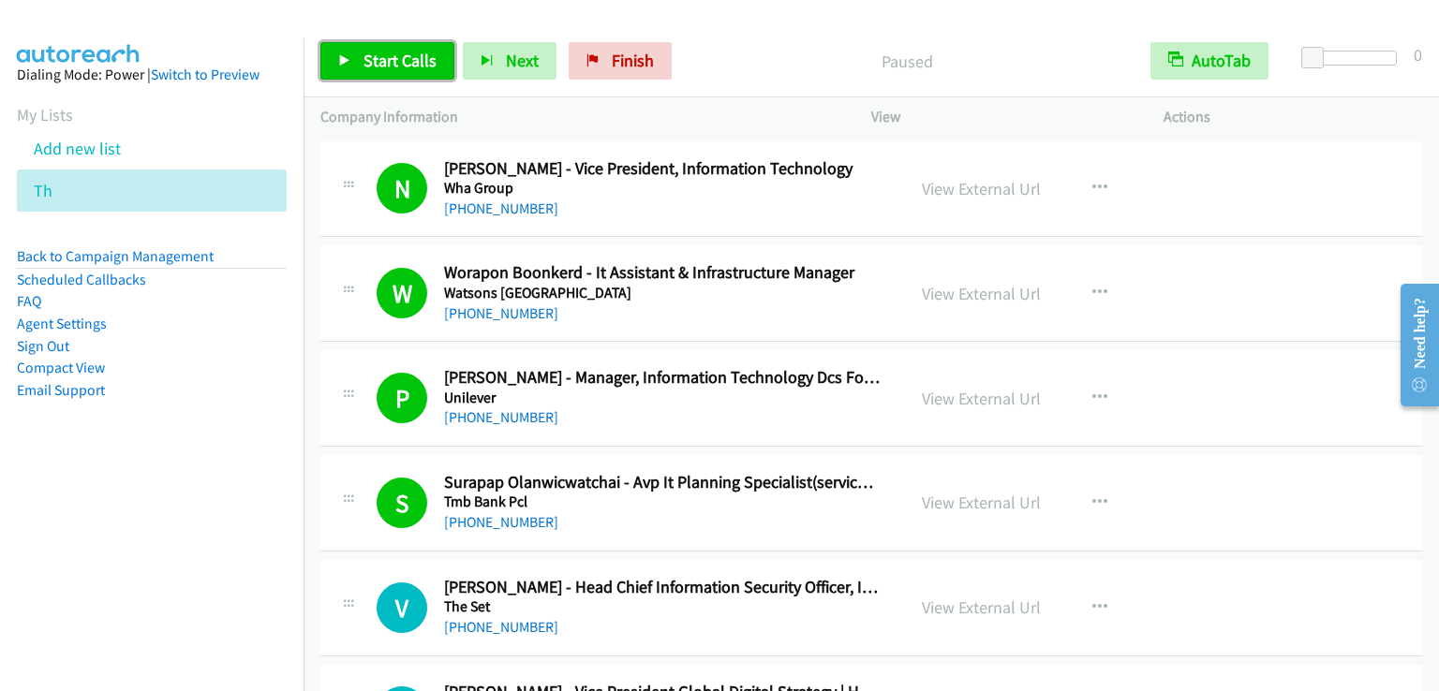
click at [386, 46] on link "Start Calls" at bounding box center [387, 60] width 134 height 37
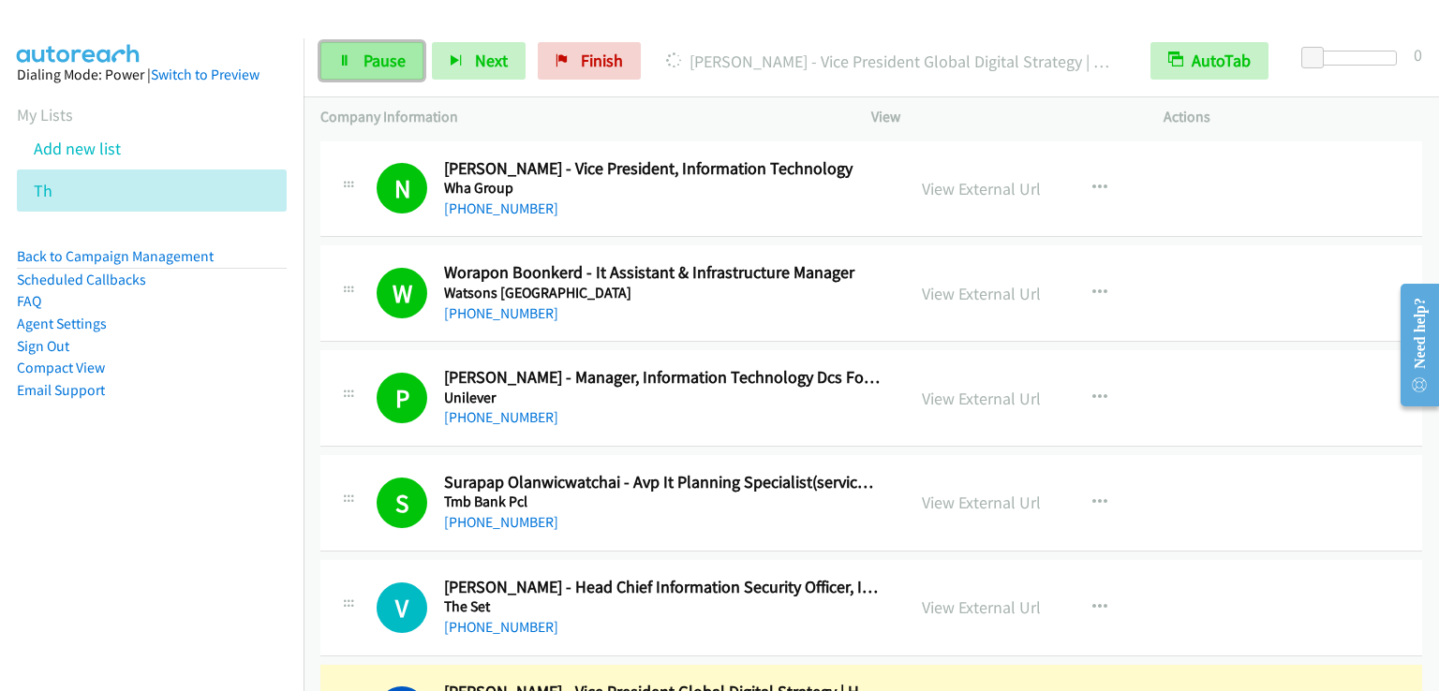
click at [363, 54] on span "Pause" at bounding box center [384, 61] width 42 height 22
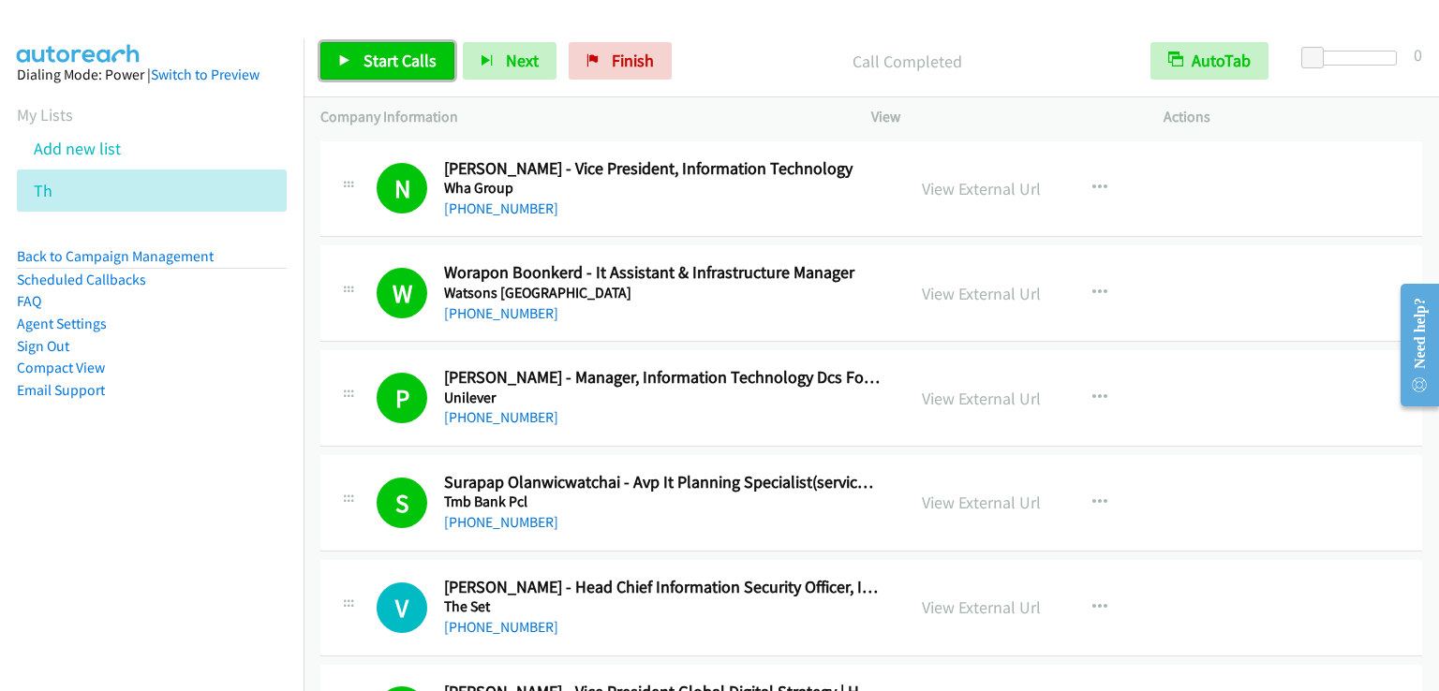
click at [390, 68] on span "Start Calls" at bounding box center [399, 61] width 73 height 22
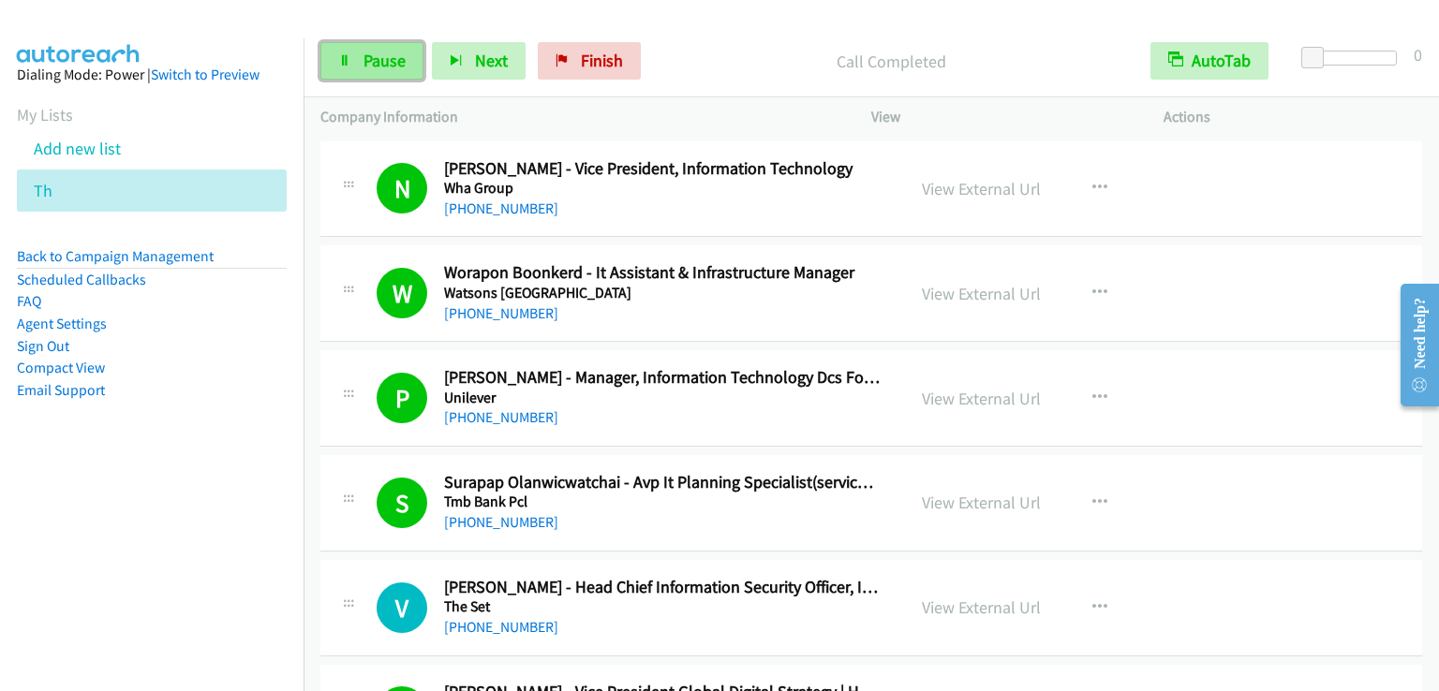
click at [363, 67] on span "Pause" at bounding box center [384, 61] width 42 height 22
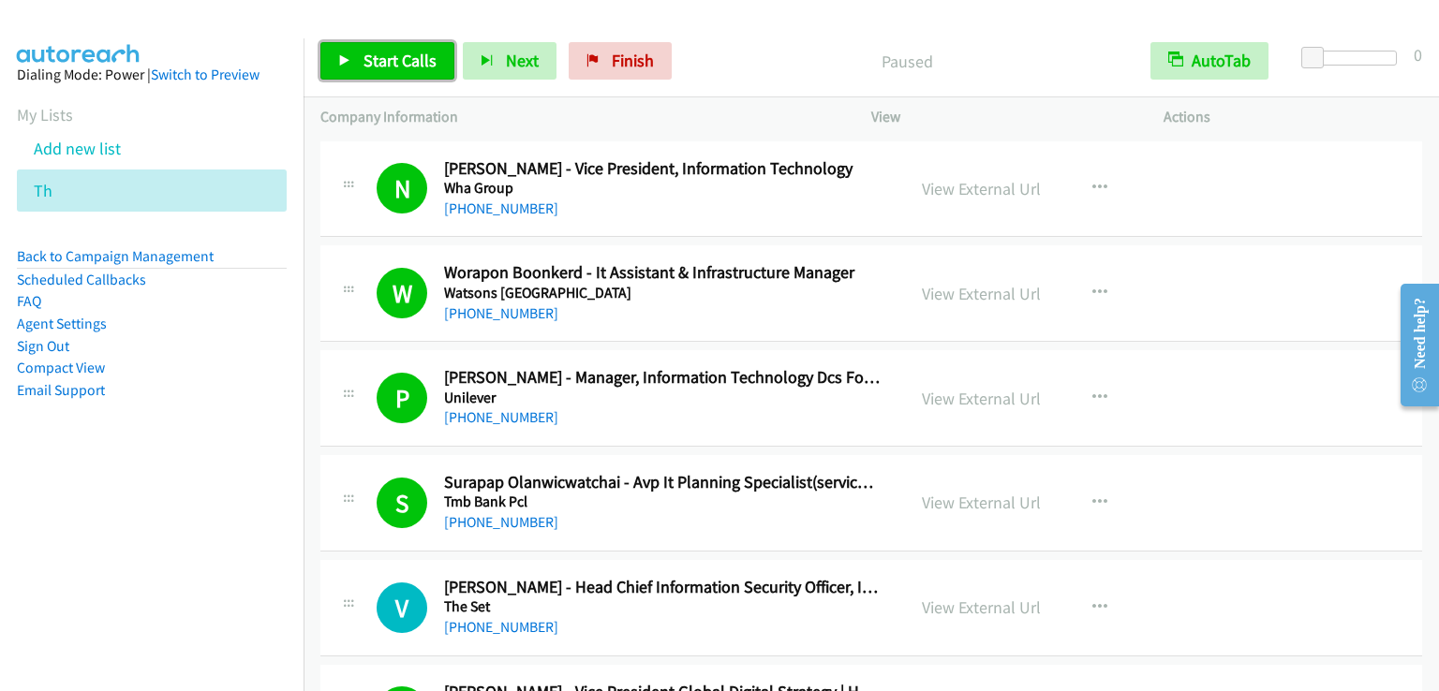
click at [363, 67] on span "Start Calls" at bounding box center [399, 61] width 73 height 22
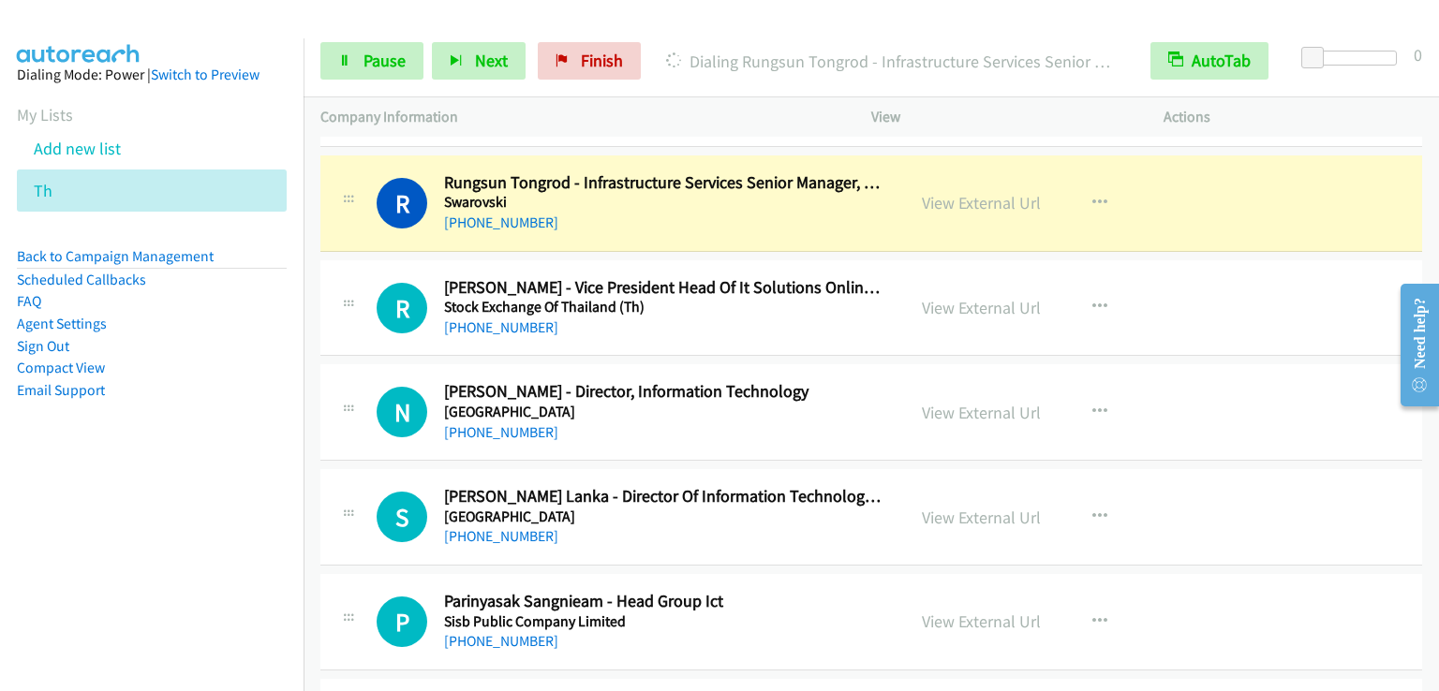
scroll to position [937, 0]
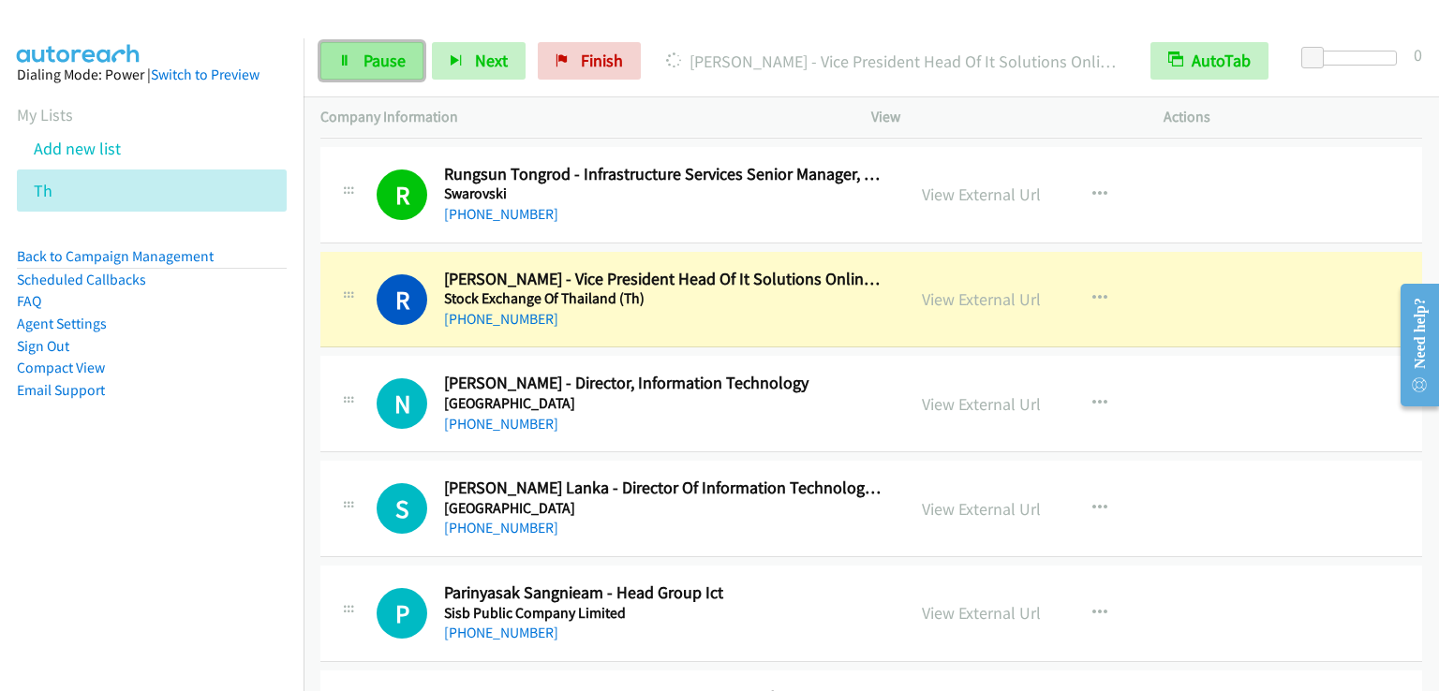
click at [387, 77] on link "Pause" at bounding box center [371, 60] width 103 height 37
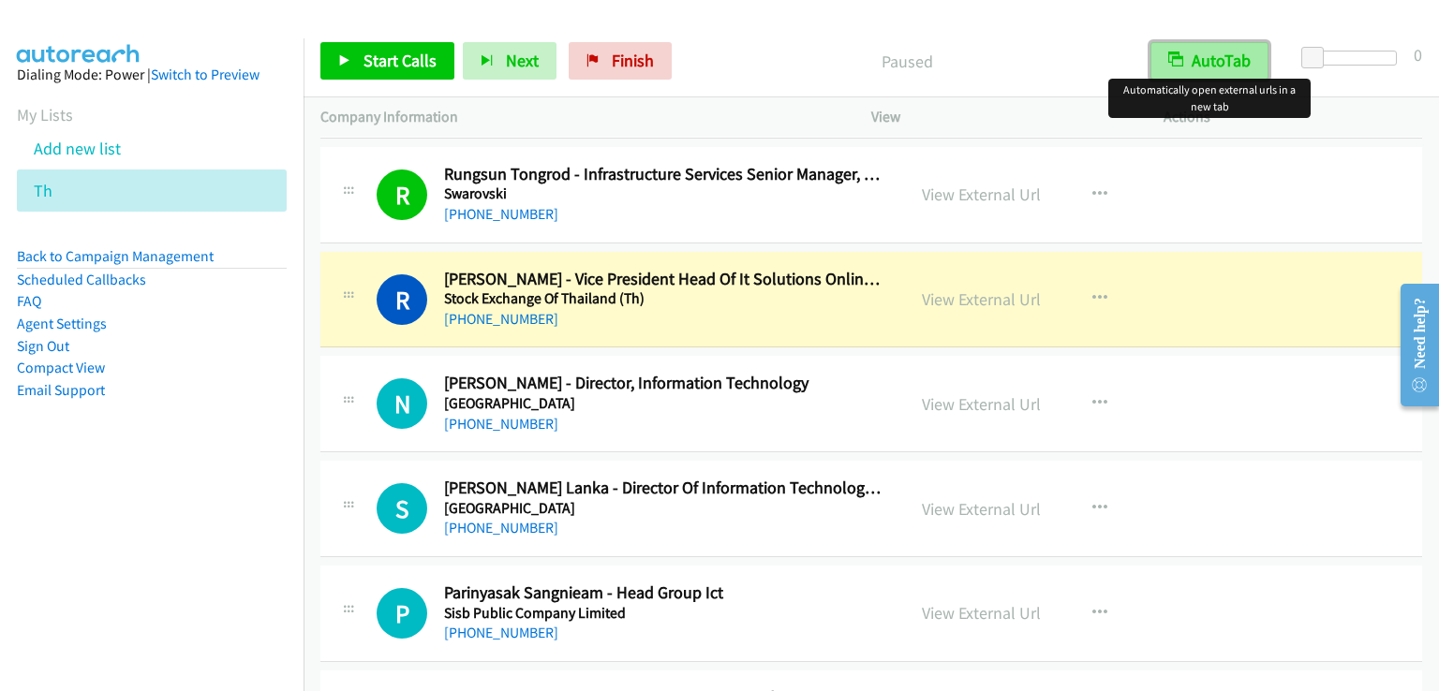
click at [1210, 68] on button "AutoTab" at bounding box center [1209, 60] width 118 height 37
click at [1210, 68] on button "AutoTab" at bounding box center [1210, 60] width 116 height 37
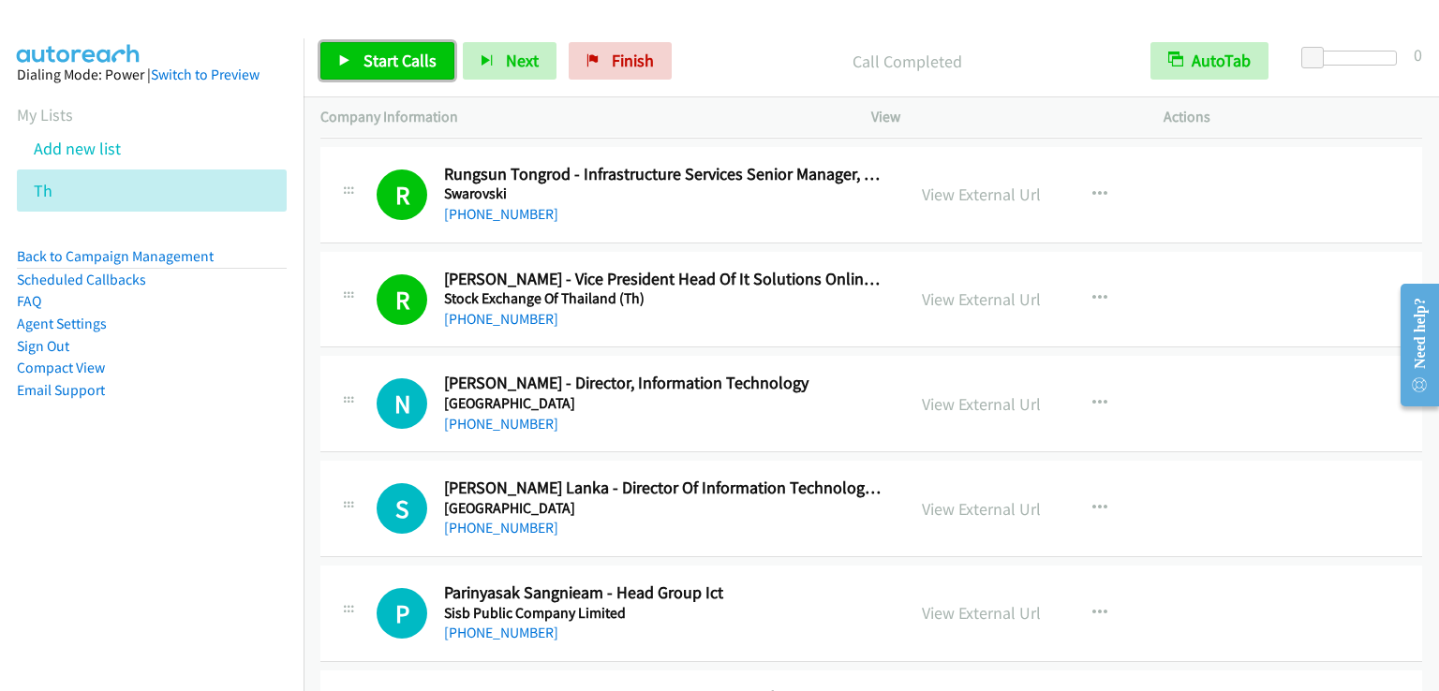
click at [382, 67] on span "Start Calls" at bounding box center [399, 61] width 73 height 22
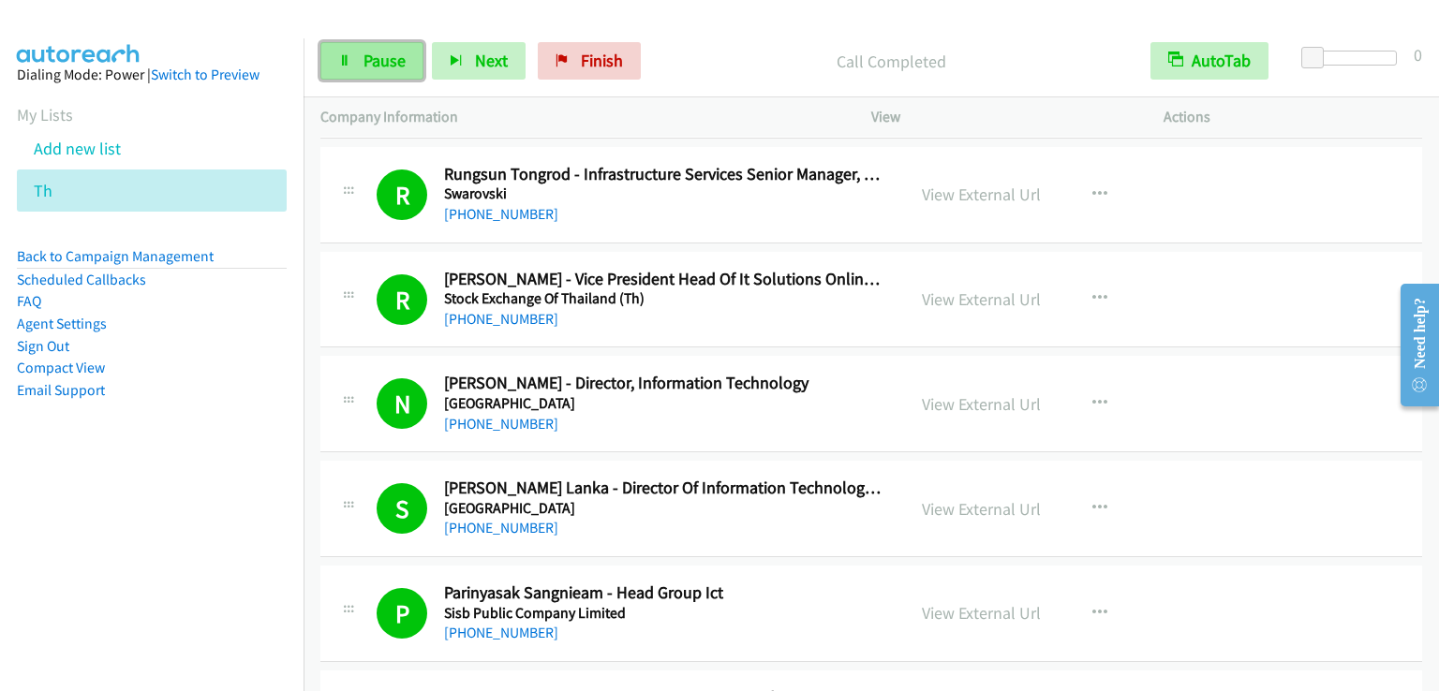
click at [390, 51] on span "Pause" at bounding box center [384, 61] width 42 height 22
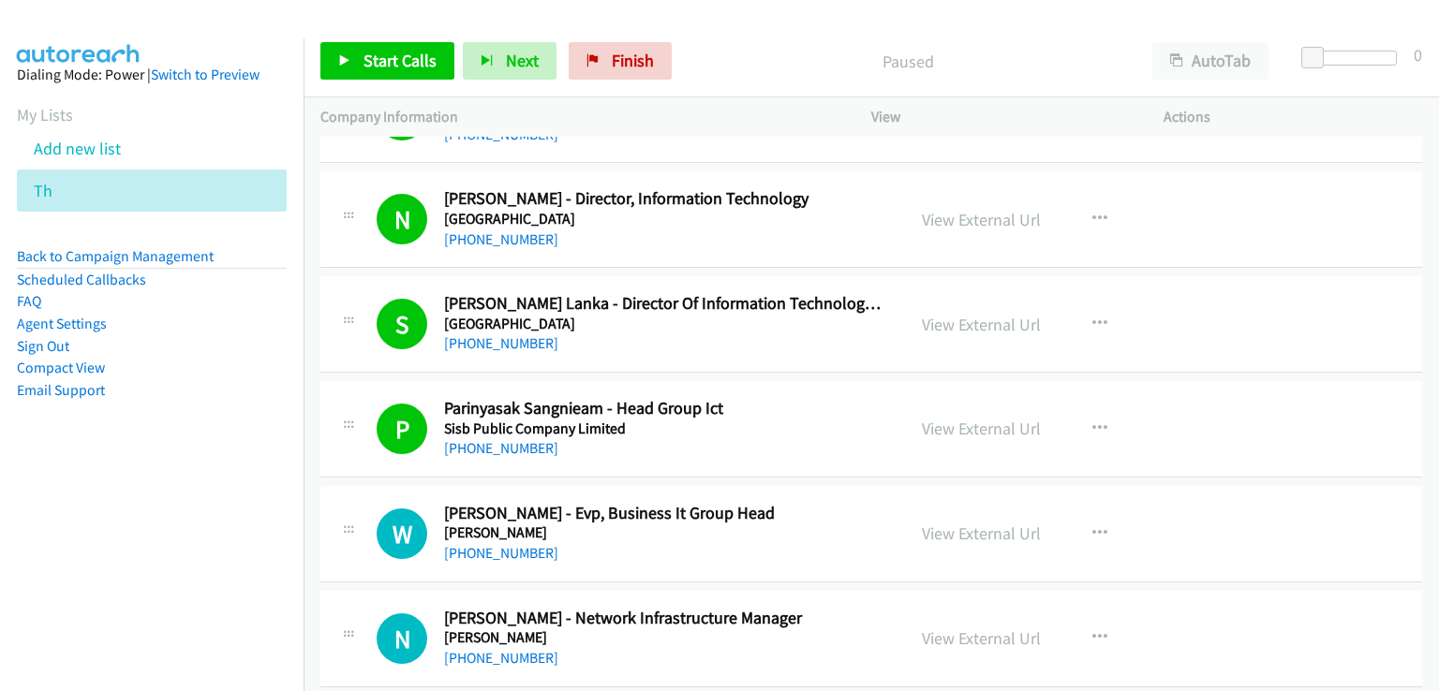
scroll to position [1124, 0]
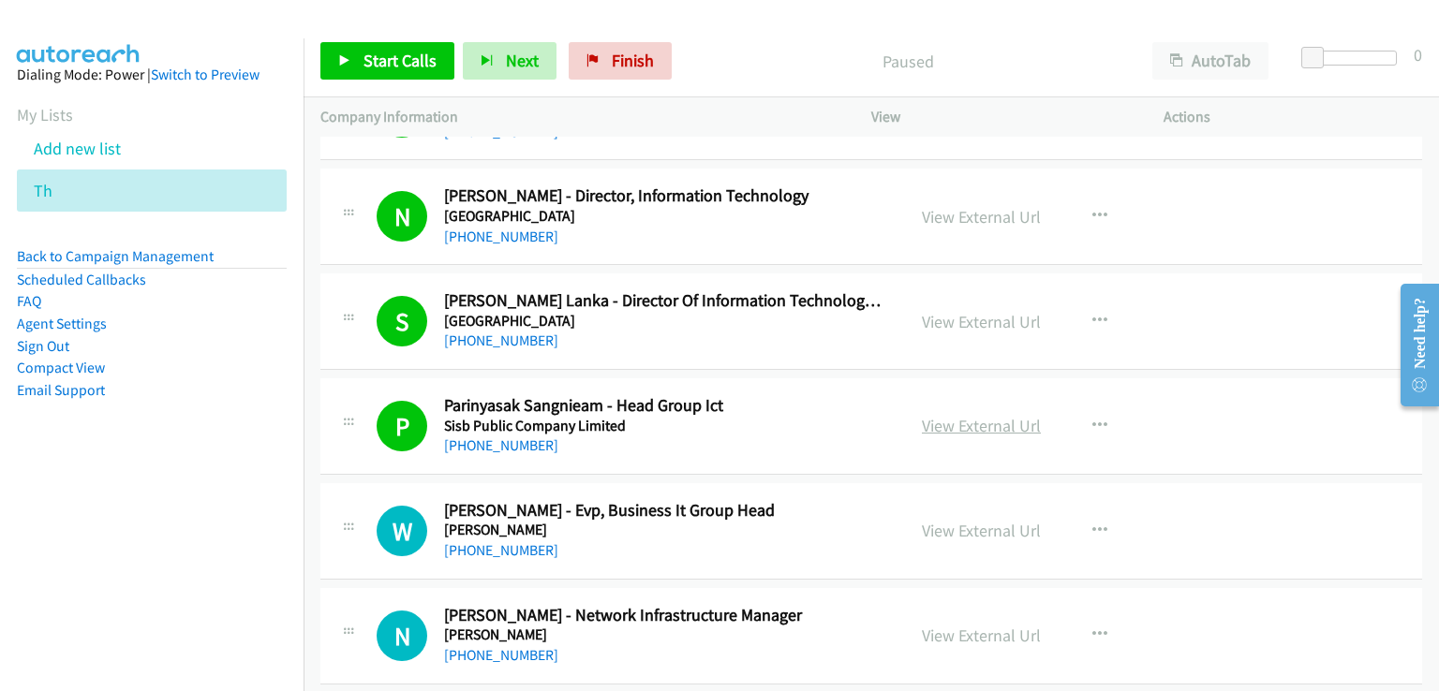
click at [961, 424] on link "View External Url" at bounding box center [981, 426] width 119 height 22
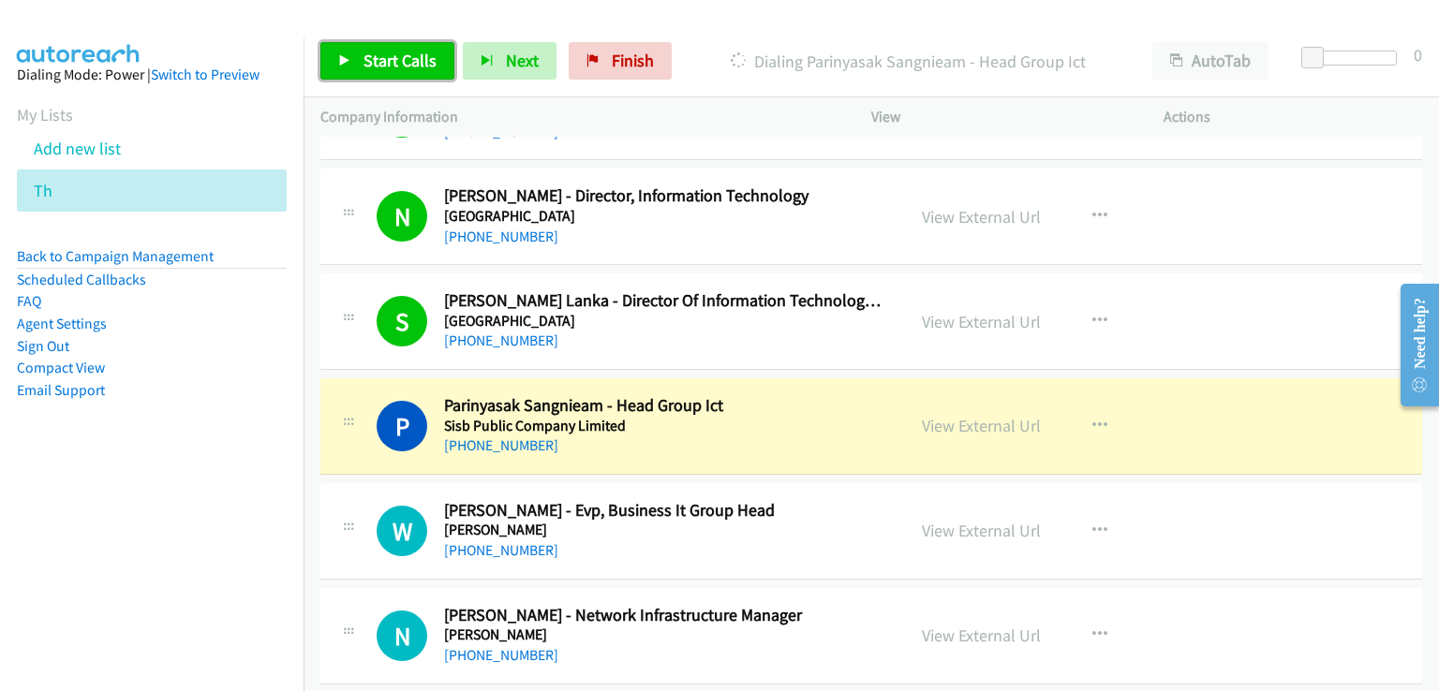
click at [400, 62] on span "Start Calls" at bounding box center [399, 61] width 73 height 22
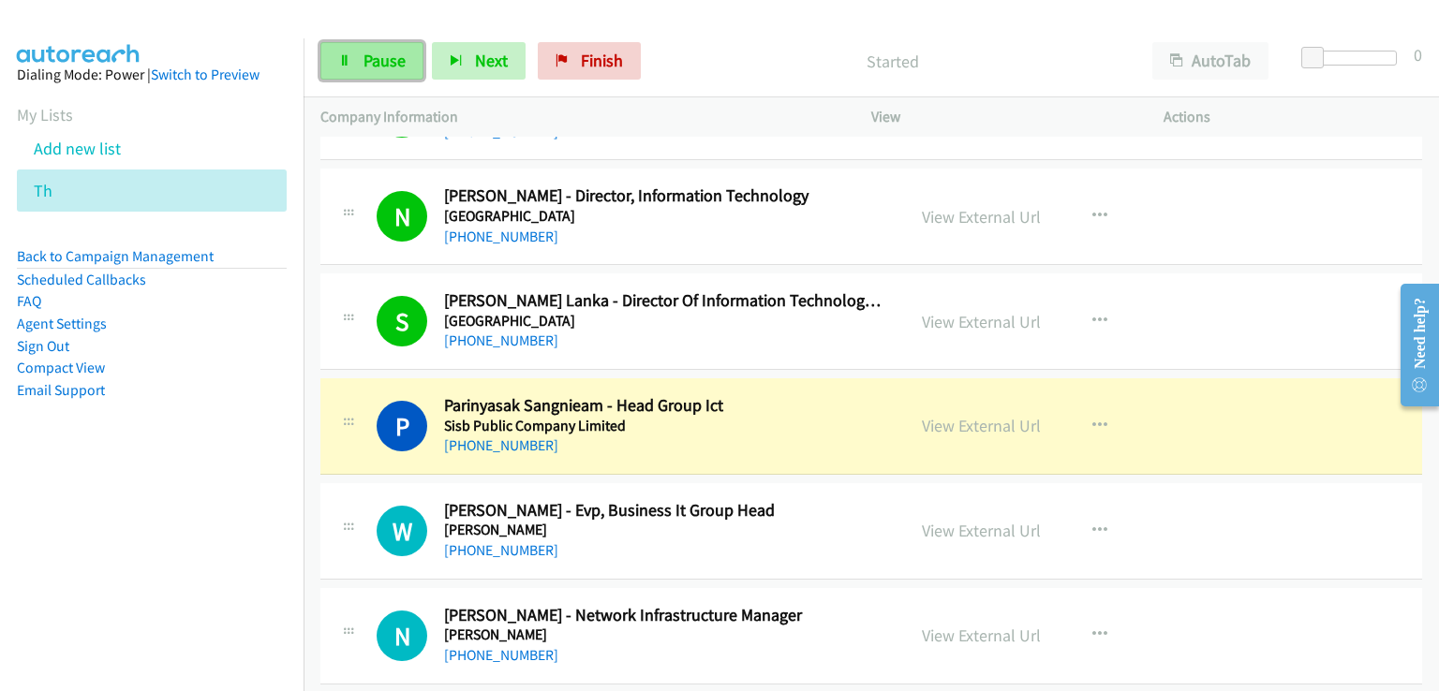
click at [396, 65] on span "Pause" at bounding box center [384, 61] width 42 height 22
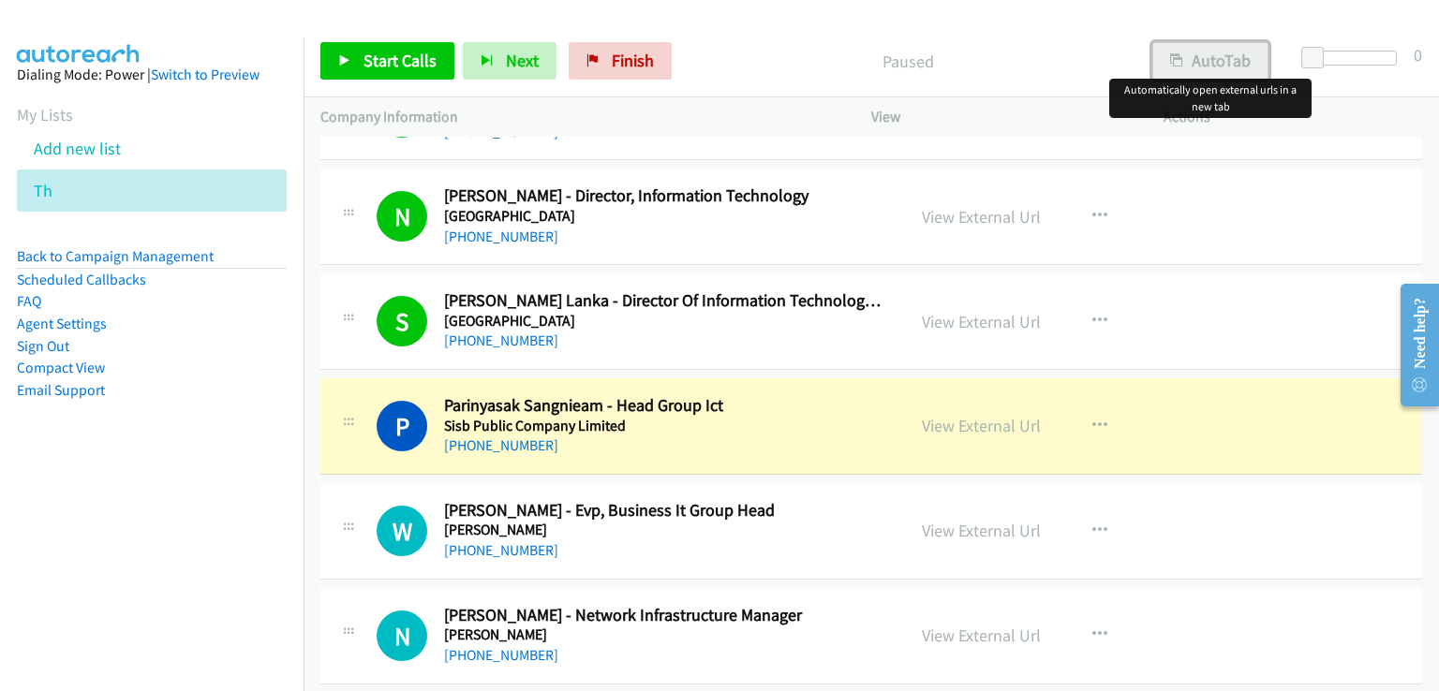
click at [1212, 65] on button "AutoTab" at bounding box center [1210, 60] width 116 height 37
click at [380, 61] on span "Start Calls" at bounding box center [399, 61] width 73 height 22
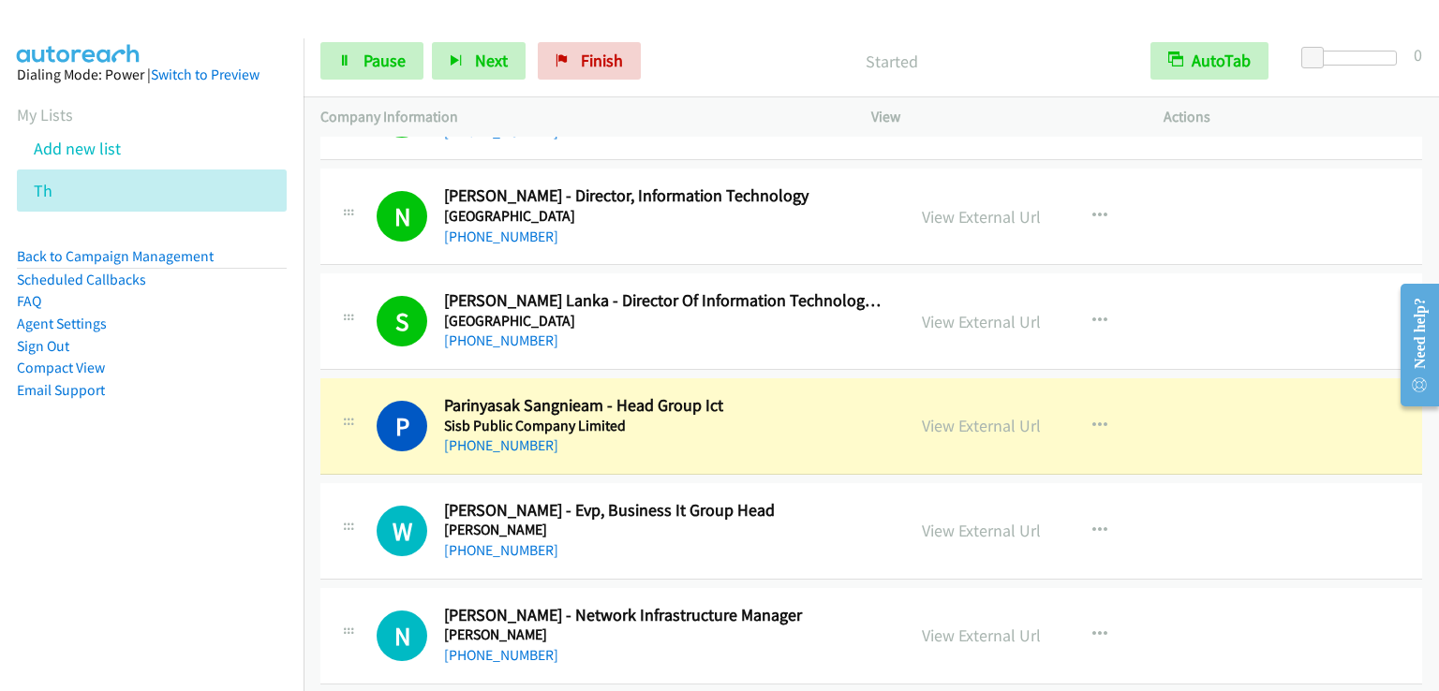
click at [97, 589] on nav "Dialing Mode: Power | Switch to Preview My Lists Add new list Th Back to Campai…" at bounding box center [152, 383] width 304 height 691
click at [358, 56] on link "Pause" at bounding box center [371, 60] width 103 height 37
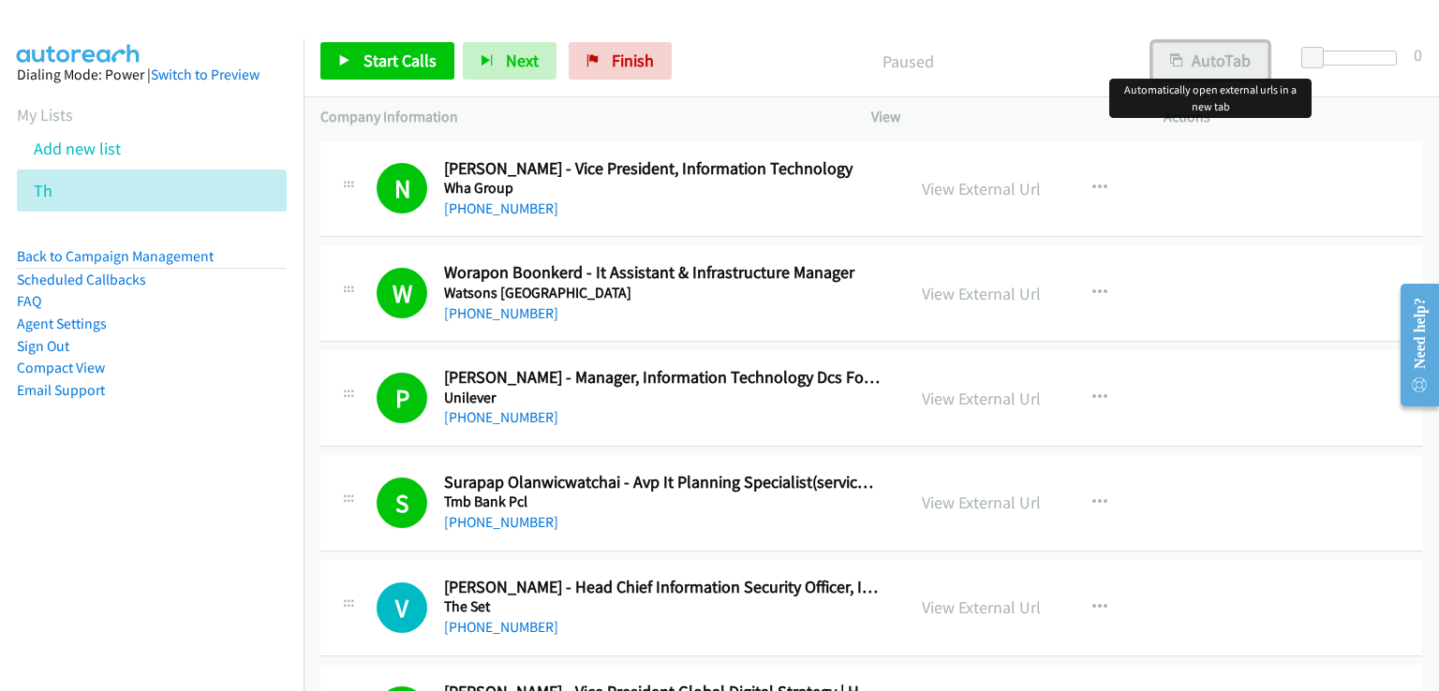
click at [1227, 67] on button "AutoTab" at bounding box center [1210, 60] width 116 height 37
click at [1082, 42] on div "Paused" at bounding box center [906, 60] width 453 height 37
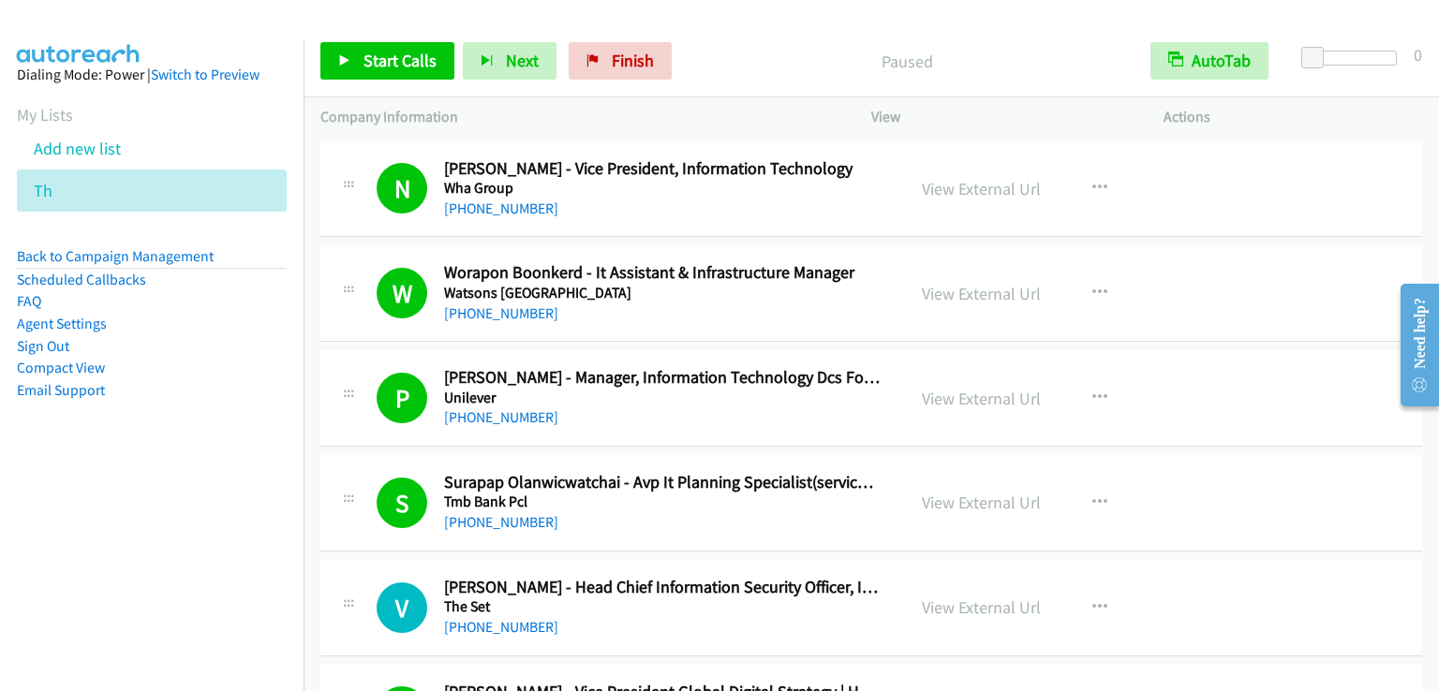
scroll to position [1120, 0]
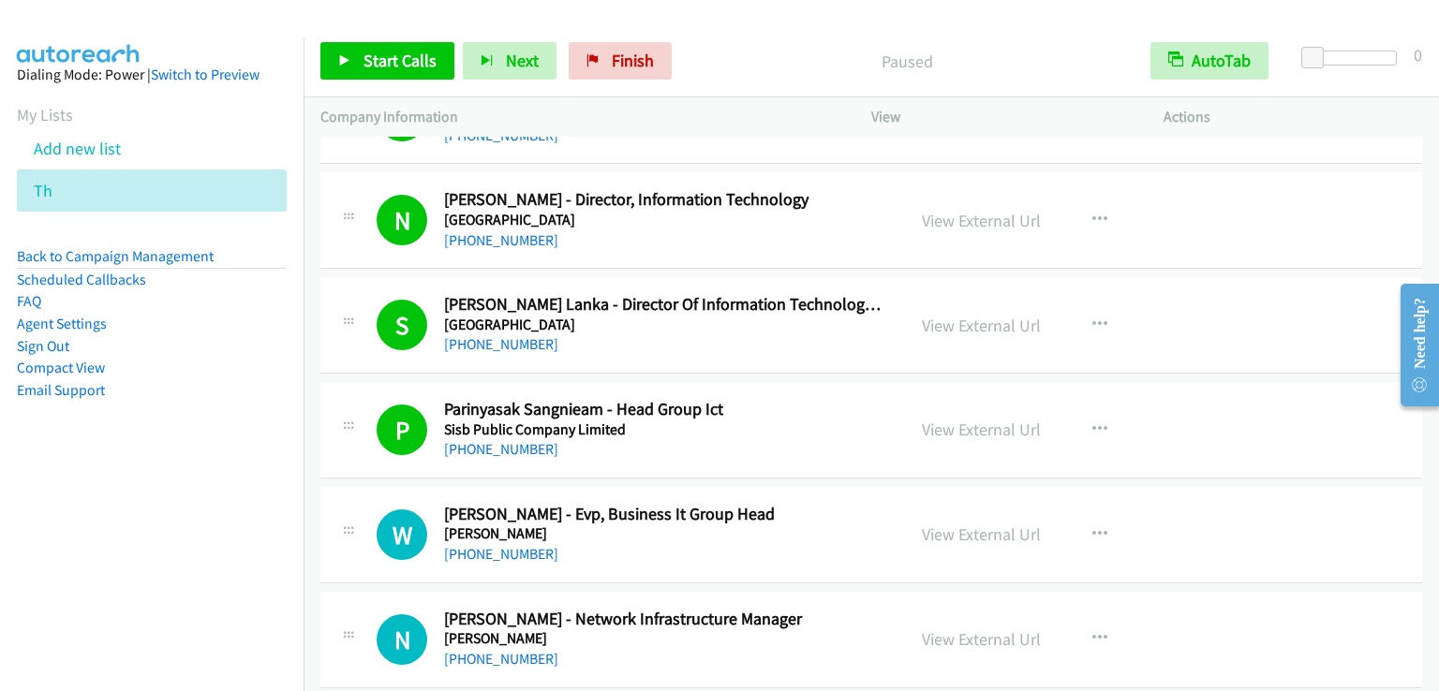
click at [754, 54] on p "Paused" at bounding box center [907, 61] width 420 height 25
click at [1092, 533] on icon "button" at bounding box center [1099, 534] width 15 height 15
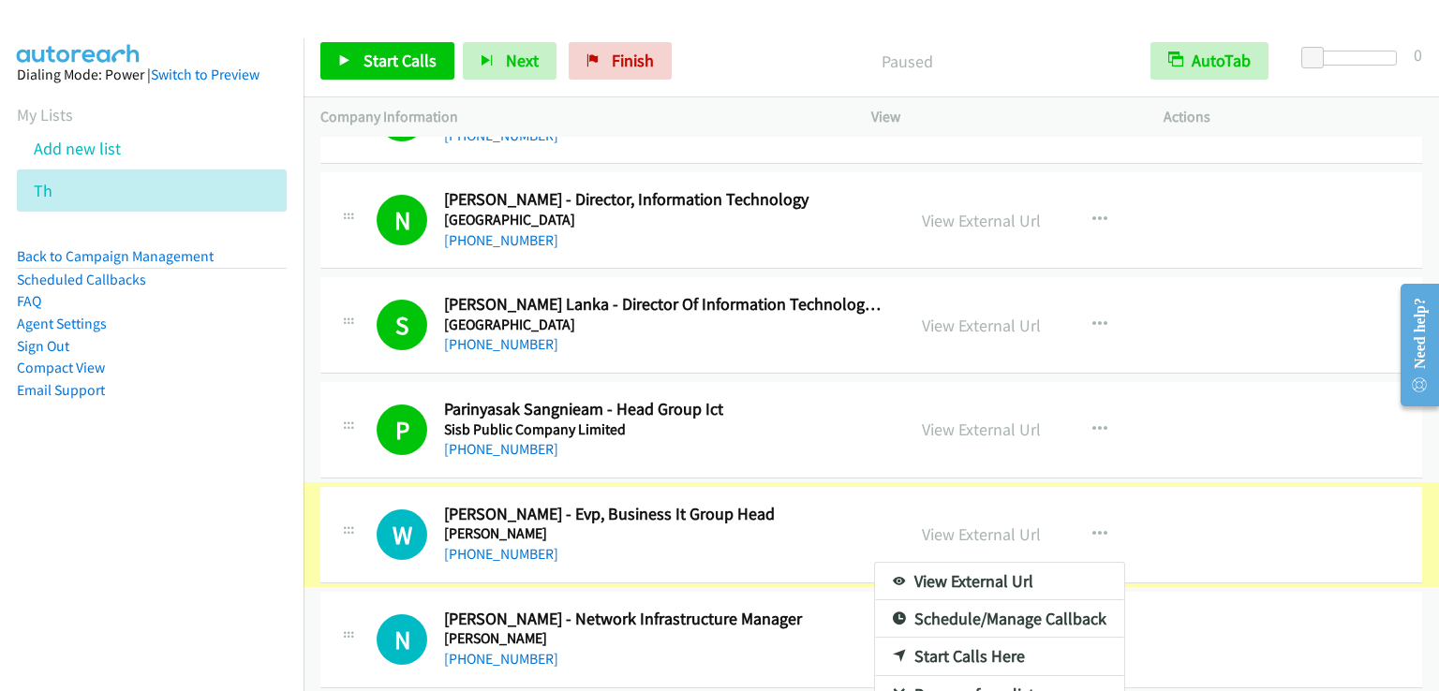
click at [1097, 530] on div at bounding box center [719, 345] width 1439 height 691
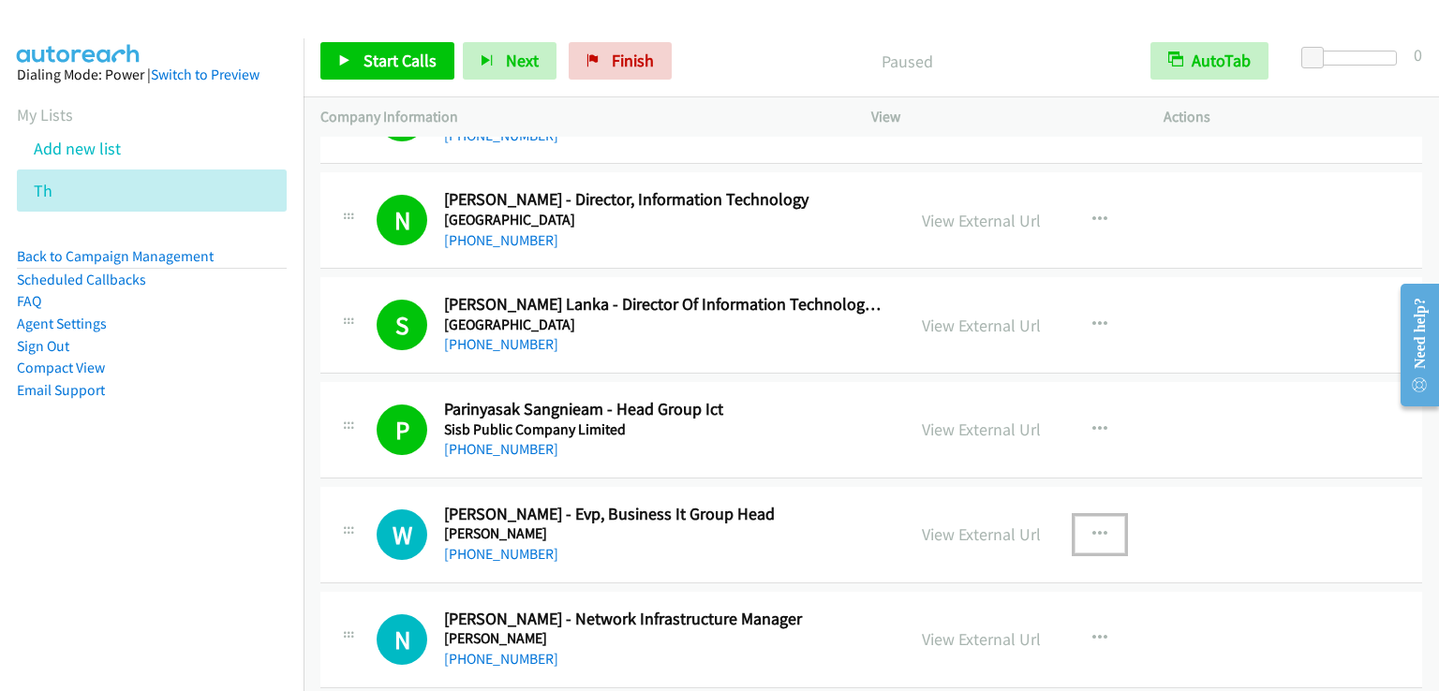
click at [1088, 540] on button "button" at bounding box center [1099, 534] width 51 height 37
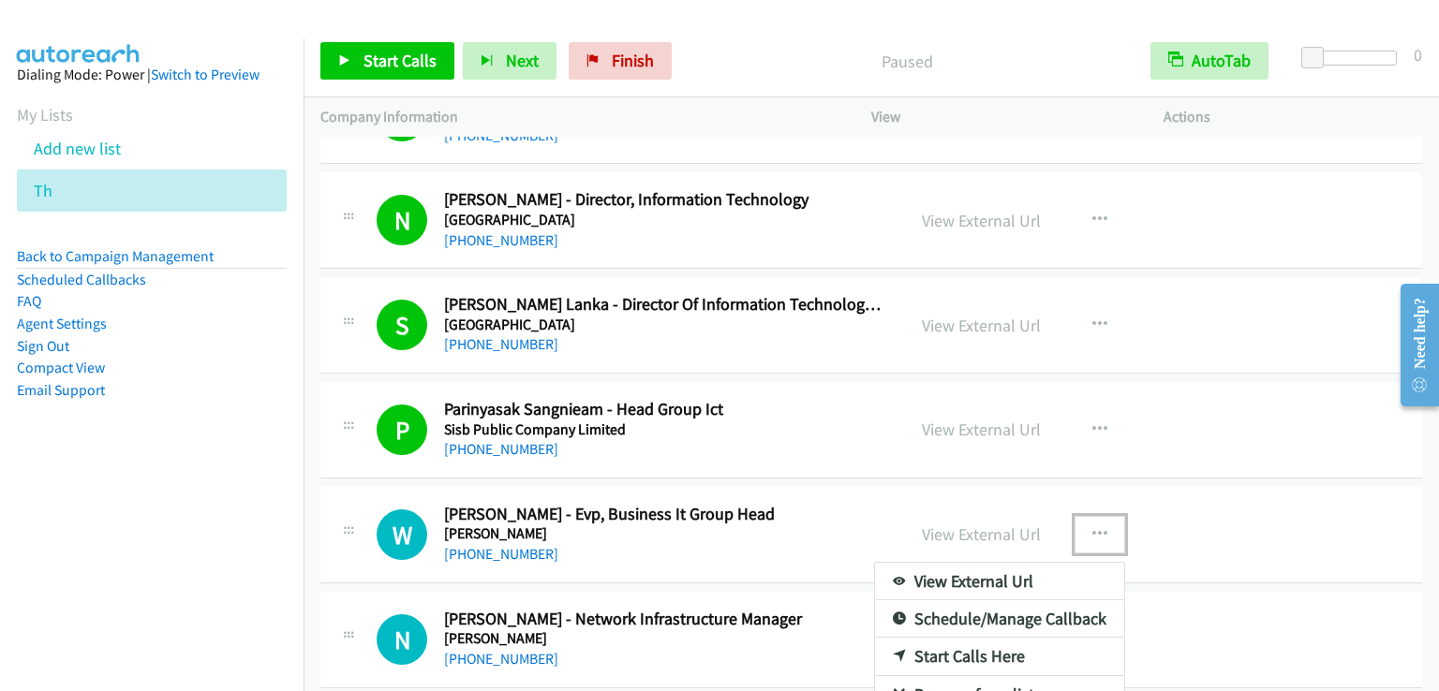
click at [979, 655] on link "Start Calls Here" at bounding box center [999, 656] width 249 height 37
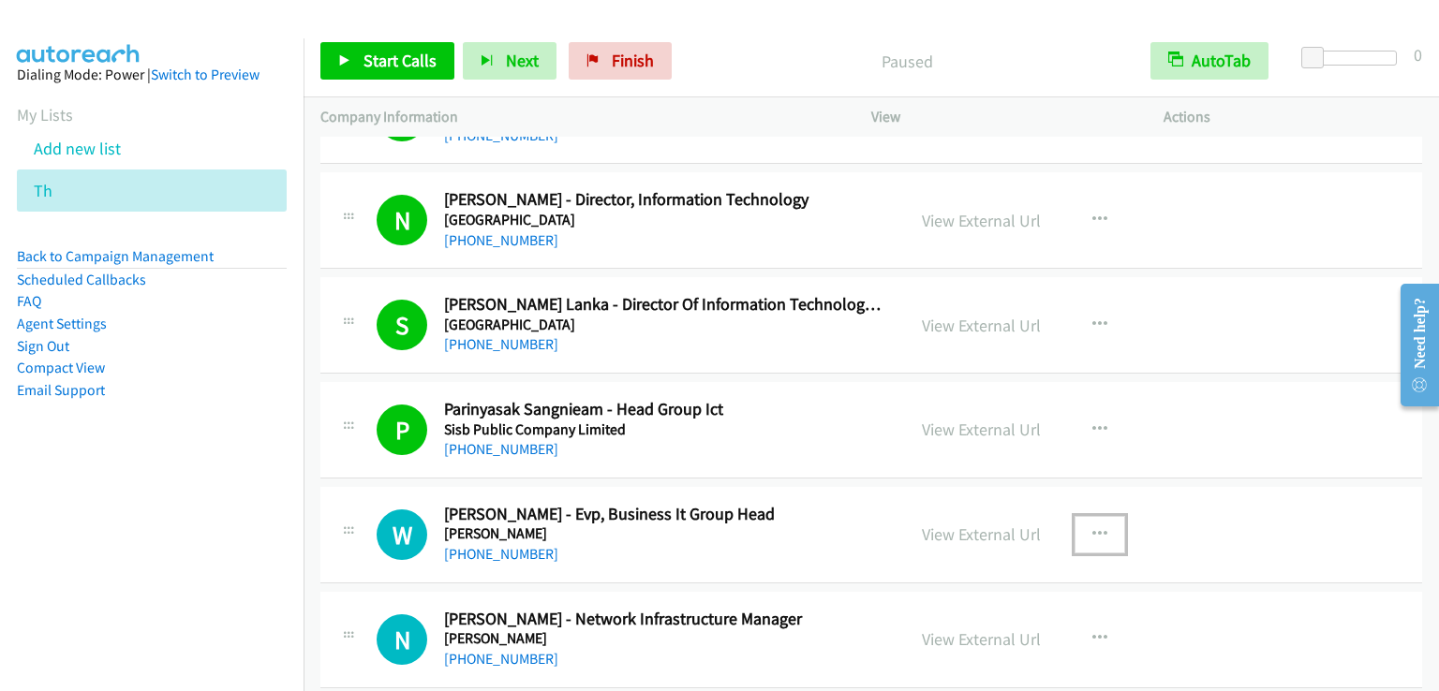
click at [1092, 527] on icon "button" at bounding box center [1099, 534] width 15 height 15
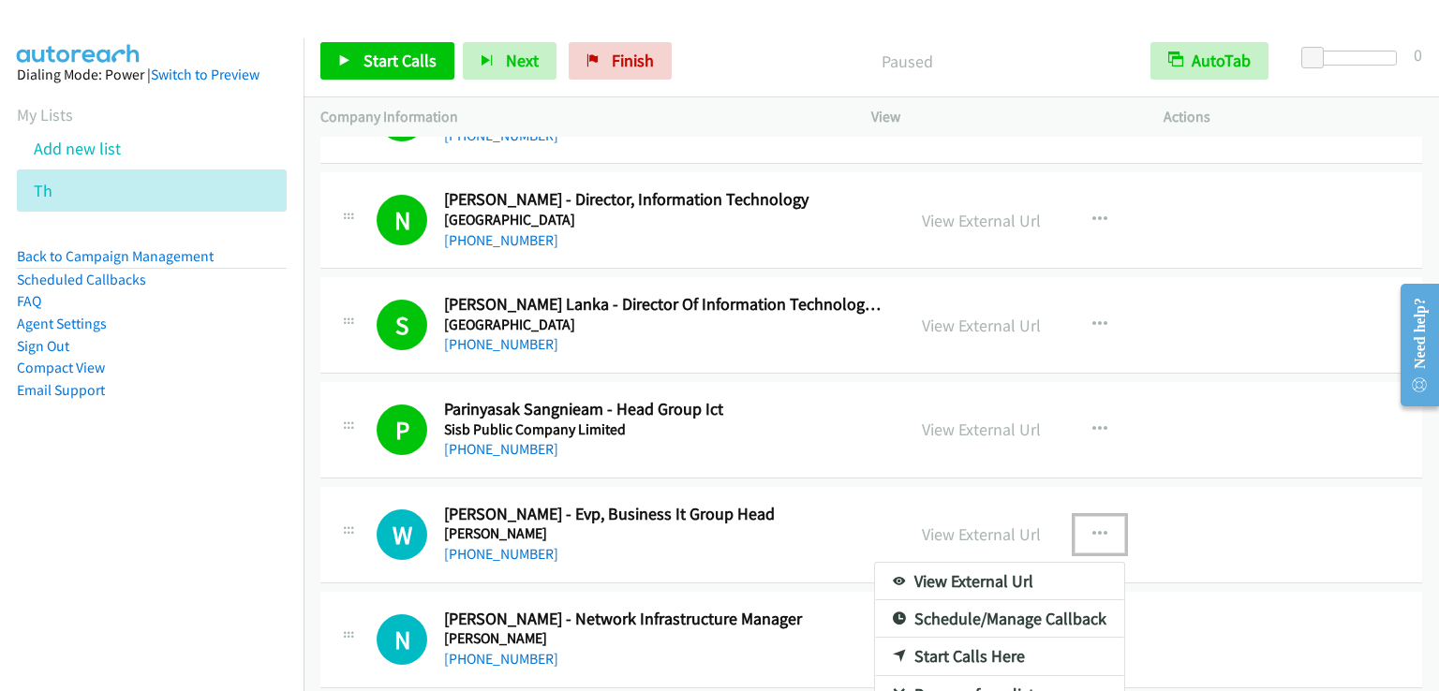
click at [959, 649] on link "Start Calls Here" at bounding box center [999, 656] width 249 height 37
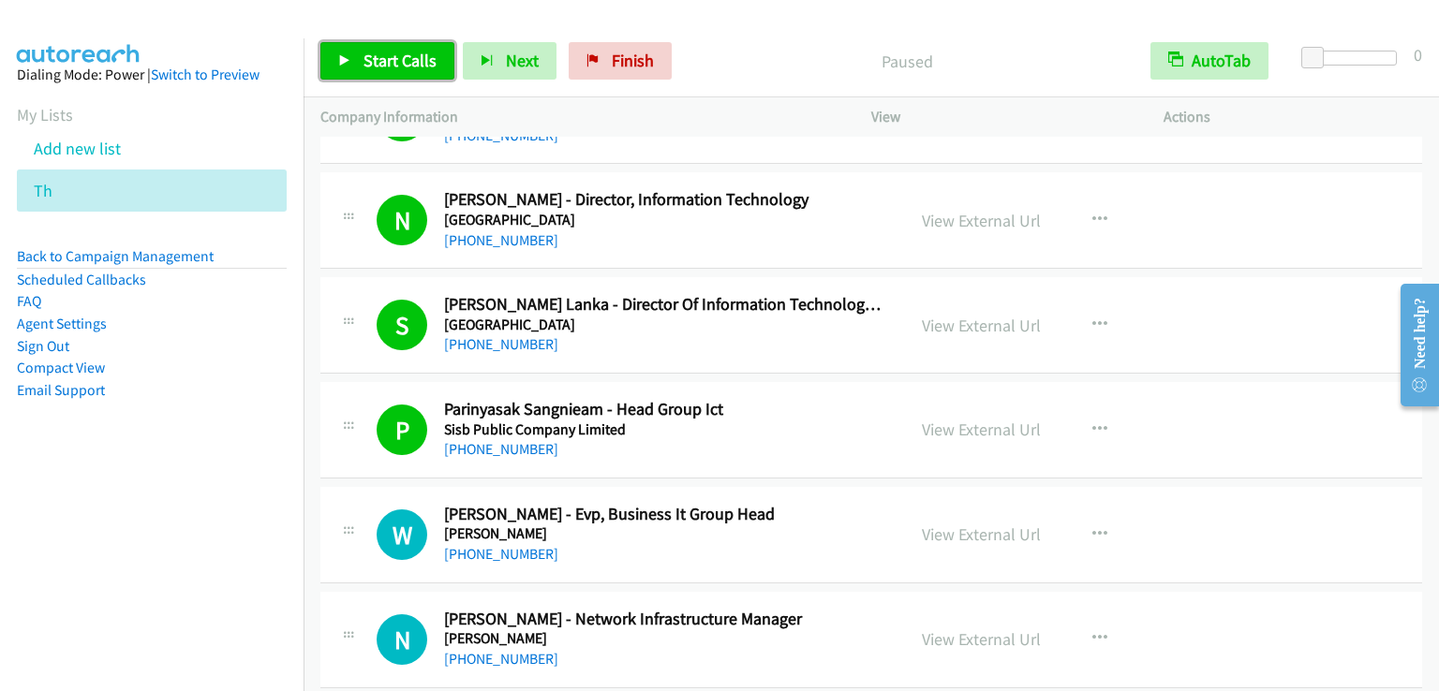
click at [405, 58] on span "Start Calls" at bounding box center [399, 61] width 73 height 22
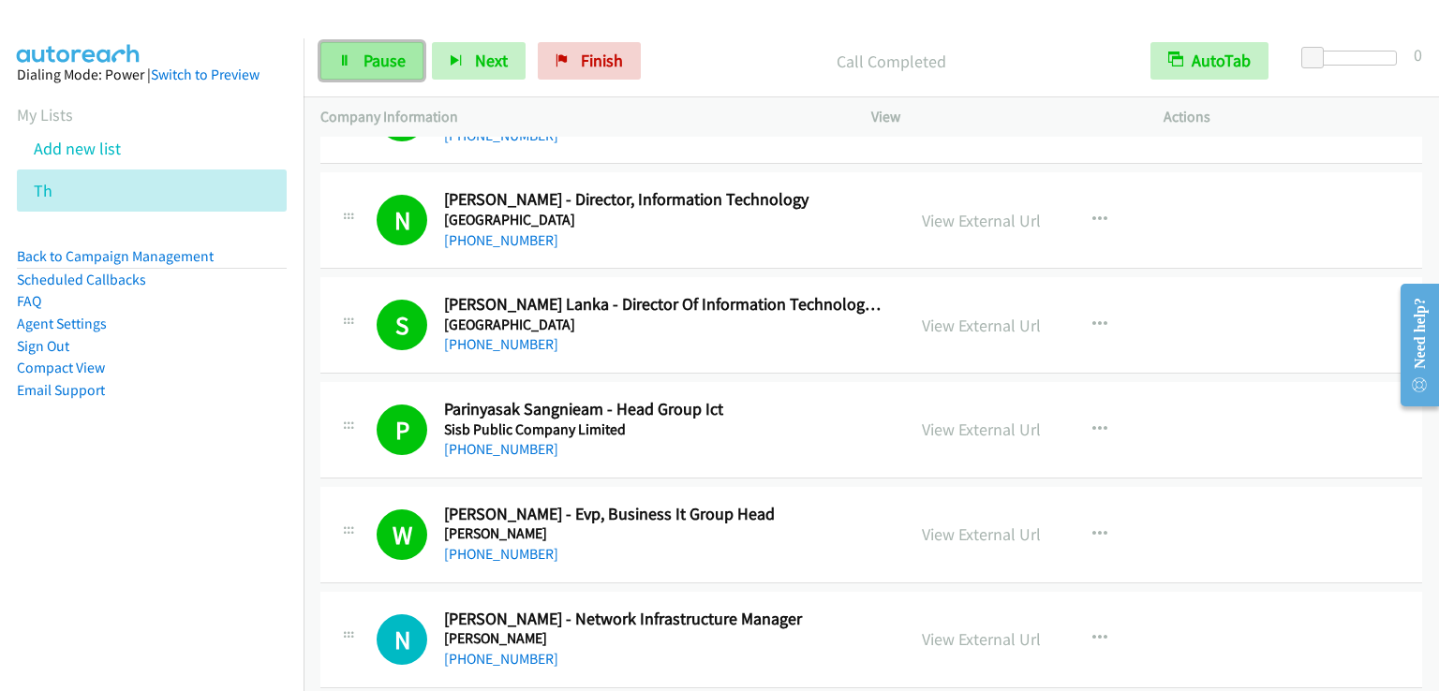
click at [359, 58] on link "Pause" at bounding box center [371, 60] width 103 height 37
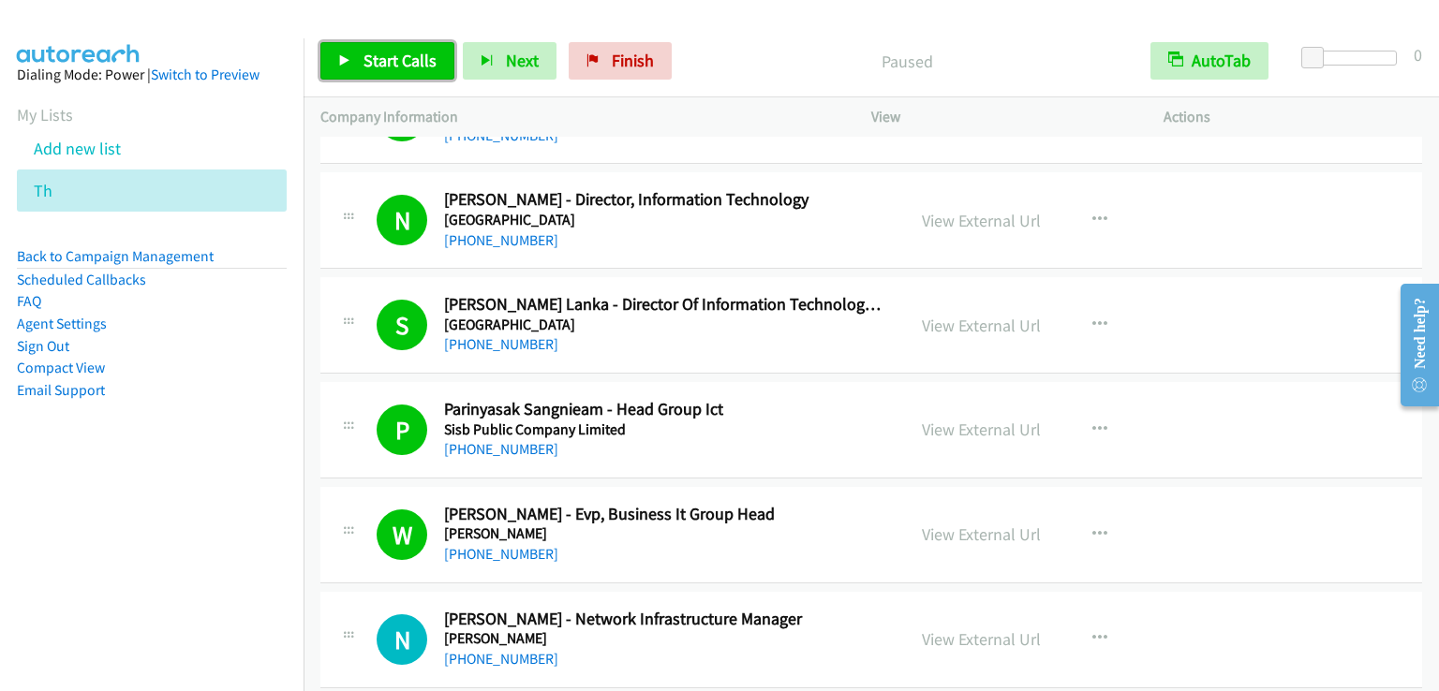
click at [359, 58] on link "Start Calls" at bounding box center [387, 60] width 134 height 37
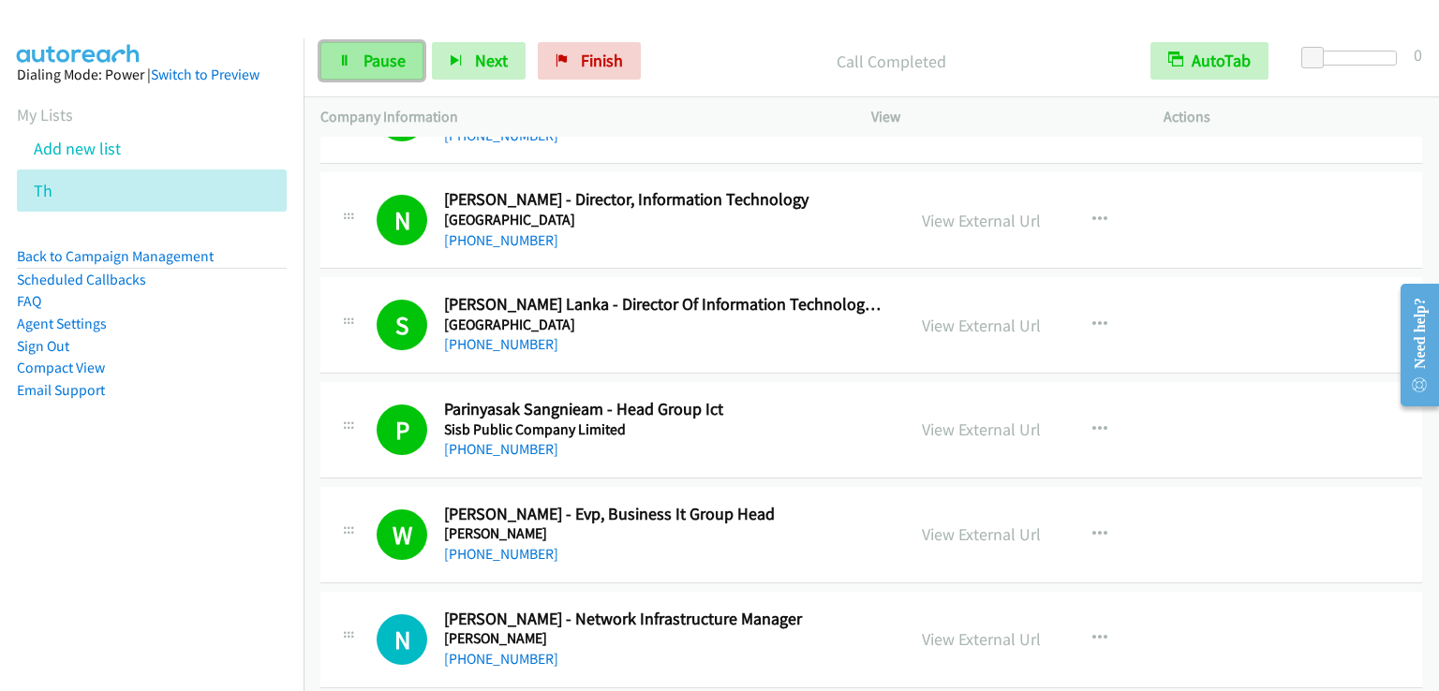
click at [359, 56] on link "Pause" at bounding box center [371, 60] width 103 height 37
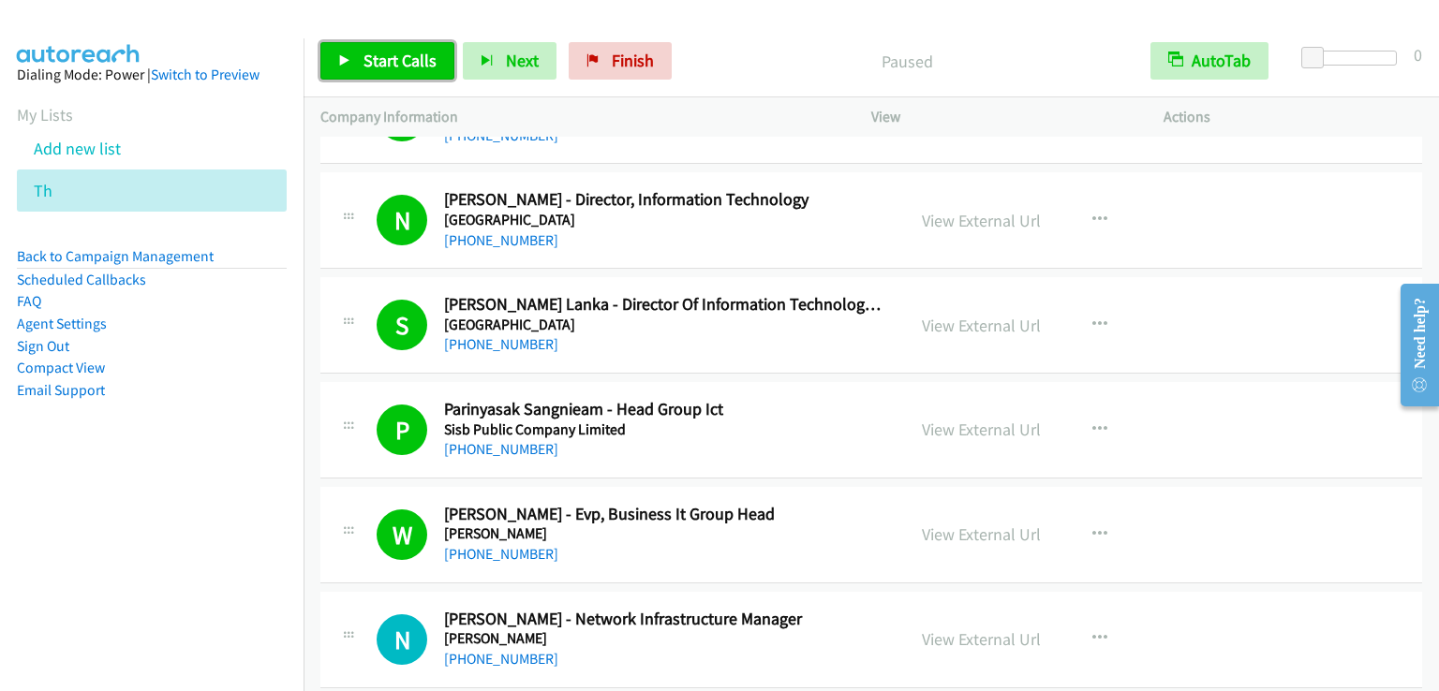
click at [360, 56] on link "Start Calls" at bounding box center [387, 60] width 134 height 37
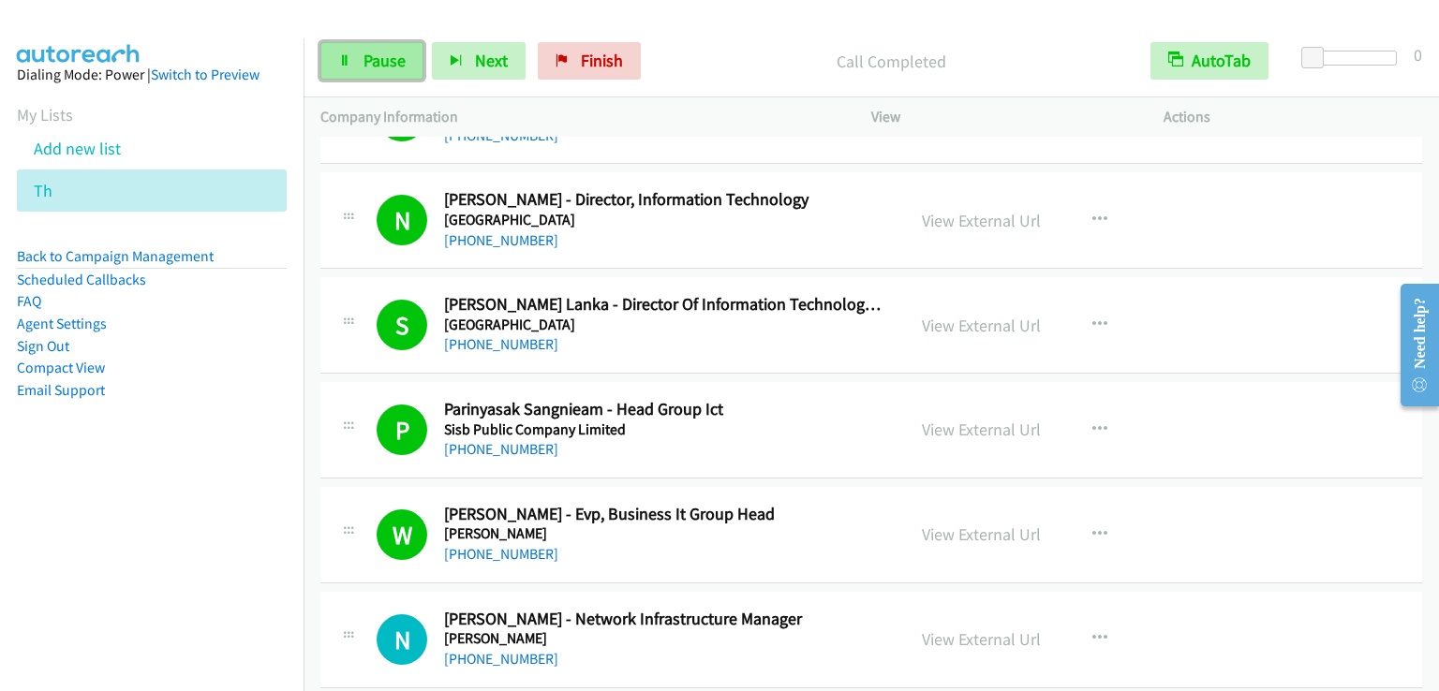
click at [396, 64] on span "Pause" at bounding box center [384, 61] width 42 height 22
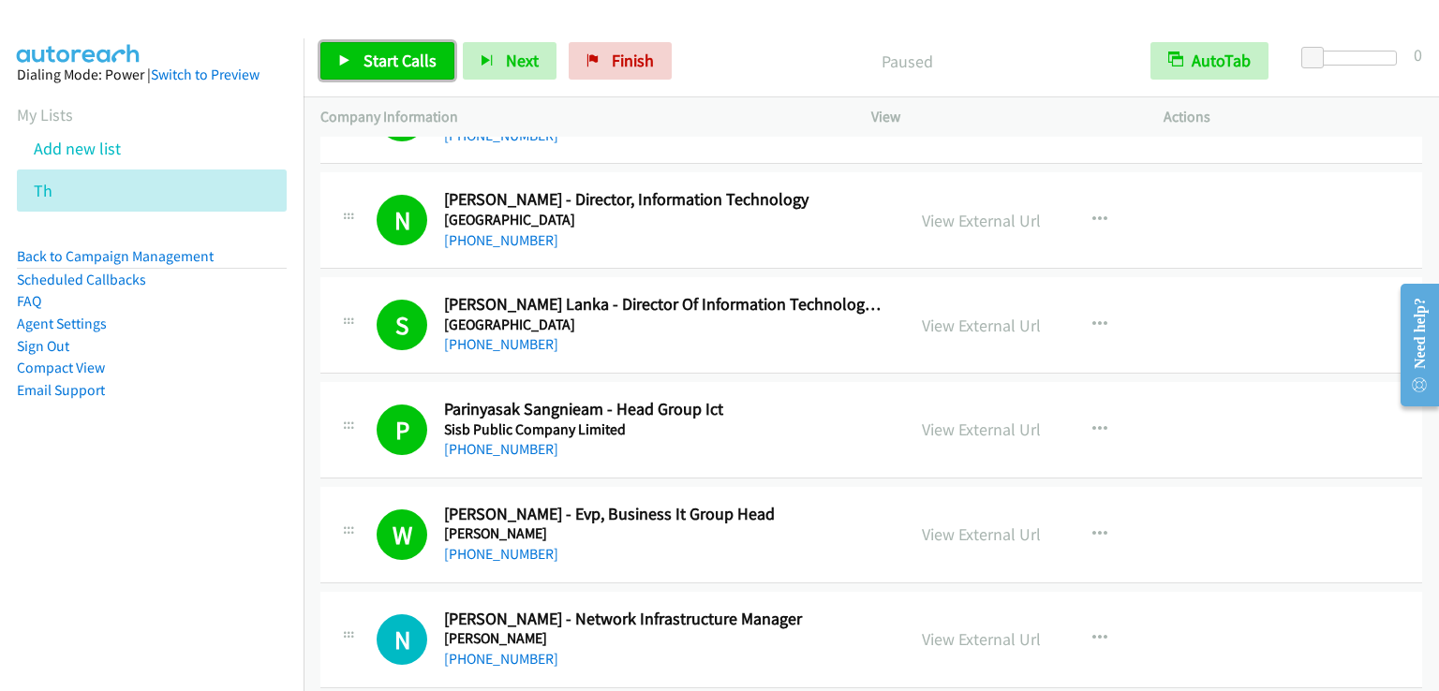
click at [396, 64] on span "Start Calls" at bounding box center [399, 61] width 73 height 22
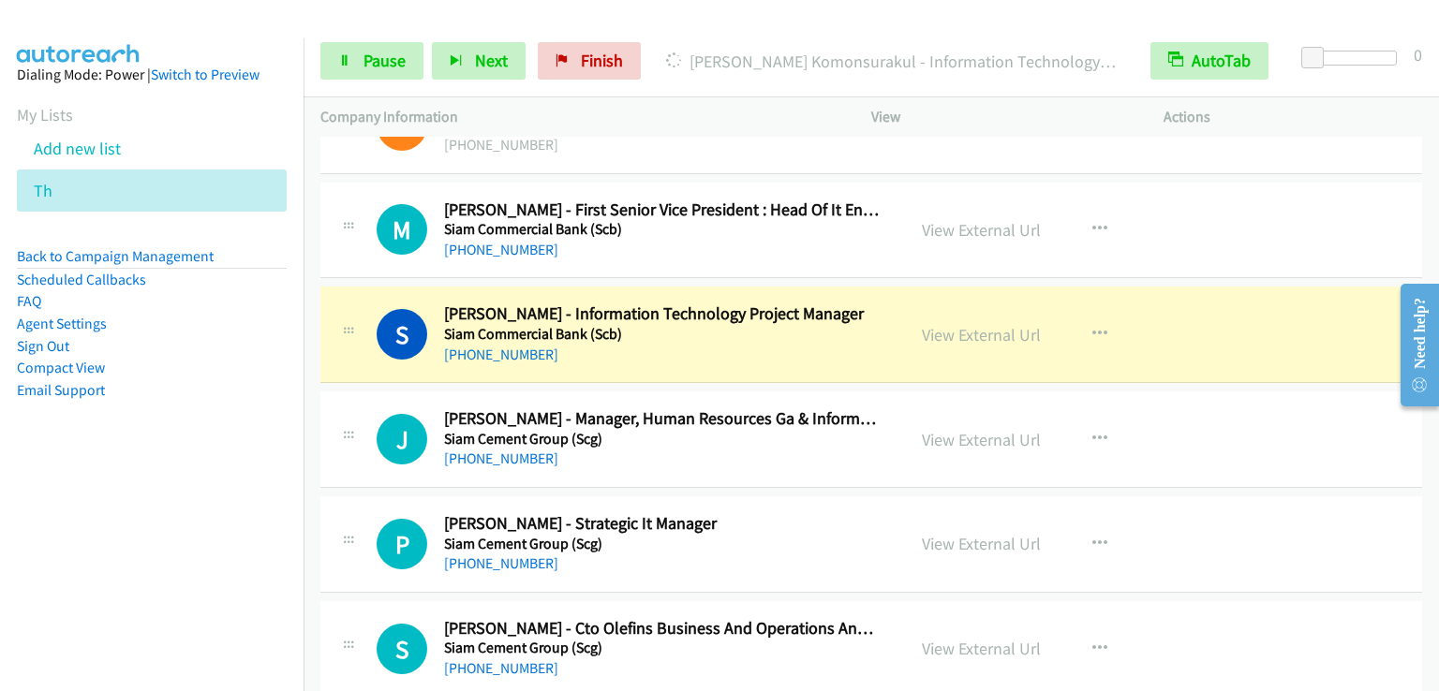
scroll to position [2151, 0]
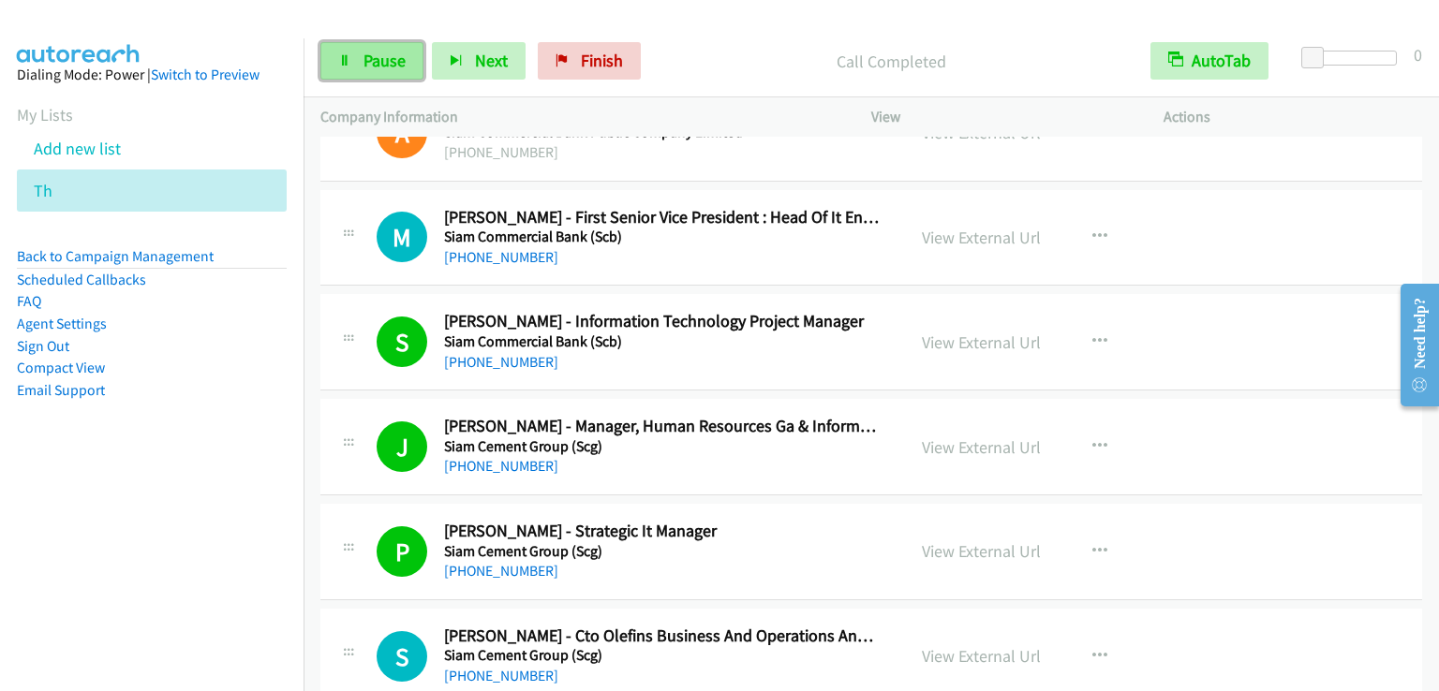
click at [359, 48] on link "Pause" at bounding box center [371, 60] width 103 height 37
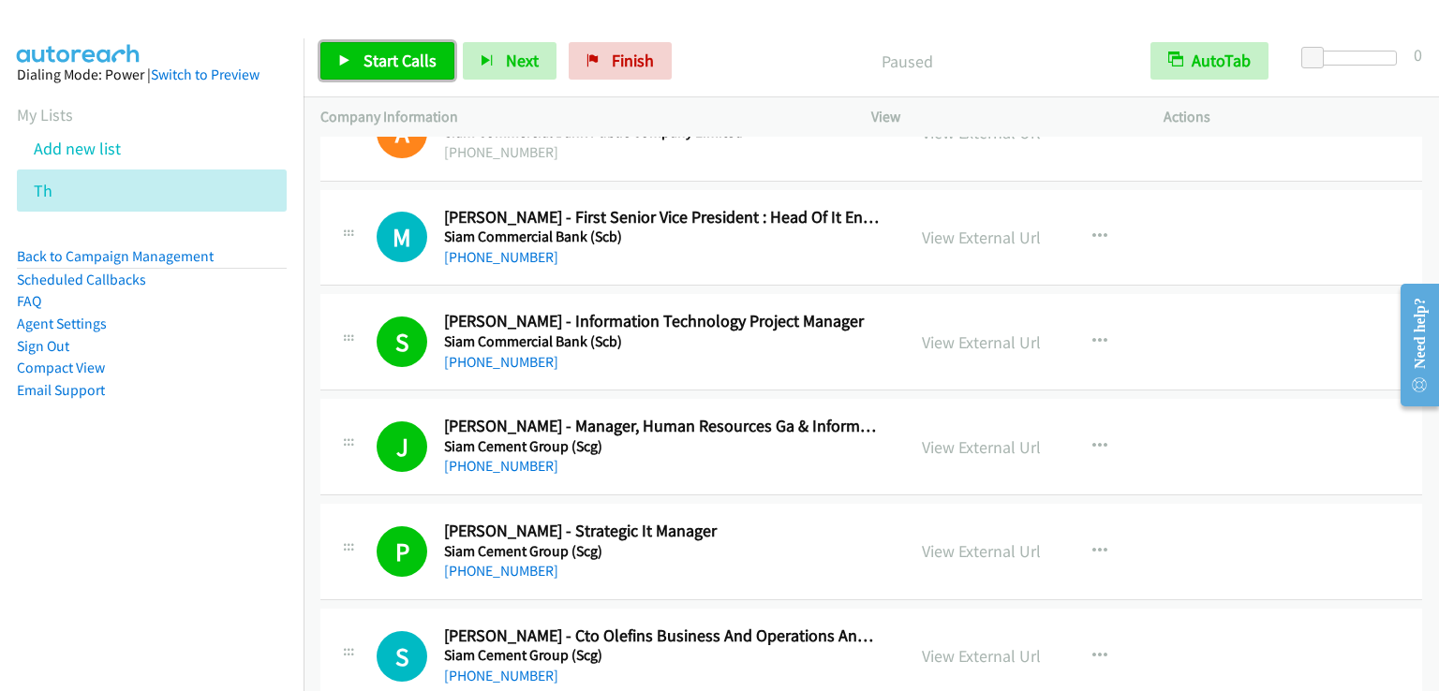
click at [360, 48] on link "Start Calls" at bounding box center [387, 60] width 134 height 37
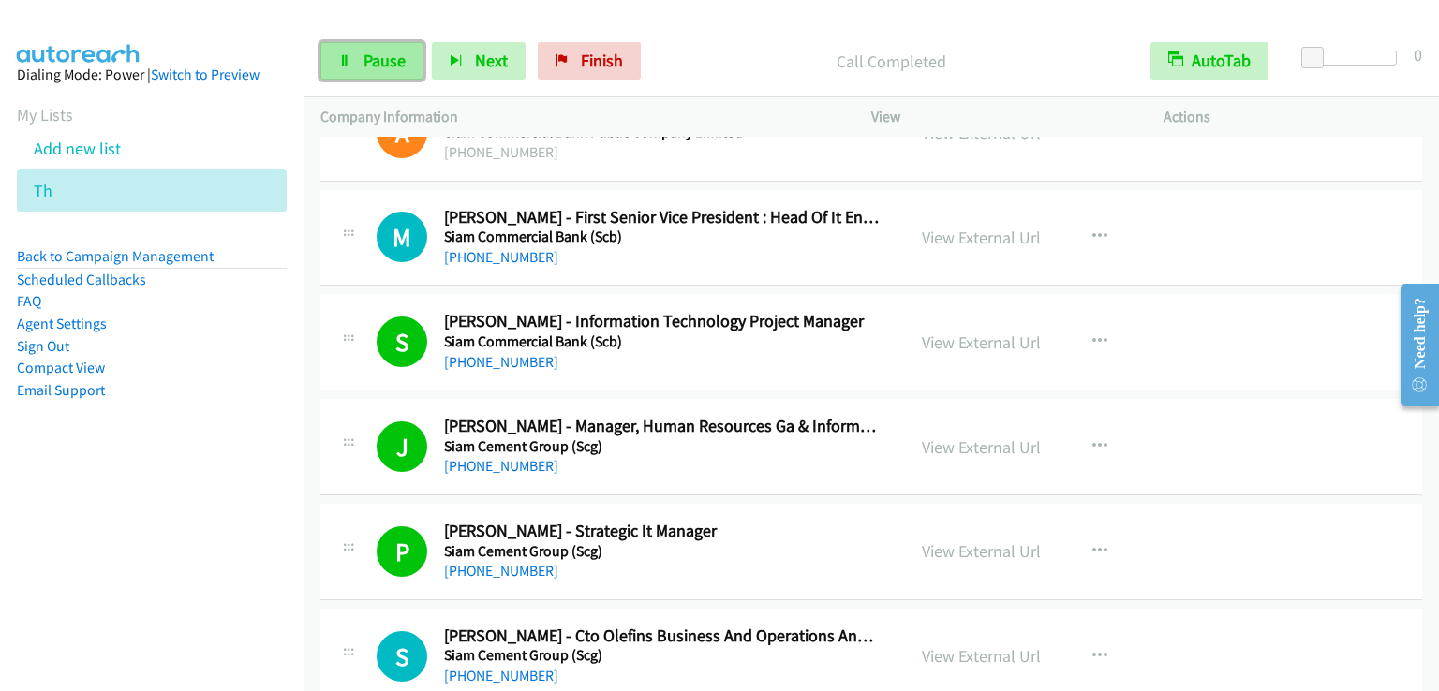
click at [372, 57] on span "Pause" at bounding box center [384, 61] width 42 height 22
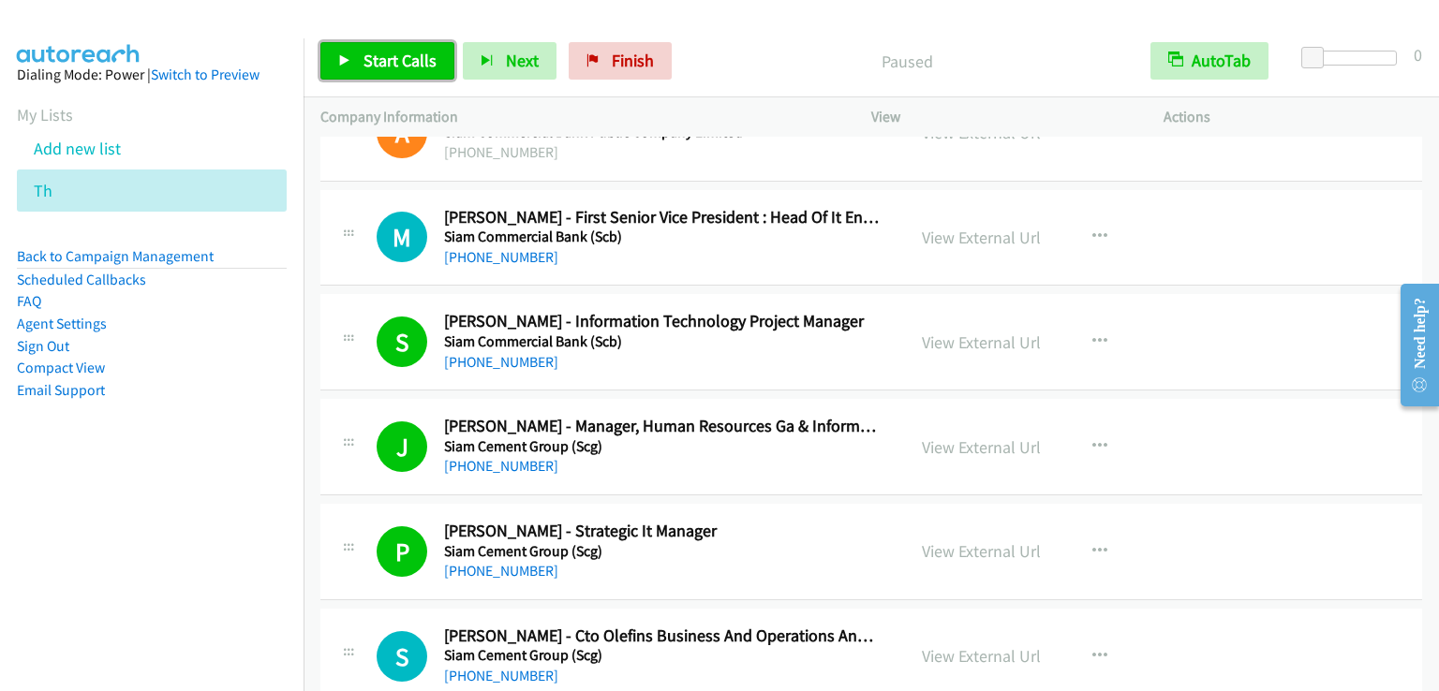
click at [372, 57] on span "Start Calls" at bounding box center [399, 61] width 73 height 22
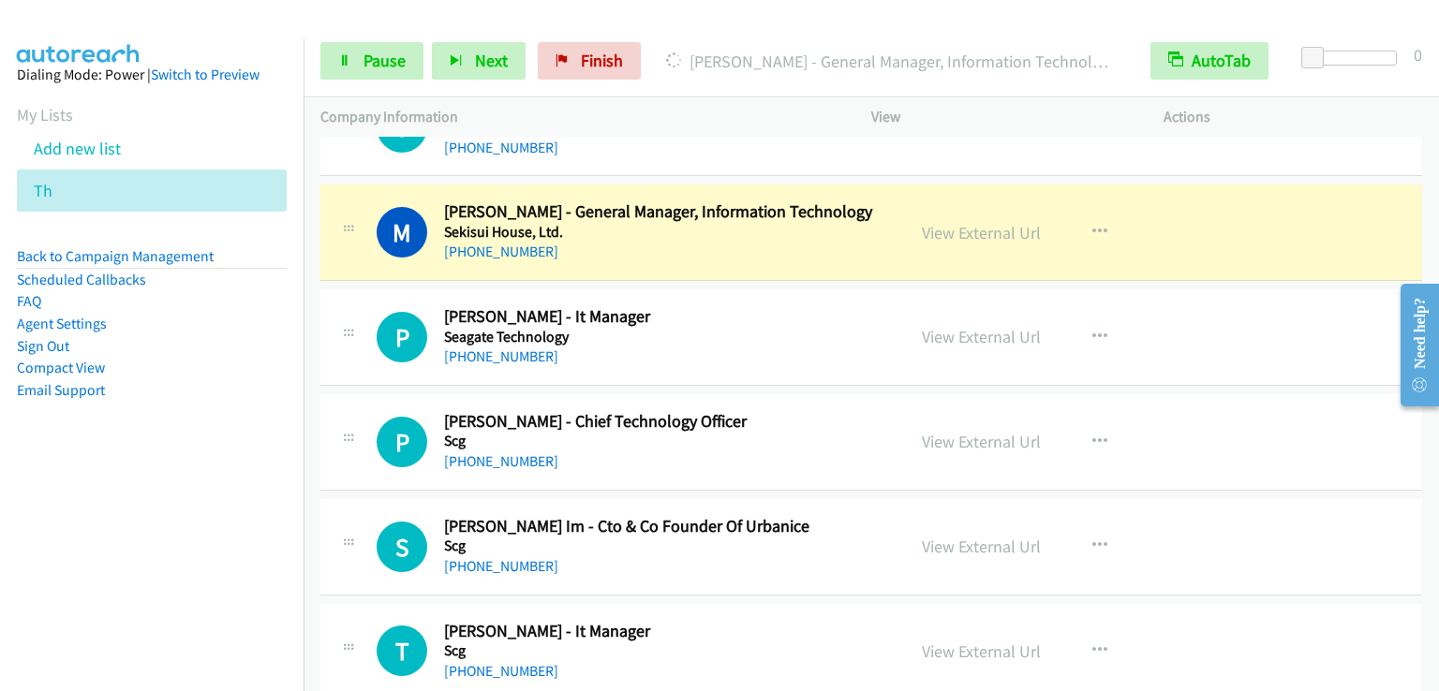
scroll to position [2900, 0]
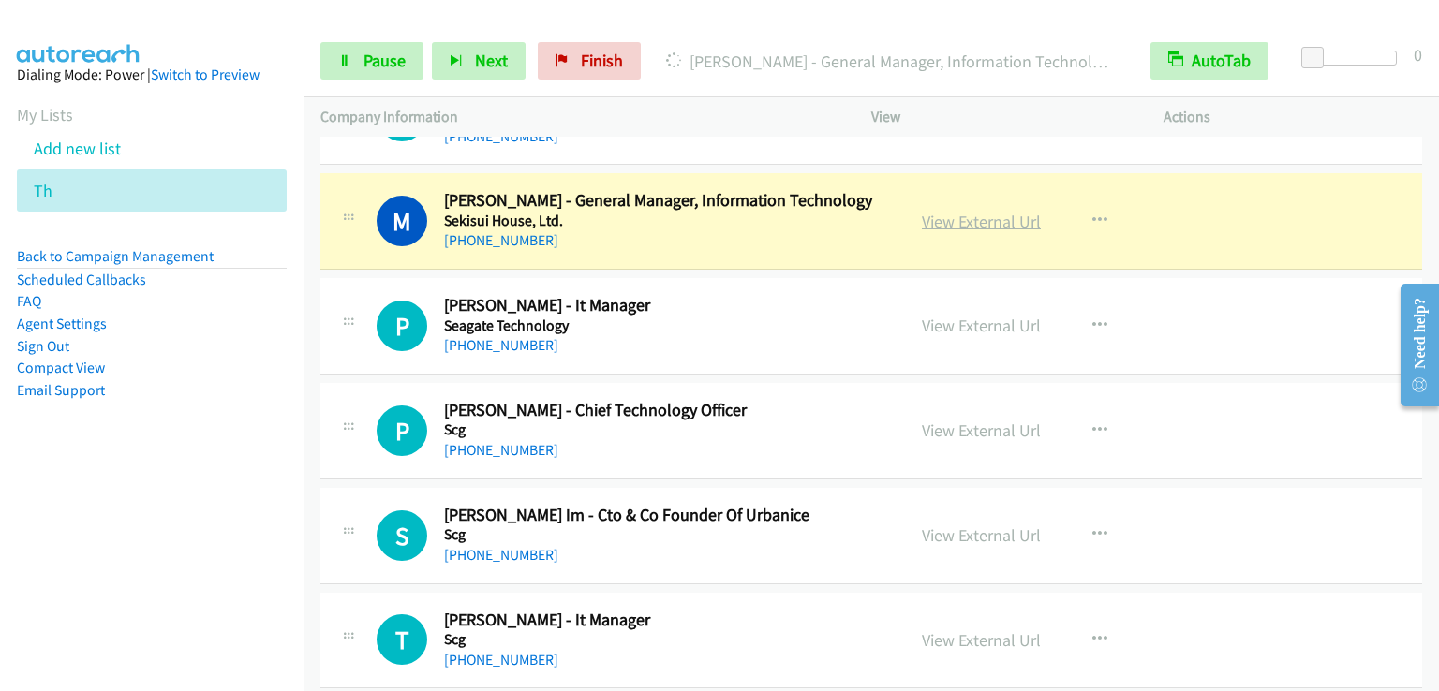
click at [953, 216] on link "View External Url" at bounding box center [981, 222] width 119 height 22
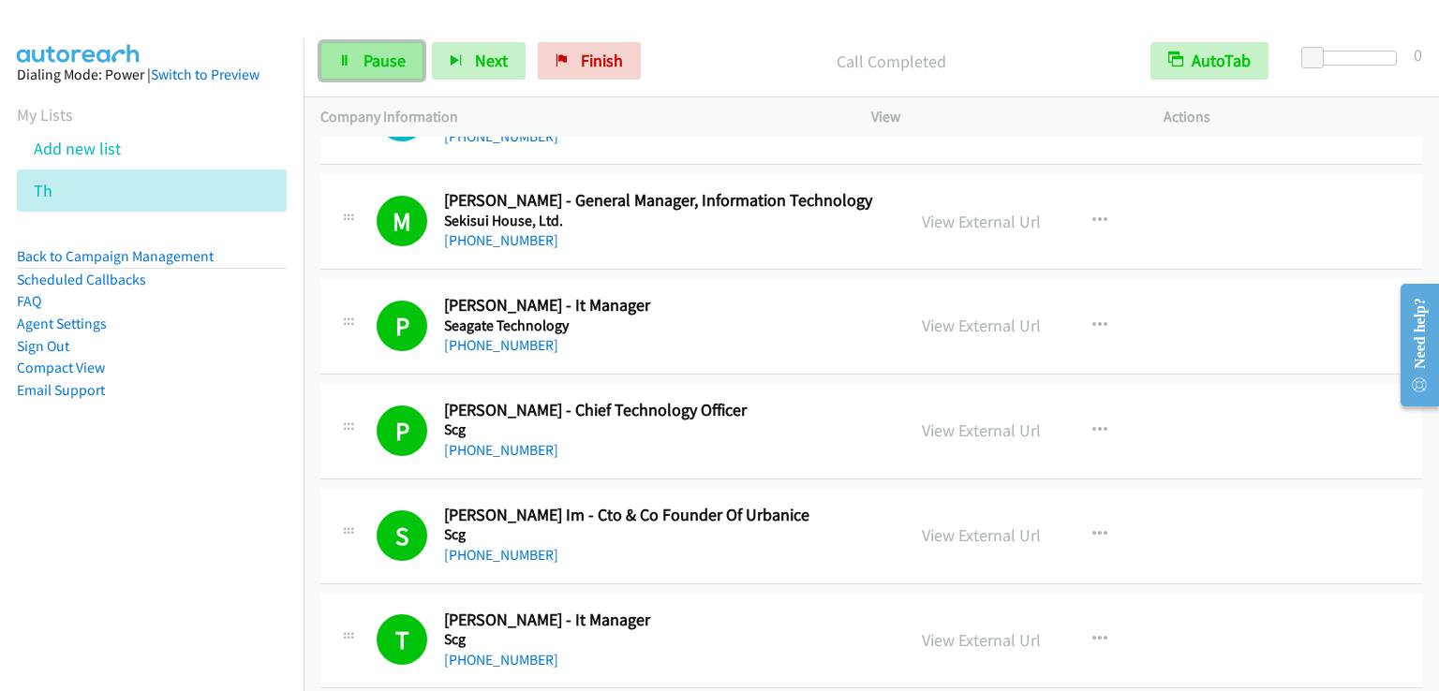
click at [375, 63] on span "Pause" at bounding box center [384, 61] width 42 height 22
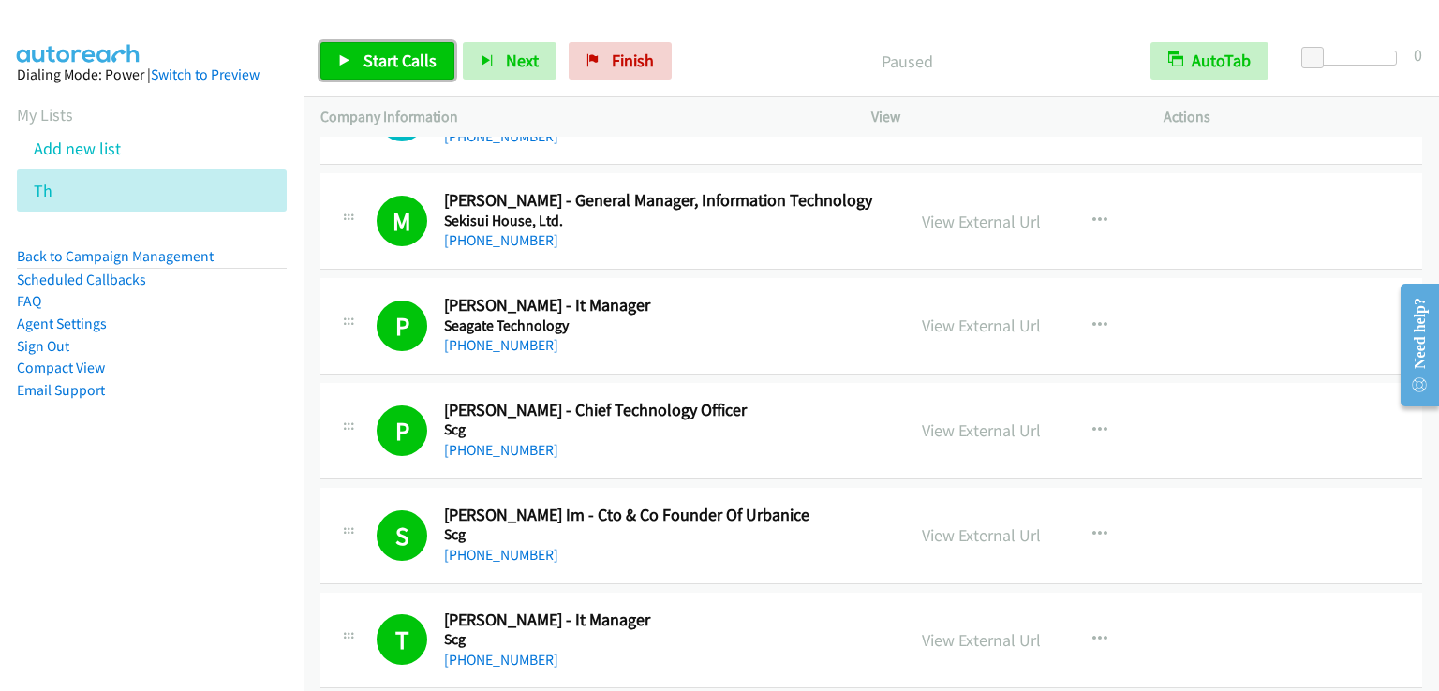
click at [375, 65] on span "Start Calls" at bounding box center [399, 61] width 73 height 22
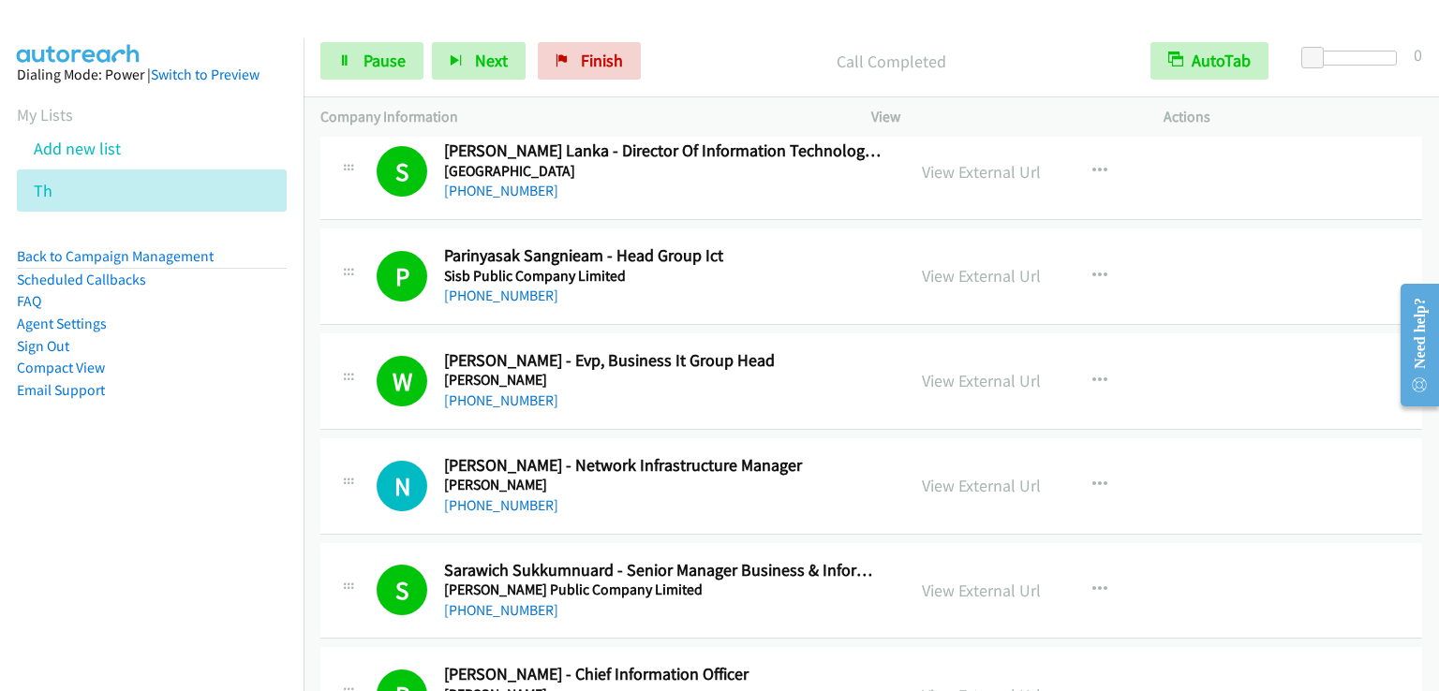
scroll to position [1214, 0]
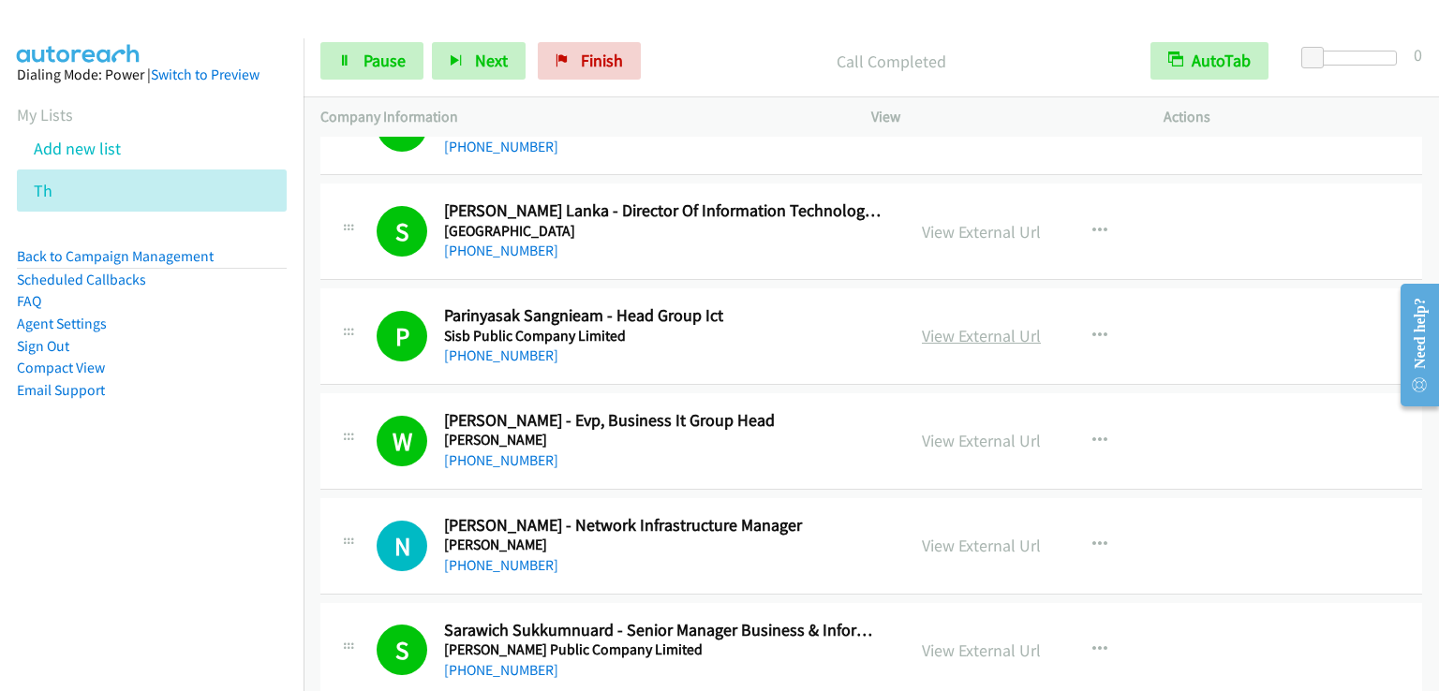
click at [944, 339] on link "View External Url" at bounding box center [981, 336] width 119 height 22
click at [386, 61] on span "Pause" at bounding box center [384, 61] width 42 height 22
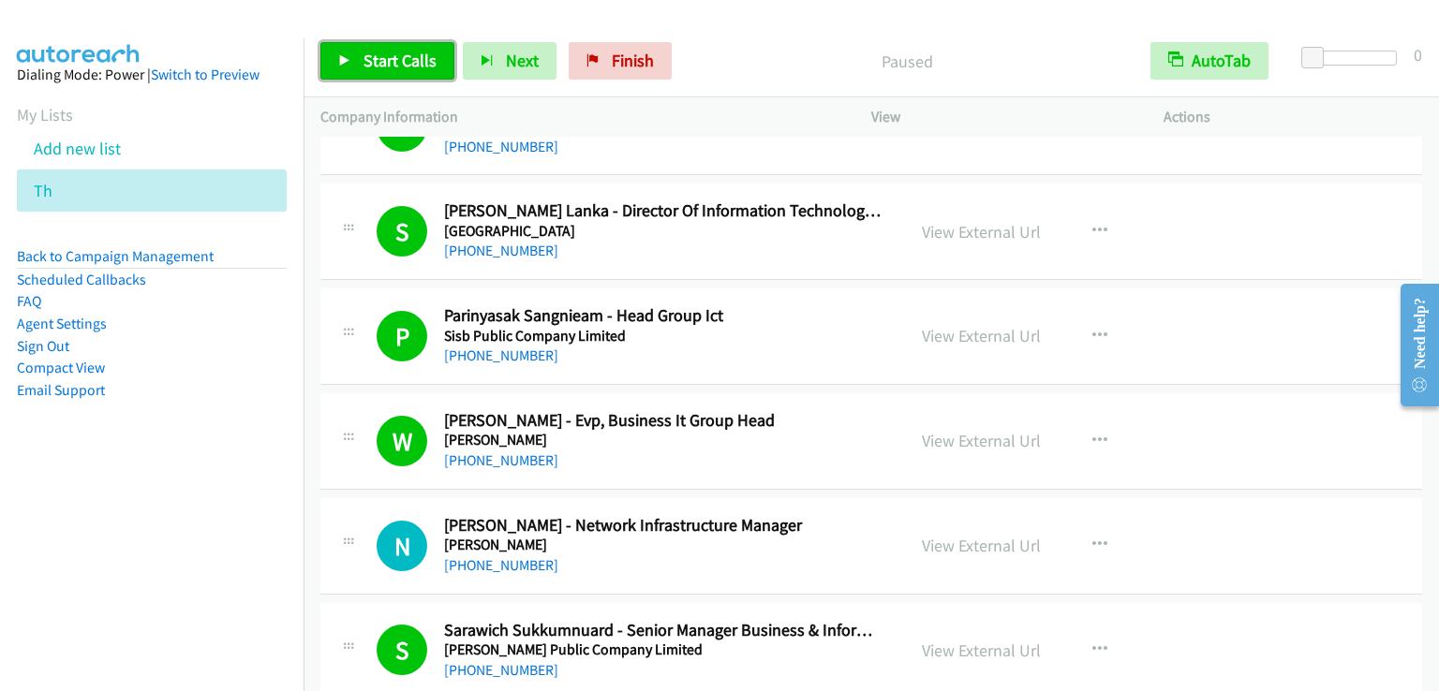
click at [386, 61] on span "Start Calls" at bounding box center [399, 61] width 73 height 22
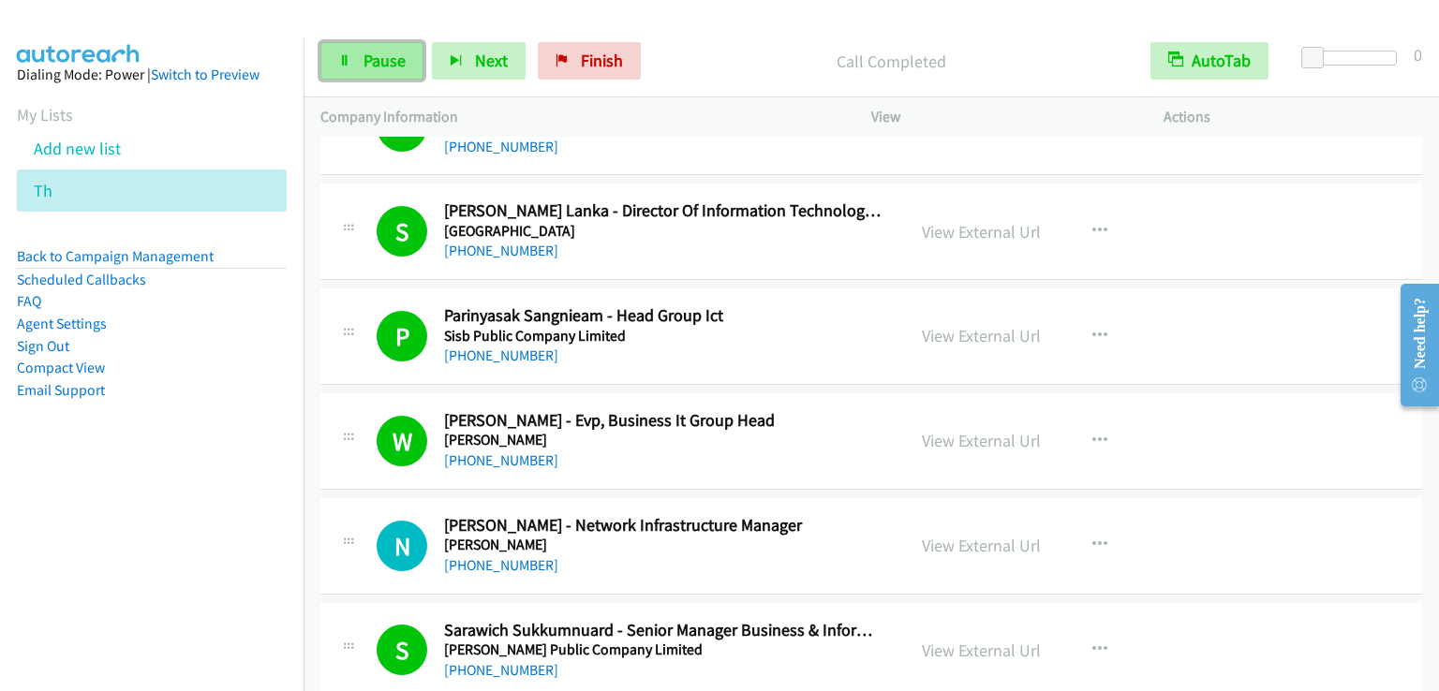
click at [363, 67] on span "Pause" at bounding box center [384, 61] width 42 height 22
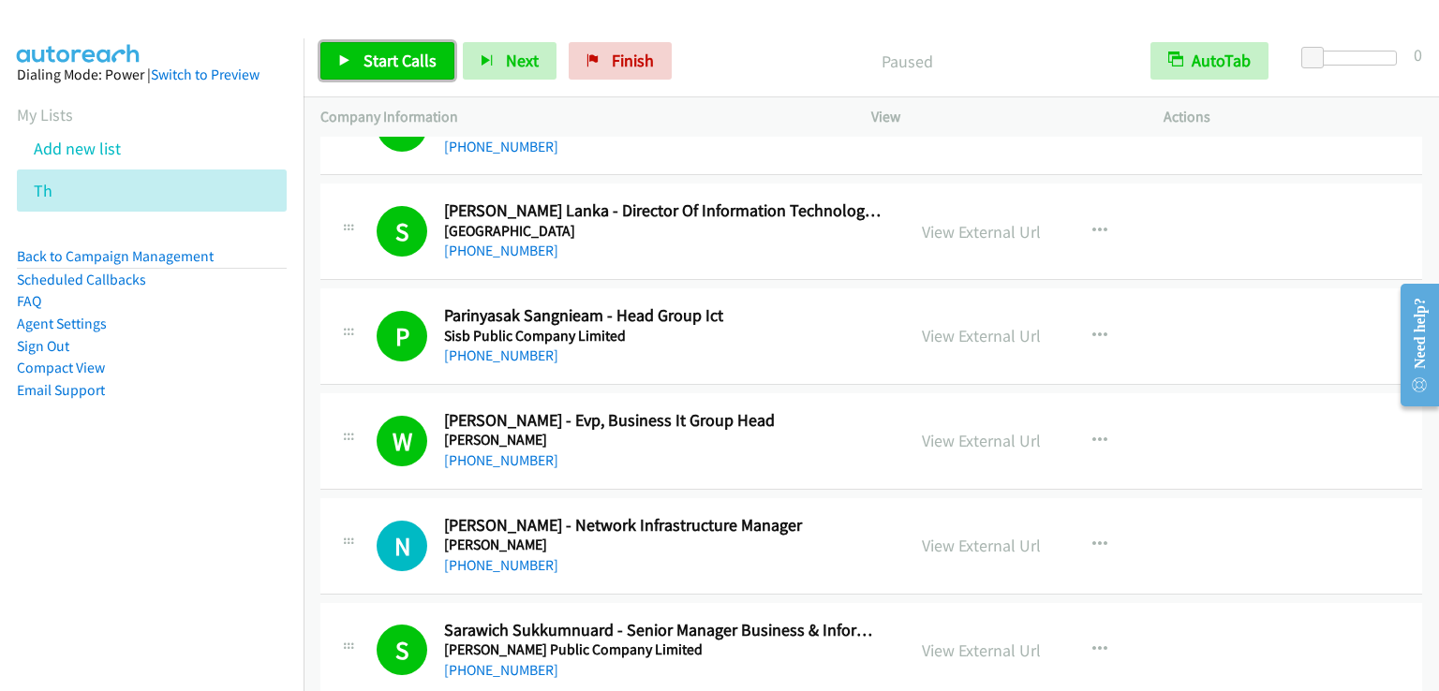
click at [363, 67] on span "Start Calls" at bounding box center [399, 61] width 73 height 22
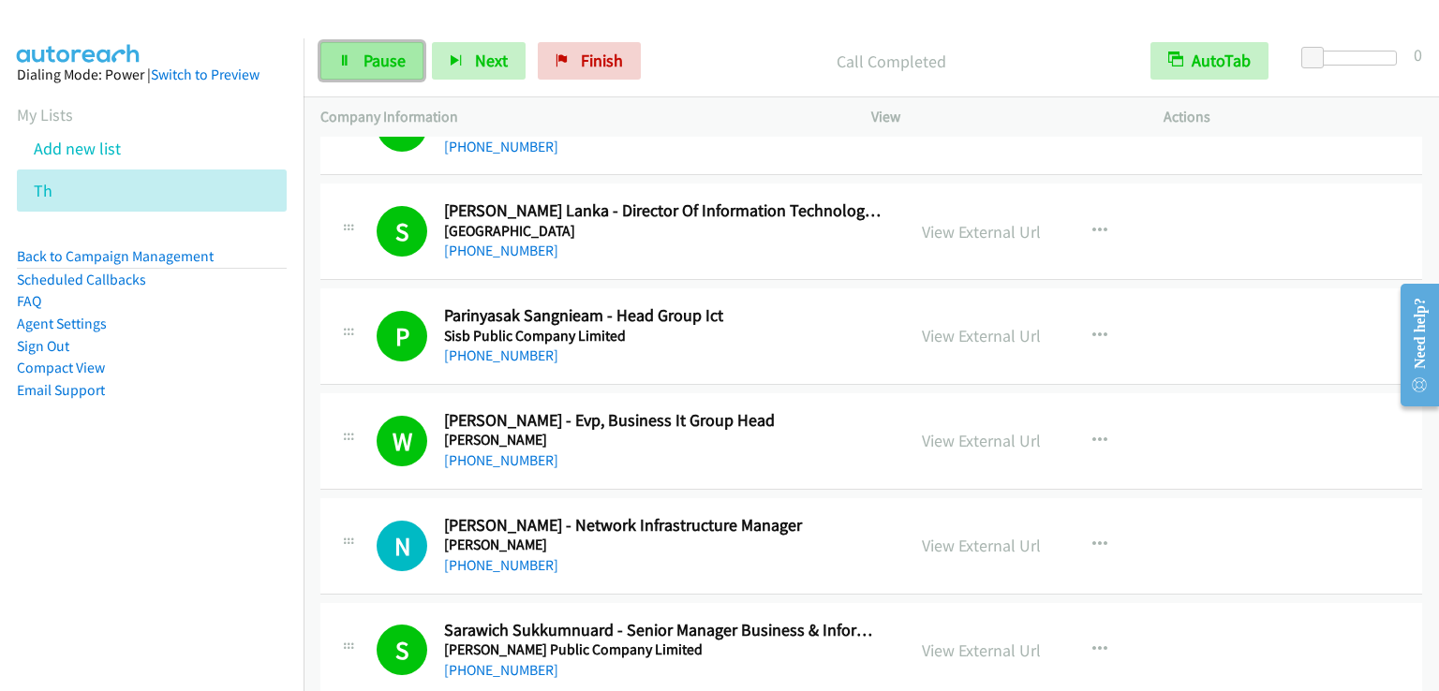
click at [392, 53] on span "Pause" at bounding box center [384, 61] width 42 height 22
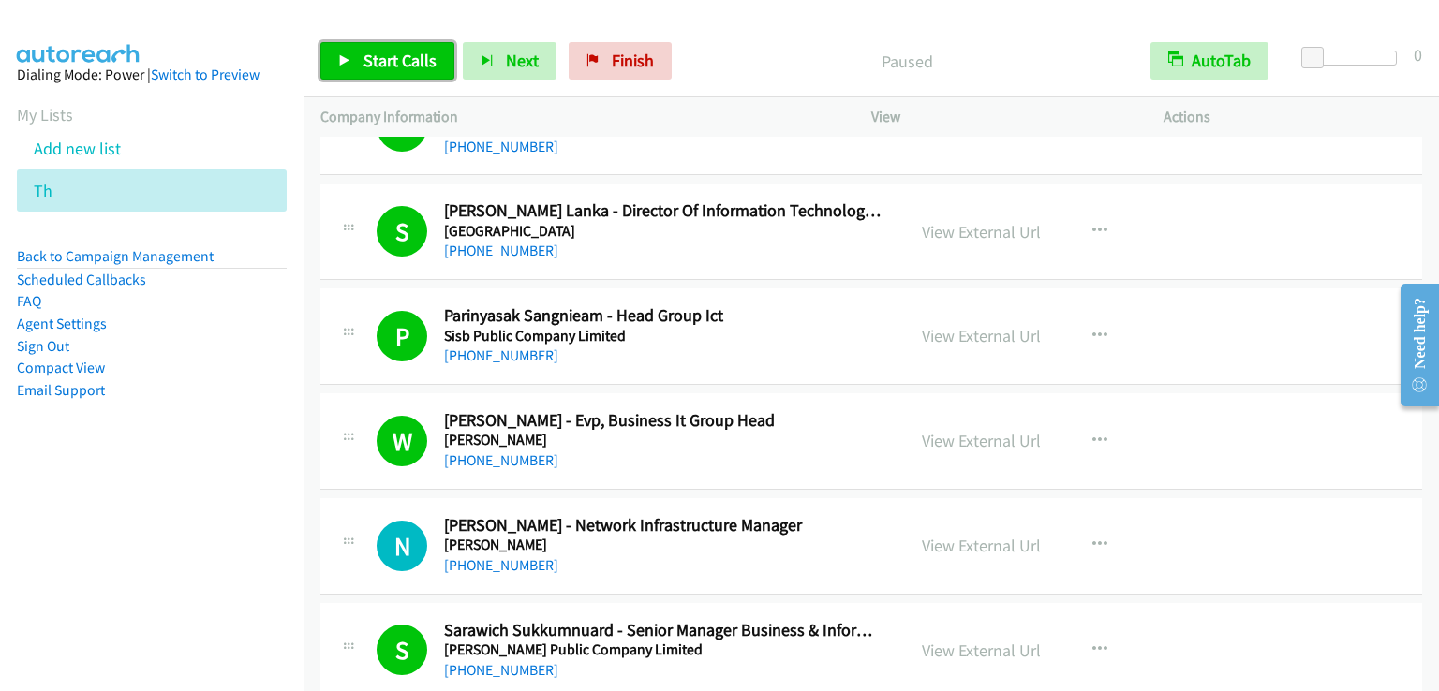
click at [382, 57] on span "Start Calls" at bounding box center [399, 61] width 73 height 22
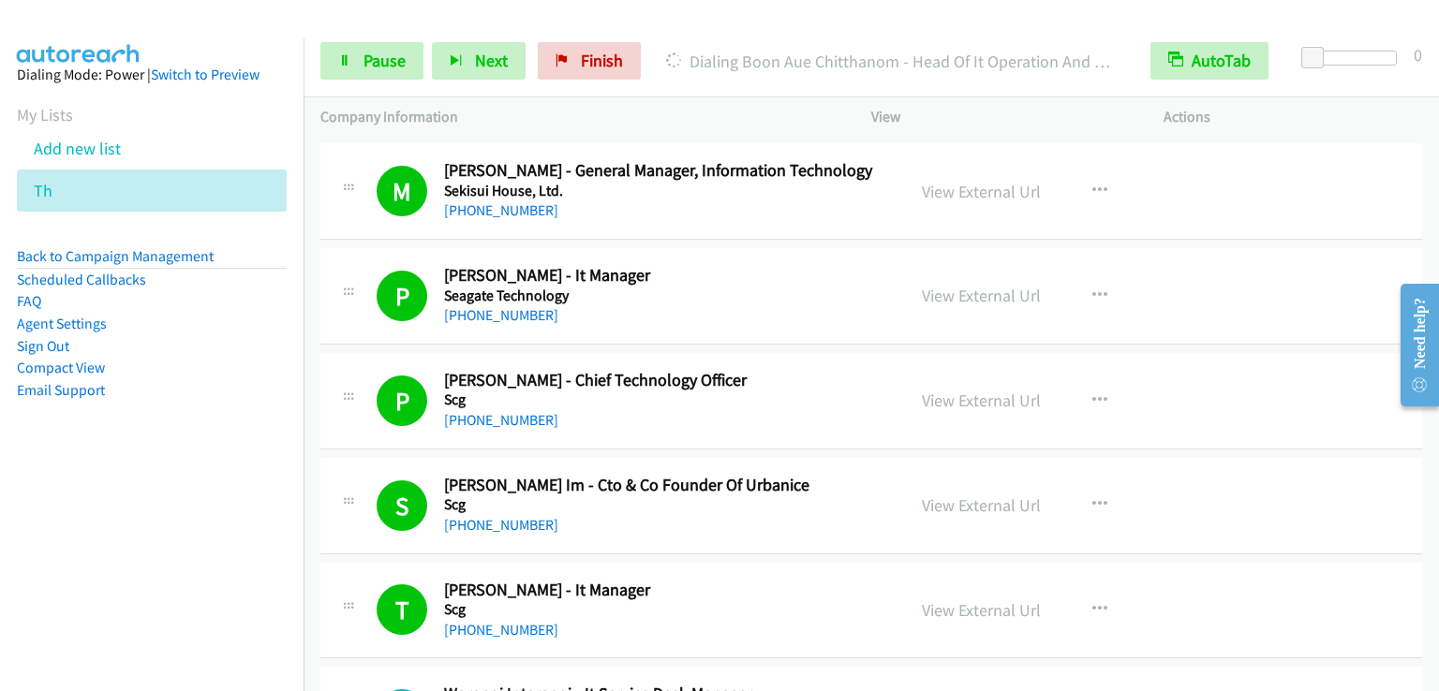
scroll to position [2994, 0]
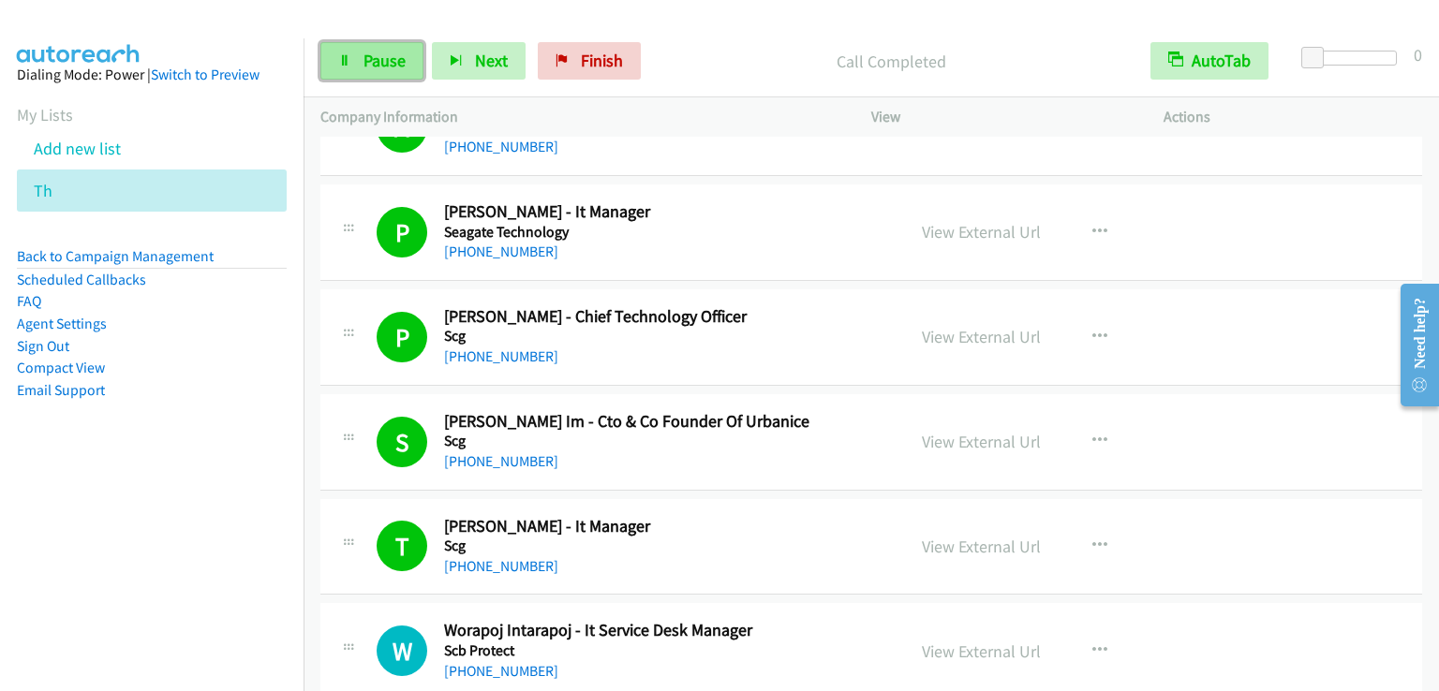
click at [370, 59] on span "Pause" at bounding box center [384, 61] width 42 height 22
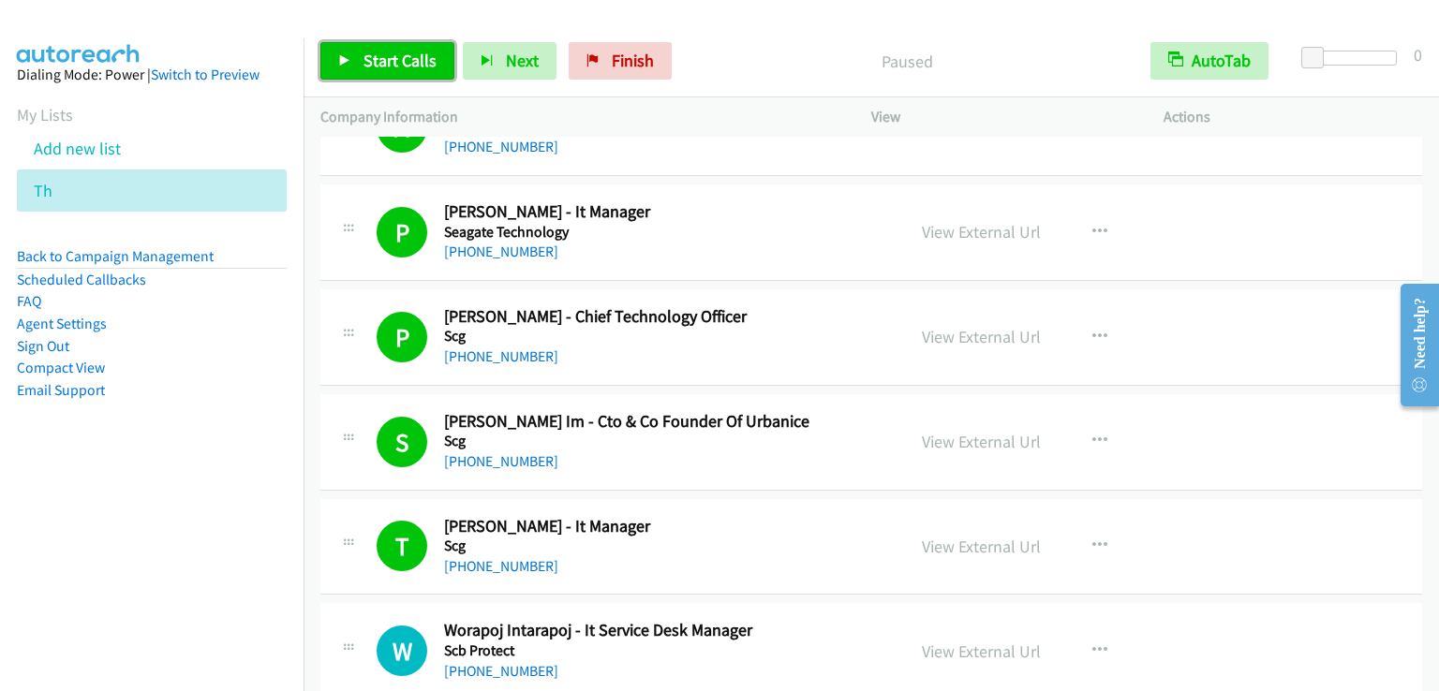
click at [371, 59] on span "Start Calls" at bounding box center [399, 61] width 73 height 22
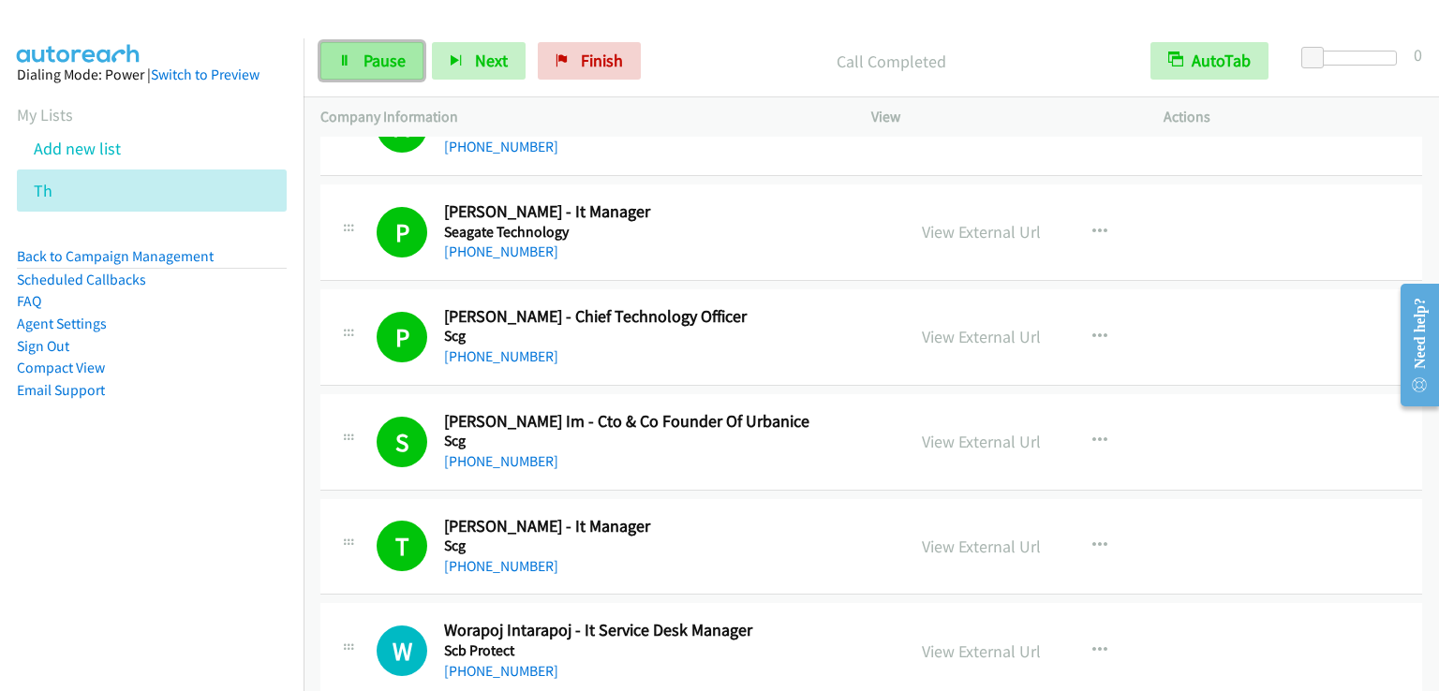
click at [377, 56] on span "Pause" at bounding box center [384, 61] width 42 height 22
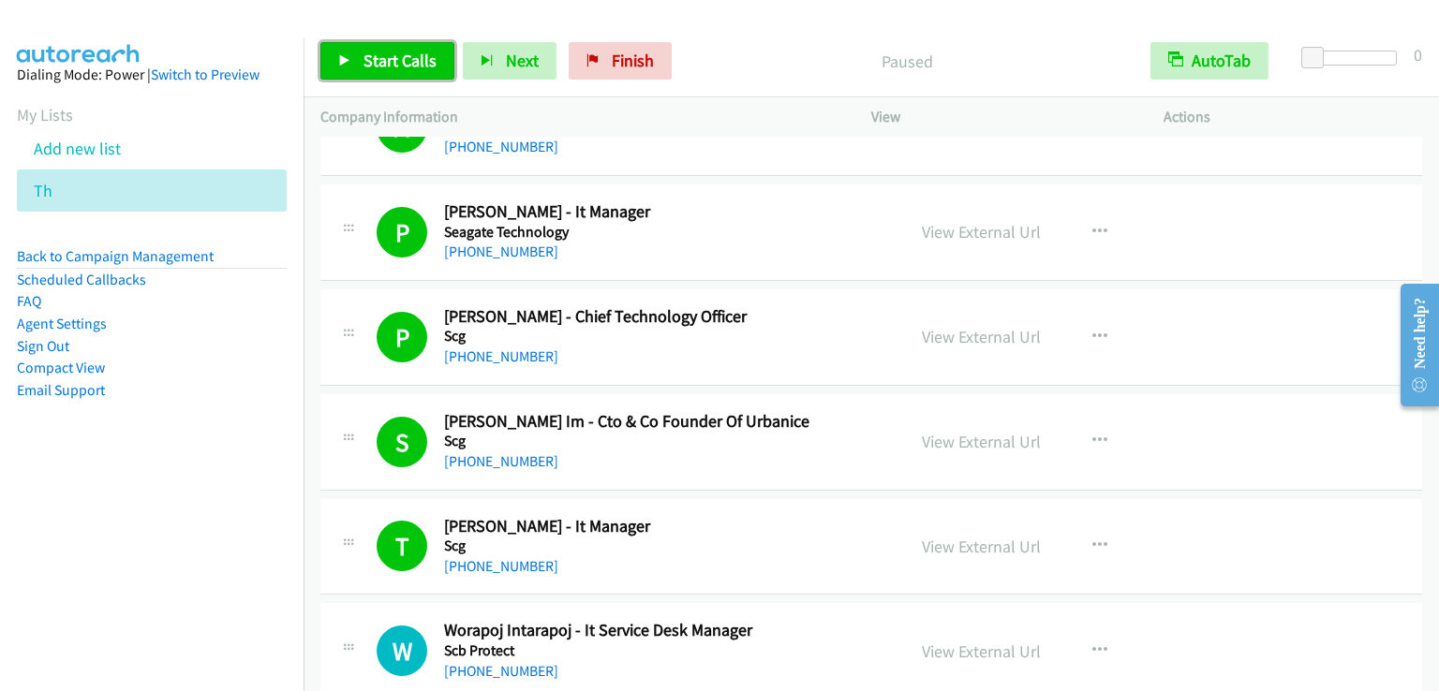
click at [377, 56] on span "Start Calls" at bounding box center [399, 61] width 73 height 22
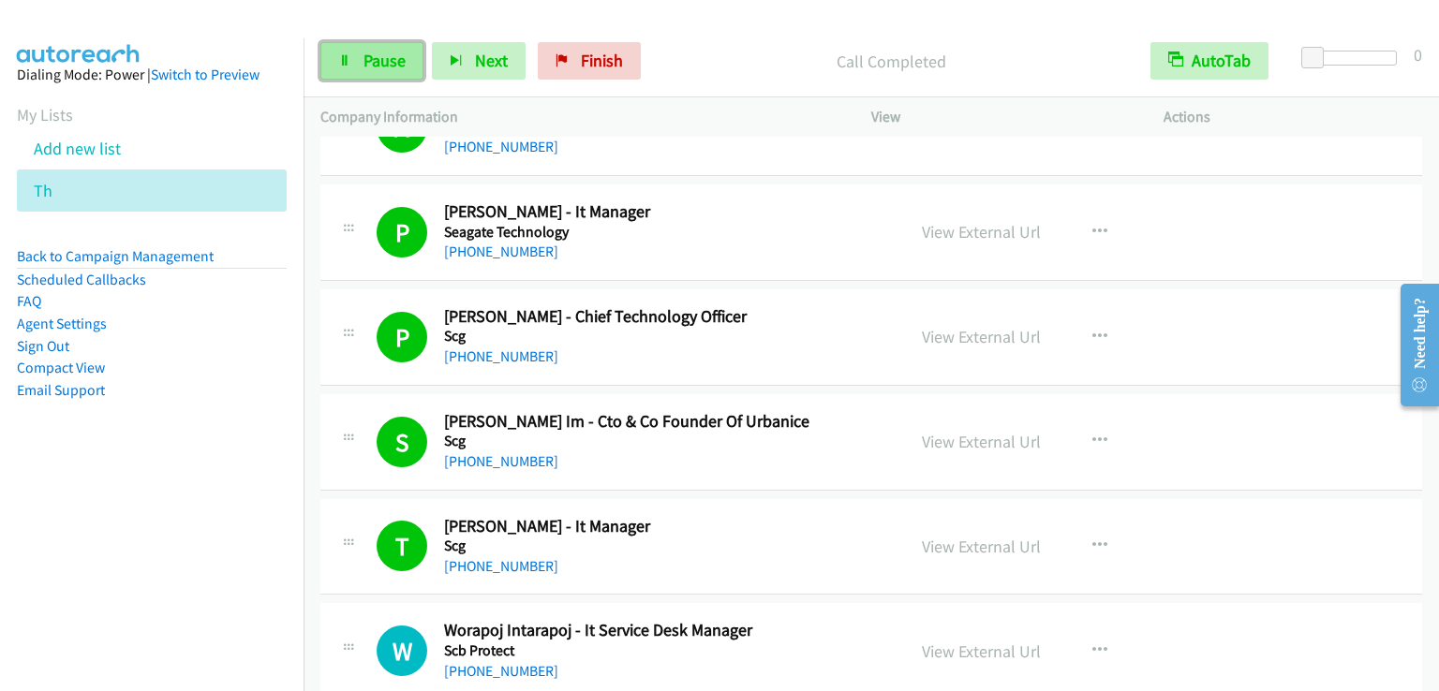
click at [384, 49] on link "Pause" at bounding box center [371, 60] width 103 height 37
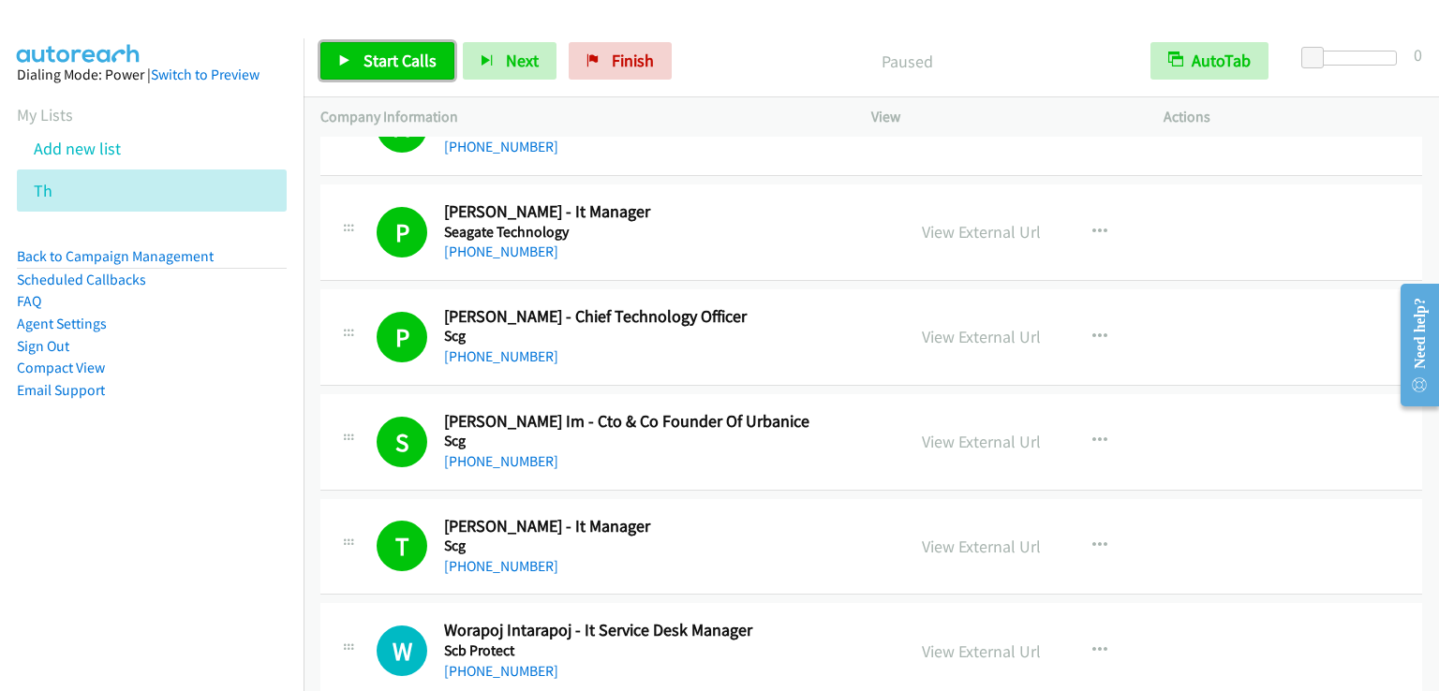
click at [385, 49] on link "Start Calls" at bounding box center [387, 60] width 134 height 37
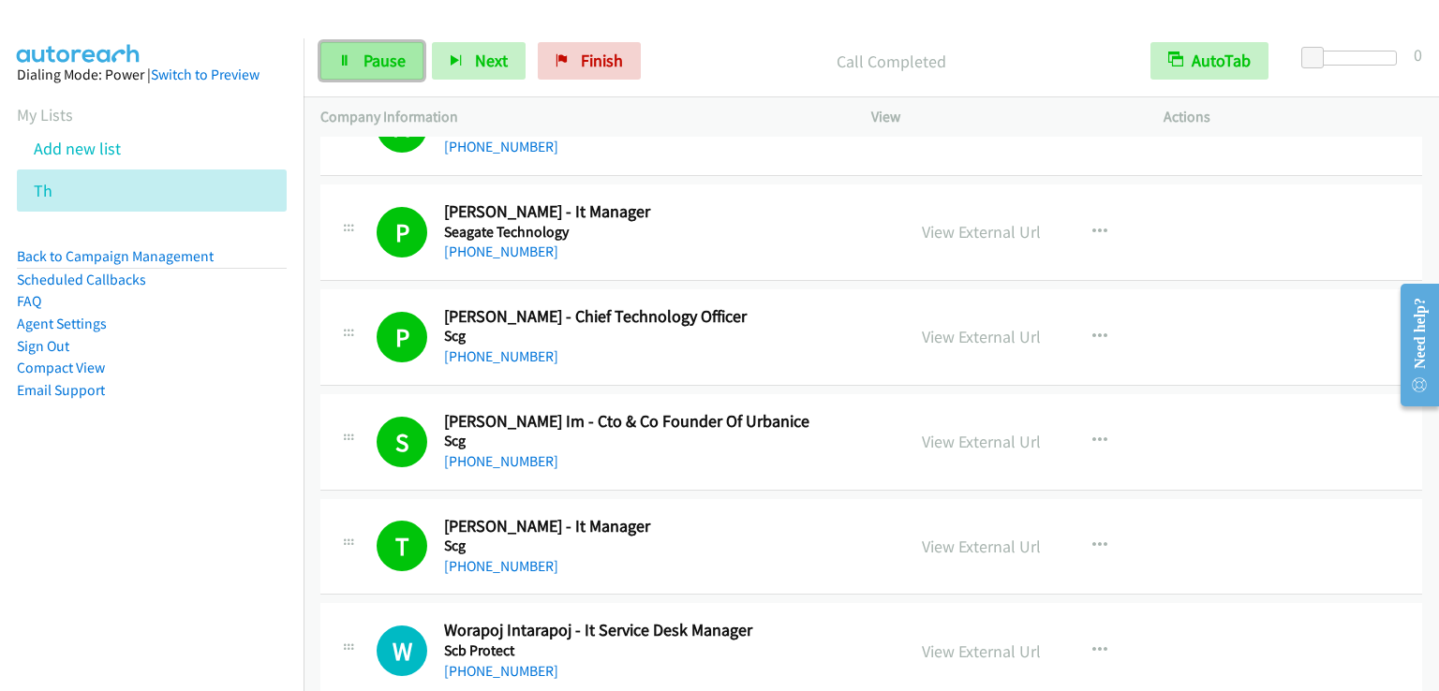
click at [375, 50] on span "Pause" at bounding box center [384, 61] width 42 height 22
click at [377, 50] on span "Pause" at bounding box center [384, 61] width 42 height 22
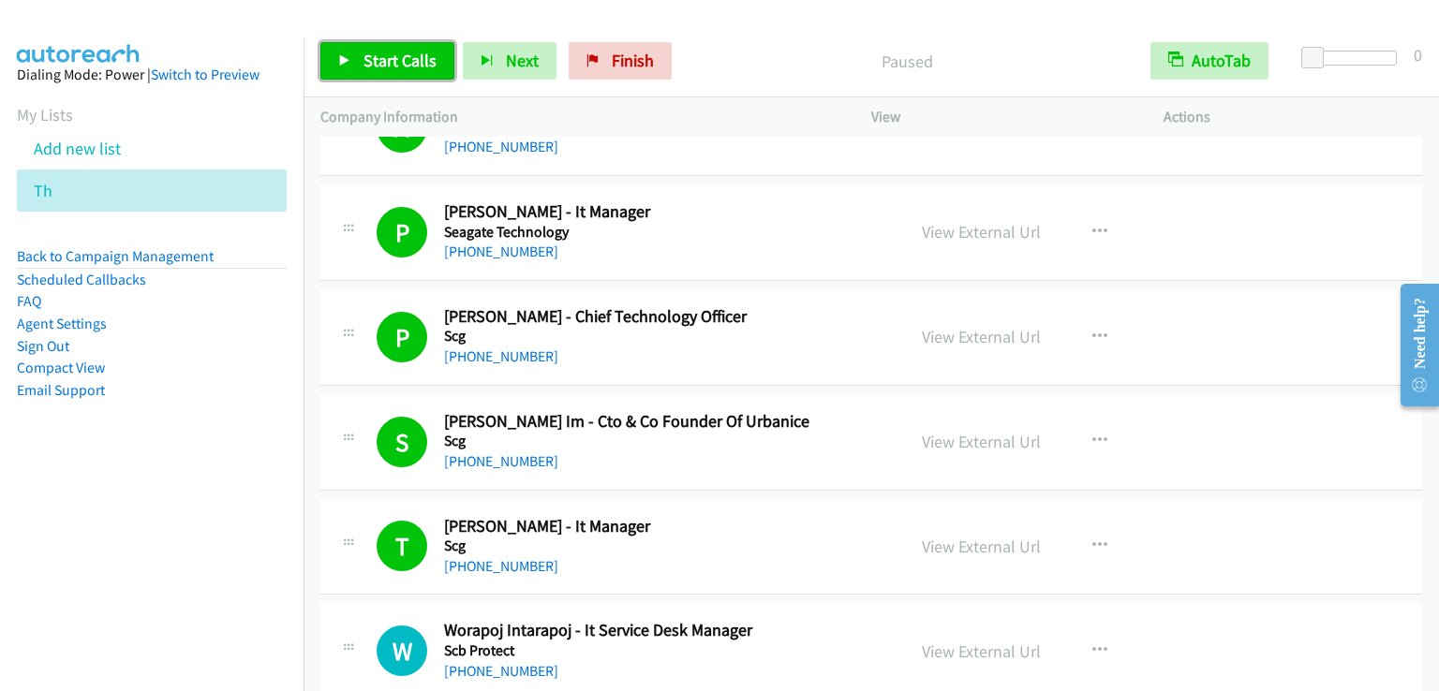
click at [390, 68] on span "Start Calls" at bounding box center [399, 61] width 73 height 22
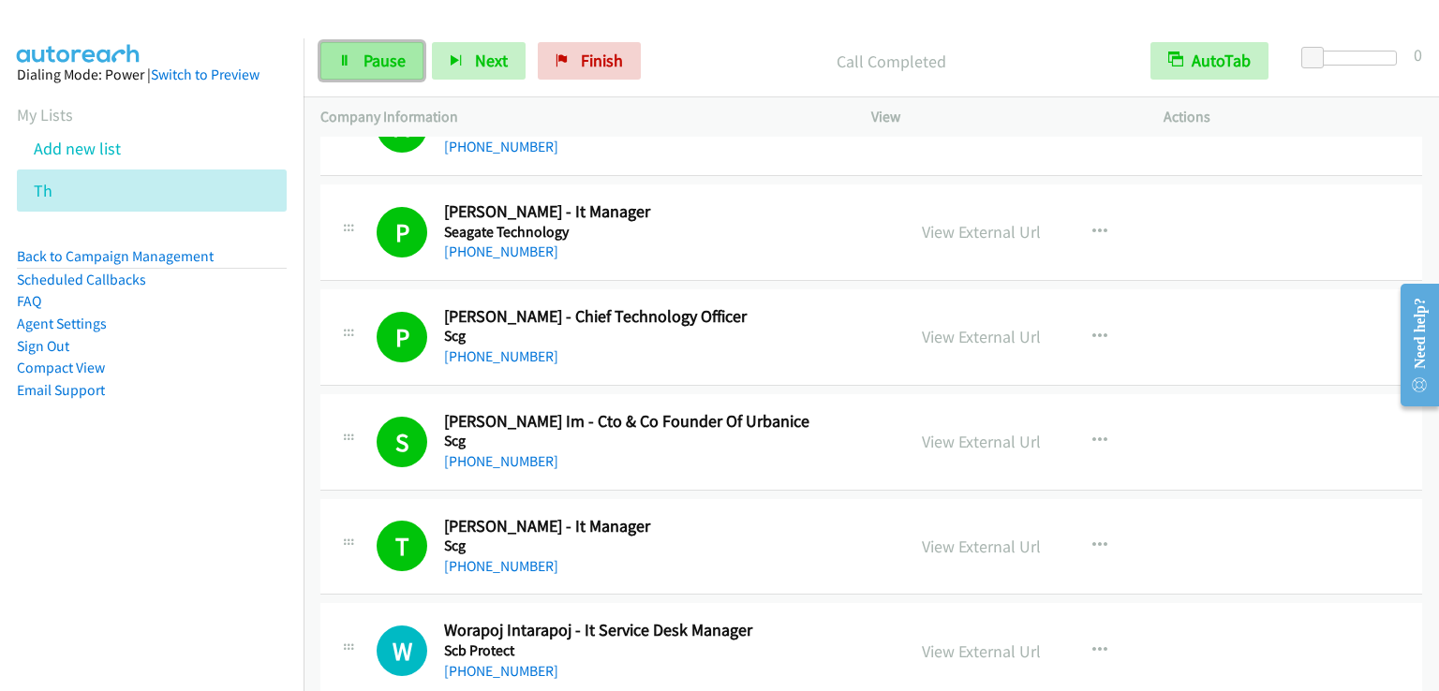
click at [378, 67] on span "Pause" at bounding box center [384, 61] width 42 height 22
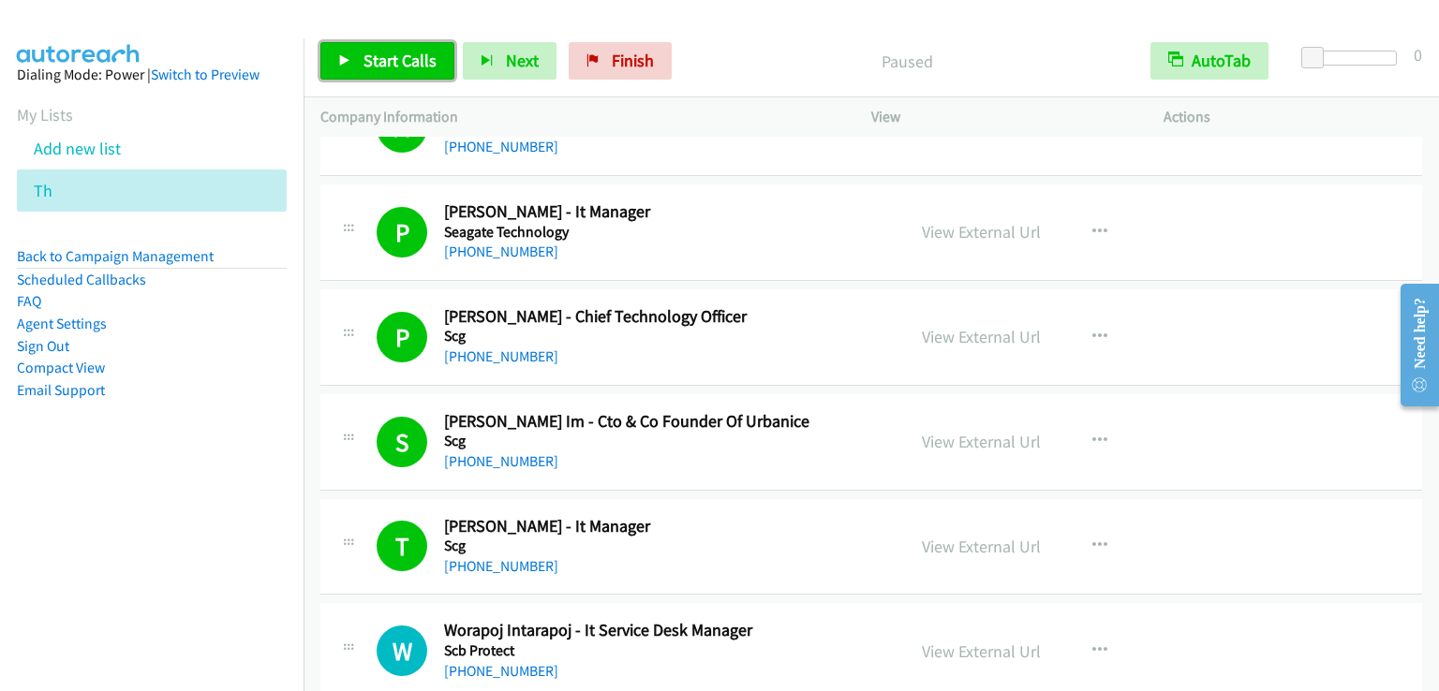
click at [378, 67] on span "Start Calls" at bounding box center [399, 61] width 73 height 22
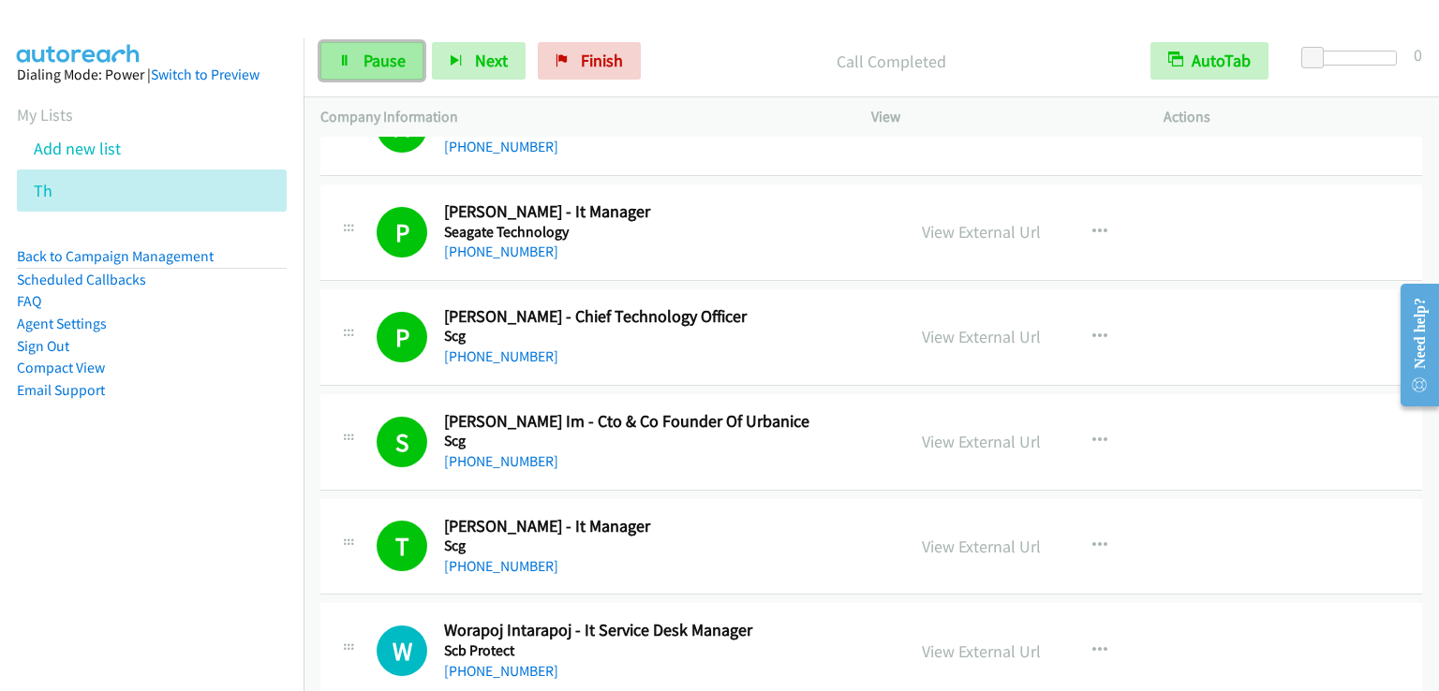
click at [348, 44] on link "Pause" at bounding box center [371, 60] width 103 height 37
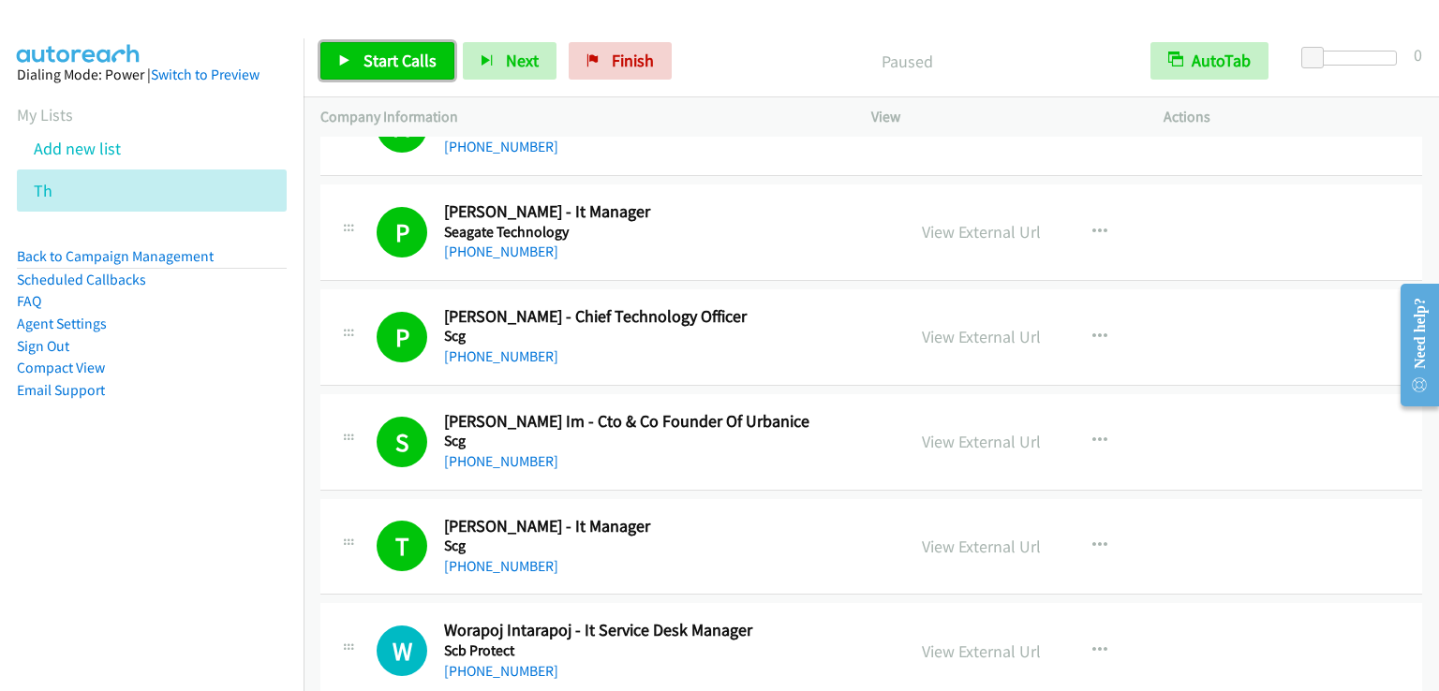
click at [367, 48] on link "Start Calls" at bounding box center [387, 60] width 134 height 37
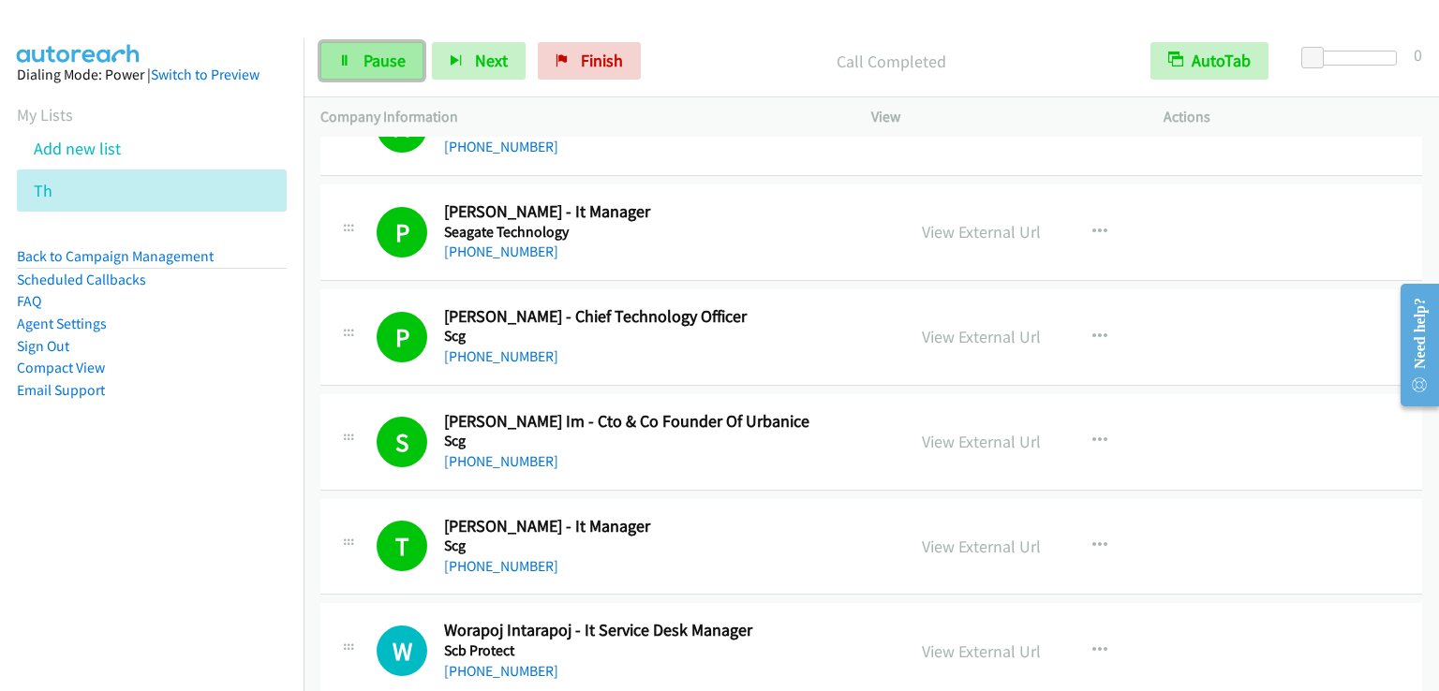
click at [391, 48] on link "Pause" at bounding box center [371, 60] width 103 height 37
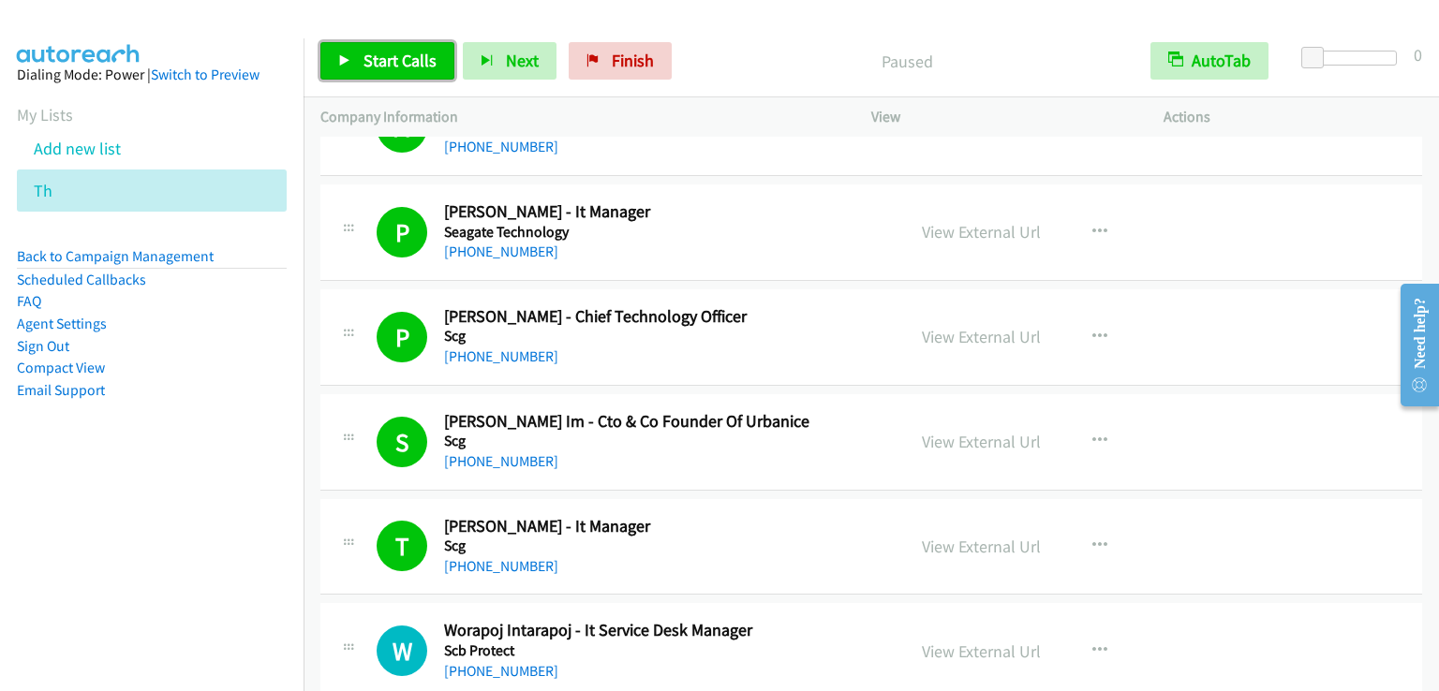
click at [391, 48] on link "Start Calls" at bounding box center [387, 60] width 134 height 37
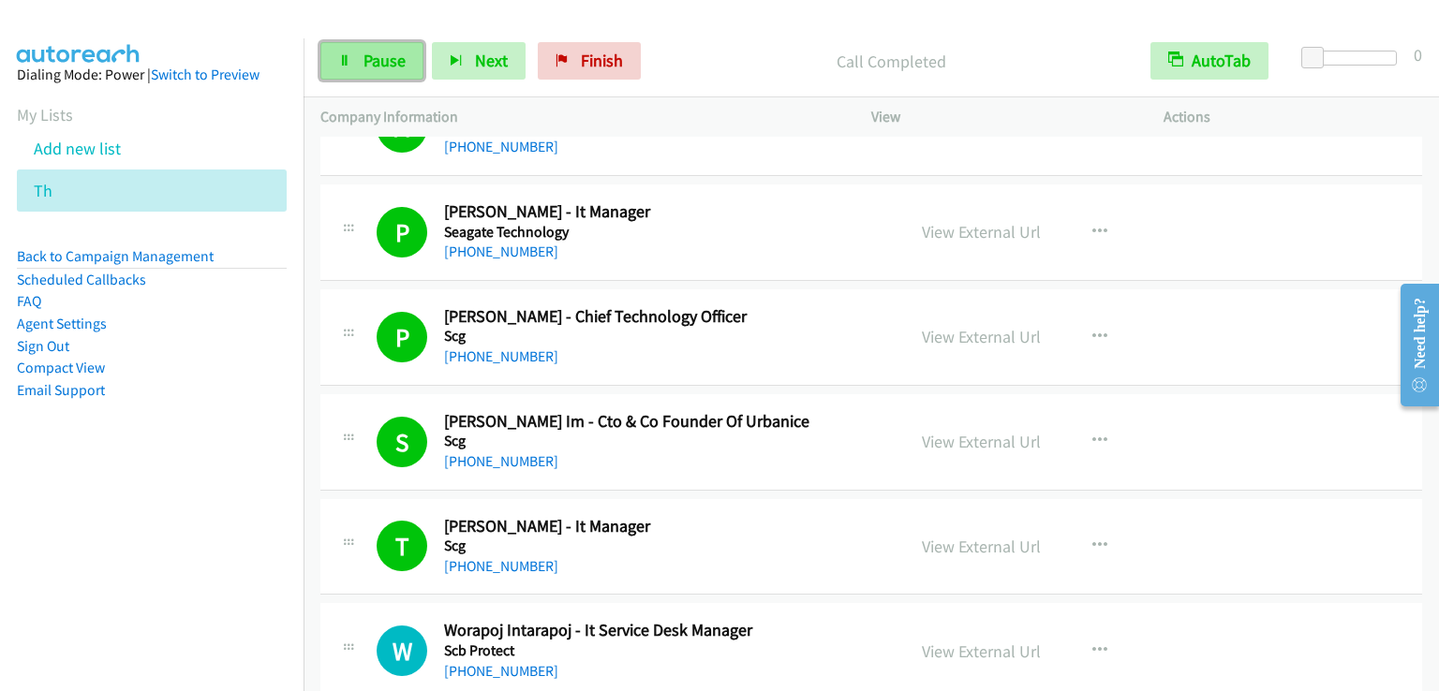
click at [407, 59] on link "Pause" at bounding box center [371, 60] width 103 height 37
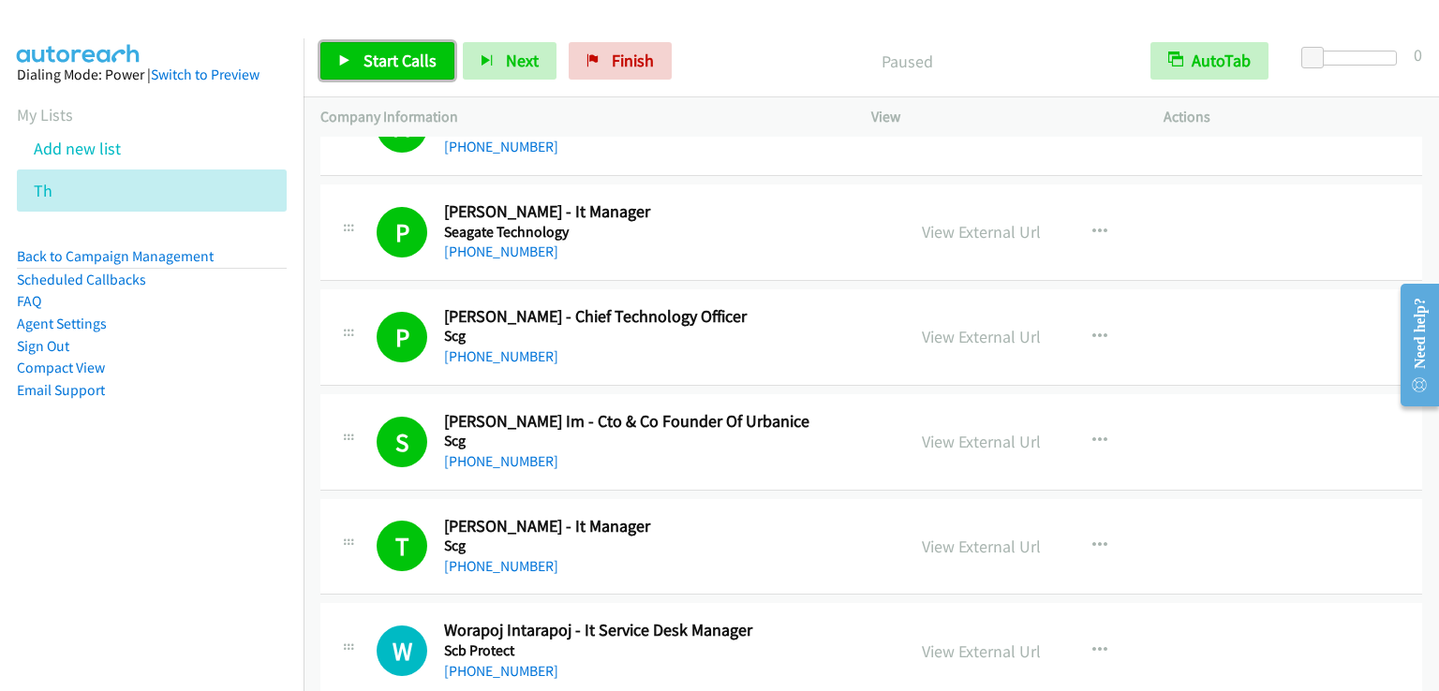
click at [407, 59] on span "Start Calls" at bounding box center [399, 61] width 73 height 22
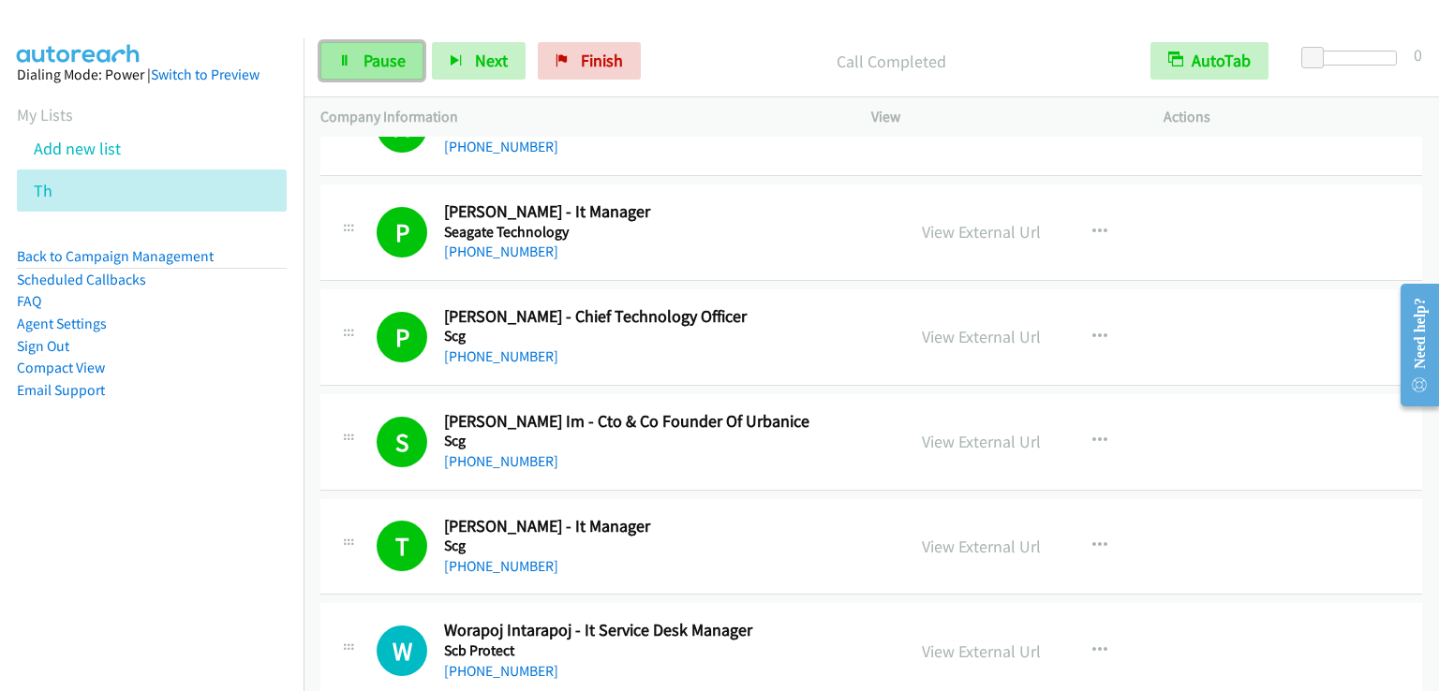
click at [363, 52] on span "Pause" at bounding box center [384, 61] width 42 height 22
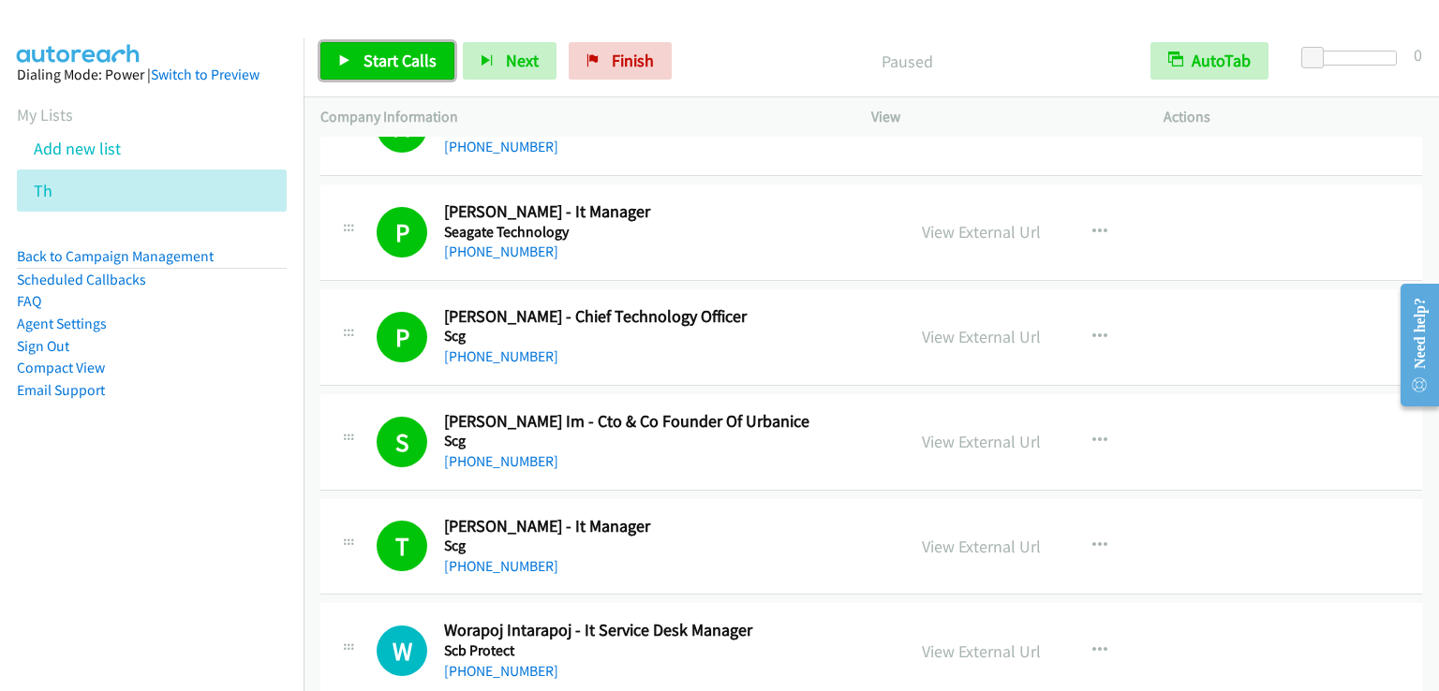
click at [370, 46] on link "Start Calls" at bounding box center [387, 60] width 134 height 37
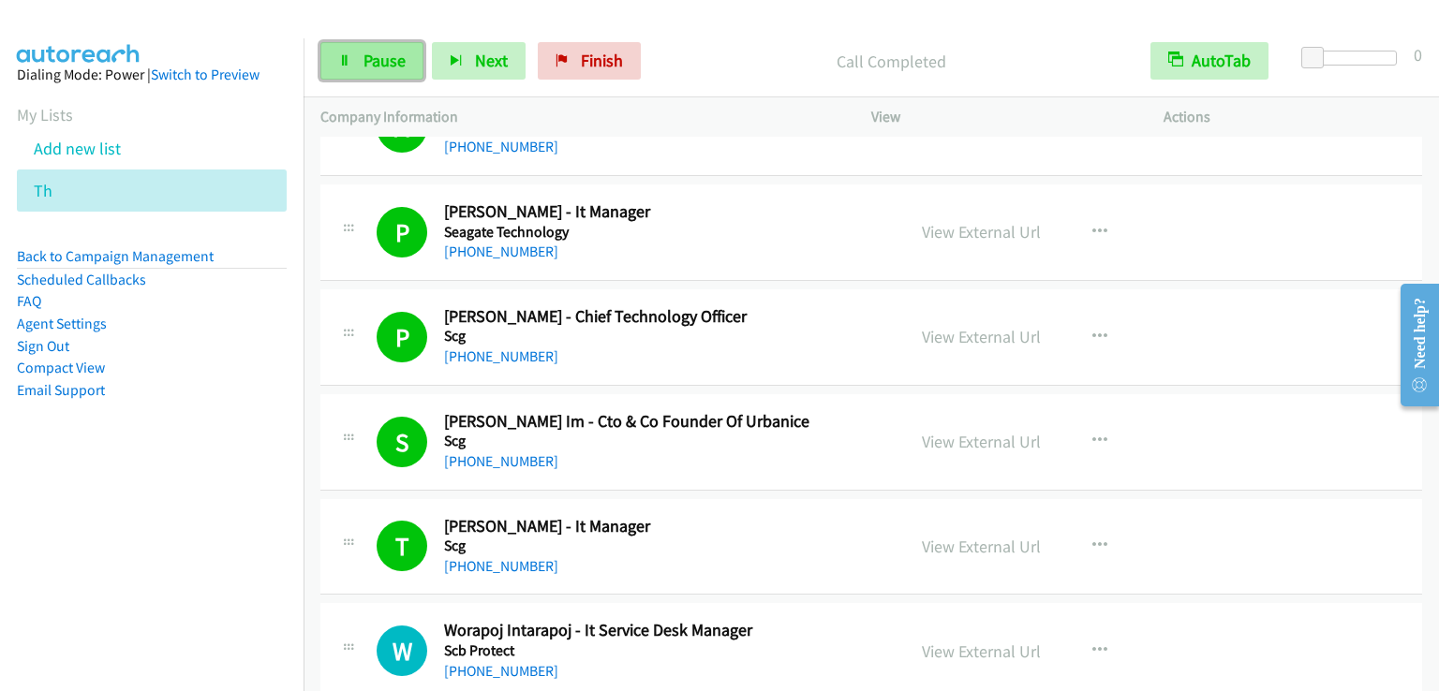
click at [351, 62] on link "Pause" at bounding box center [371, 60] width 103 height 37
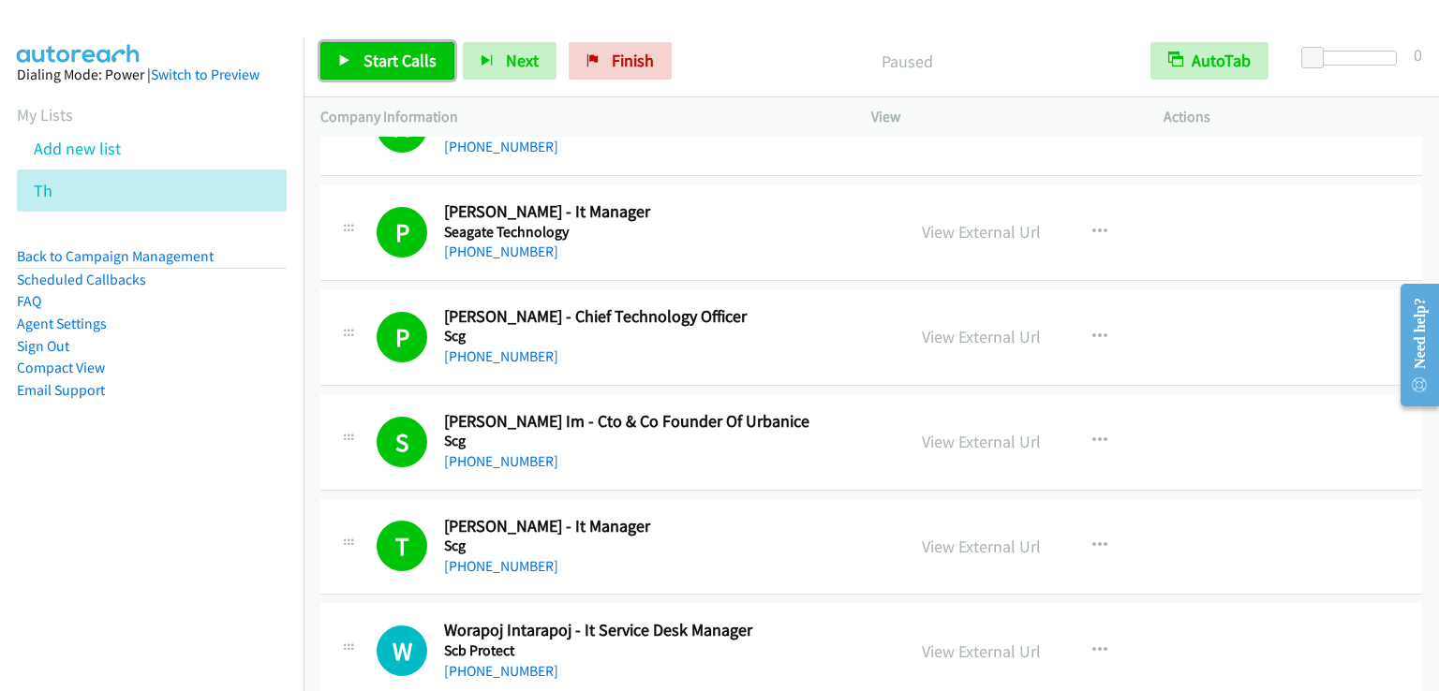
click at [351, 62] on link "Start Calls" at bounding box center [387, 60] width 134 height 37
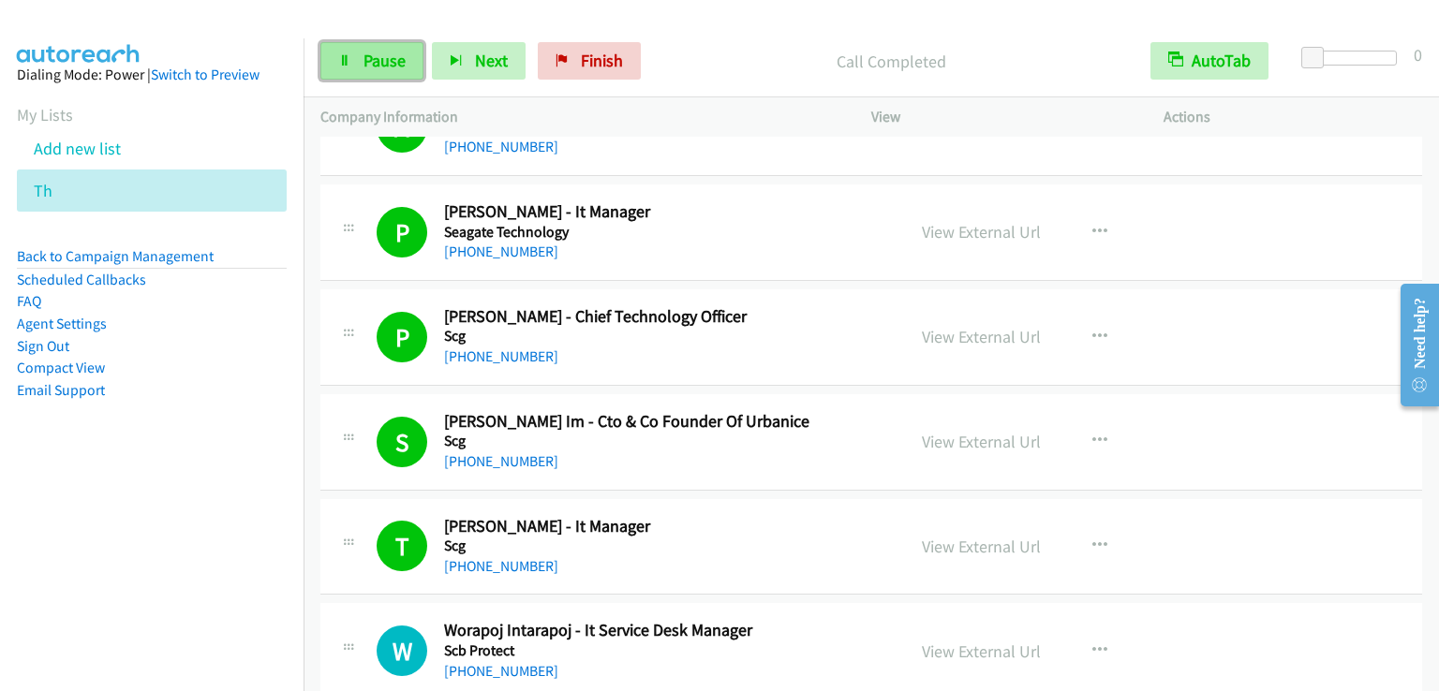
click at [385, 61] on span "Pause" at bounding box center [384, 61] width 42 height 22
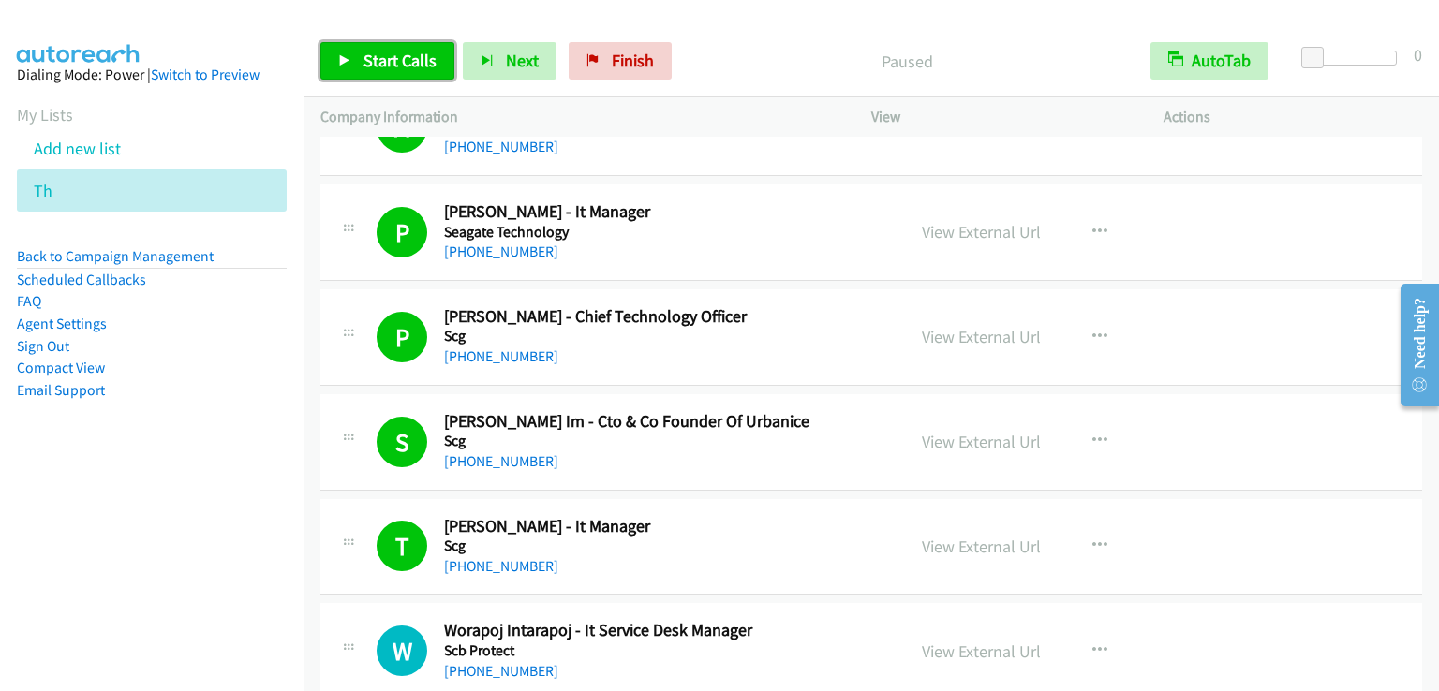
click at [385, 61] on span "Start Calls" at bounding box center [399, 61] width 73 height 22
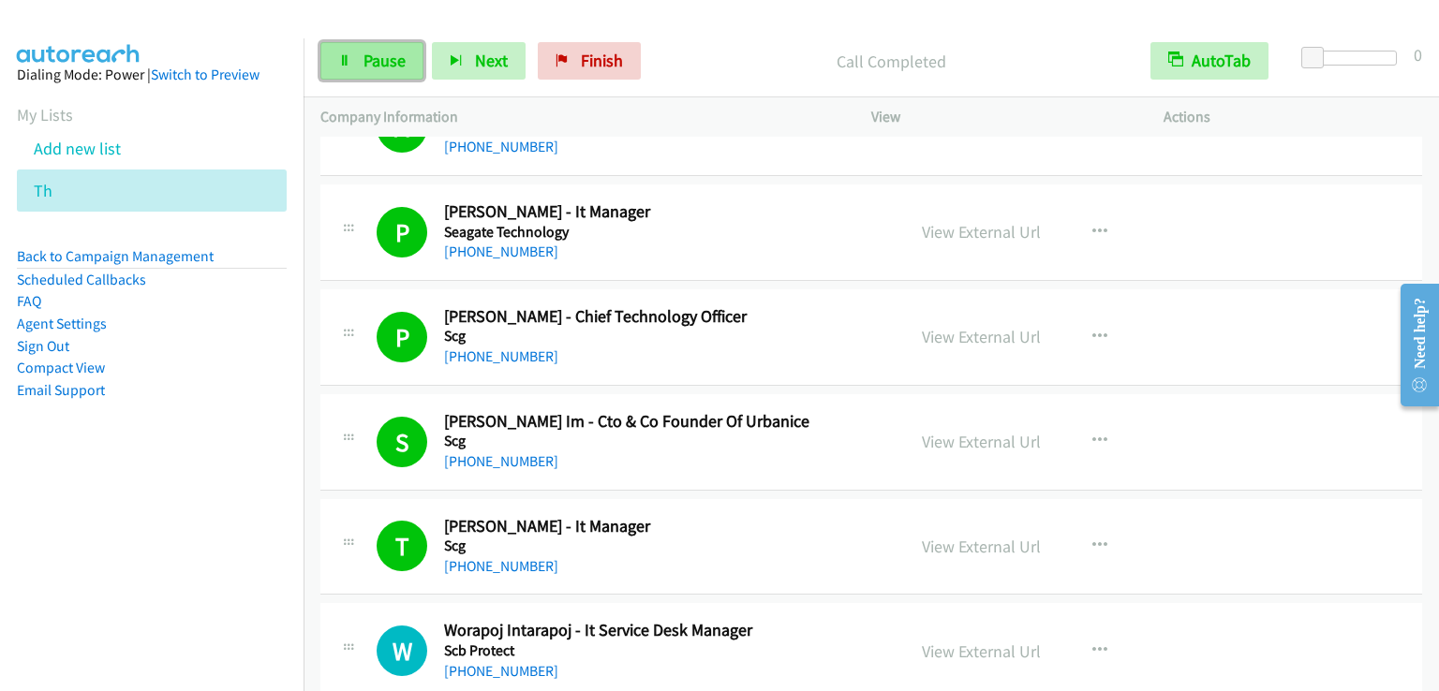
click at [371, 66] on span "Pause" at bounding box center [384, 61] width 42 height 22
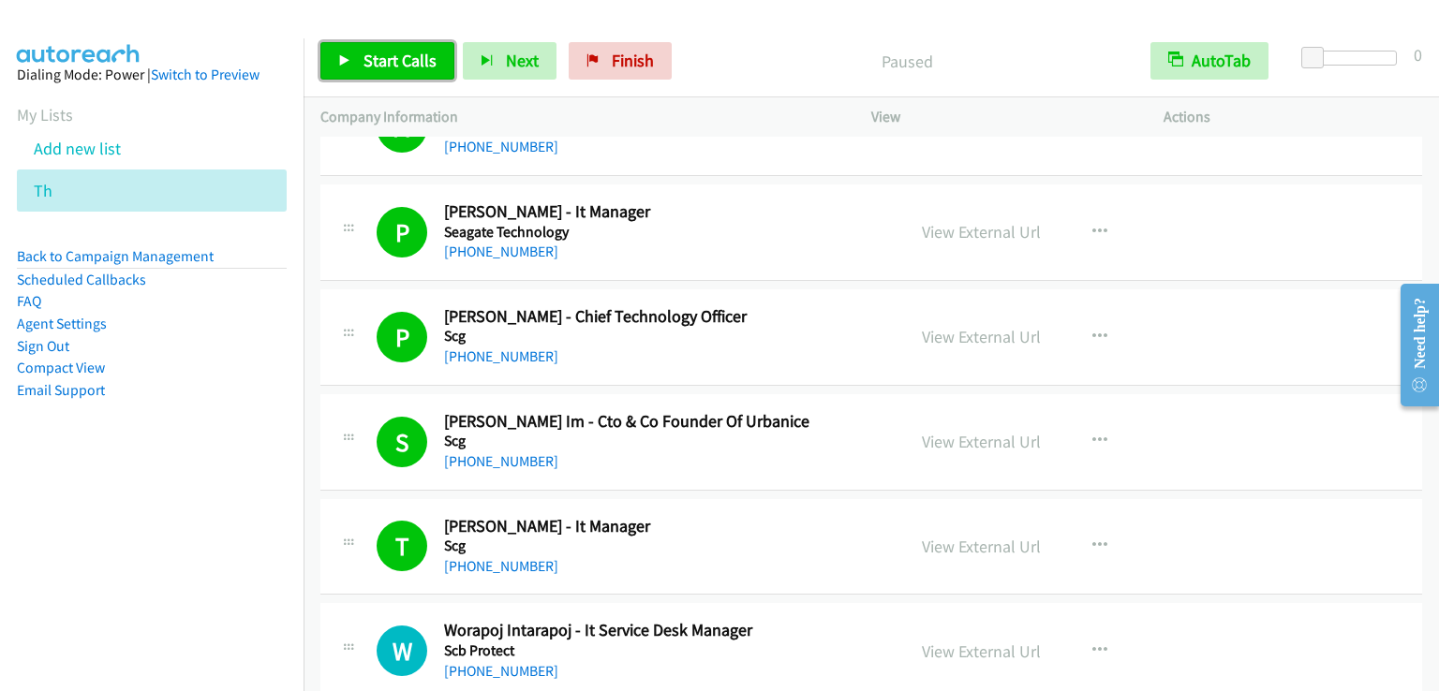
click at [371, 66] on span "Start Calls" at bounding box center [399, 61] width 73 height 22
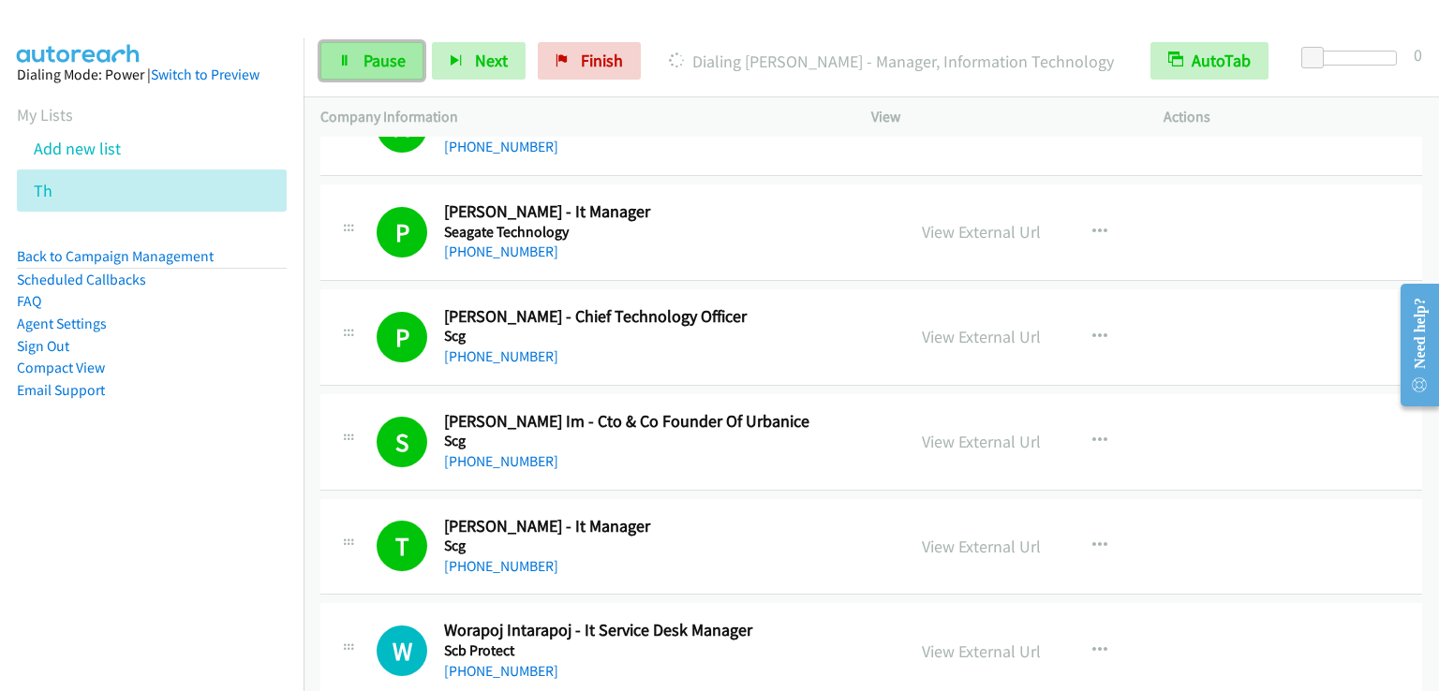
click at [398, 63] on span "Pause" at bounding box center [384, 61] width 42 height 22
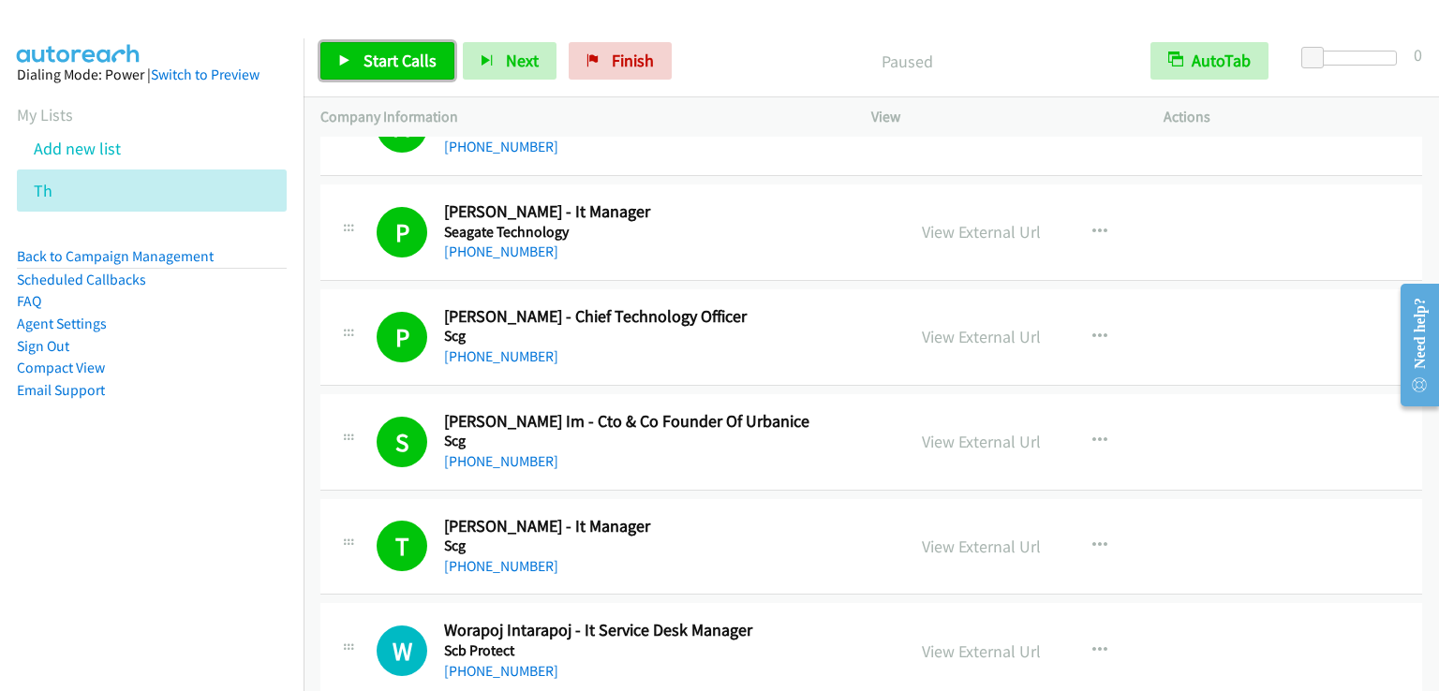
click at [401, 68] on span "Start Calls" at bounding box center [399, 61] width 73 height 22
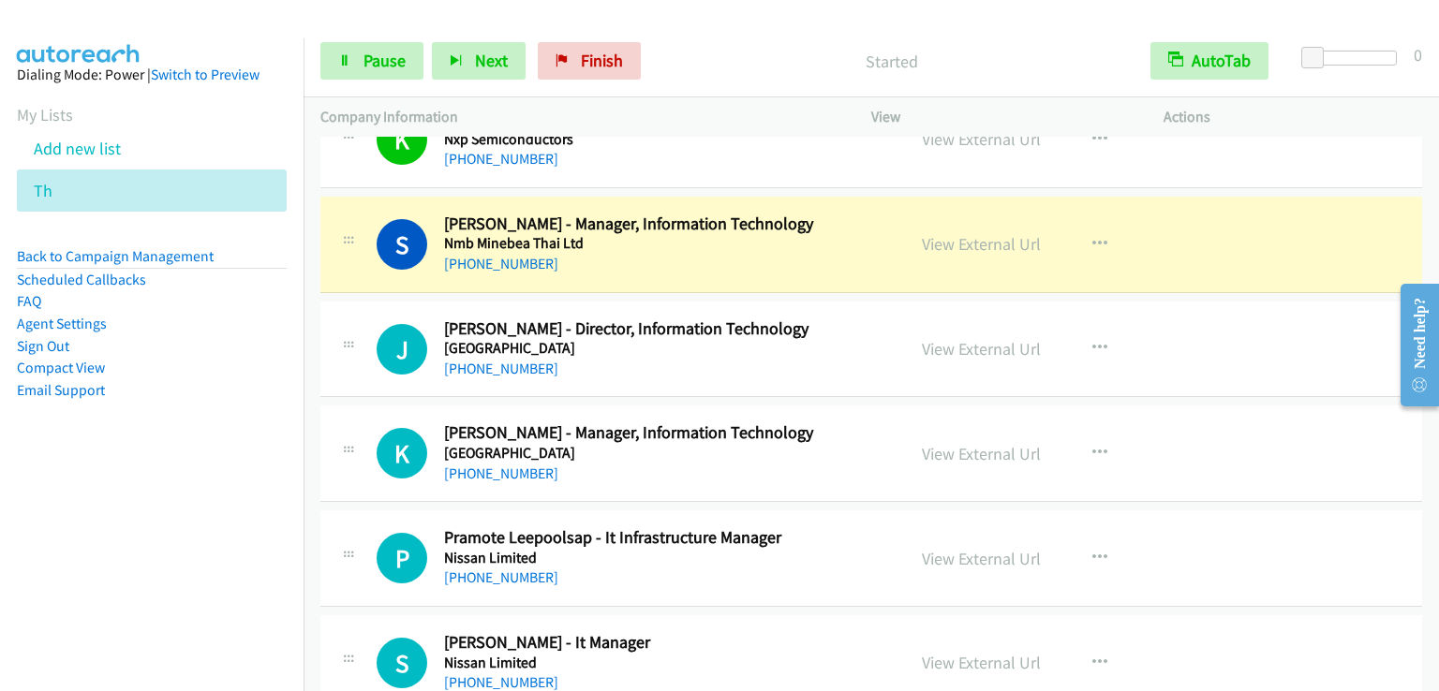
scroll to position [7584, 0]
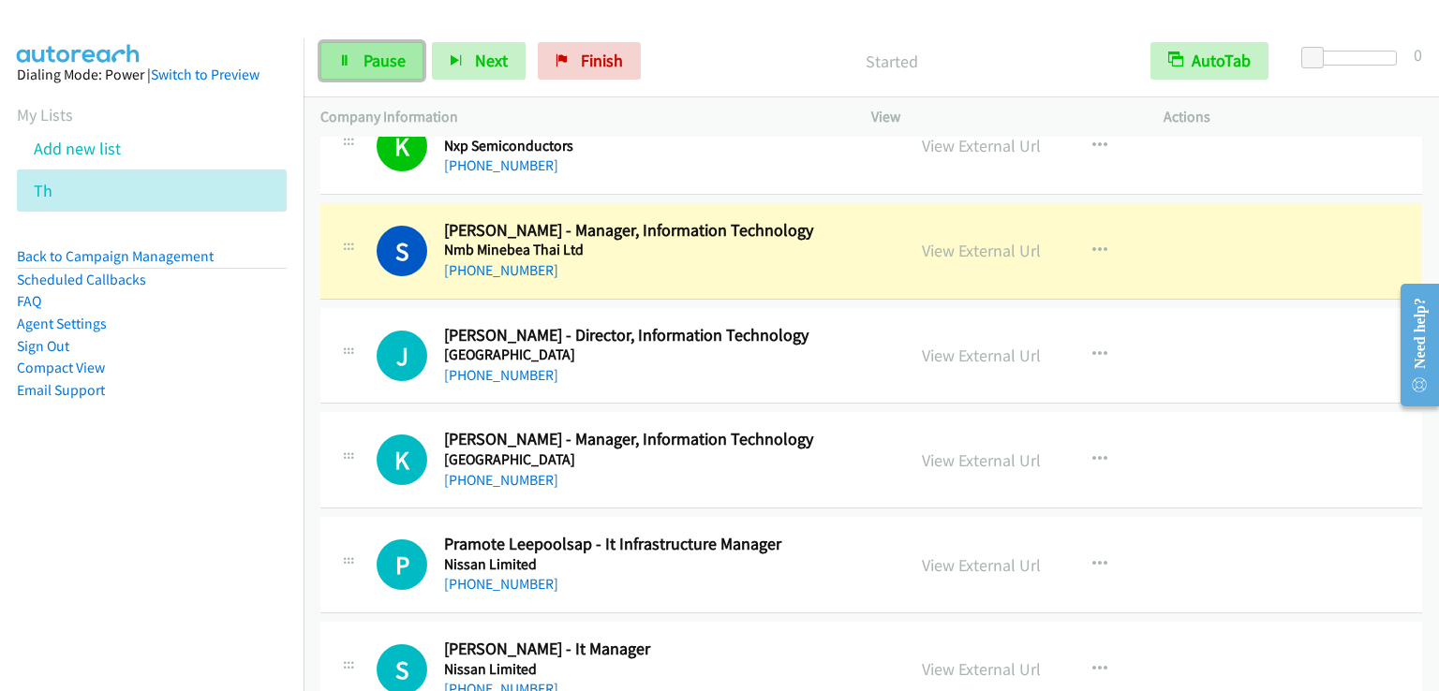
click at [405, 63] on link "Pause" at bounding box center [371, 60] width 103 height 37
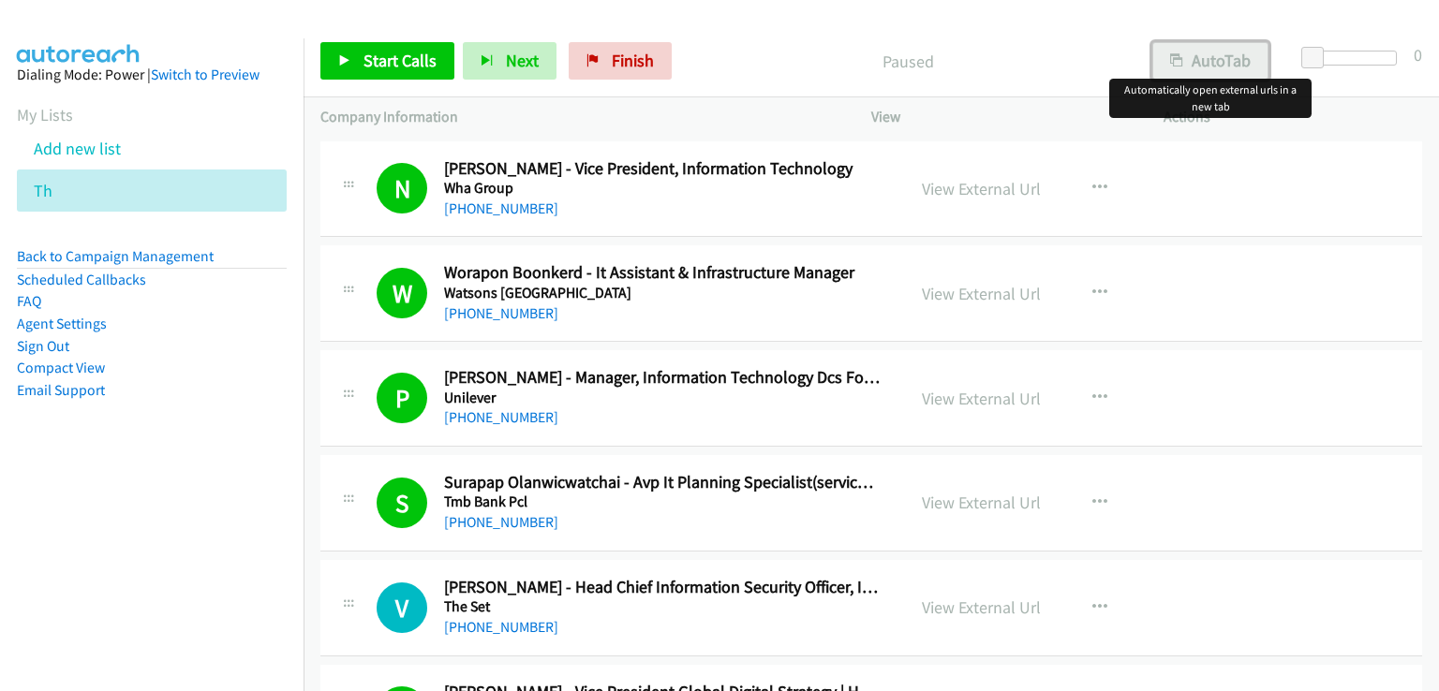
click at [1220, 67] on button "AutoTab" at bounding box center [1210, 60] width 116 height 37
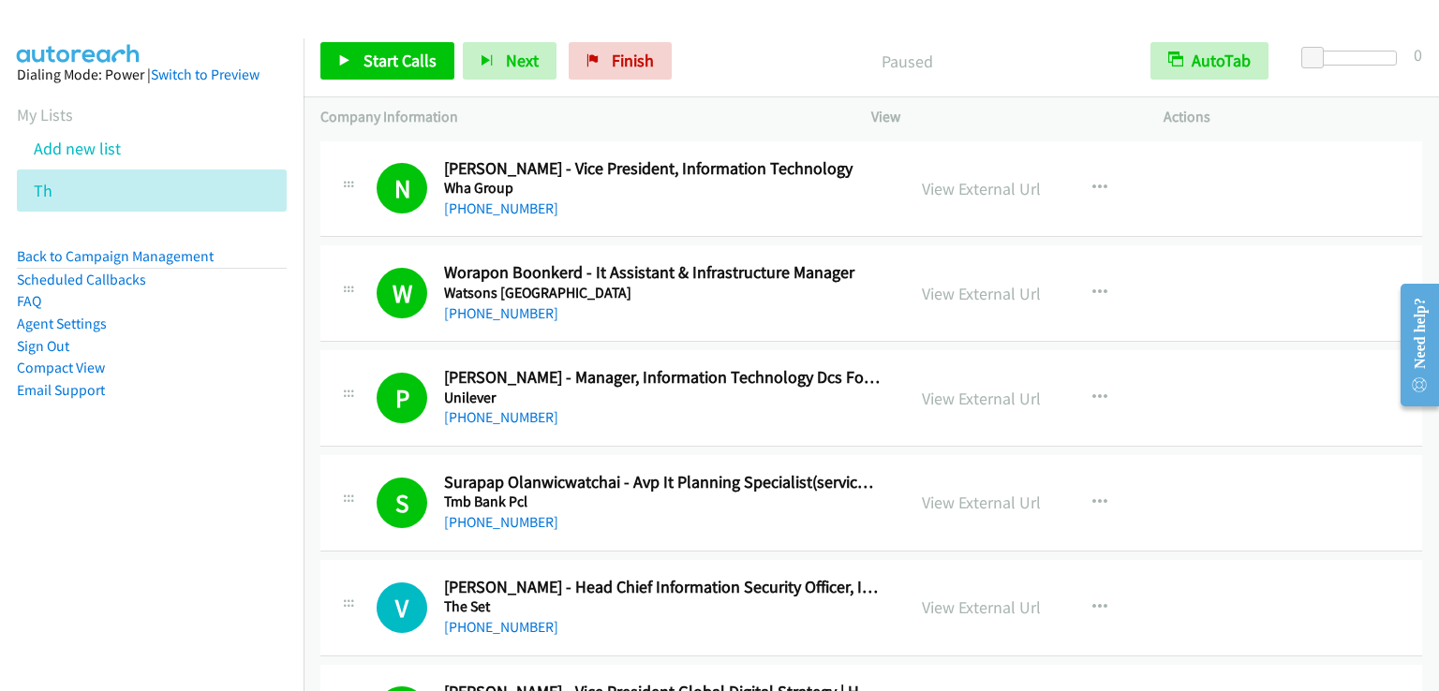
click at [1096, 22] on div at bounding box center [711, 36] width 1422 height 72
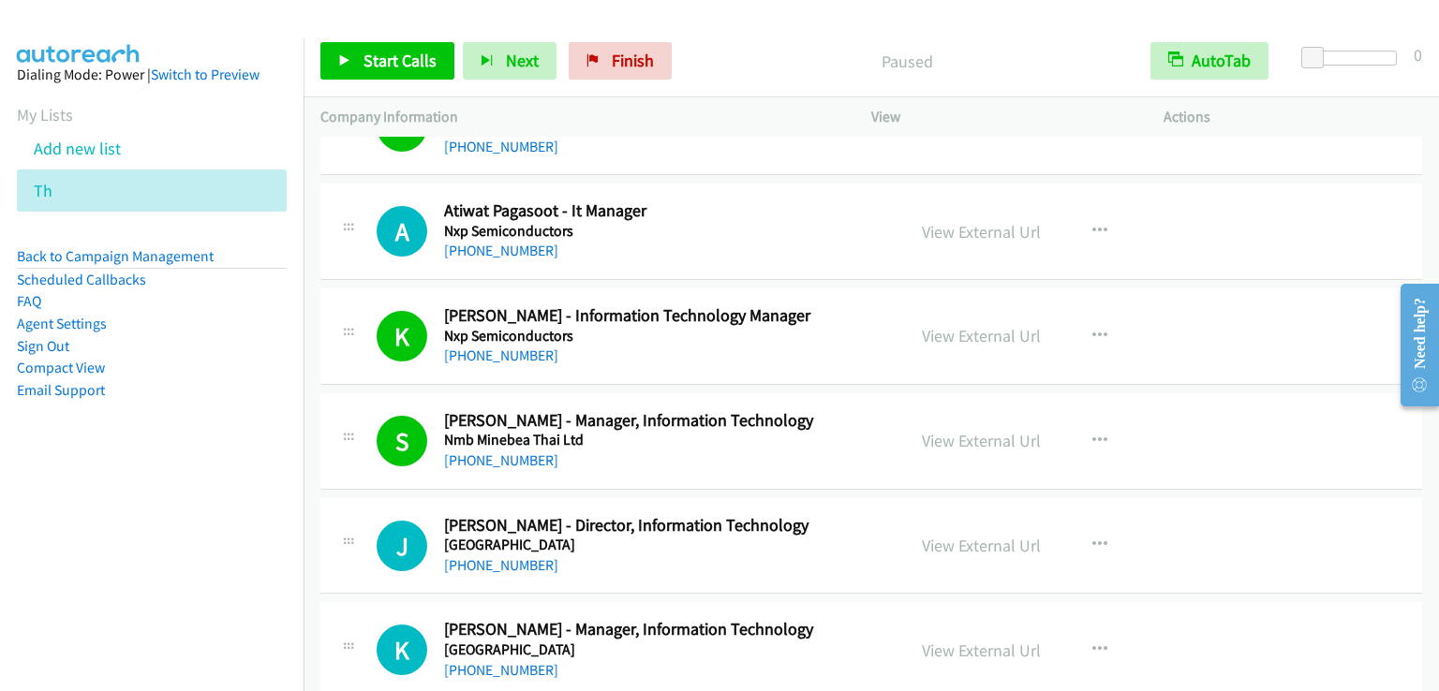
click at [194, 508] on nav "Dialing Mode: Power | Switch to Preview My Lists Add new list Th Back to Campai…" at bounding box center [152, 383] width 304 height 691
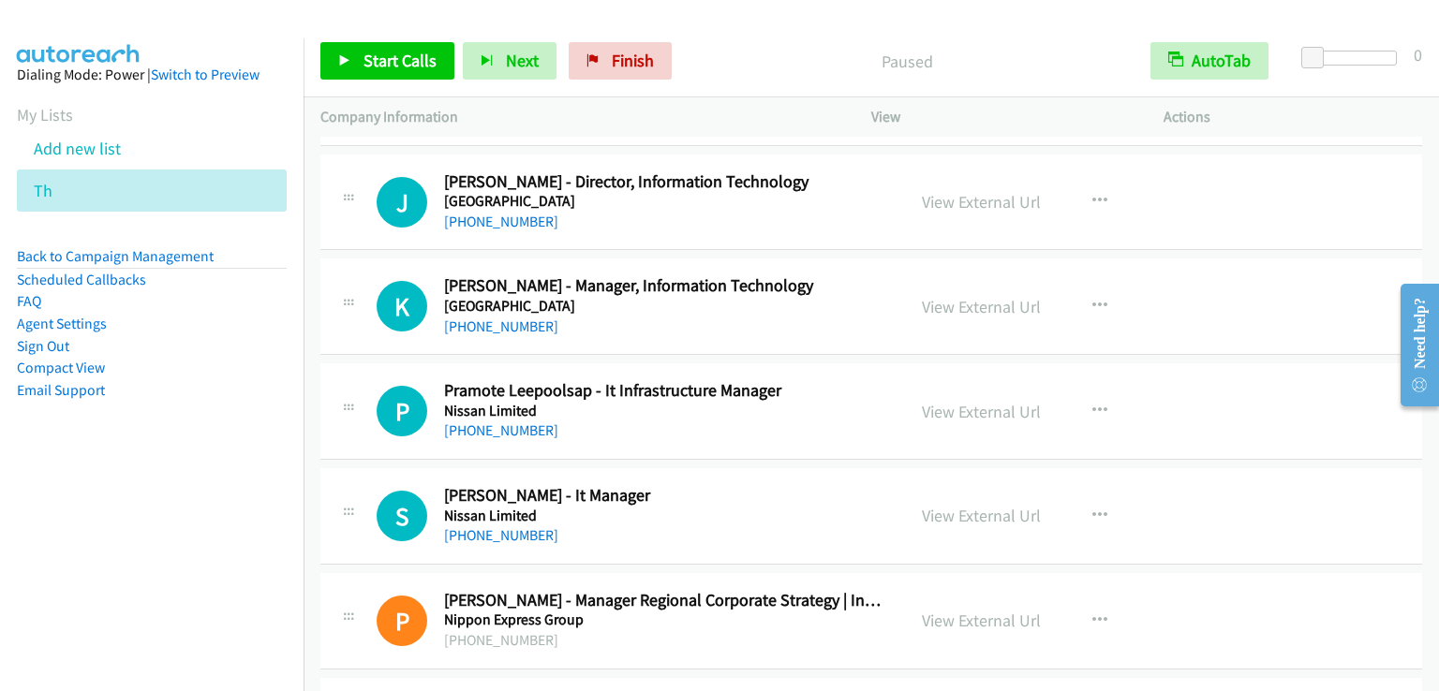
scroll to position [7862, 0]
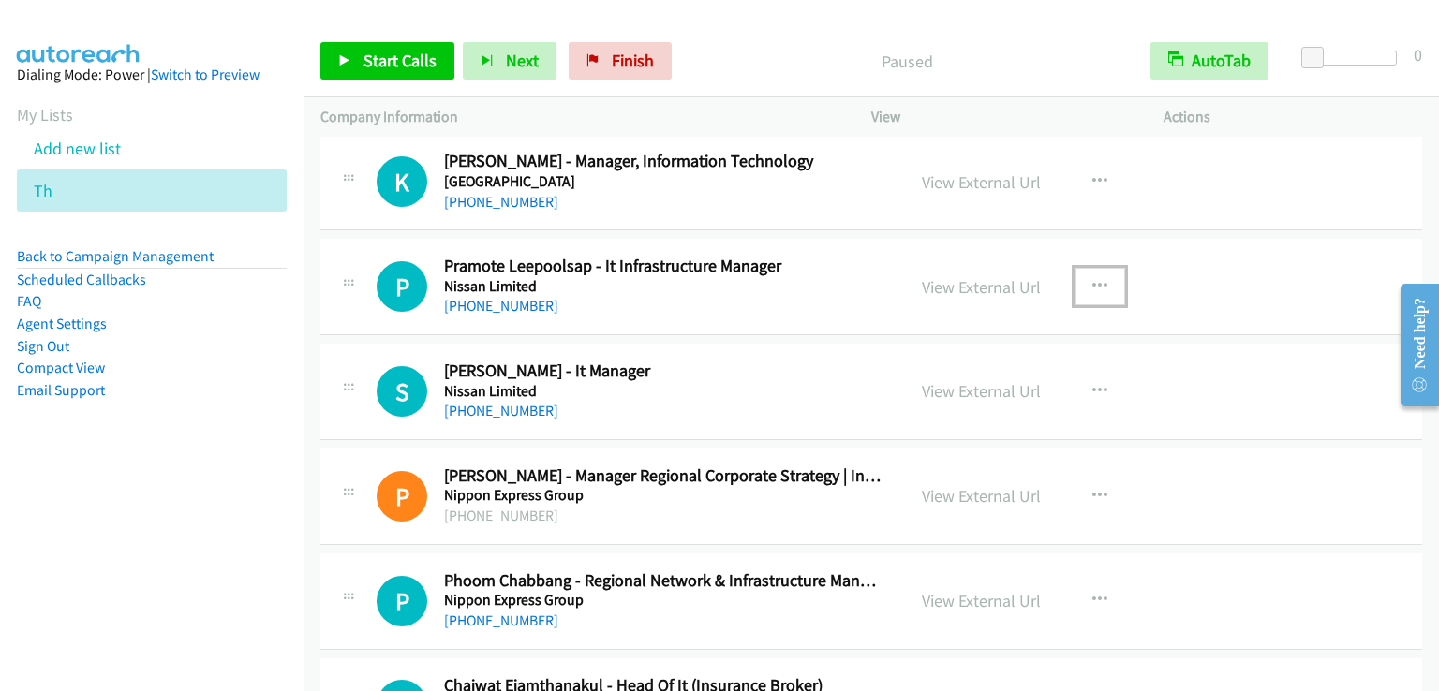
click at [1092, 279] on icon "button" at bounding box center [1099, 286] width 15 height 15
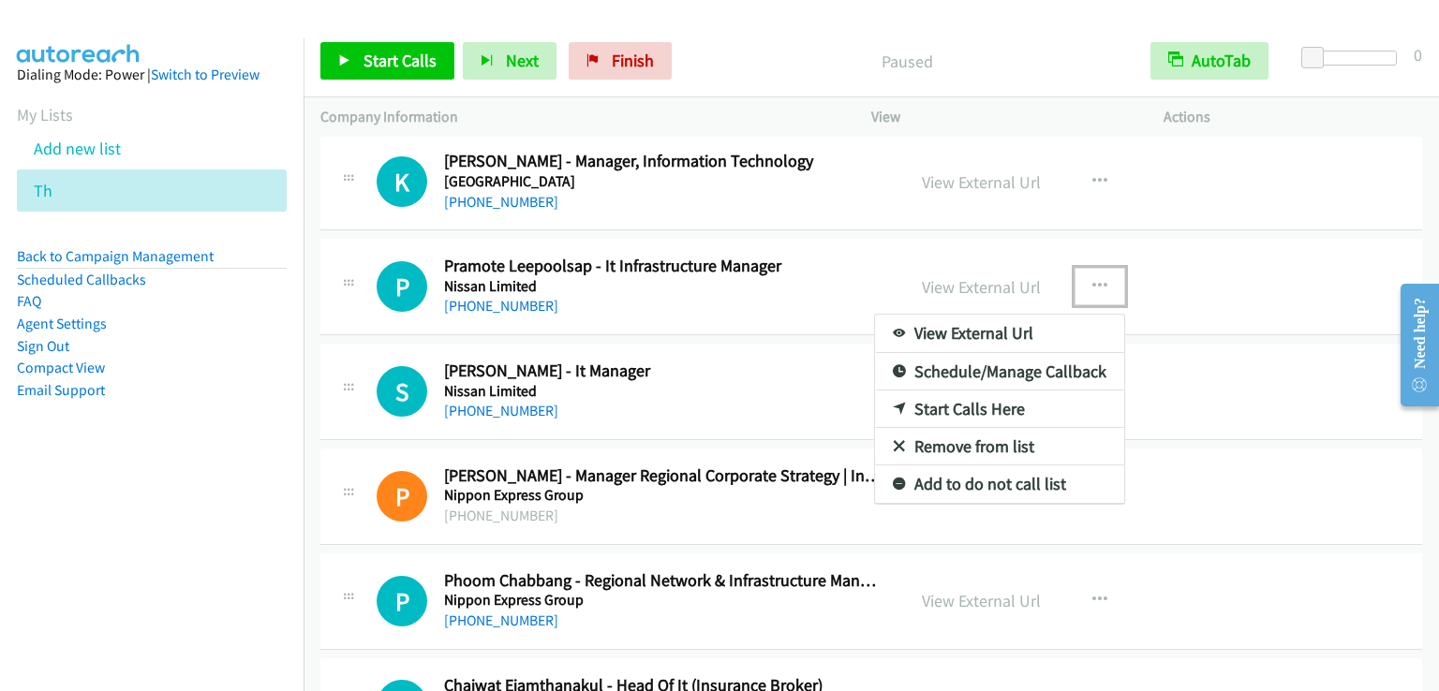
click at [989, 391] on link "Start Calls Here" at bounding box center [999, 409] width 249 height 37
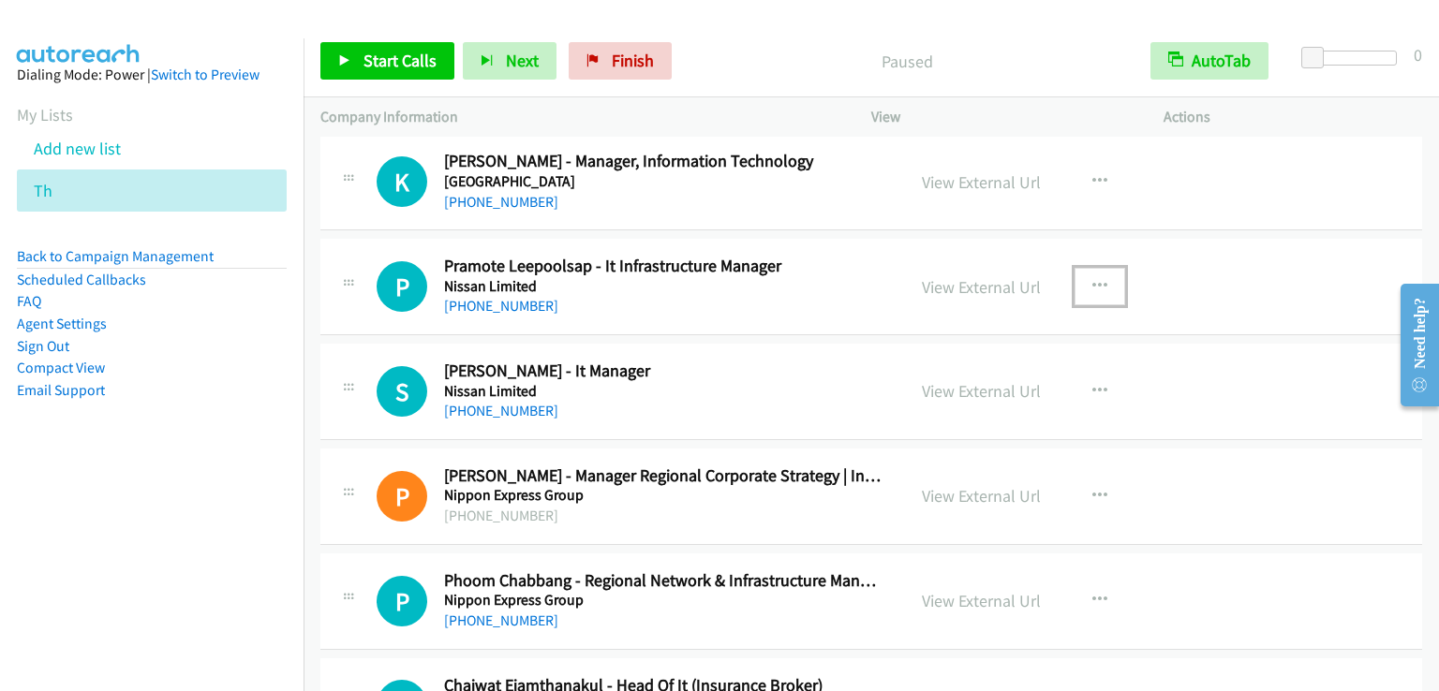
click at [1094, 268] on button "button" at bounding box center [1099, 286] width 51 height 37
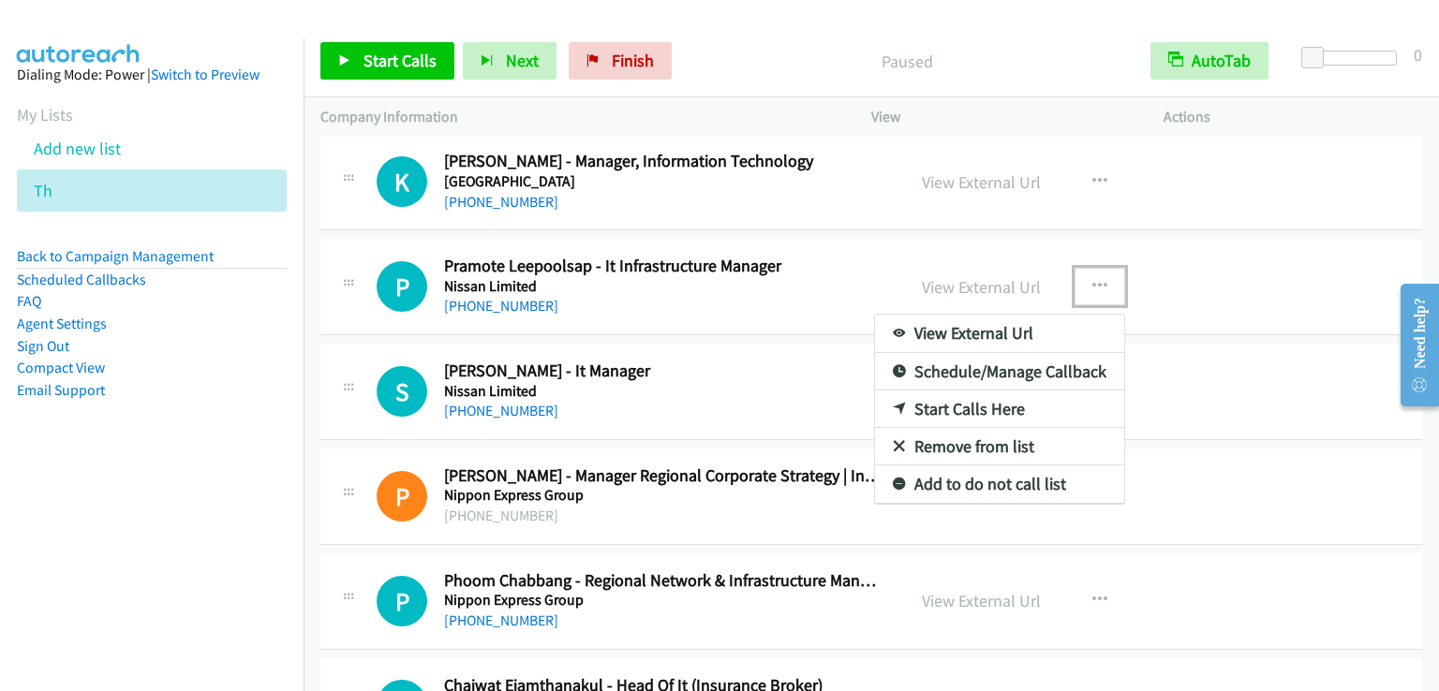
click at [970, 391] on link "Start Calls Here" at bounding box center [999, 409] width 249 height 37
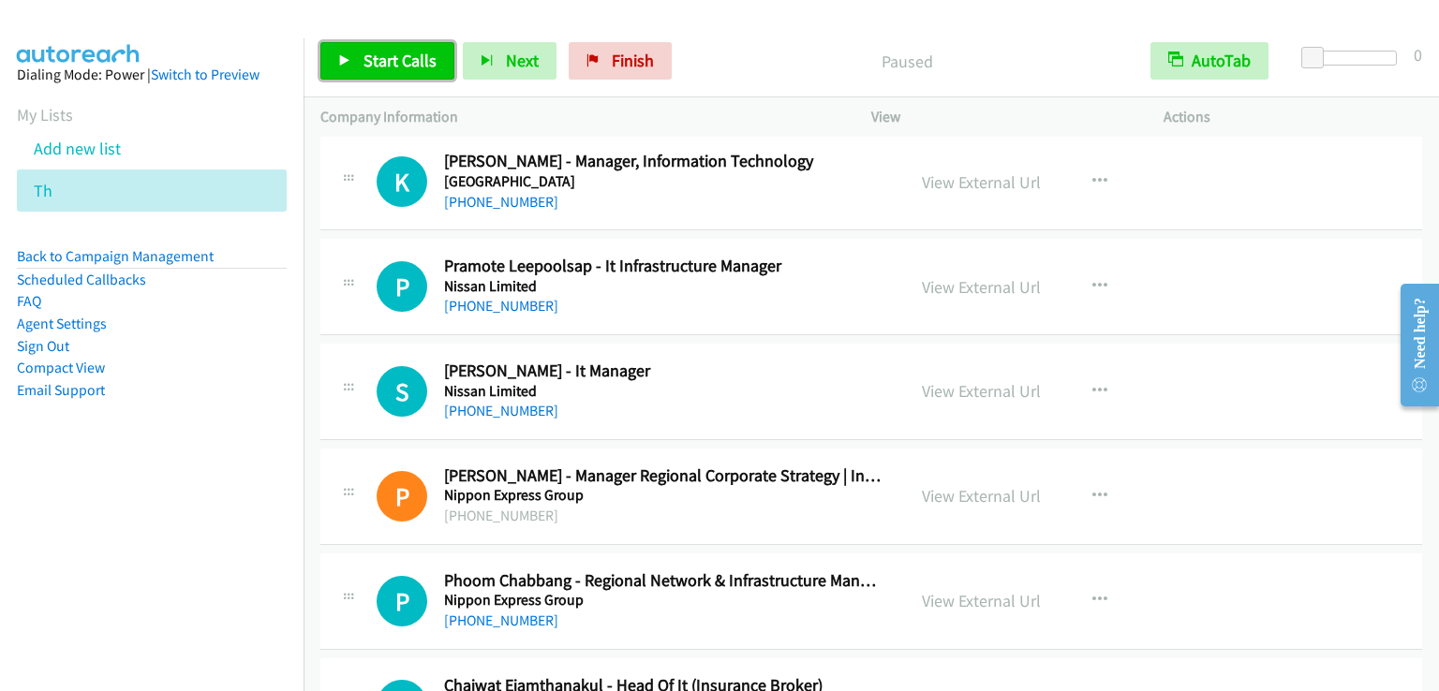
click at [416, 59] on span "Start Calls" at bounding box center [399, 61] width 73 height 22
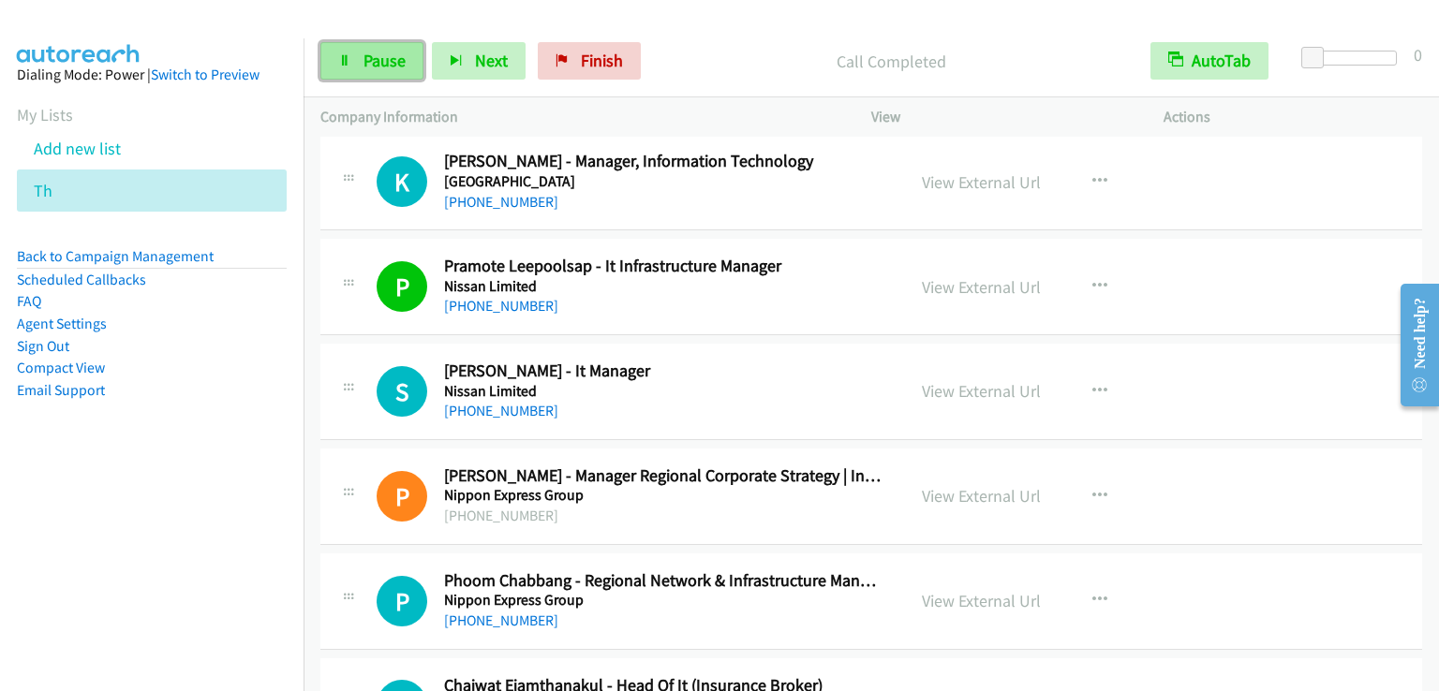
click at [381, 52] on span "Pause" at bounding box center [384, 61] width 42 height 22
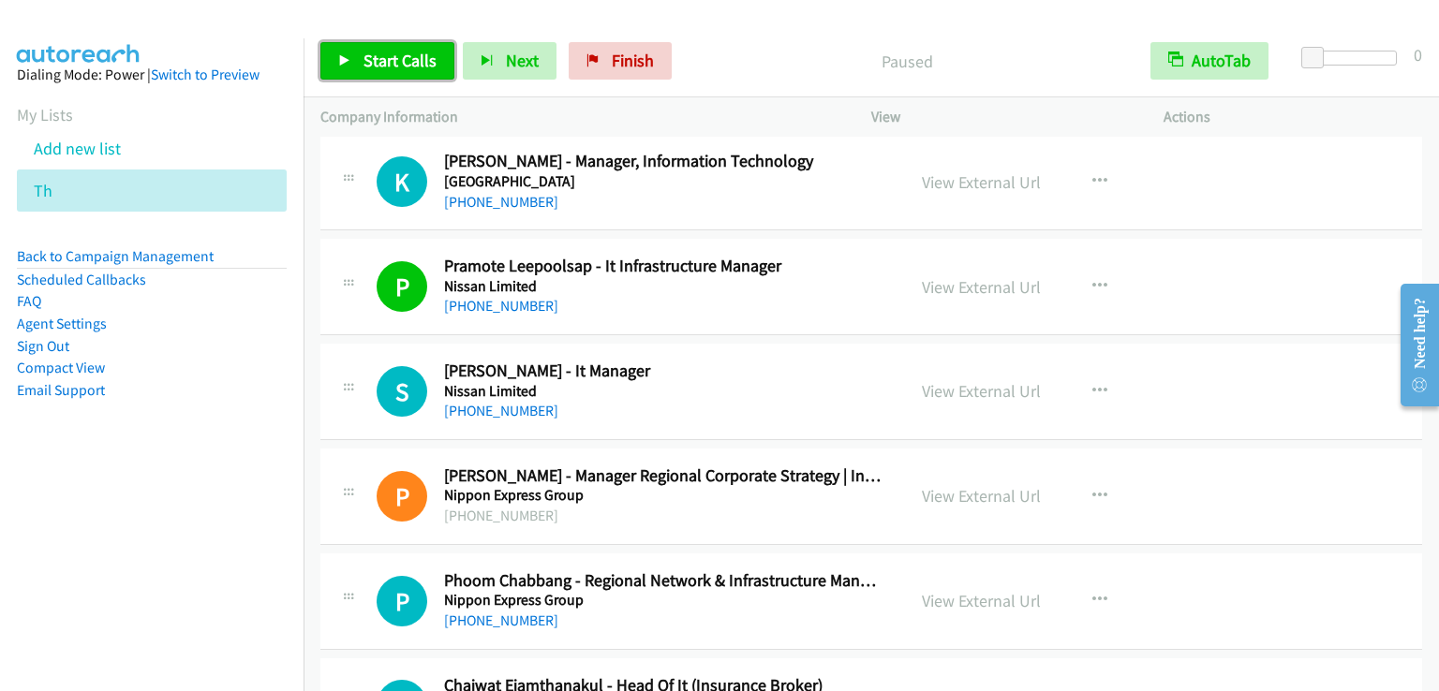
click at [377, 50] on span "Start Calls" at bounding box center [399, 61] width 73 height 22
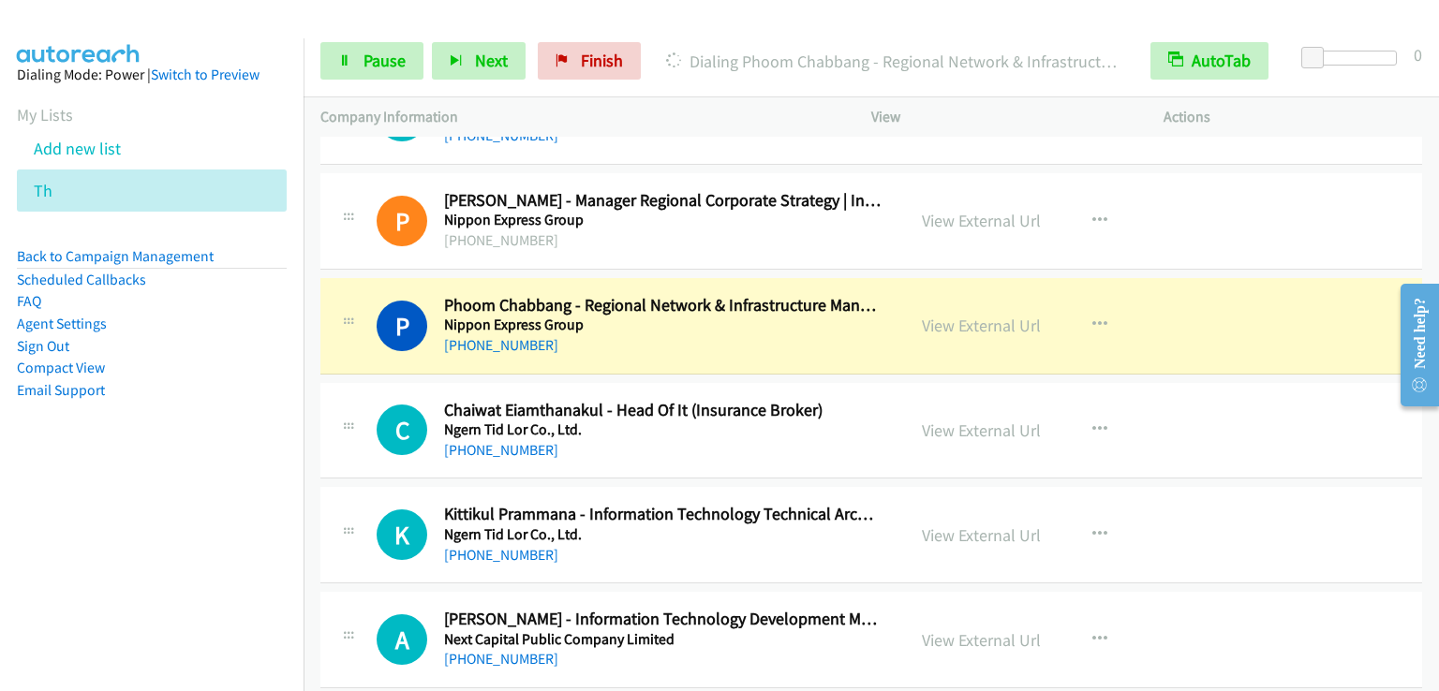
scroll to position [8143, 0]
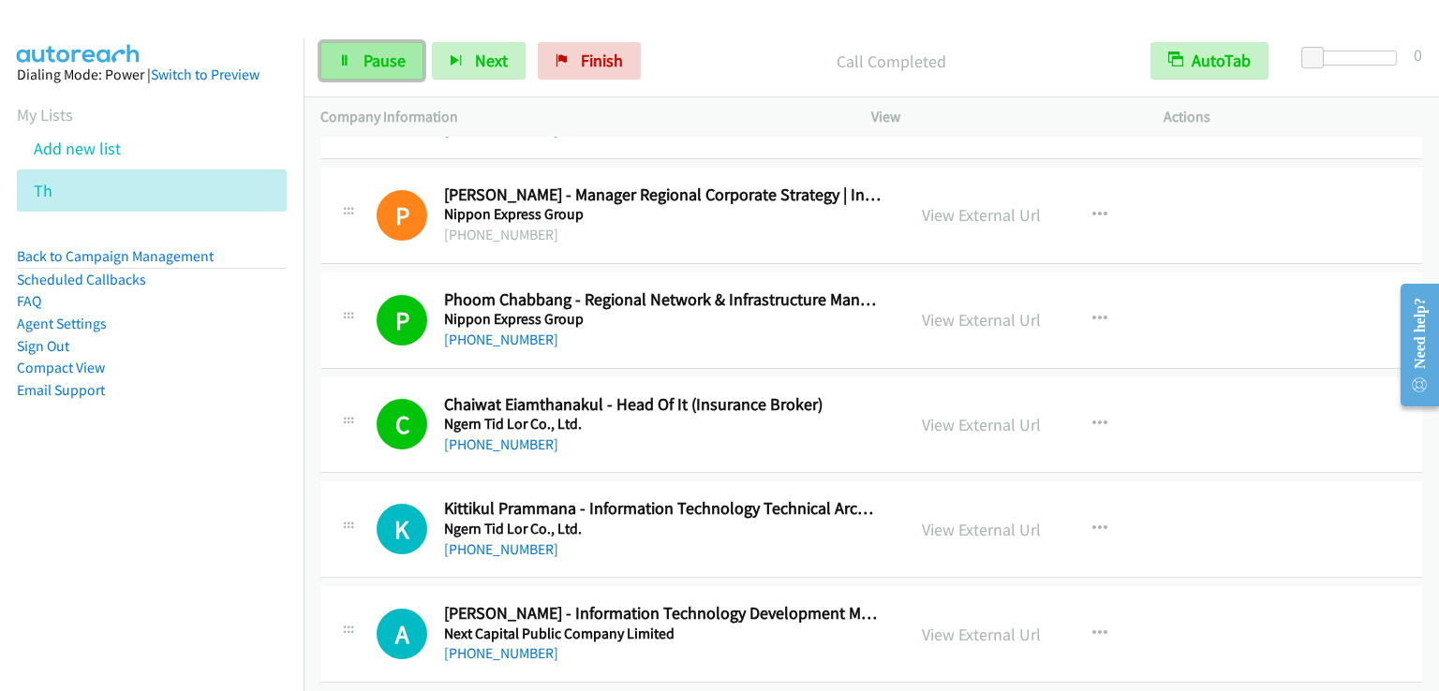
click at [356, 61] on link "Pause" at bounding box center [371, 60] width 103 height 37
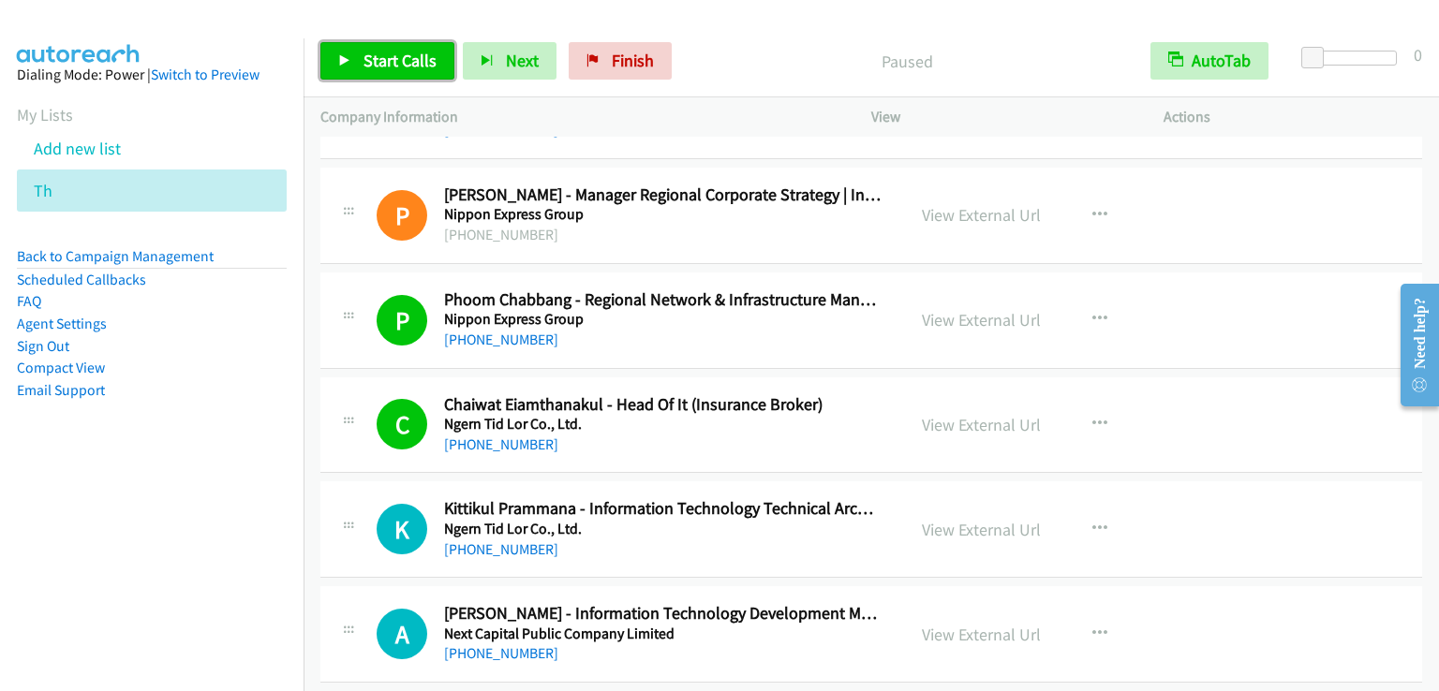
click at [356, 61] on link "Start Calls" at bounding box center [387, 60] width 134 height 37
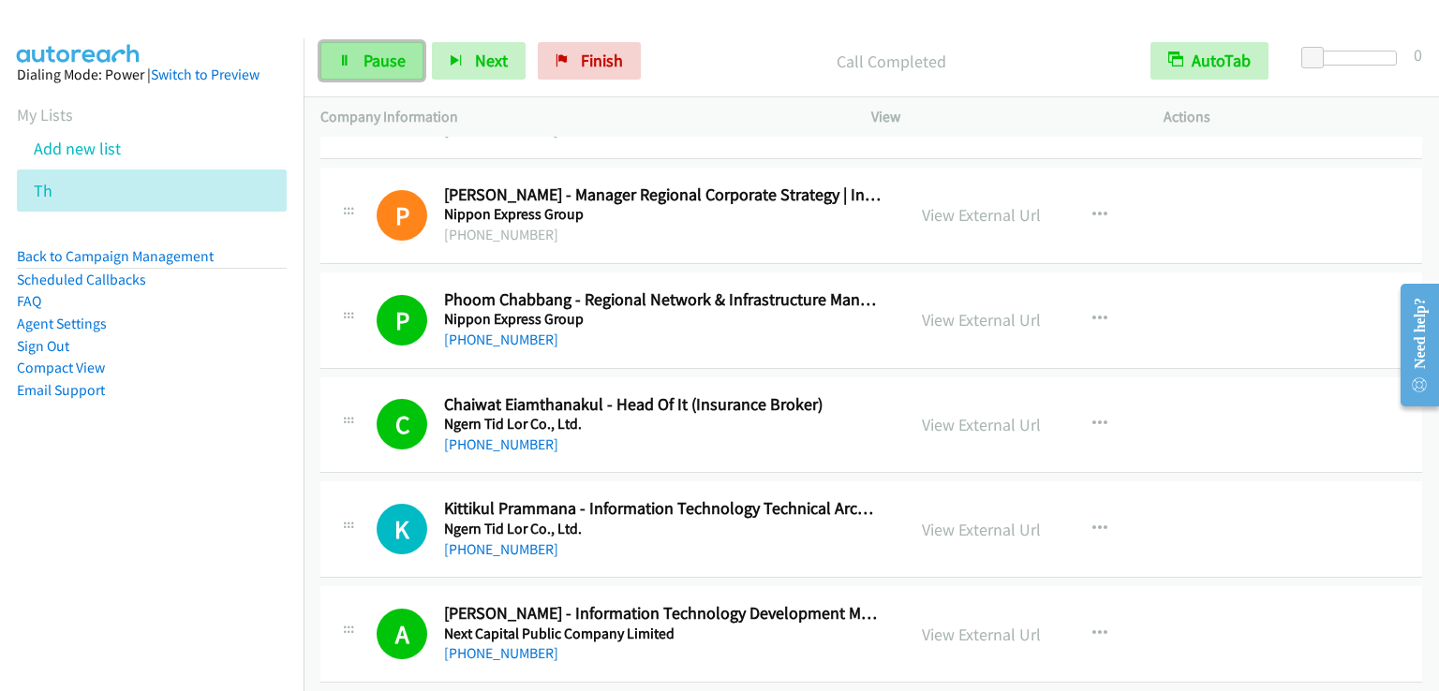
click at [365, 47] on link "Pause" at bounding box center [371, 60] width 103 height 37
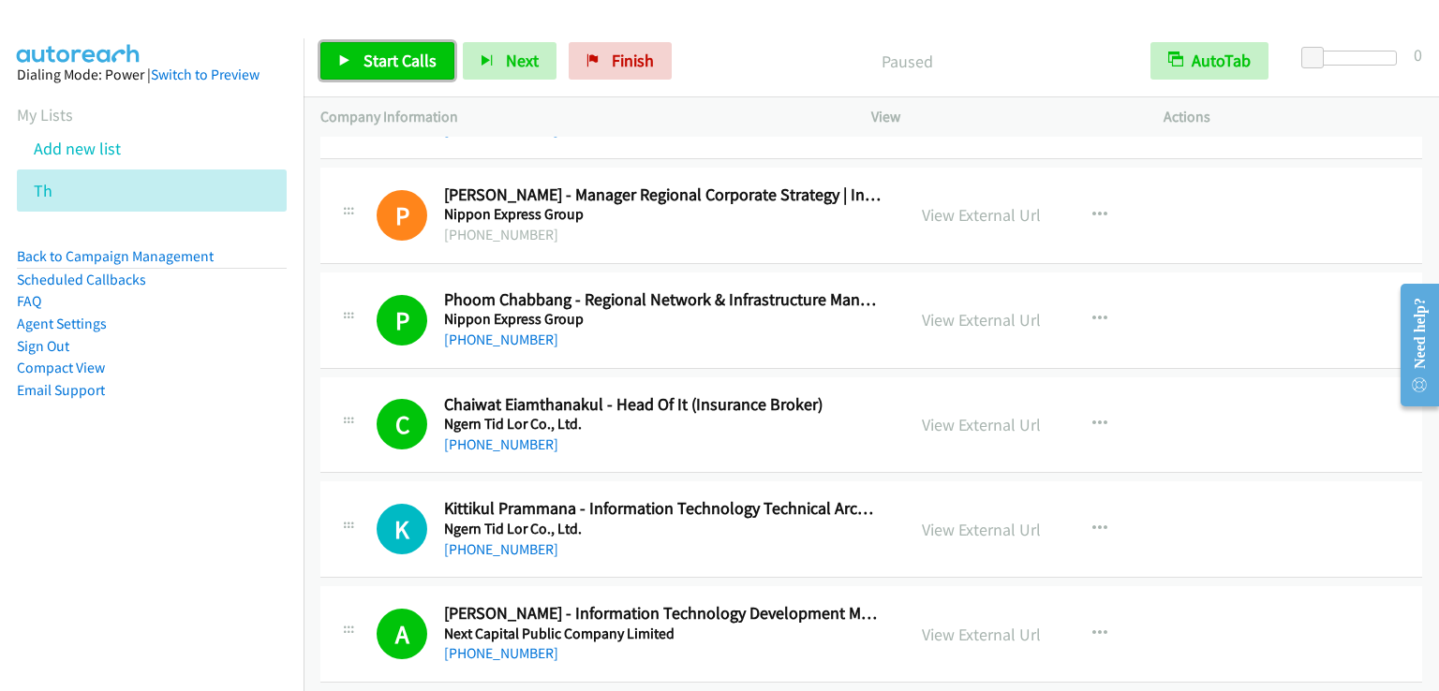
click at [365, 47] on link "Start Calls" at bounding box center [387, 60] width 134 height 37
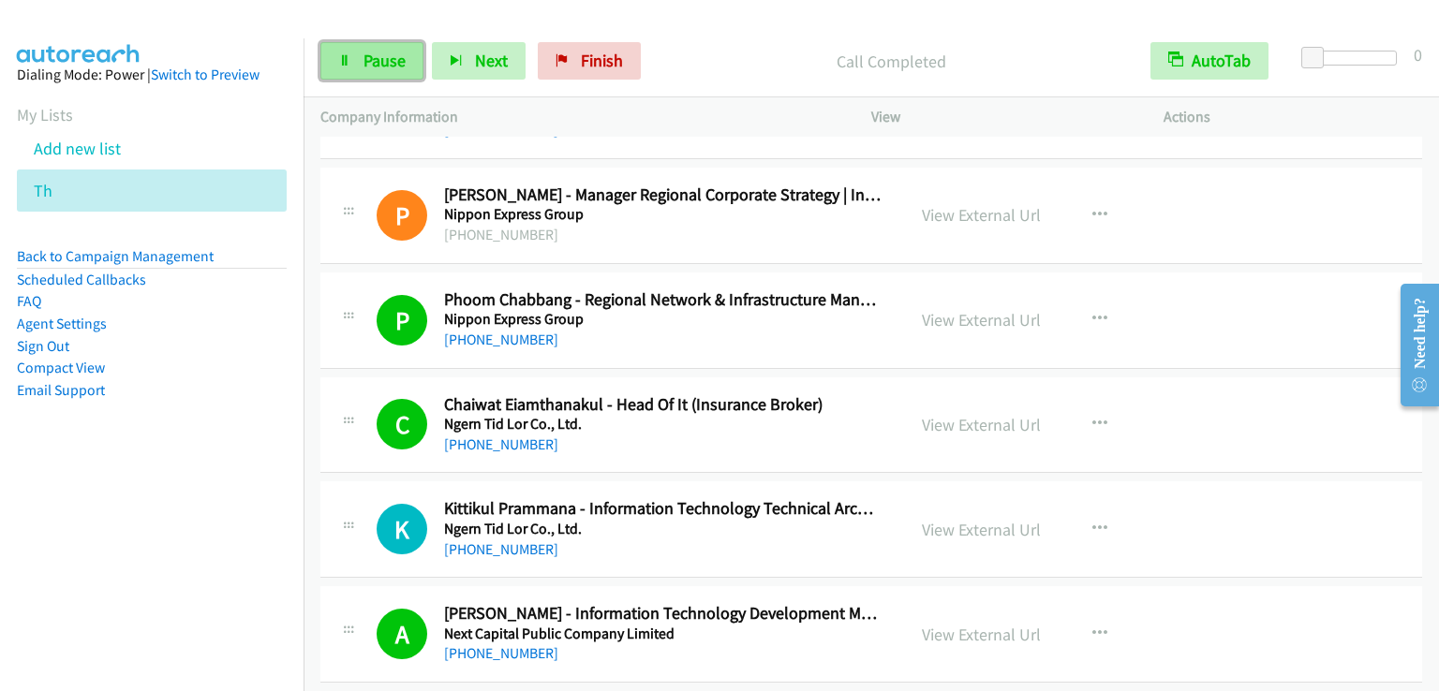
click at [387, 63] on span "Pause" at bounding box center [384, 61] width 42 height 22
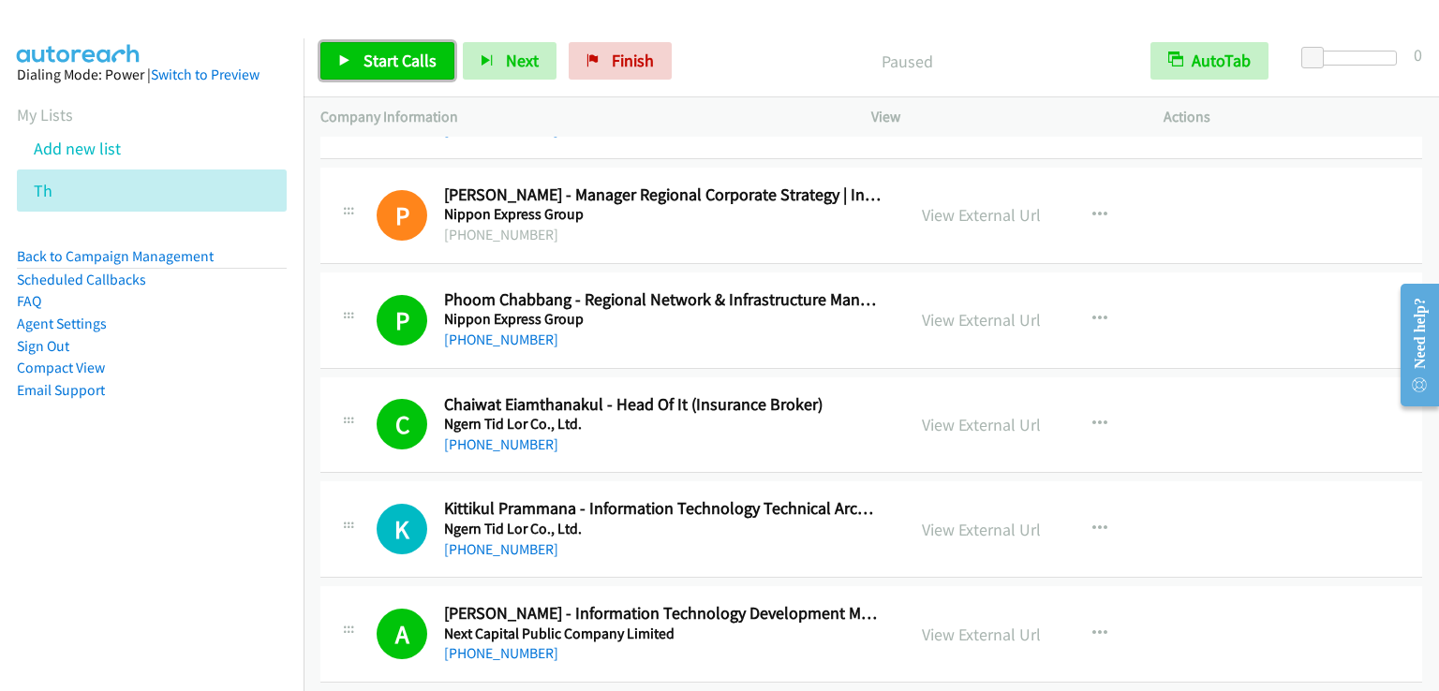
click at [388, 63] on span "Start Calls" at bounding box center [399, 61] width 73 height 22
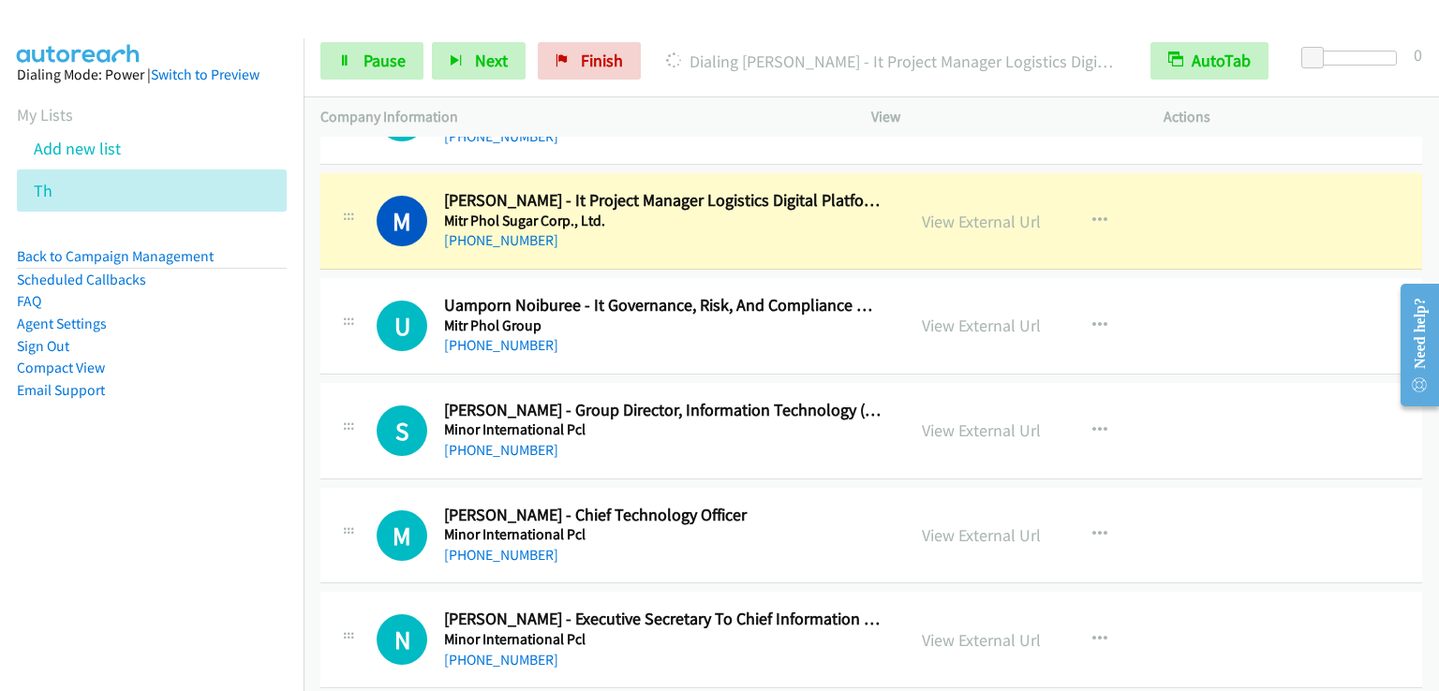
scroll to position [8986, 0]
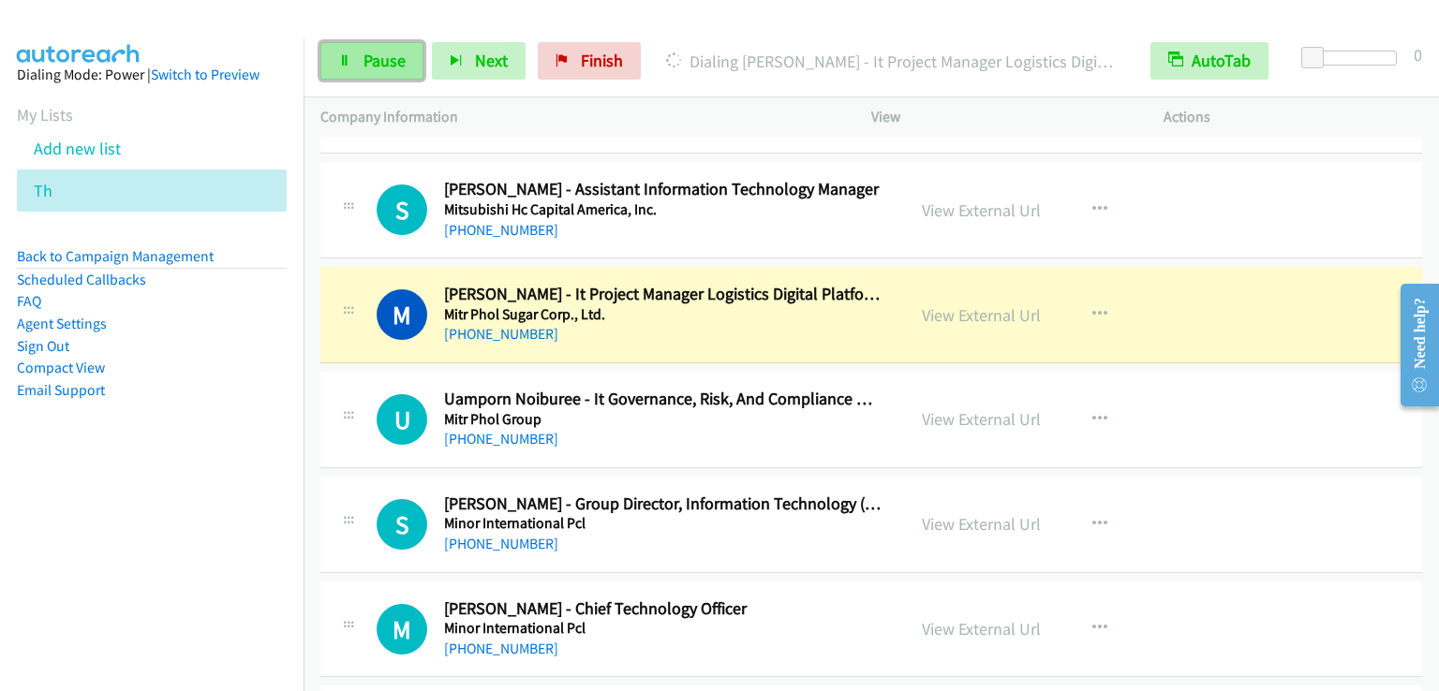
click at [372, 65] on span "Pause" at bounding box center [384, 61] width 42 height 22
